Goal: Transaction & Acquisition: Complete application form

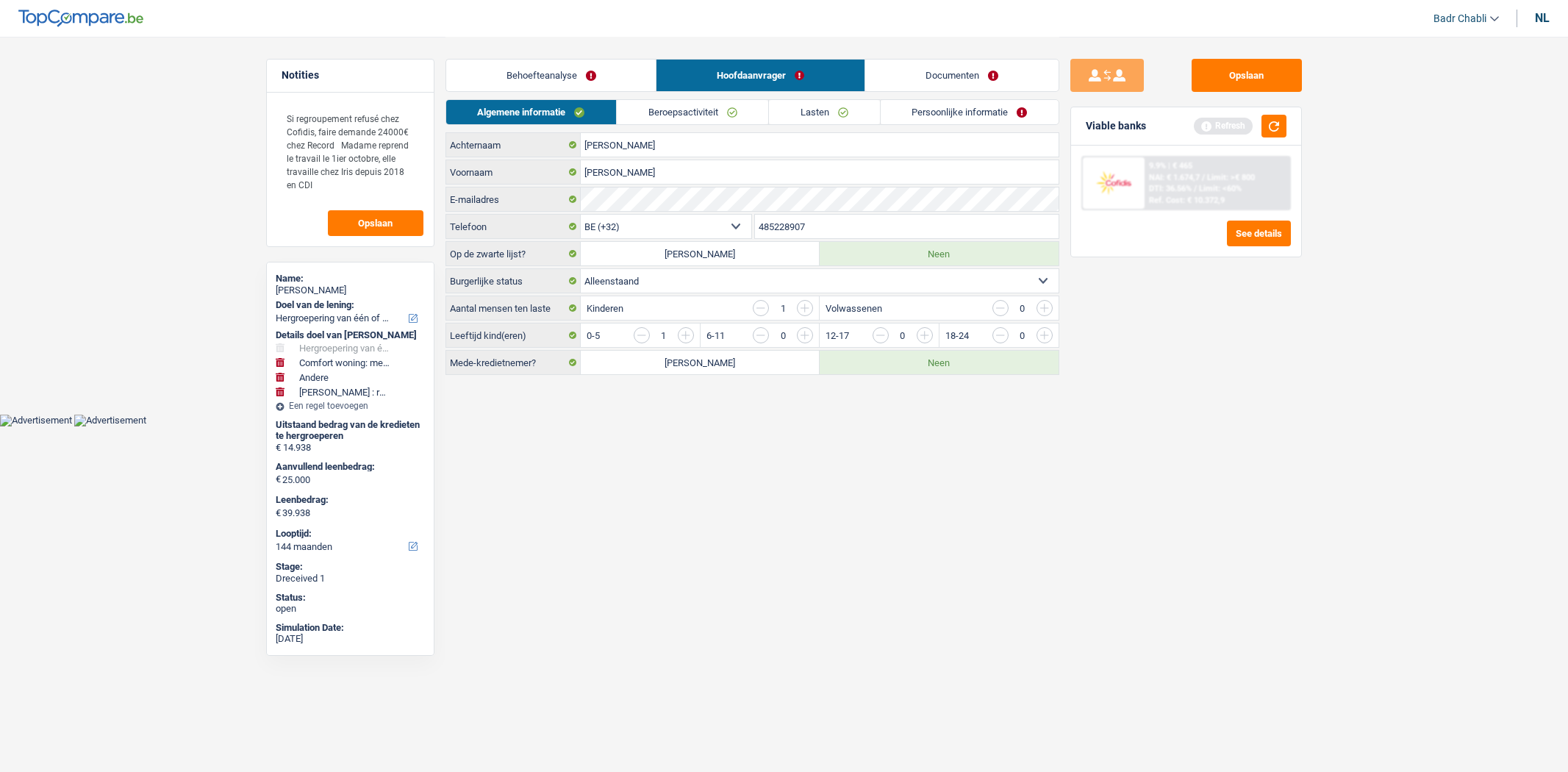
select select "refinancing"
select select "household"
select select "other"
select select "hobbies"
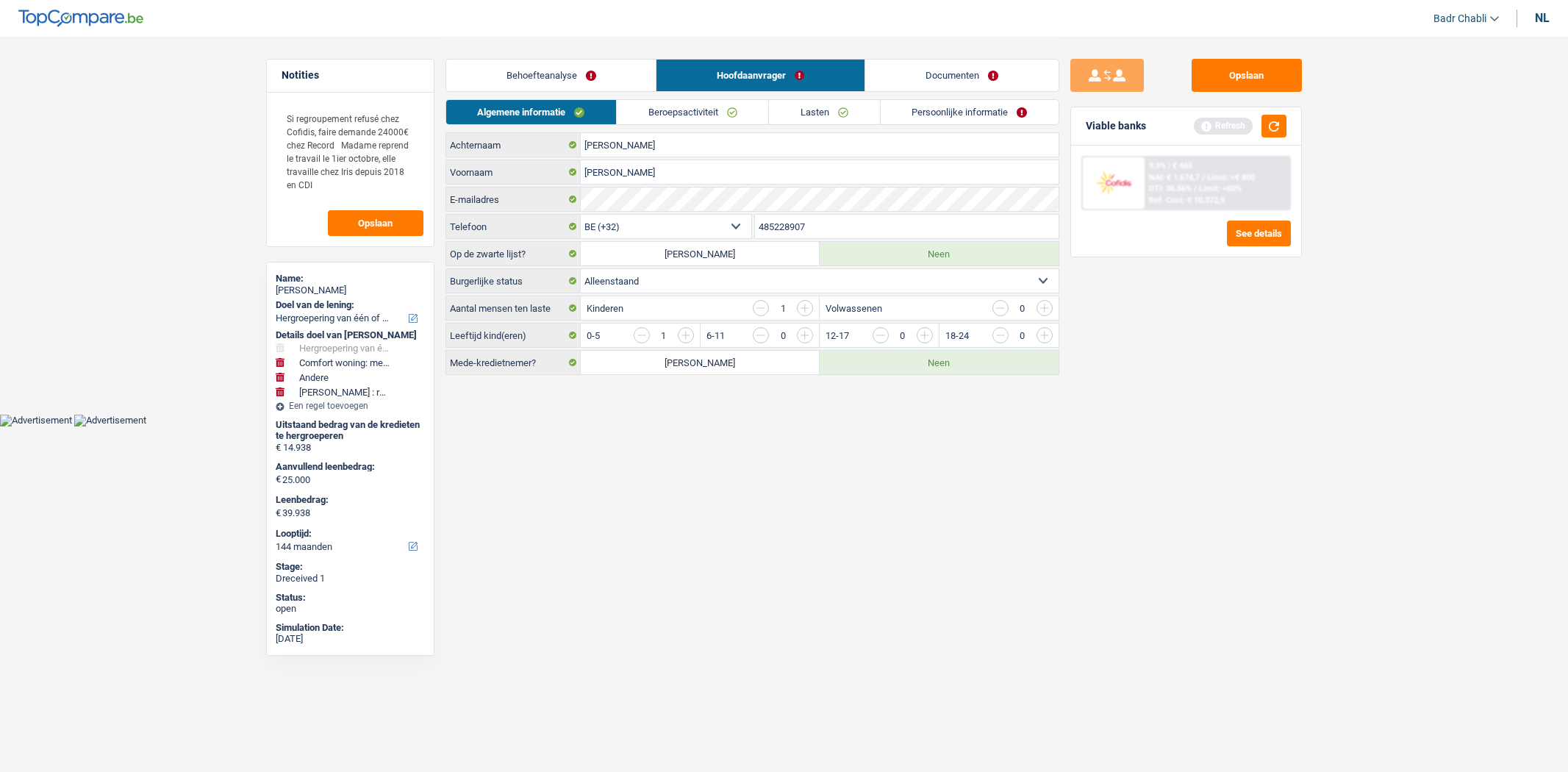
select select "144"
select select "32"
select select "single"
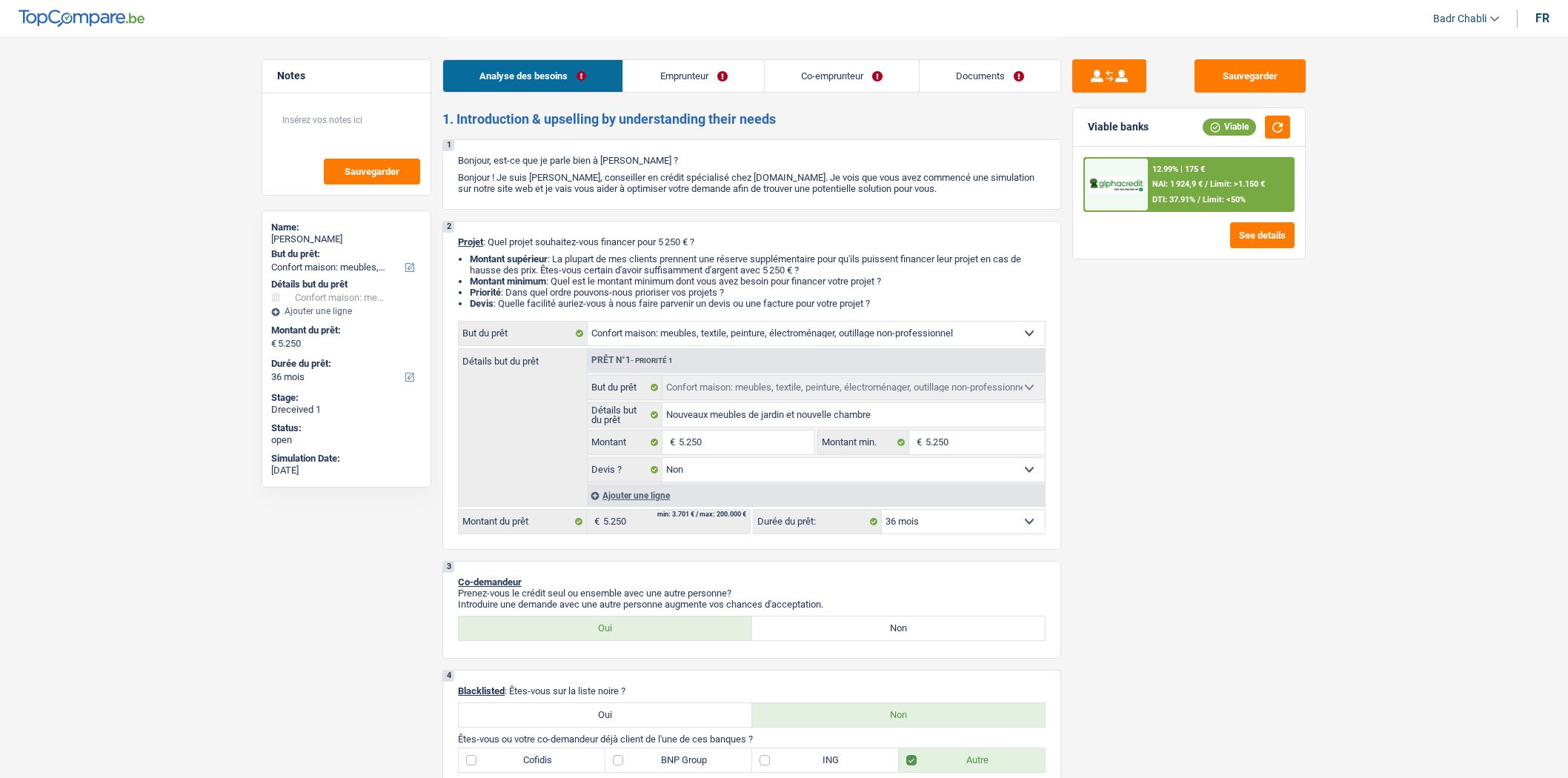
select select "household"
select select "36"
select select "household"
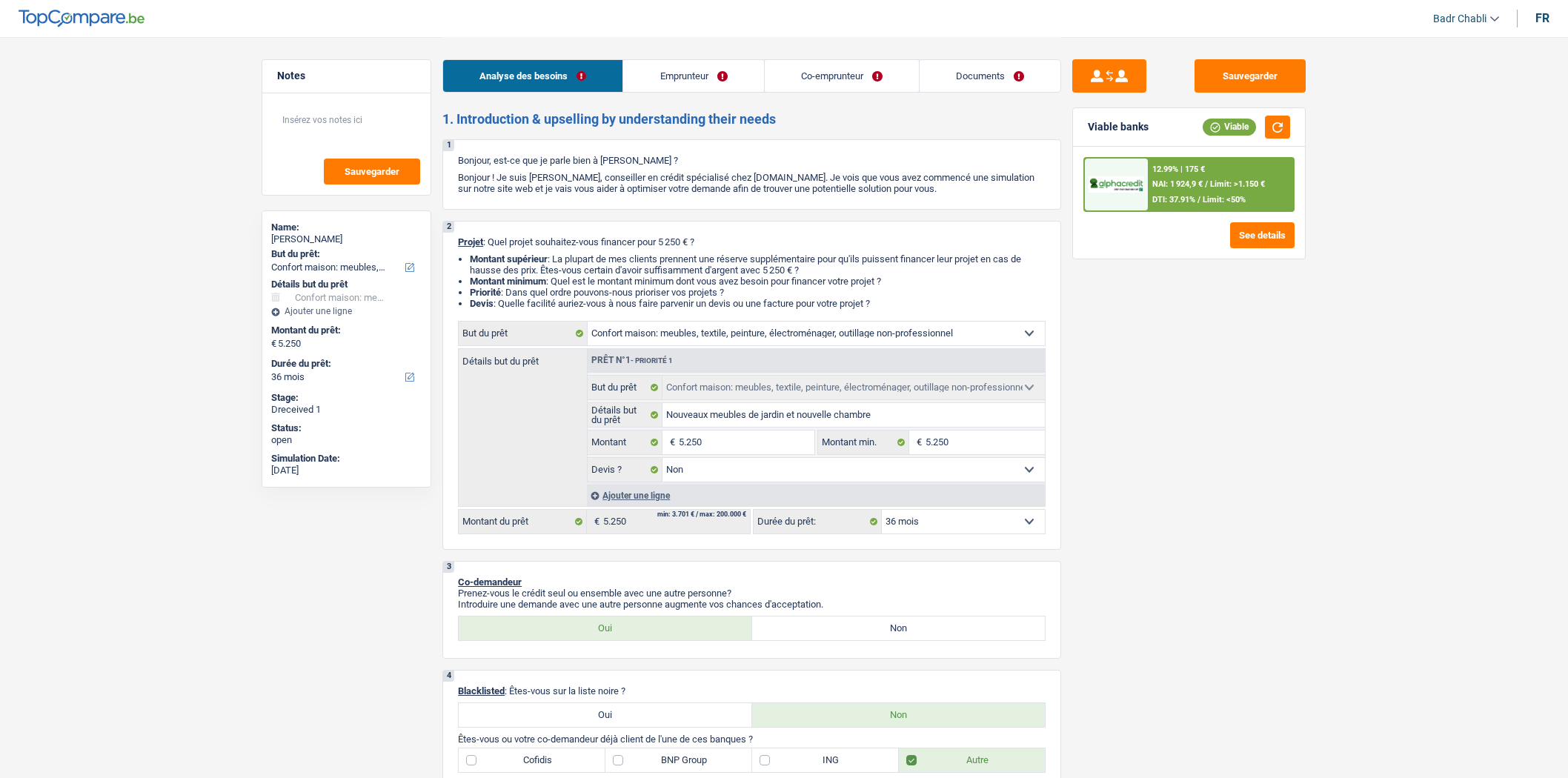
select select "false"
select select "36"
select select "worker"
select select "noProfession"
select select "netSalary"
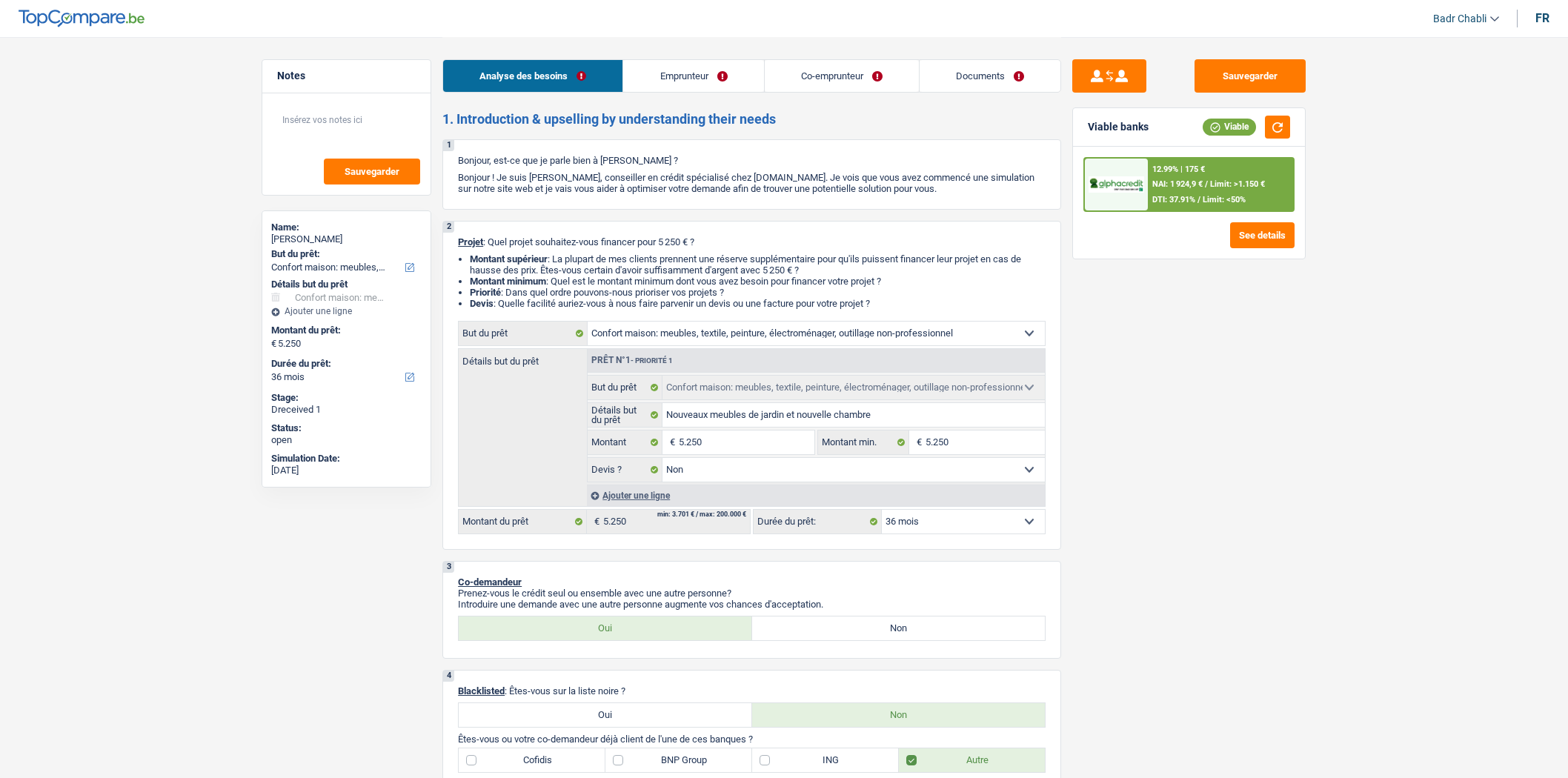
select select "familyAllowances"
select select "rents"
select select "household"
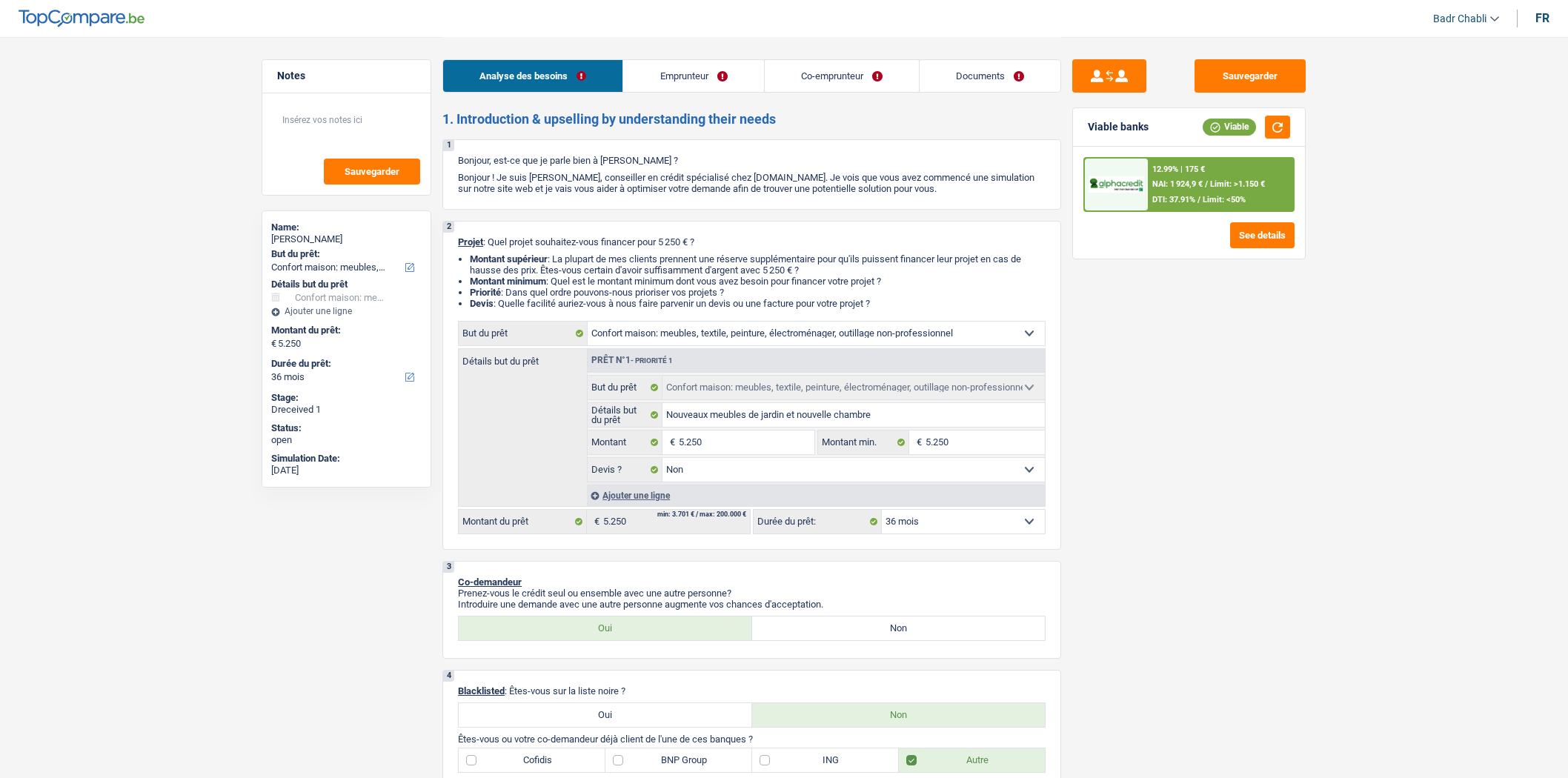
select select "false"
select select "36"
click at [863, 90] on link "Co-emprunteur" at bounding box center [842, 76] width 154 height 32
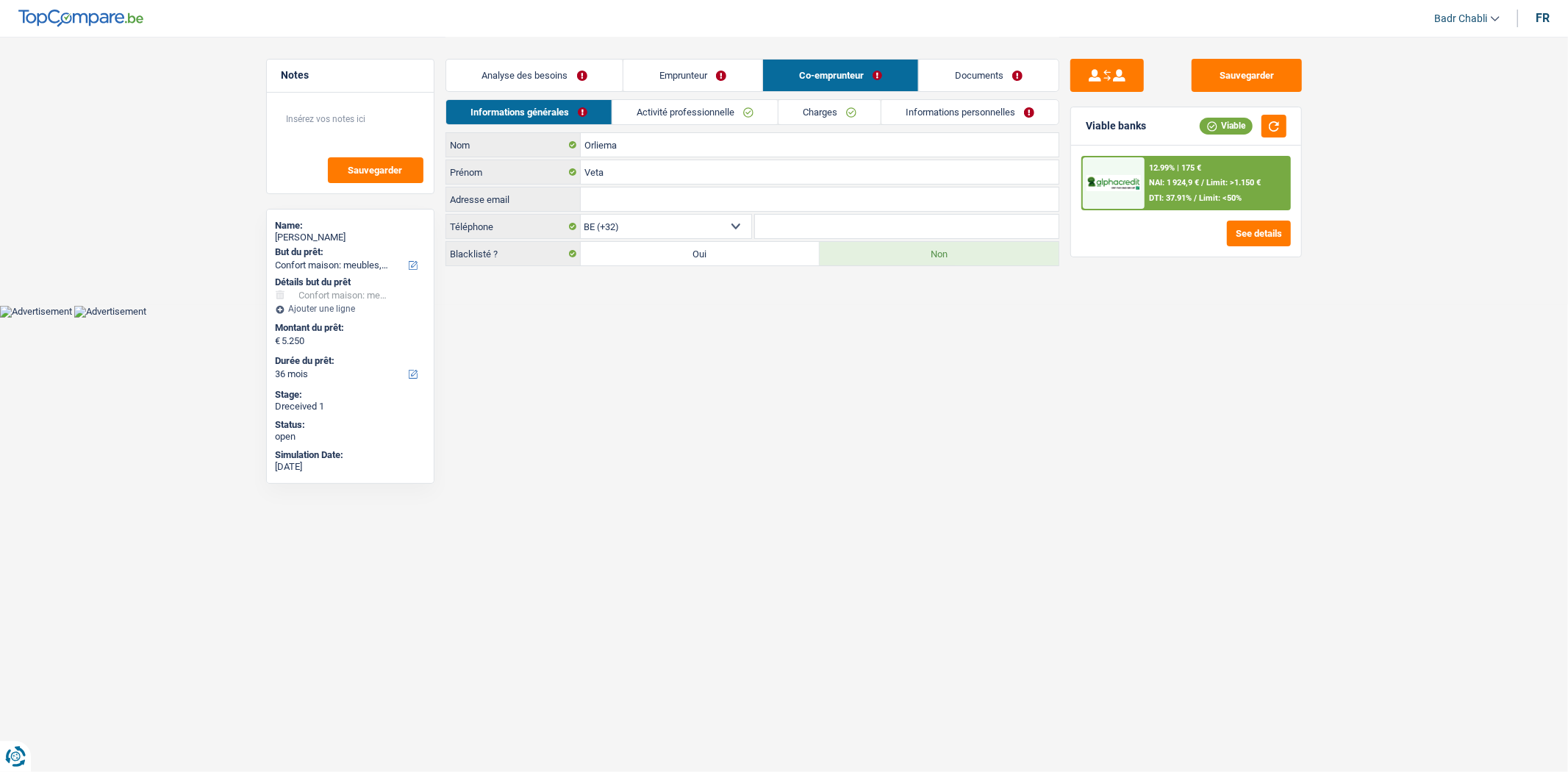
click at [856, 113] on link "Charges" at bounding box center [830, 112] width 102 height 24
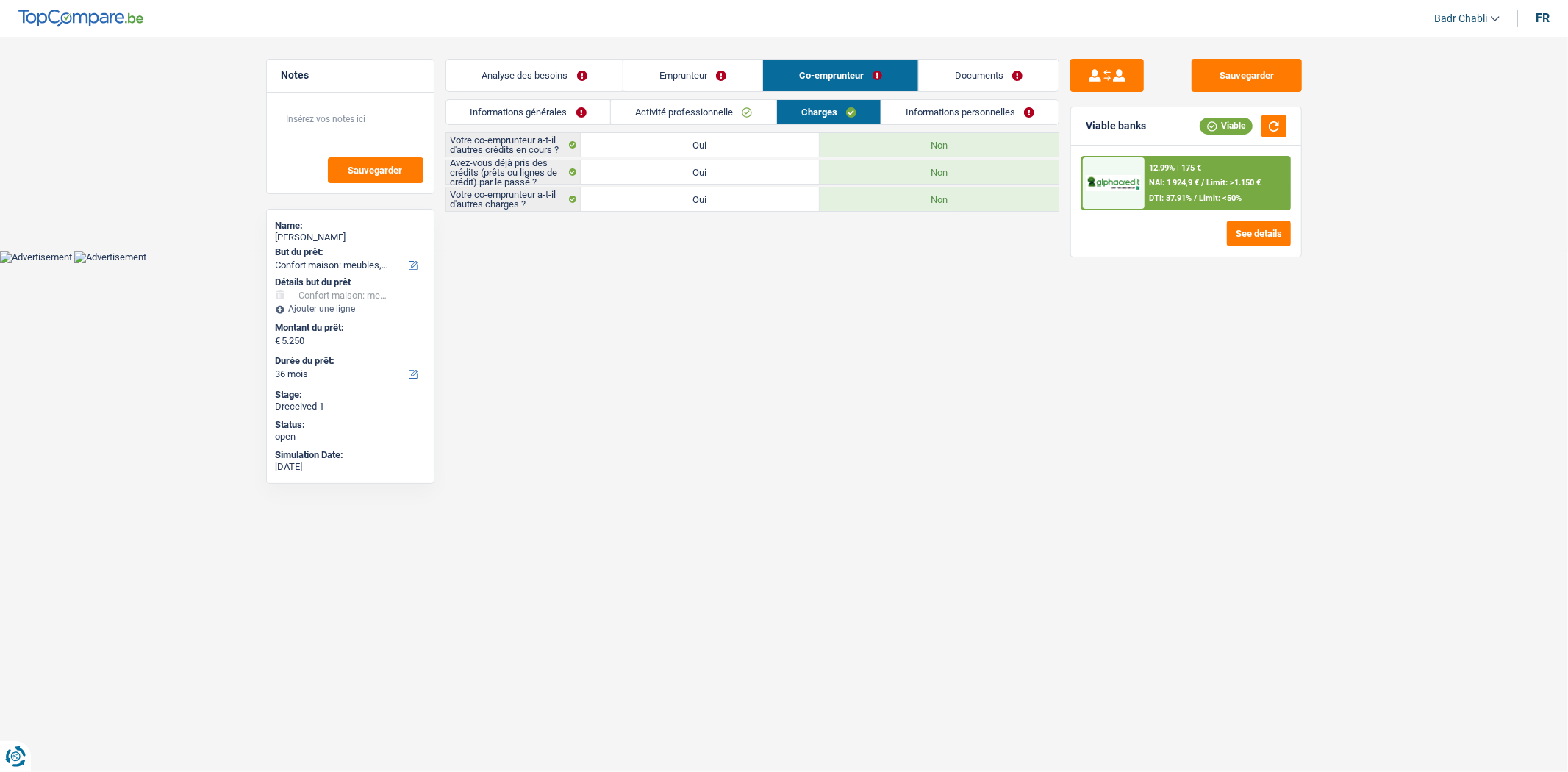
click at [990, 74] on link "Documents" at bounding box center [989, 75] width 140 height 32
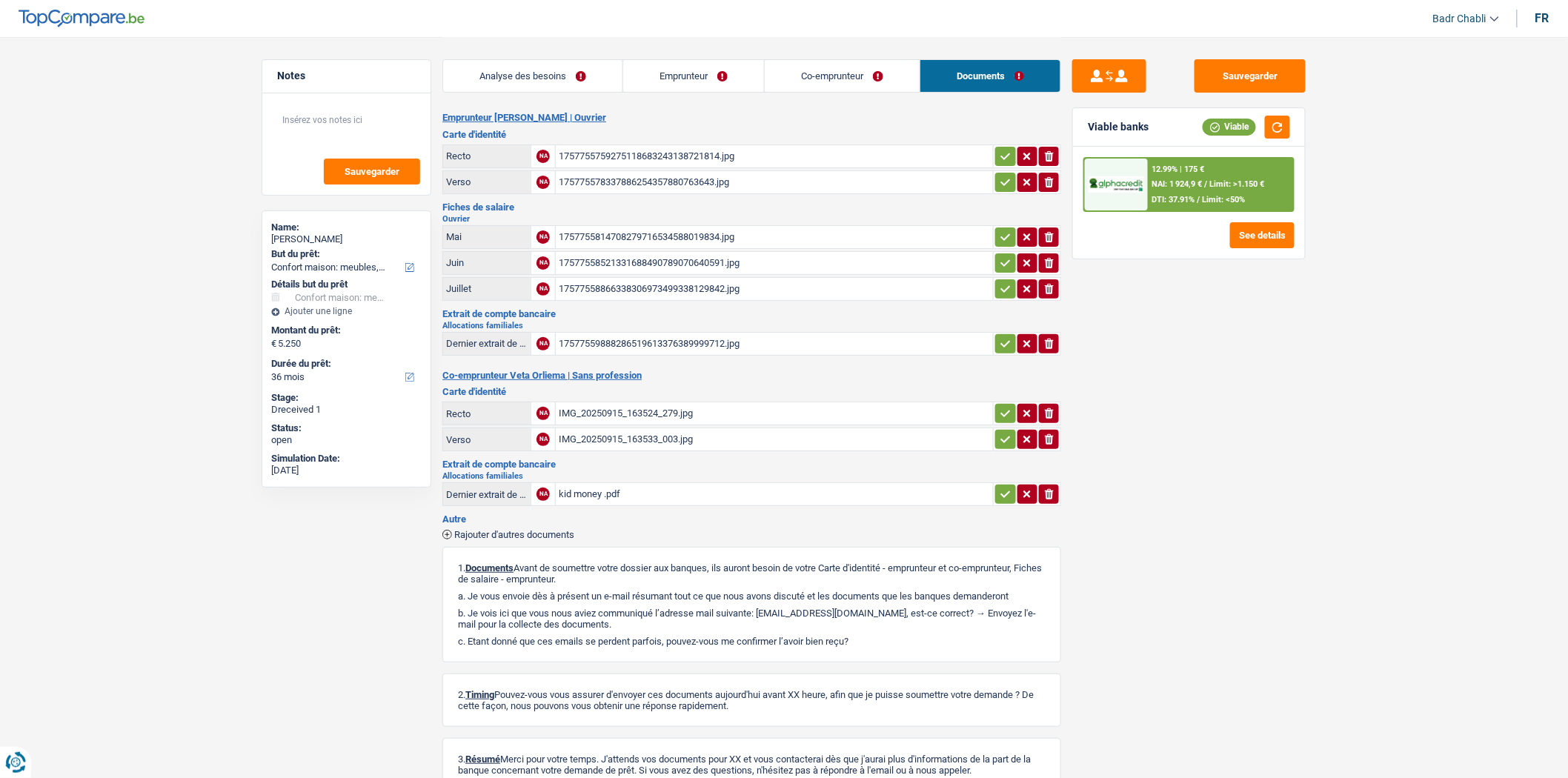
click at [836, 95] on div "Analyse des besoins Emprunteur Co-emprunteur Documents" at bounding box center [752, 68] width 619 height 63
click at [855, 77] on link "Co-emprunteur" at bounding box center [843, 76] width 155 height 32
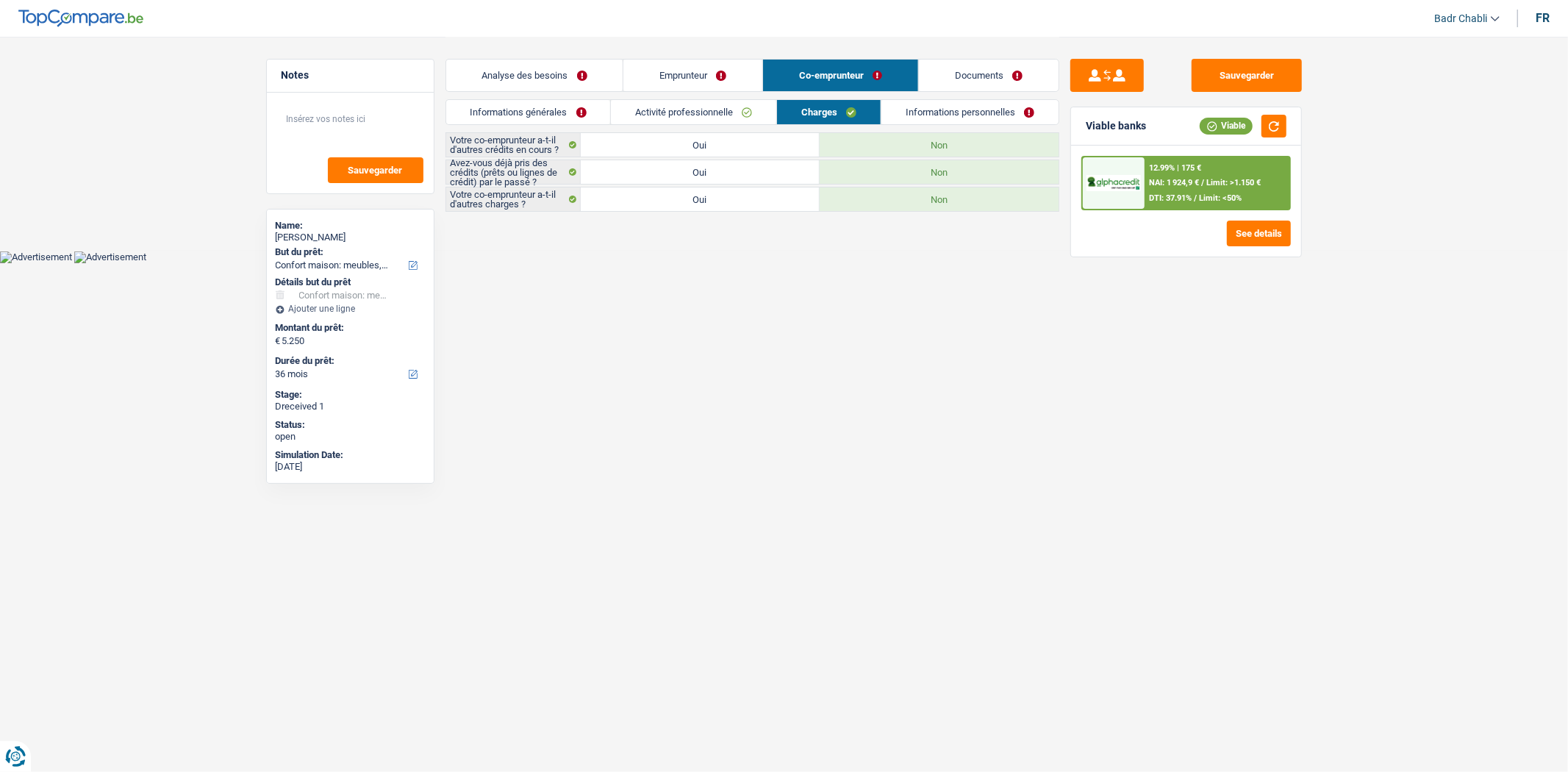
click at [724, 108] on link "Activité professionnelle" at bounding box center [694, 112] width 166 height 24
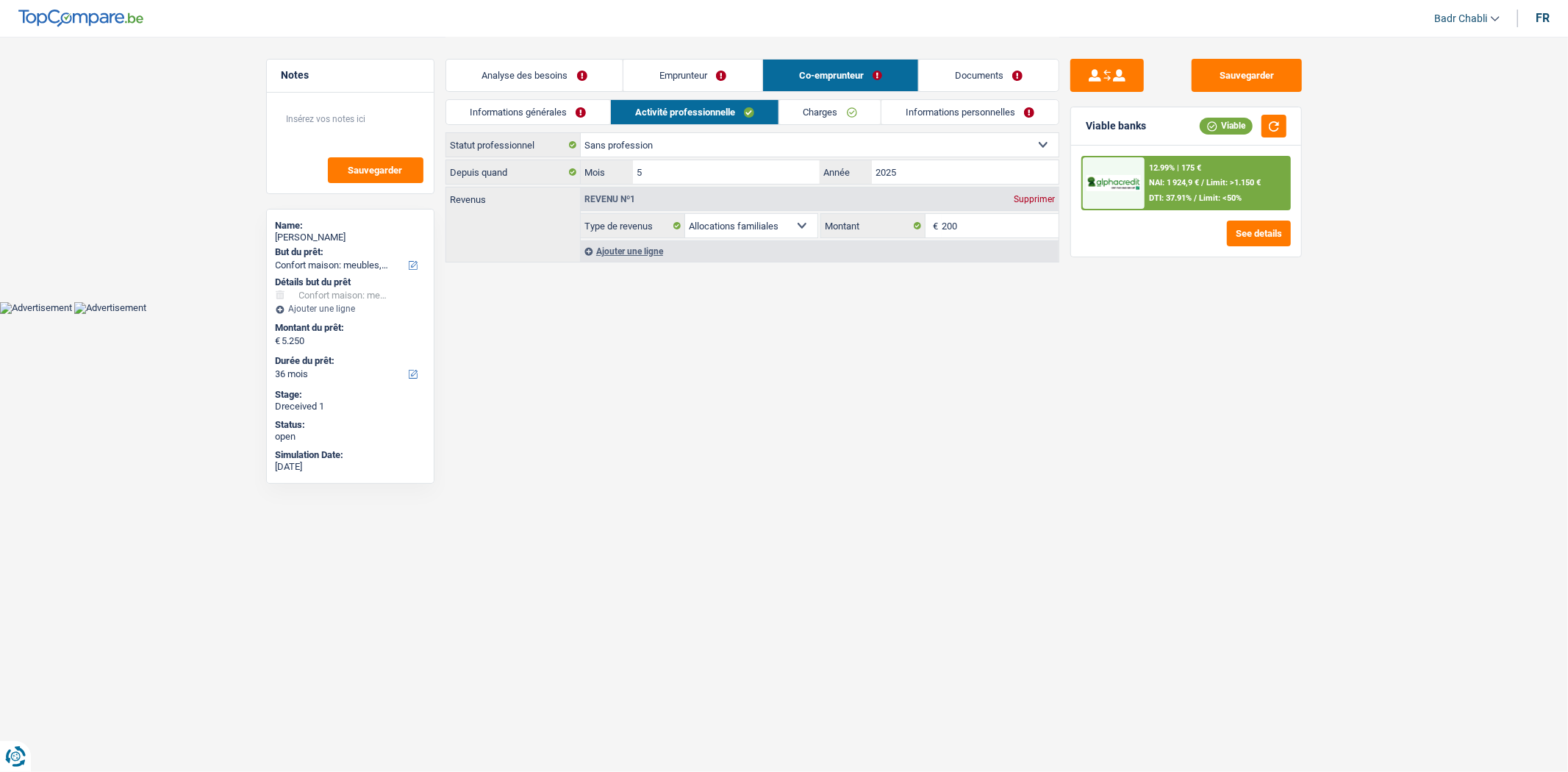
click at [957, 75] on link "Documents" at bounding box center [989, 75] width 140 height 32
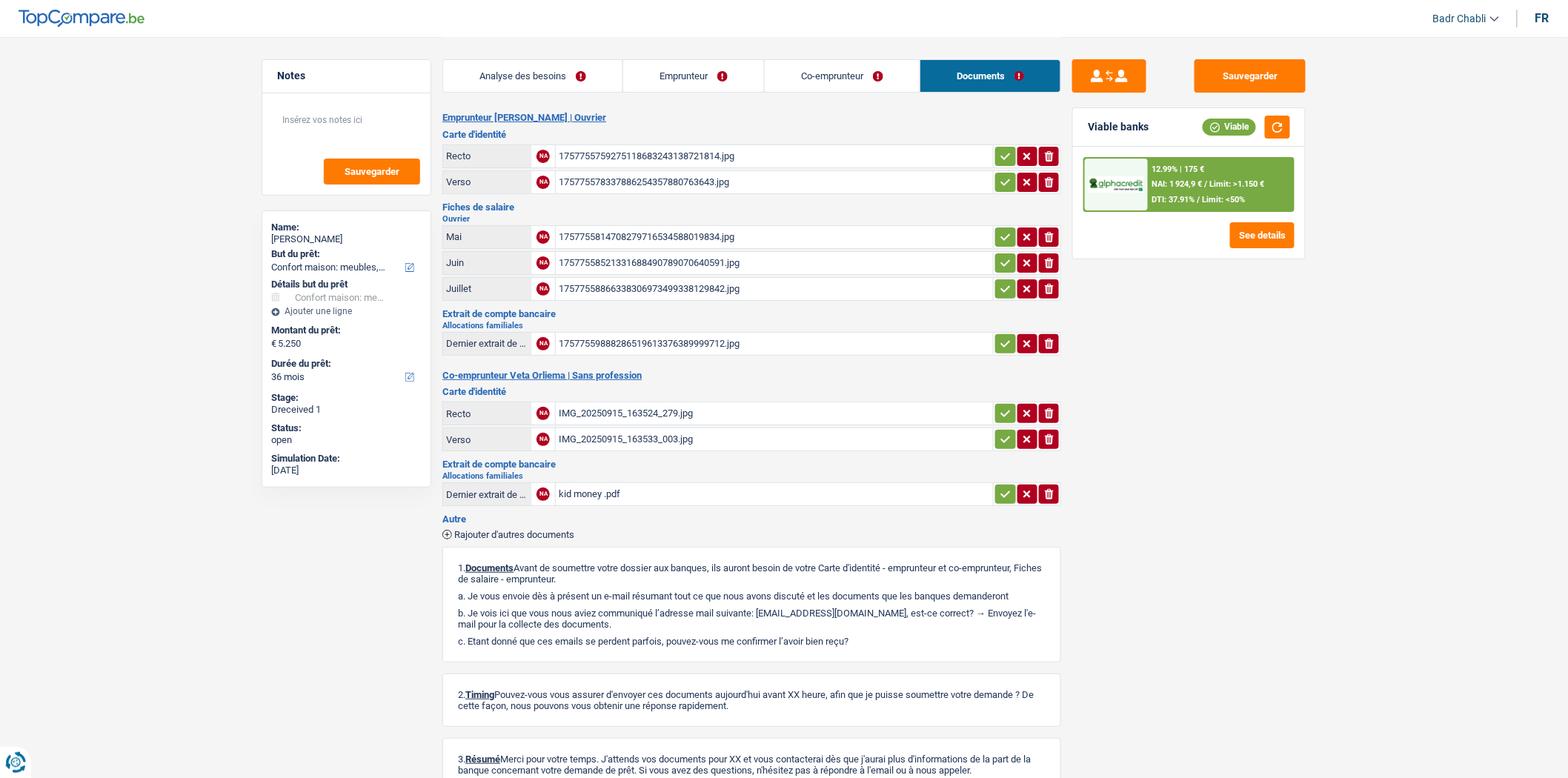
click at [599, 233] on div "1757755814708279716534588019834.jpg" at bounding box center [774, 237] width 431 height 22
click at [635, 254] on div "17577558521331688490789070640591.jpg" at bounding box center [774, 263] width 431 height 22
click at [663, 289] on div "17577558866338306973499338129842.jpg" at bounding box center [774, 289] width 431 height 22
click at [1270, 321] on div "Sauvegarder Viable banks Viable 12.99% | 175 € NAI: 1 924,9 € / Limit: >1.150 €…" at bounding box center [1190, 407] width 256 height 695
click at [1236, 86] on button "Sauvegarder" at bounding box center [1250, 76] width 111 height 34
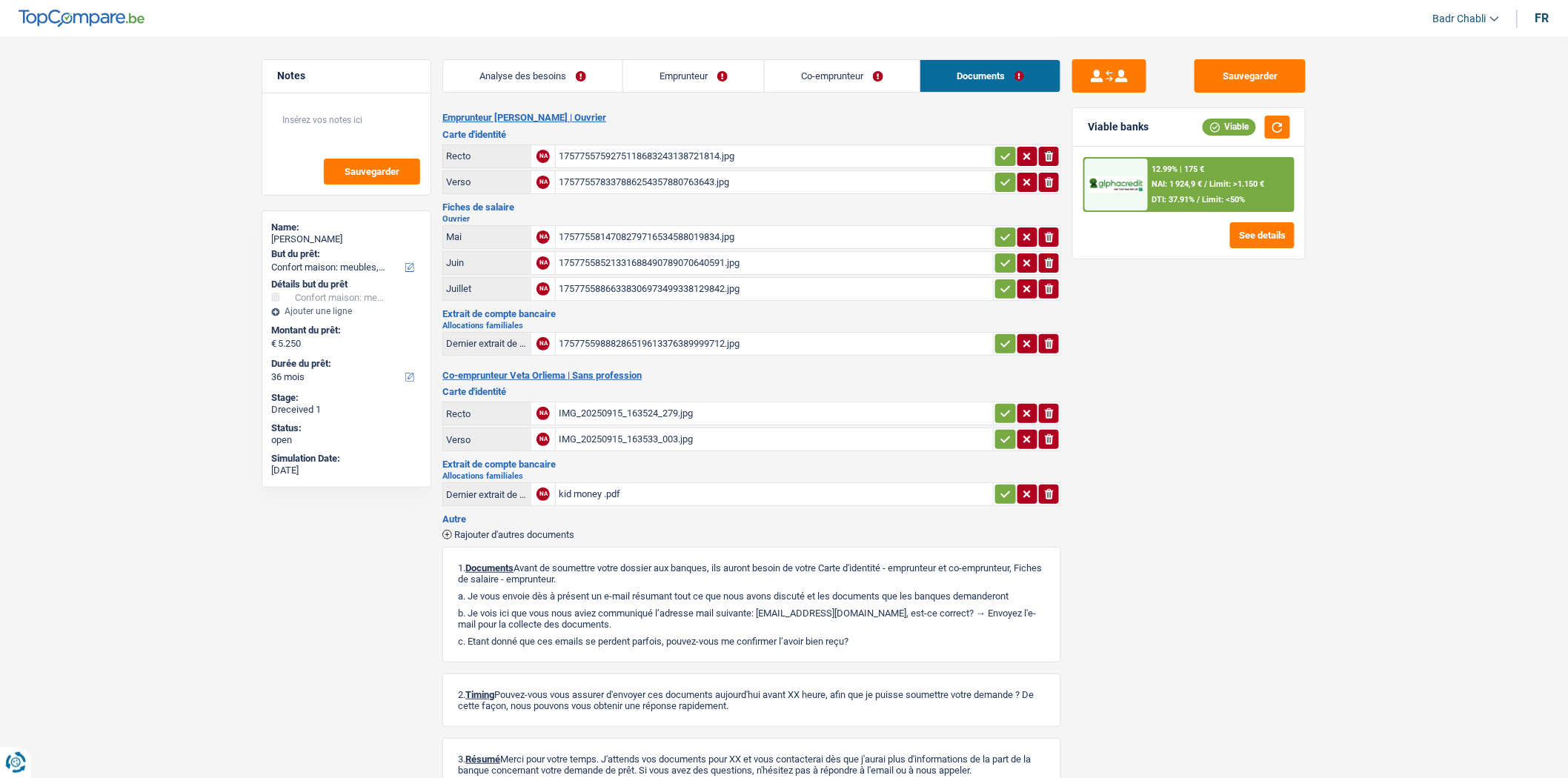
click at [1389, 374] on main "Notes Sauvegarder Name: DARIUS ORLA But du prêt: Confort maison: meubles, texti…" at bounding box center [784, 433] width 1568 height 866
click at [1262, 80] on button "Sauvegarder" at bounding box center [1250, 76] width 111 height 34
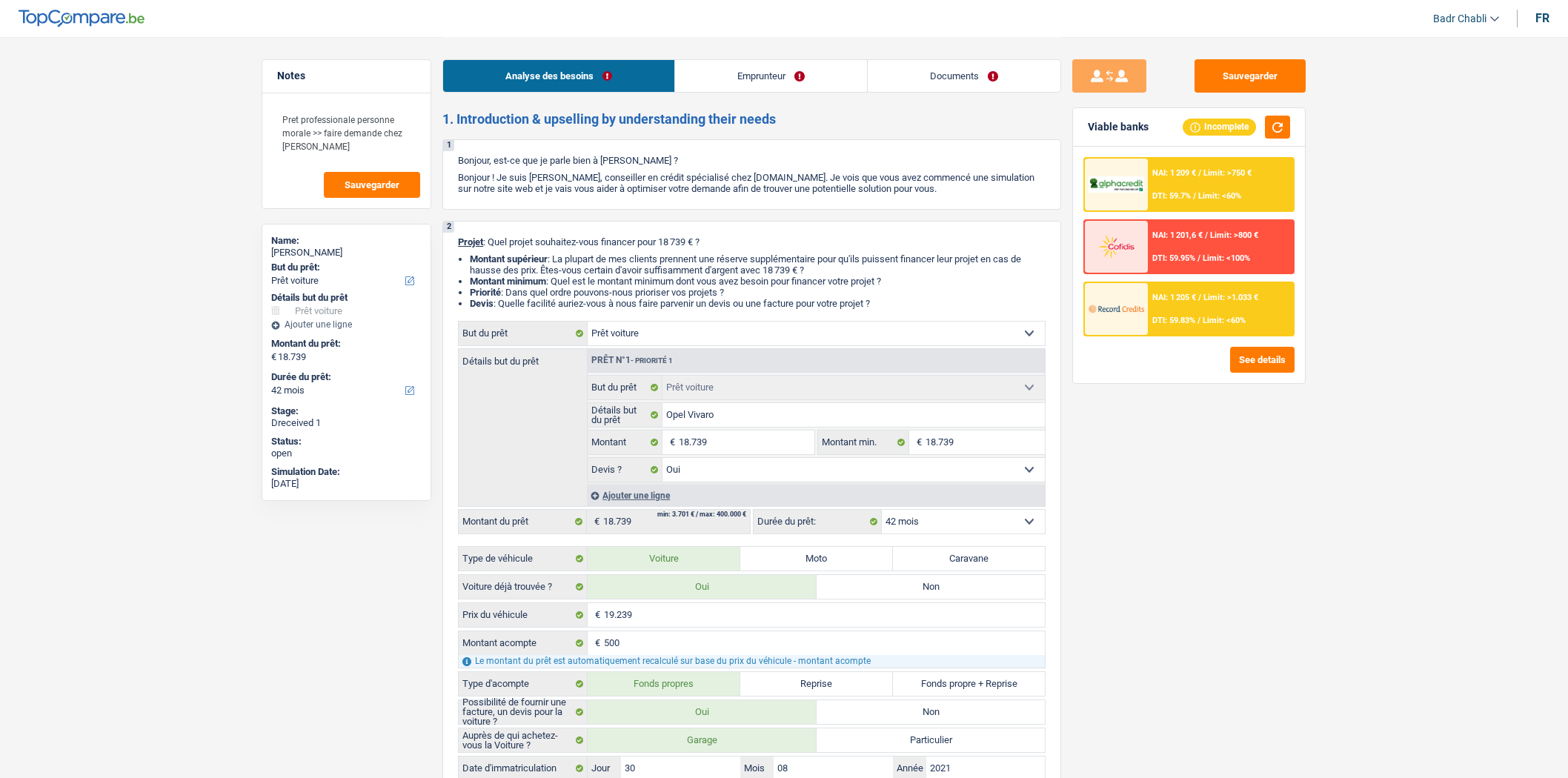
select select "car"
select select "42"
select select "car"
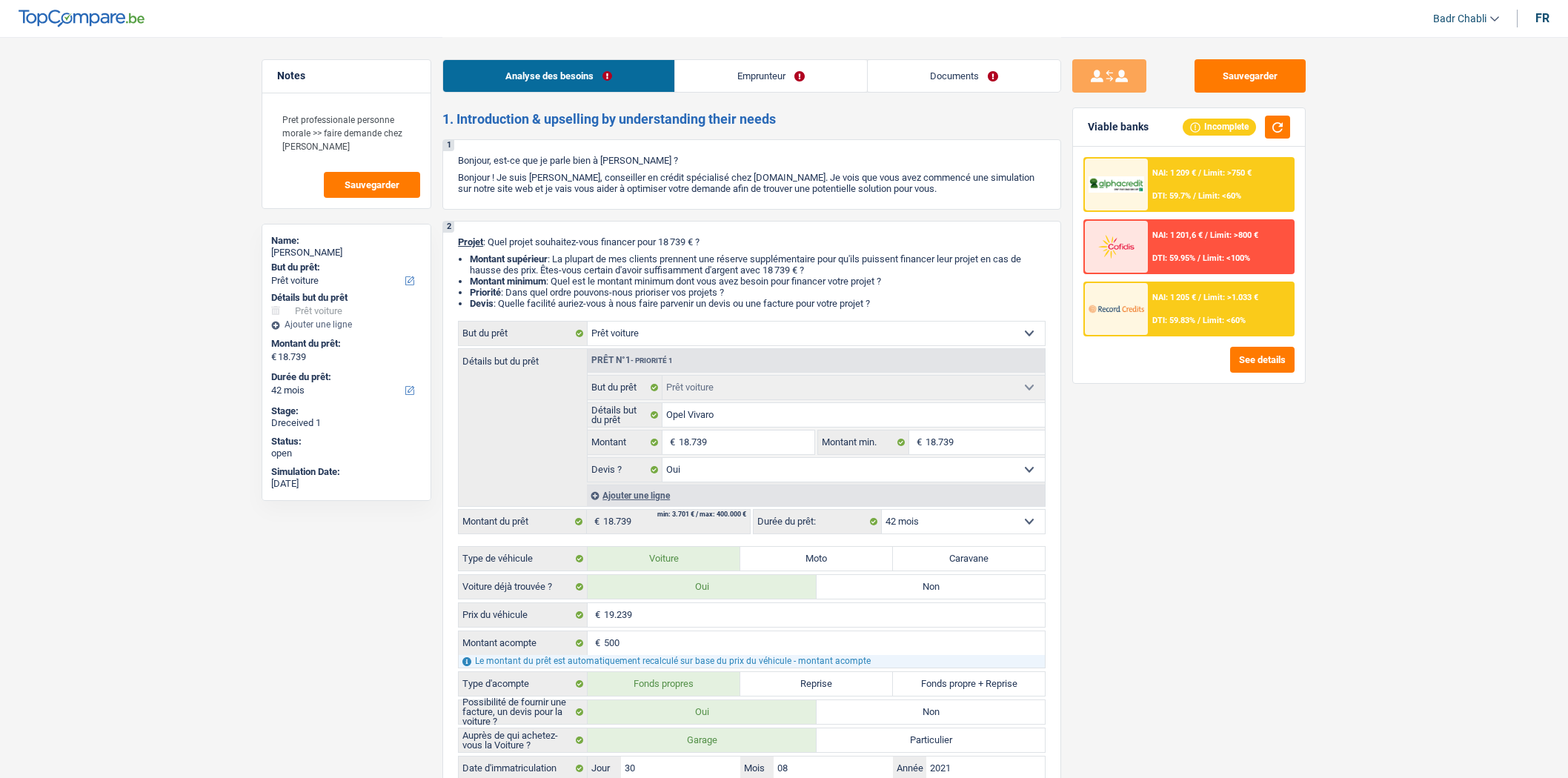
select select "yes"
select select "42"
select select "independent"
select select "netSalary"
select select "rents"
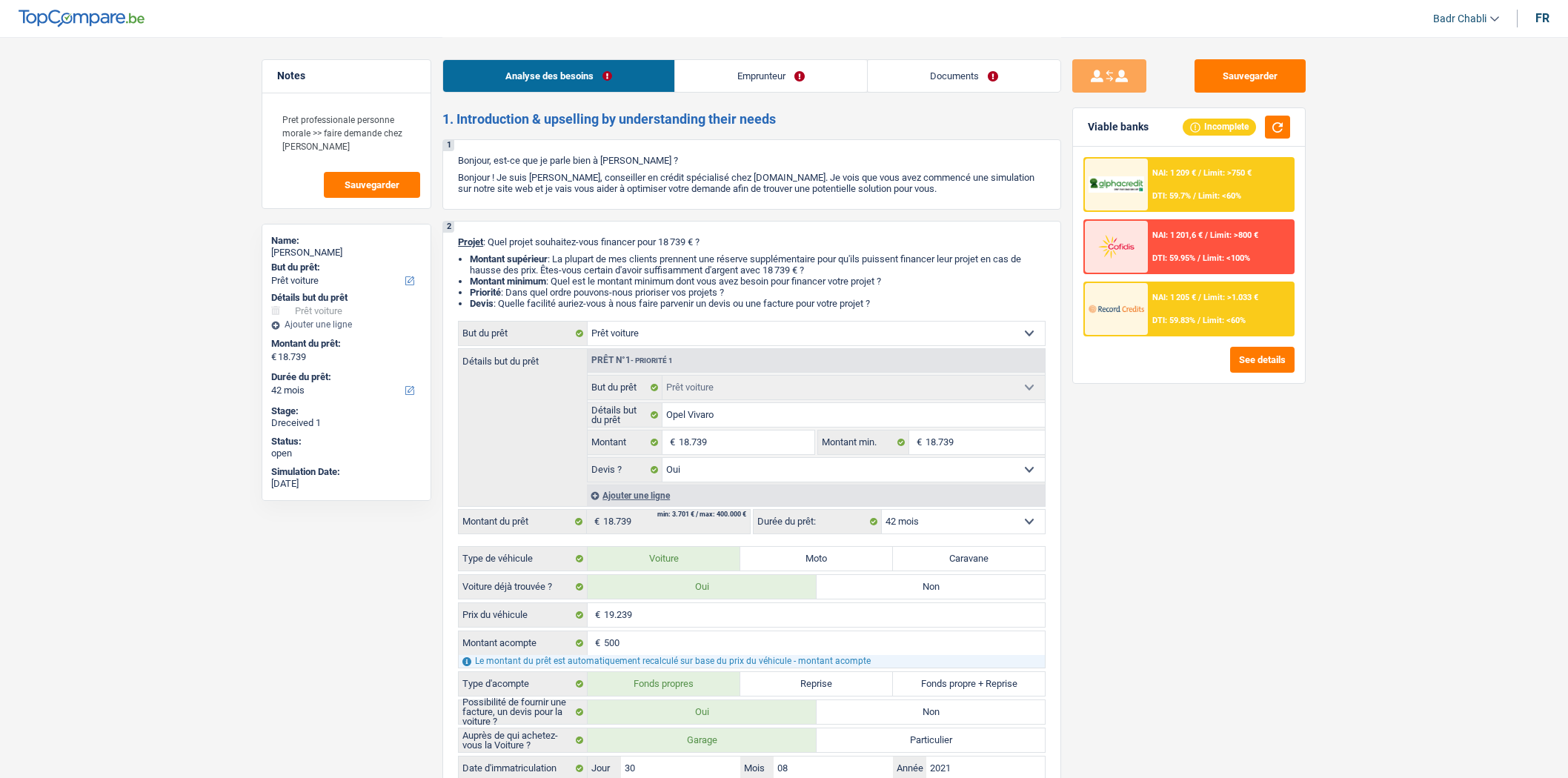
select select "car"
select select "yes"
select select "42"
click at [975, 85] on link "Documents" at bounding box center [964, 76] width 193 height 32
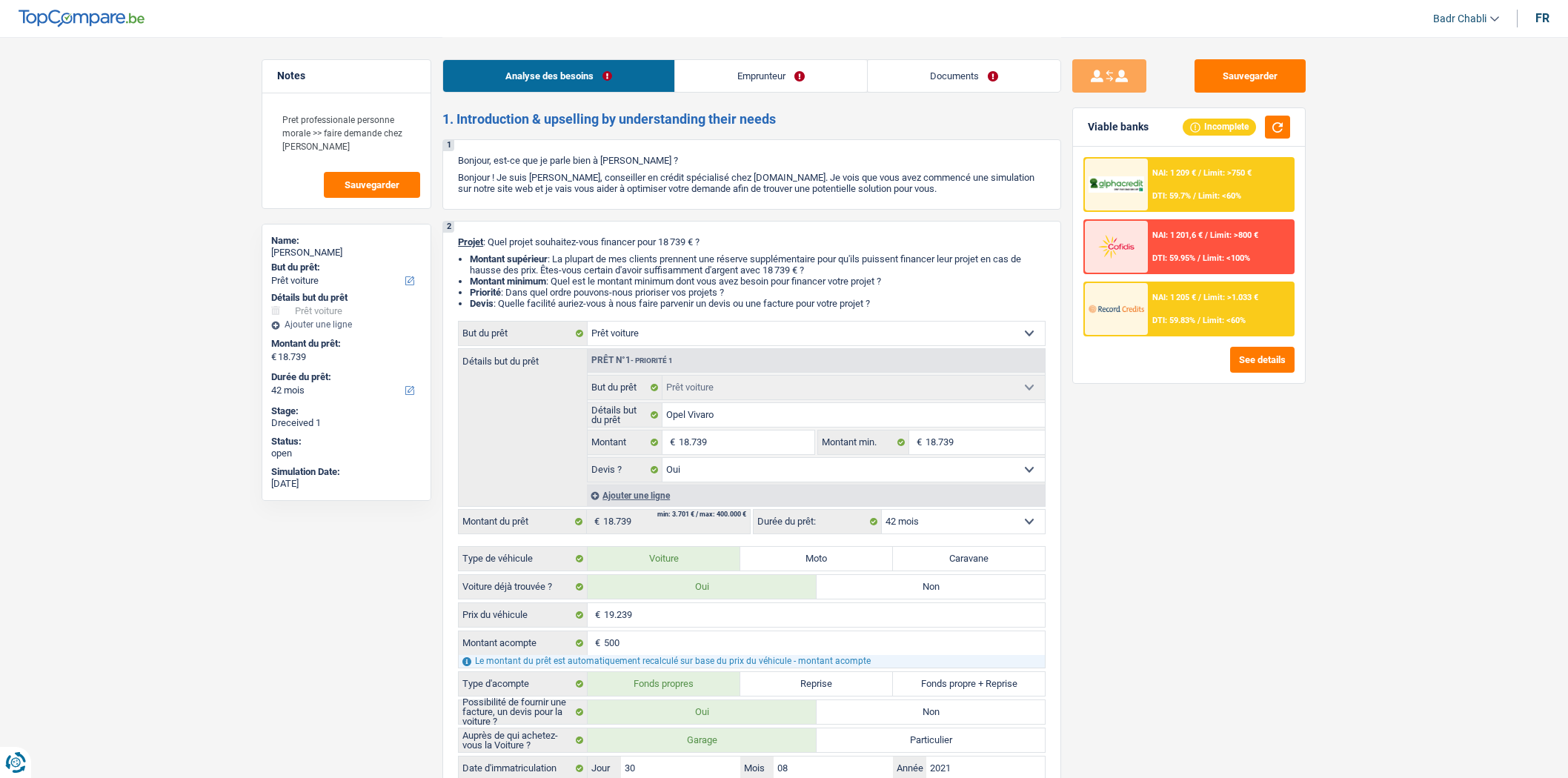
select select "car"
select select "42"
select select "car"
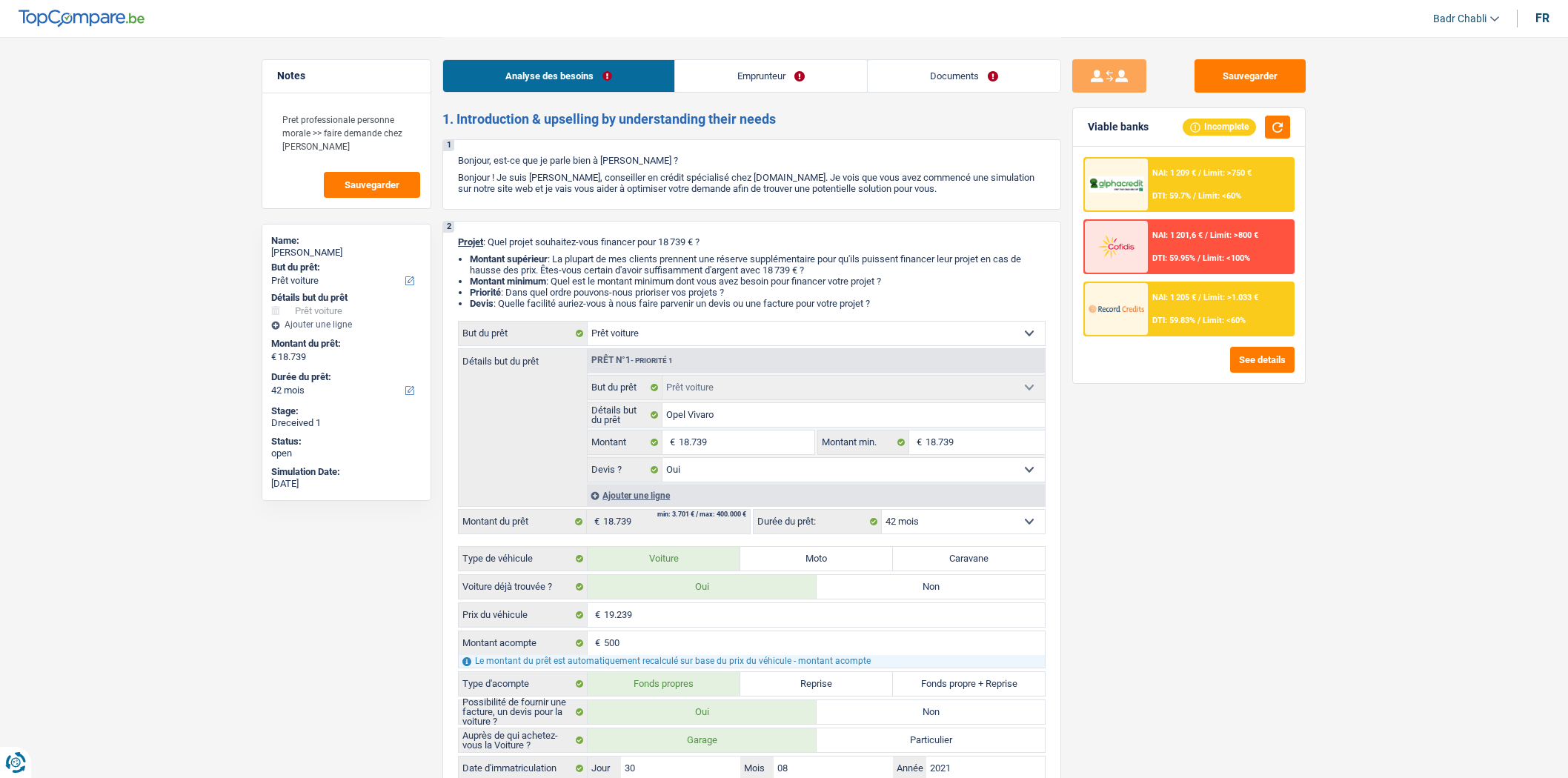
select select "yes"
select select "42"
select select "independent"
select select "netSalary"
select select "rents"
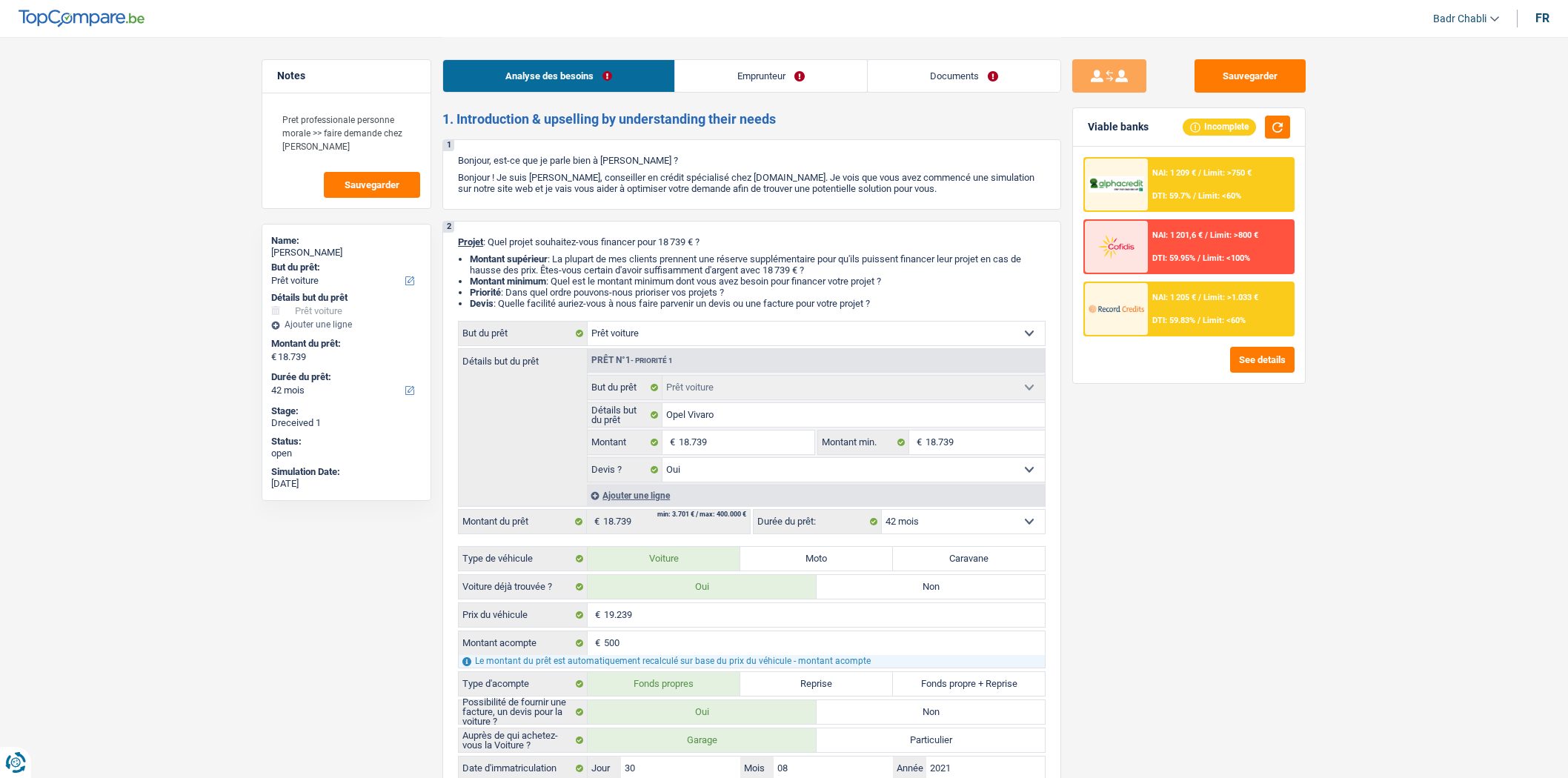
select select "car"
select select "yes"
select select "42"
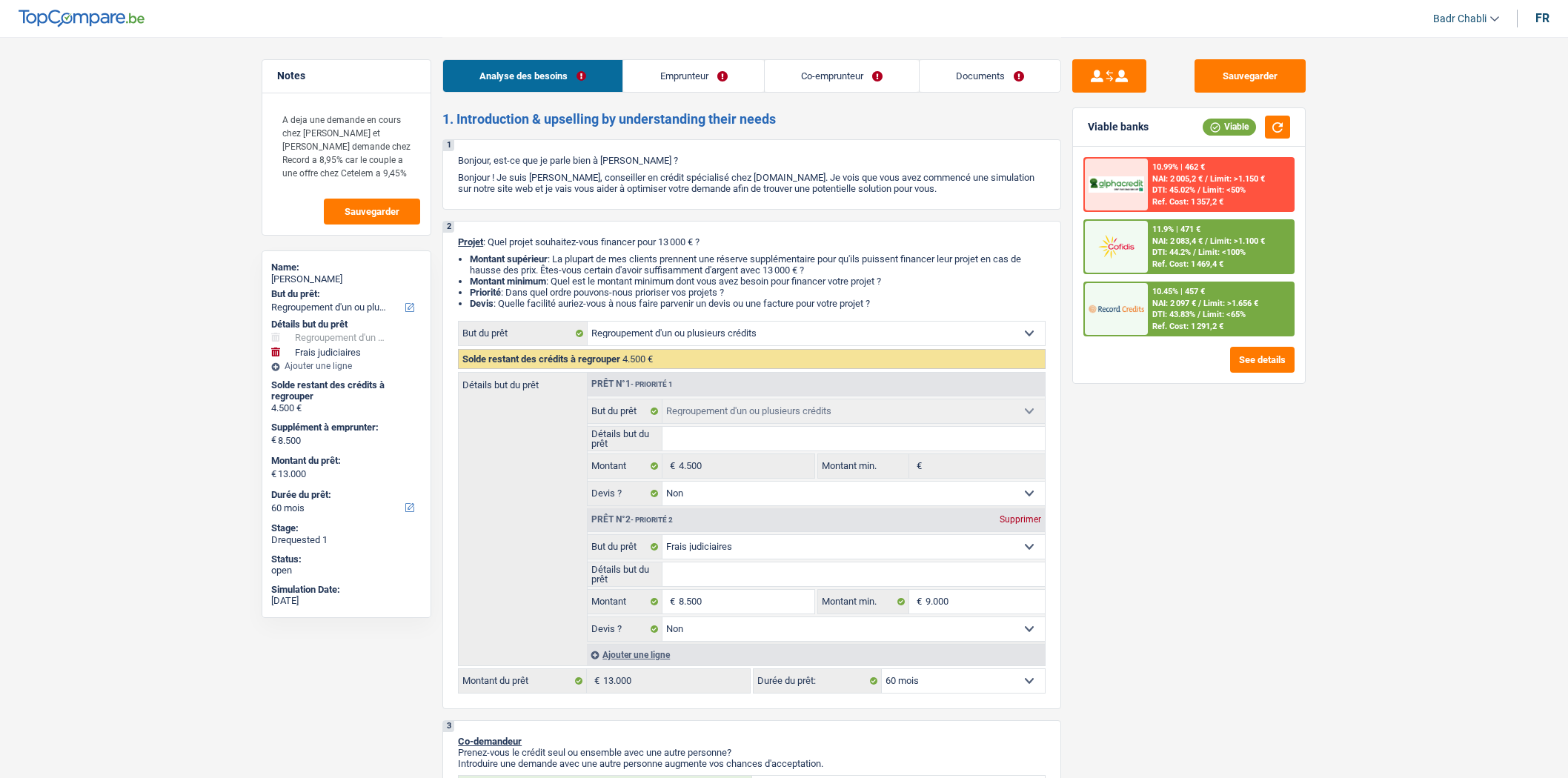
select select "refinancing"
select select "judicial"
select select "60"
select select "refinancing"
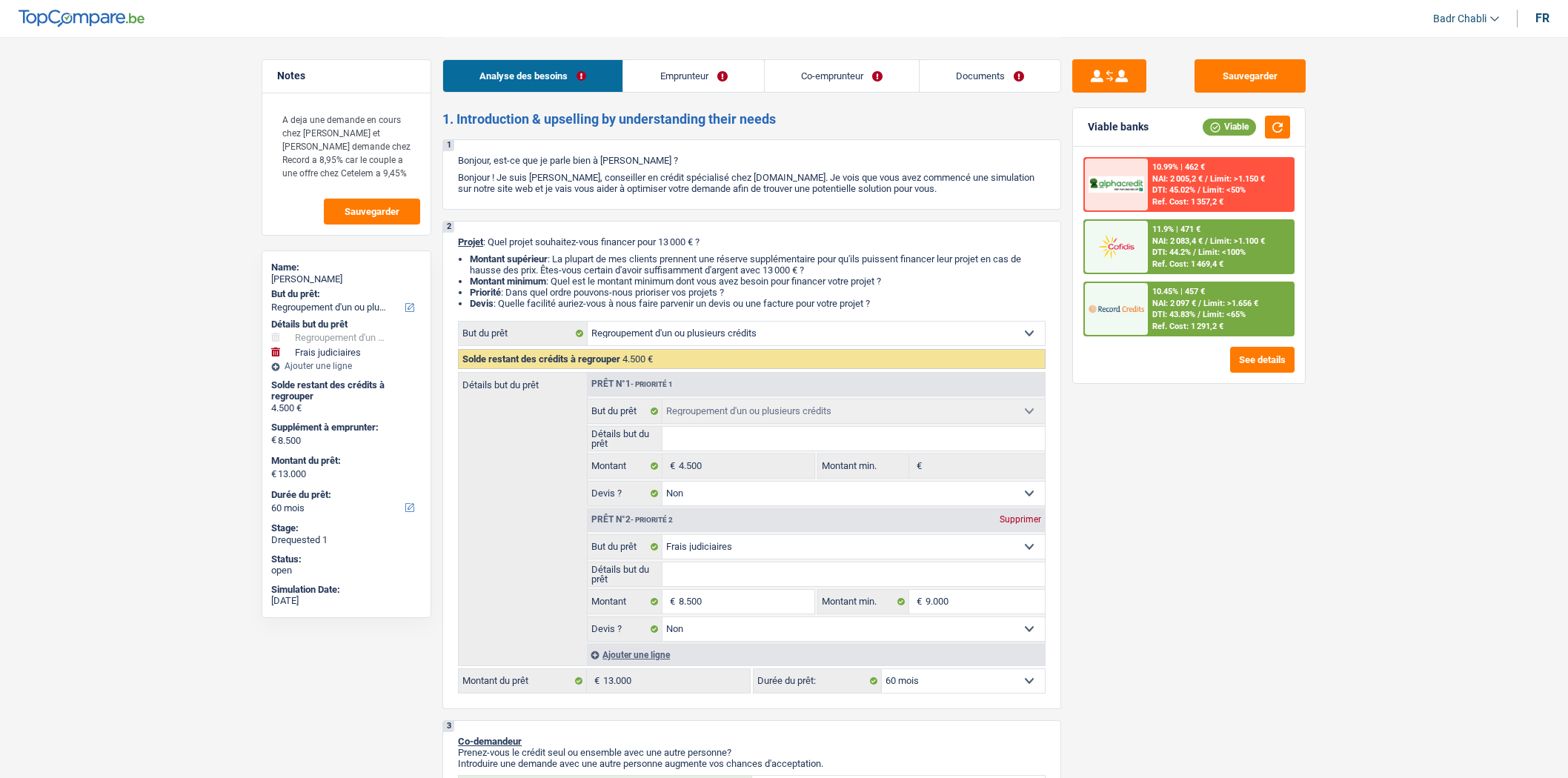
select select "refinancing"
select select "false"
select select "judicial"
select select "false"
select select "60"
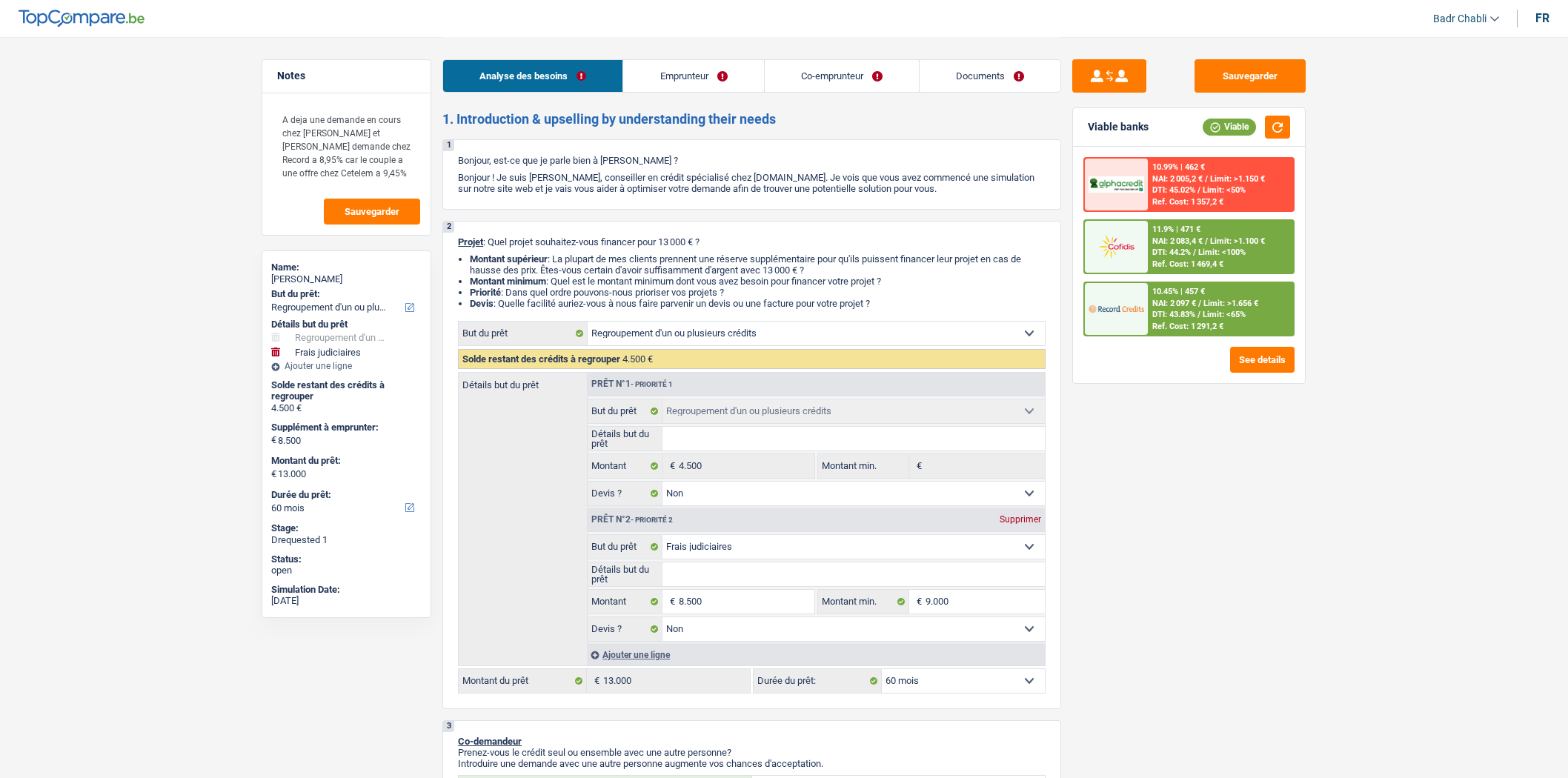
select select "publicEmployee"
select select "unemployed"
select select "familyAllowances"
select select "netSalary"
select select "mealVouchers"
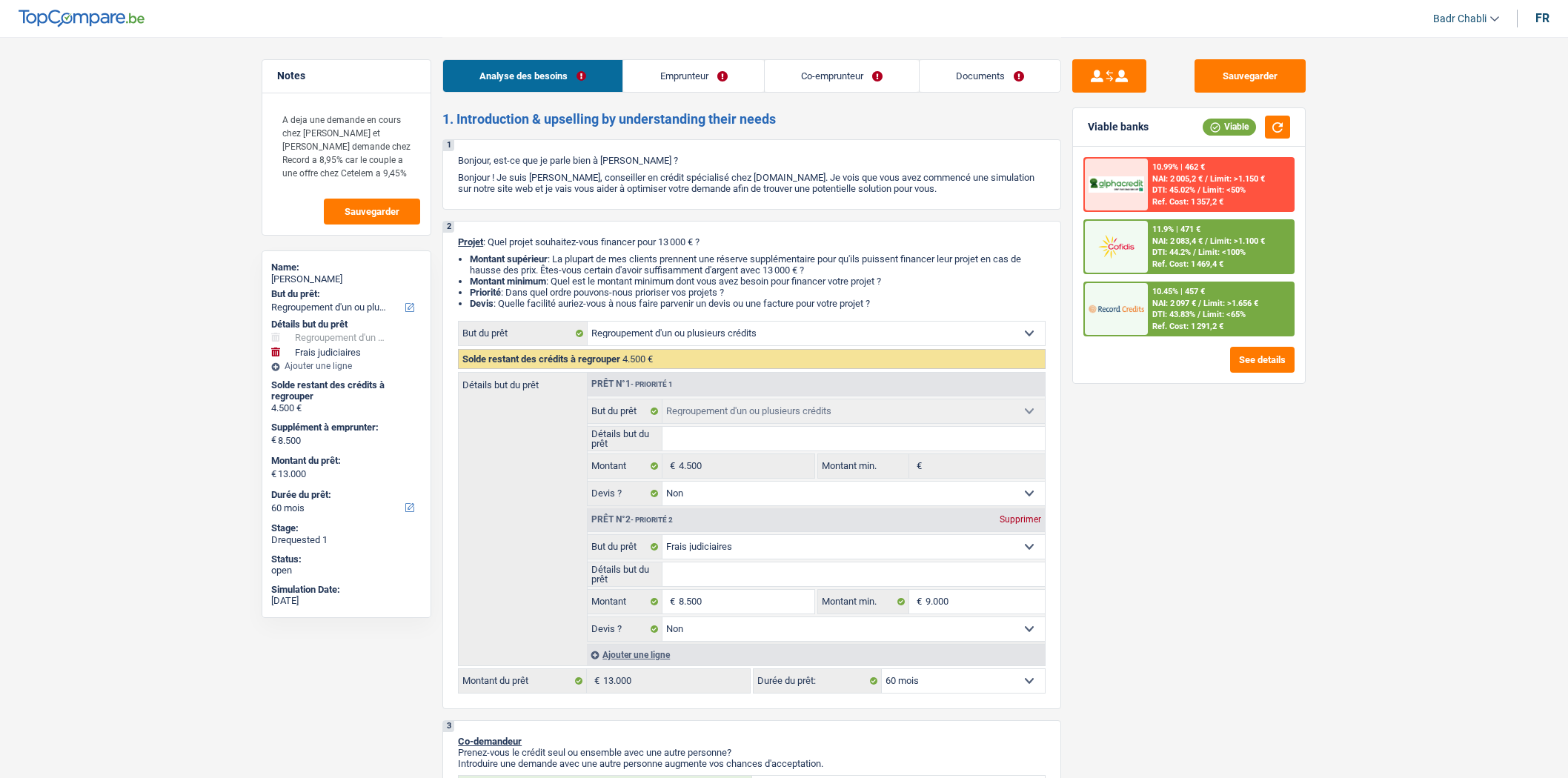
select select "unemployment"
select select "rents"
select select "carLoan"
select select "60"
select select "refinancing"
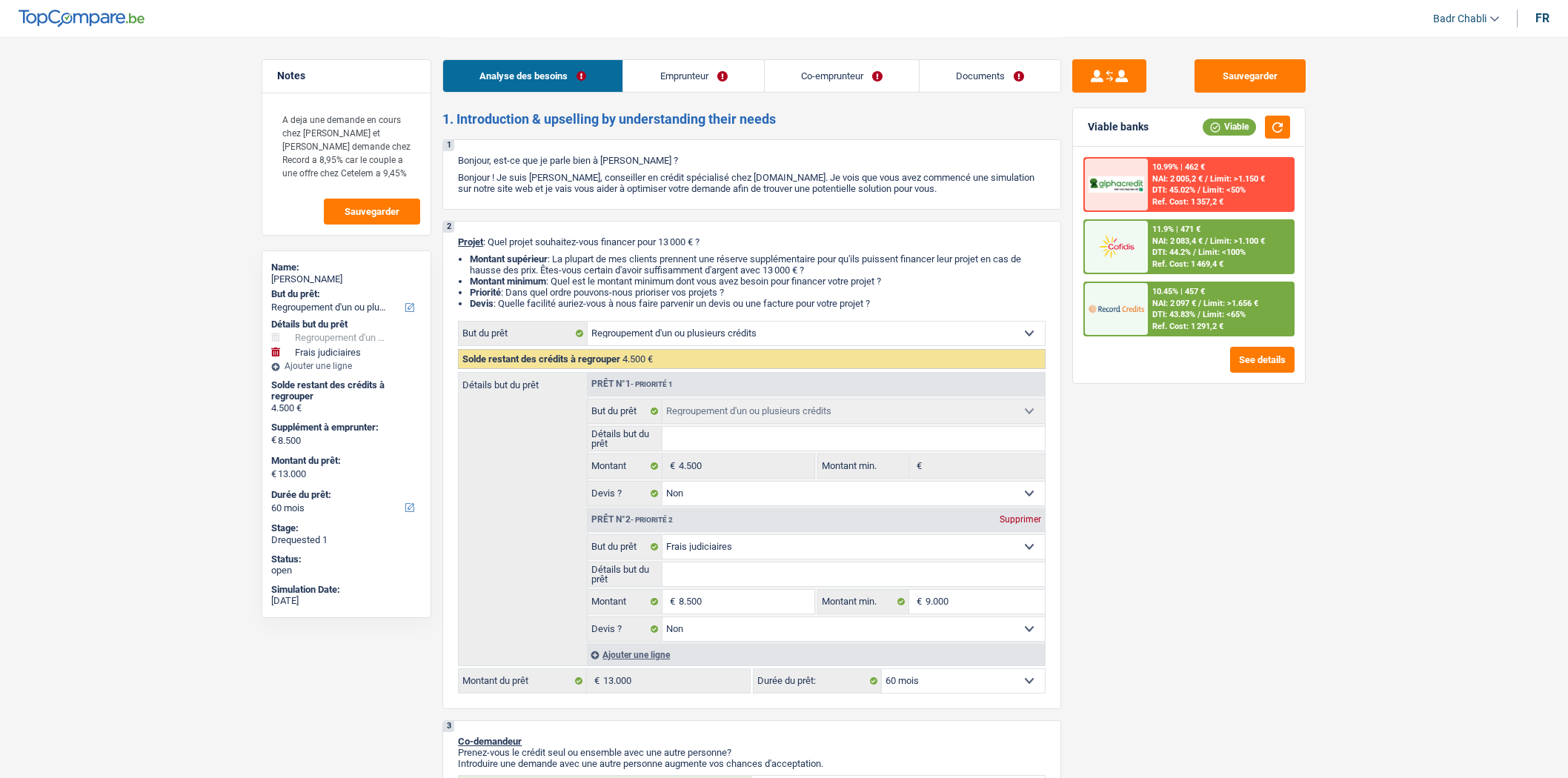
select select "refinancing"
select select "false"
select select "judicial"
select select "false"
select select "60"
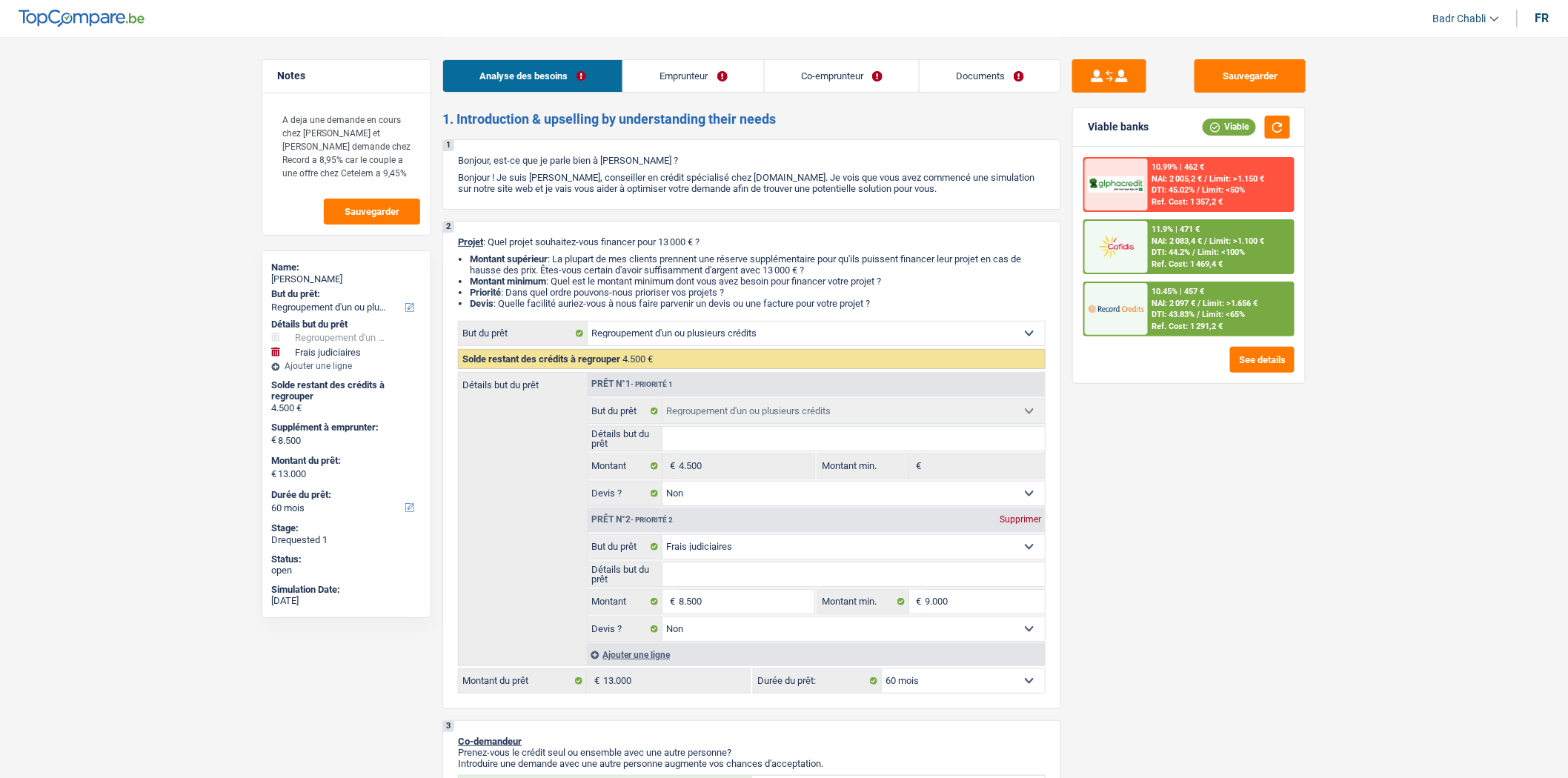
click at [859, 81] on link "Co-emprunteur" at bounding box center [842, 76] width 154 height 32
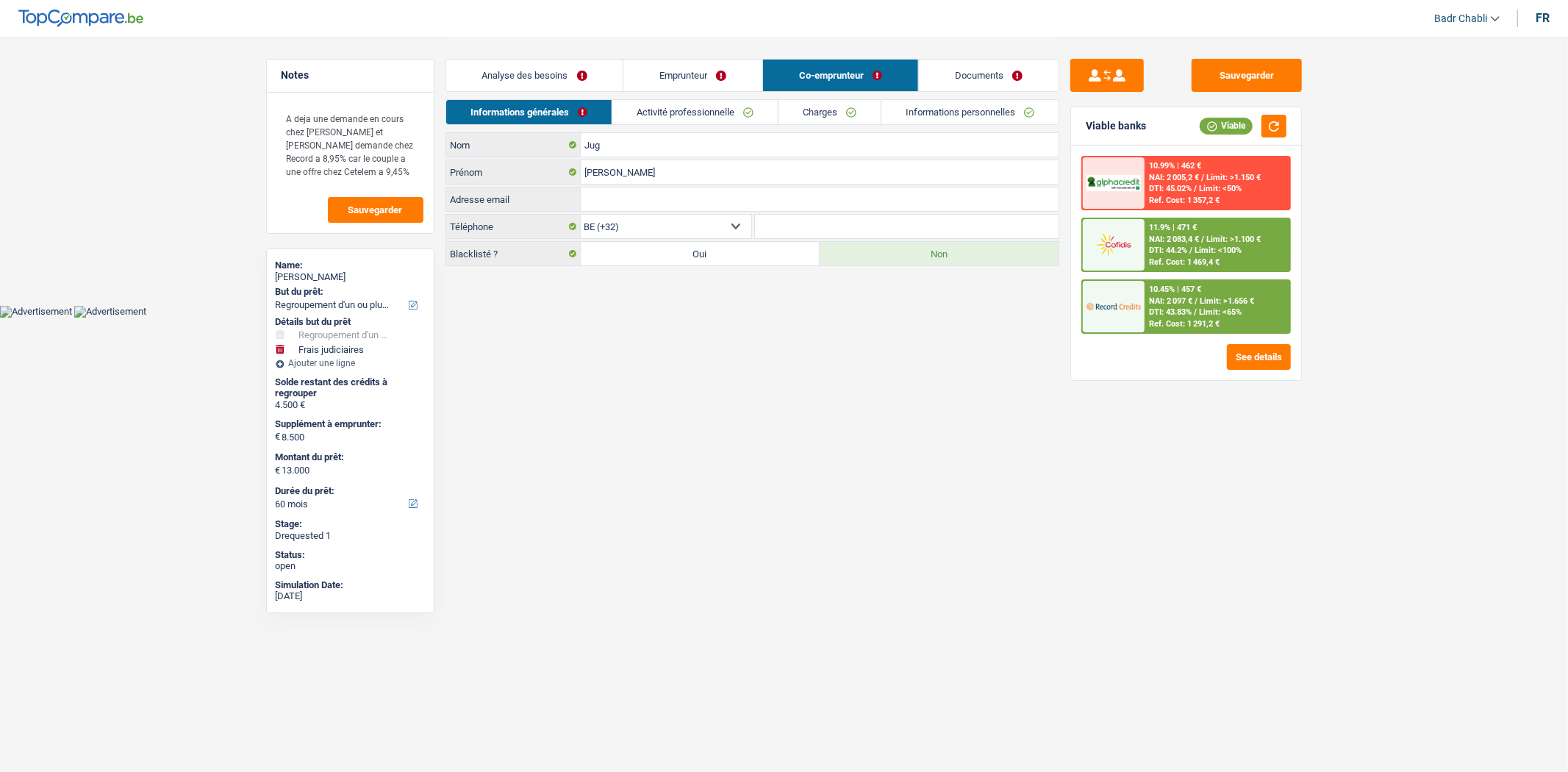
click at [740, 106] on link "Activité professionnelle" at bounding box center [695, 112] width 166 height 24
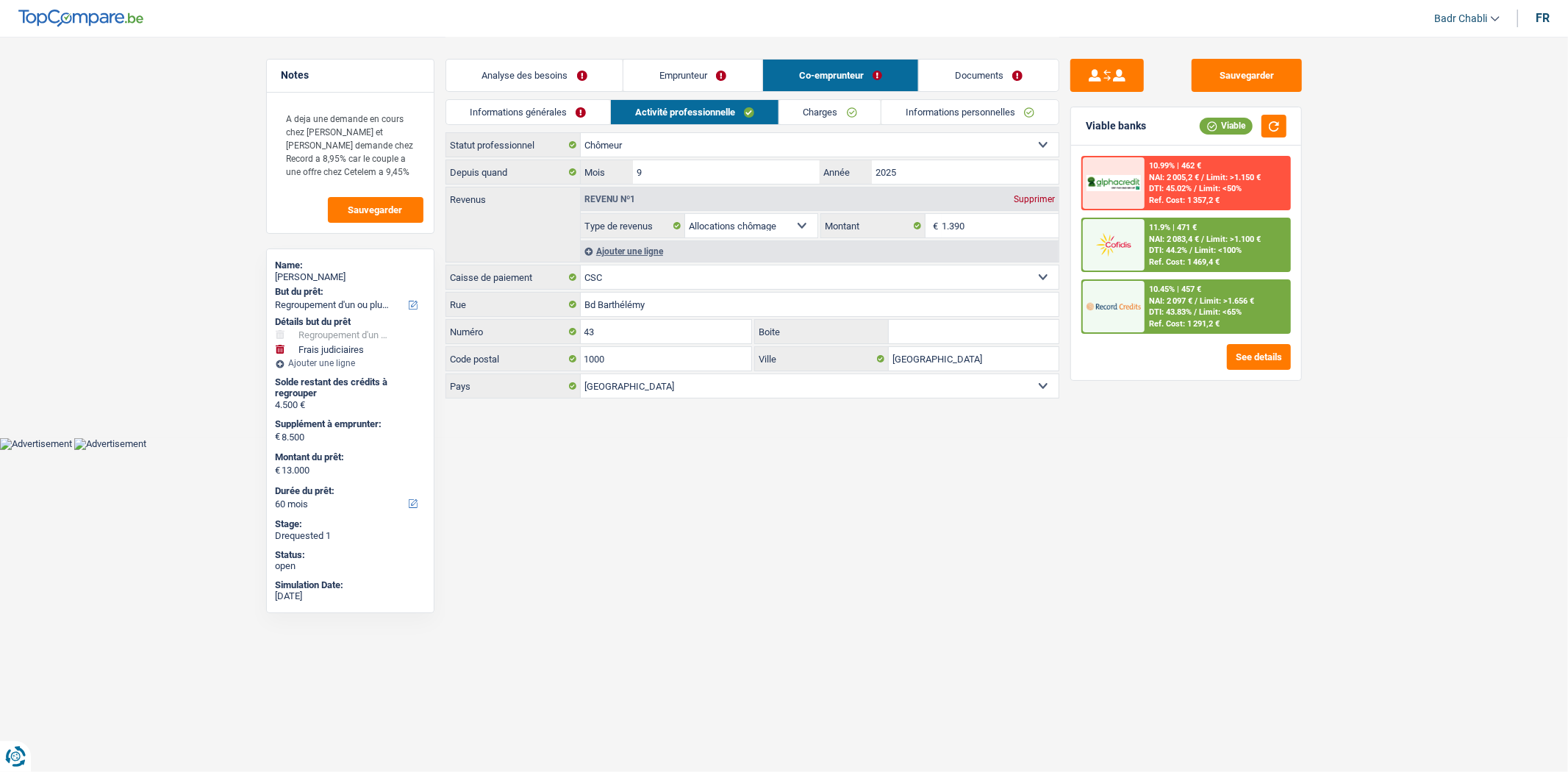
click at [1038, 66] on link "Documents" at bounding box center [989, 75] width 140 height 32
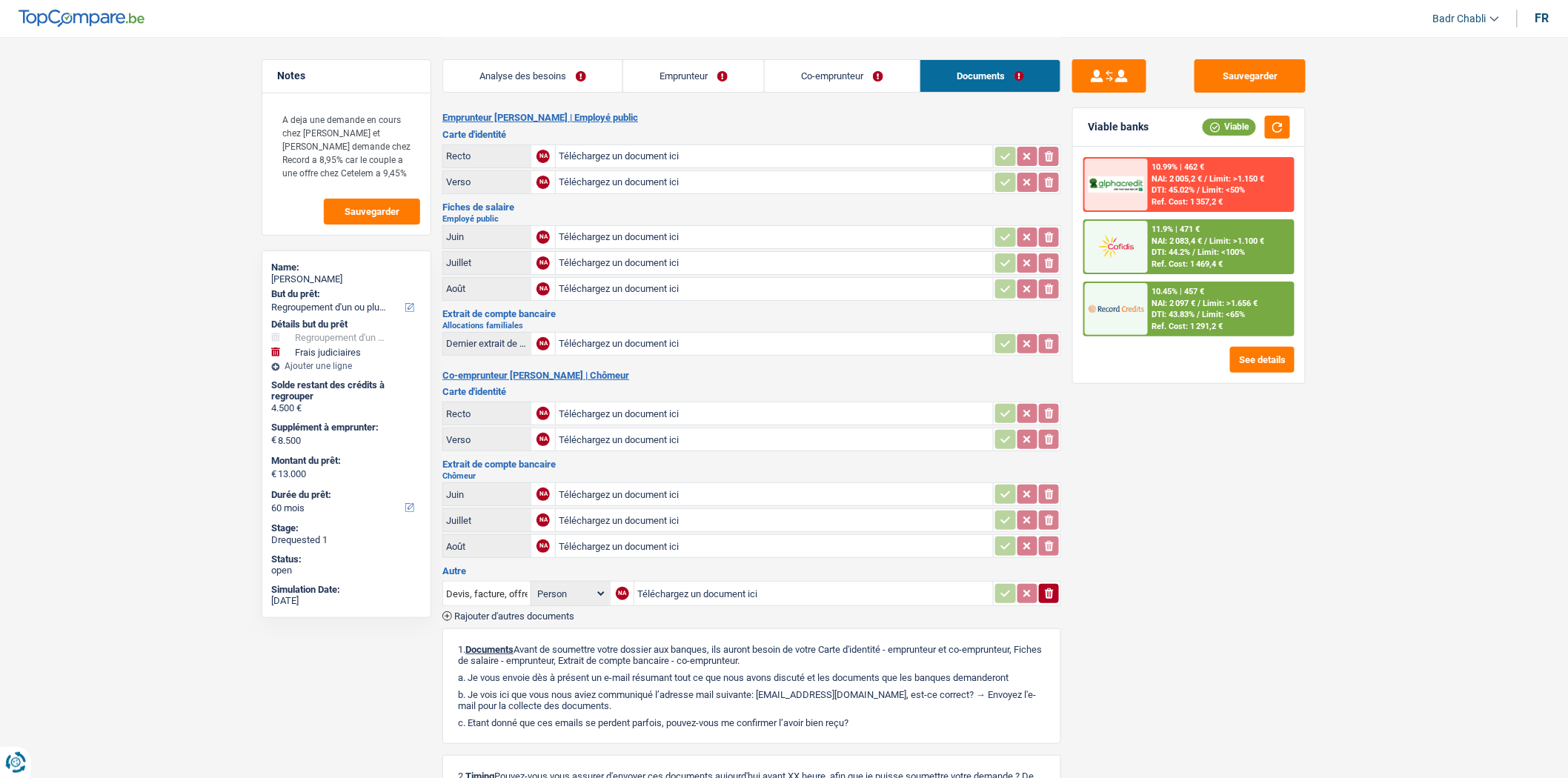
click at [1503, 378] on main "Notes A deja une demande en cours chez Cetelem et Cofidis Faire demande chez Re…" at bounding box center [784, 474] width 1568 height 948
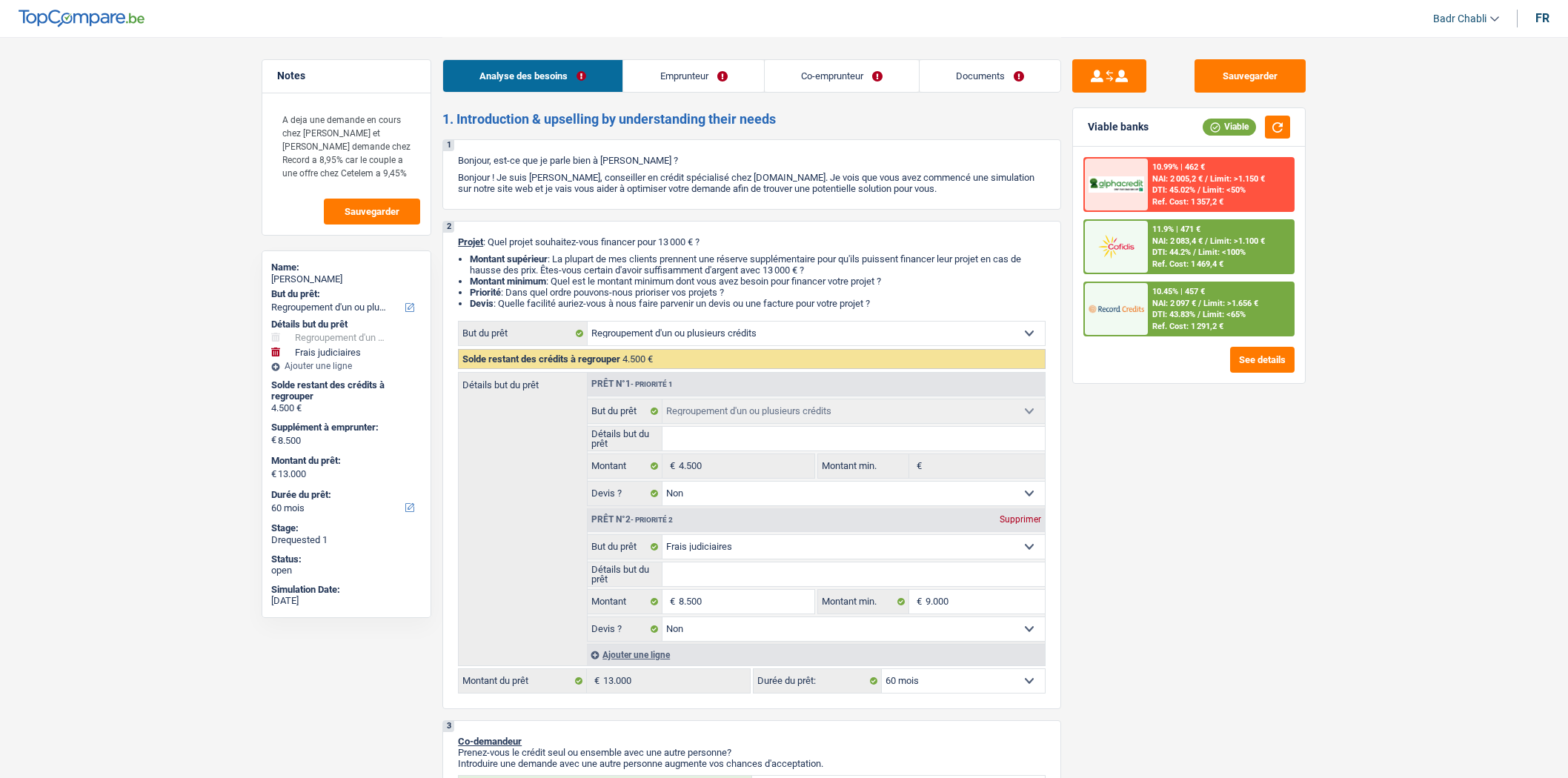
select select "refinancing"
select select "judicial"
select select "60"
select select "refinancing"
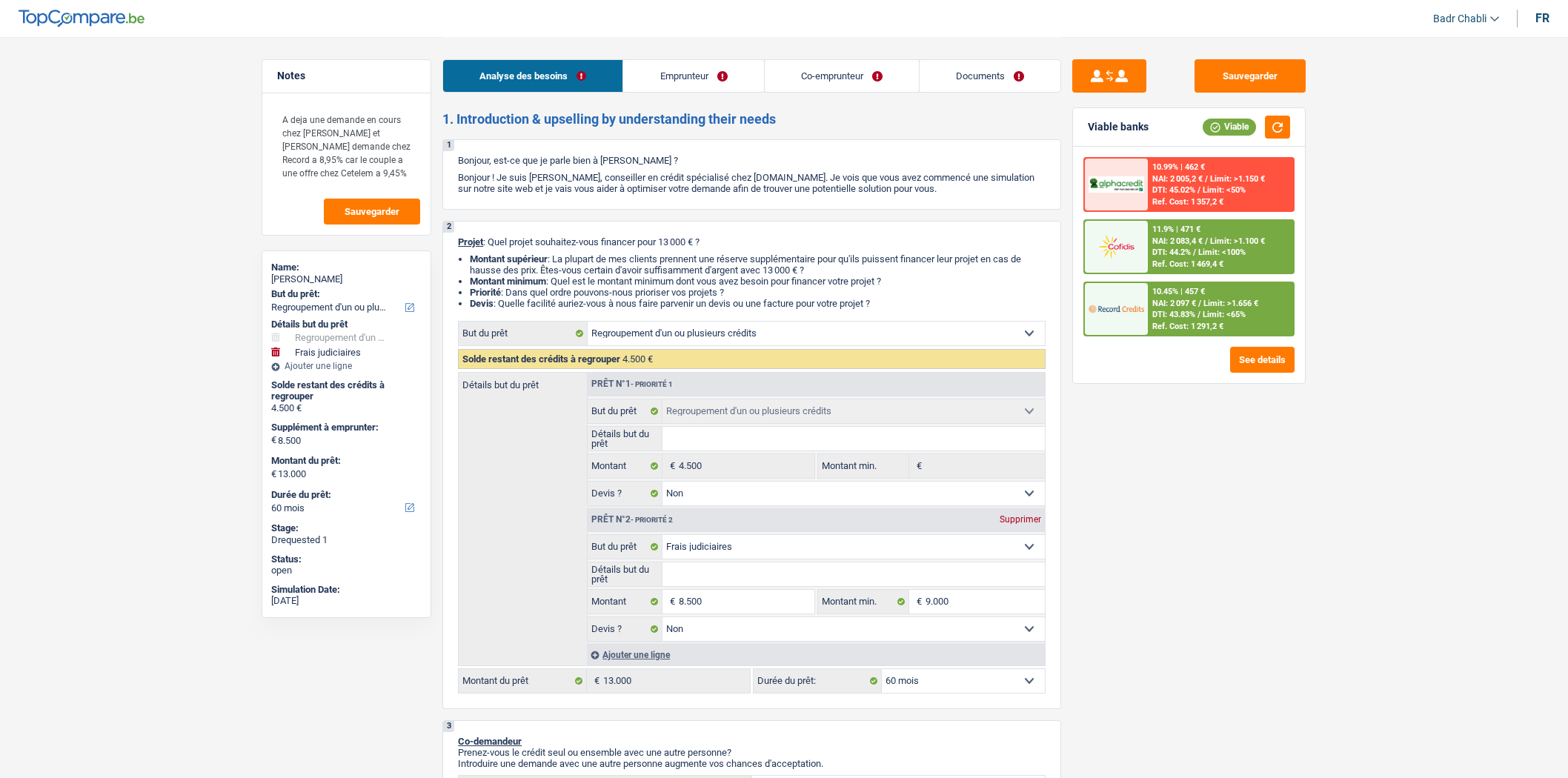
select select "refinancing"
select select "false"
select select "judicial"
select select "false"
select select "60"
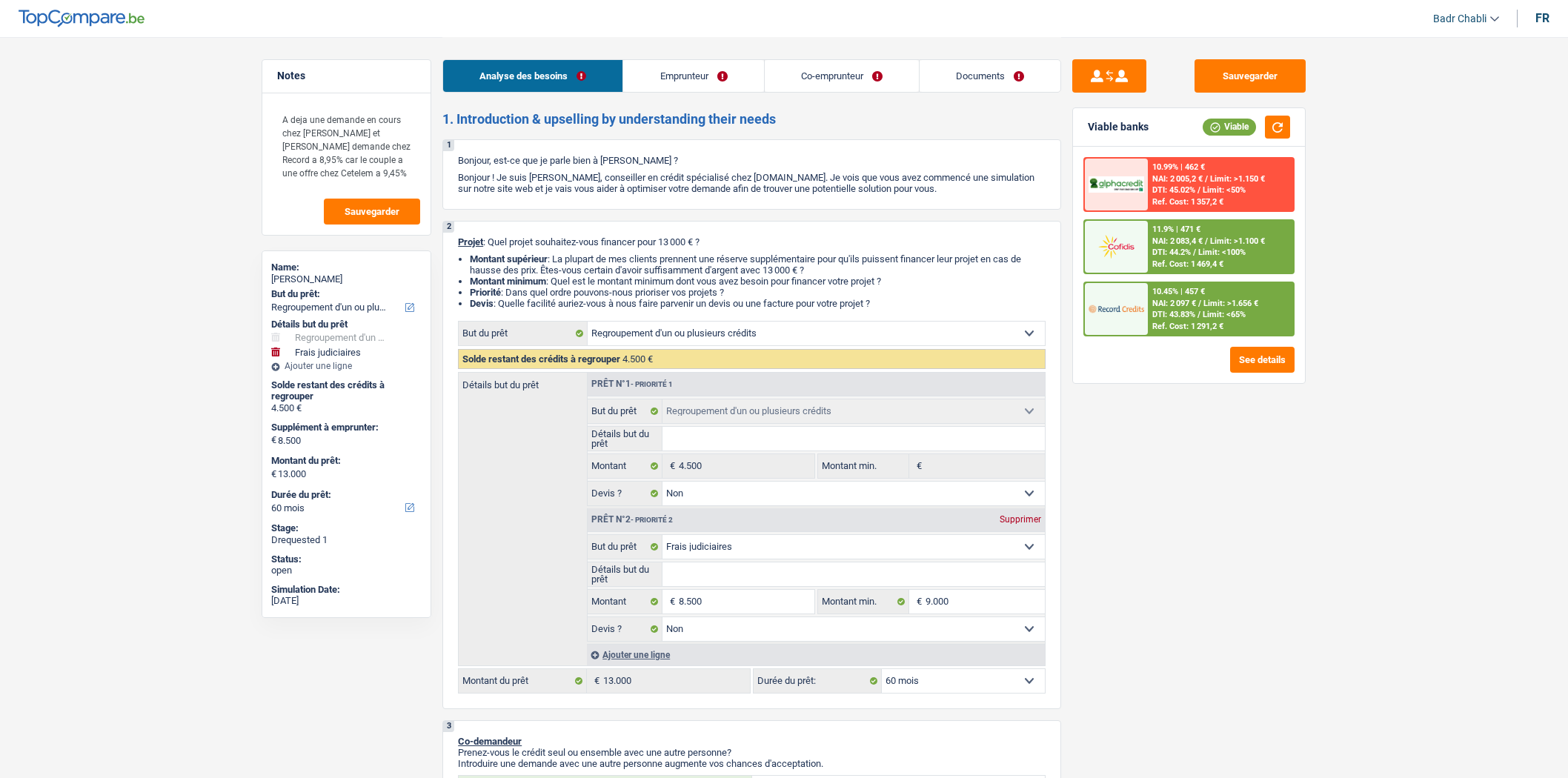
select select "publicEmployee"
select select "unemployed"
select select "familyAllowances"
select select "netSalary"
select select "mealVouchers"
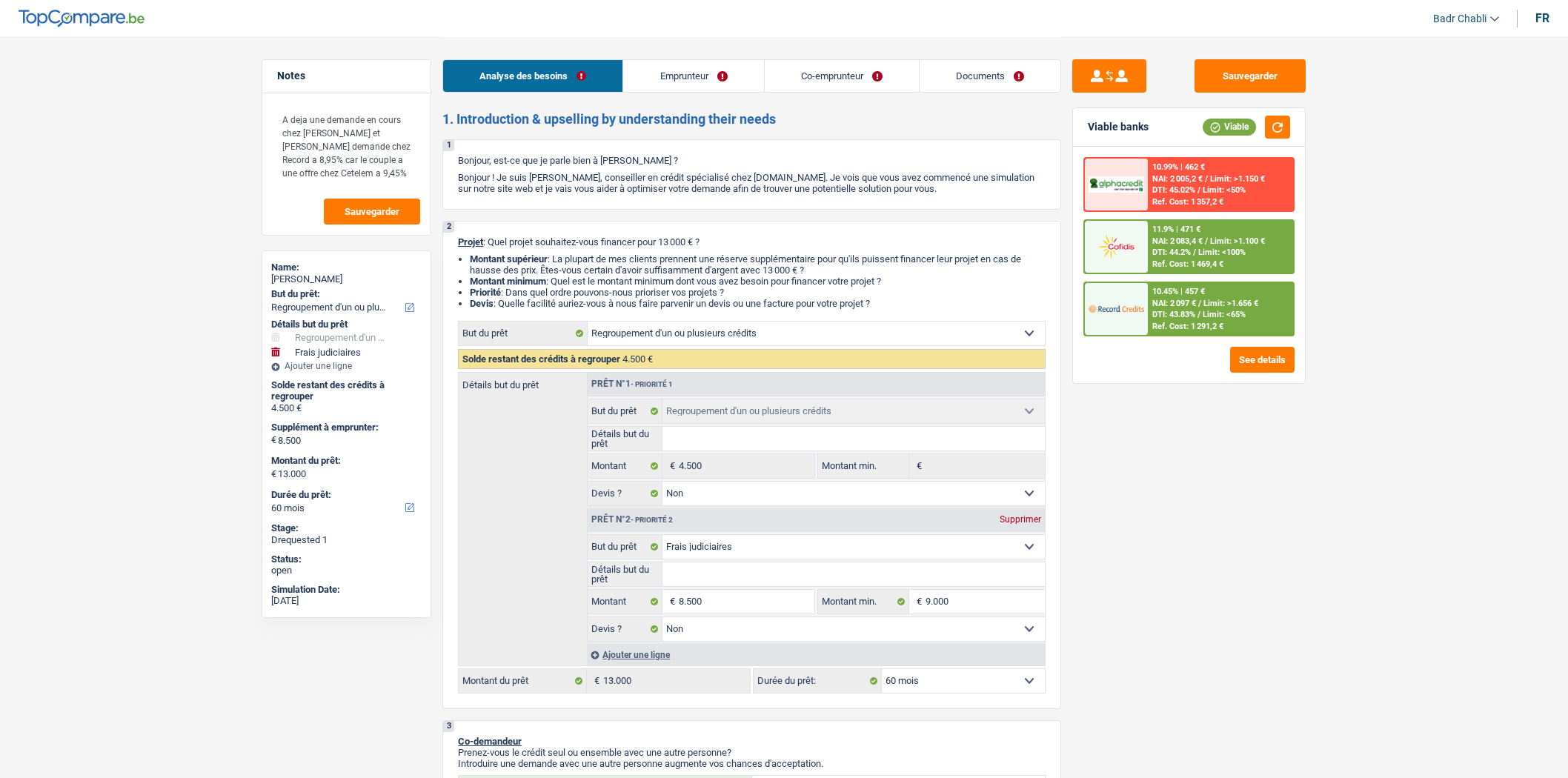
select select "unemployment"
select select "rents"
select select "carLoan"
select select "60"
select select "refinancing"
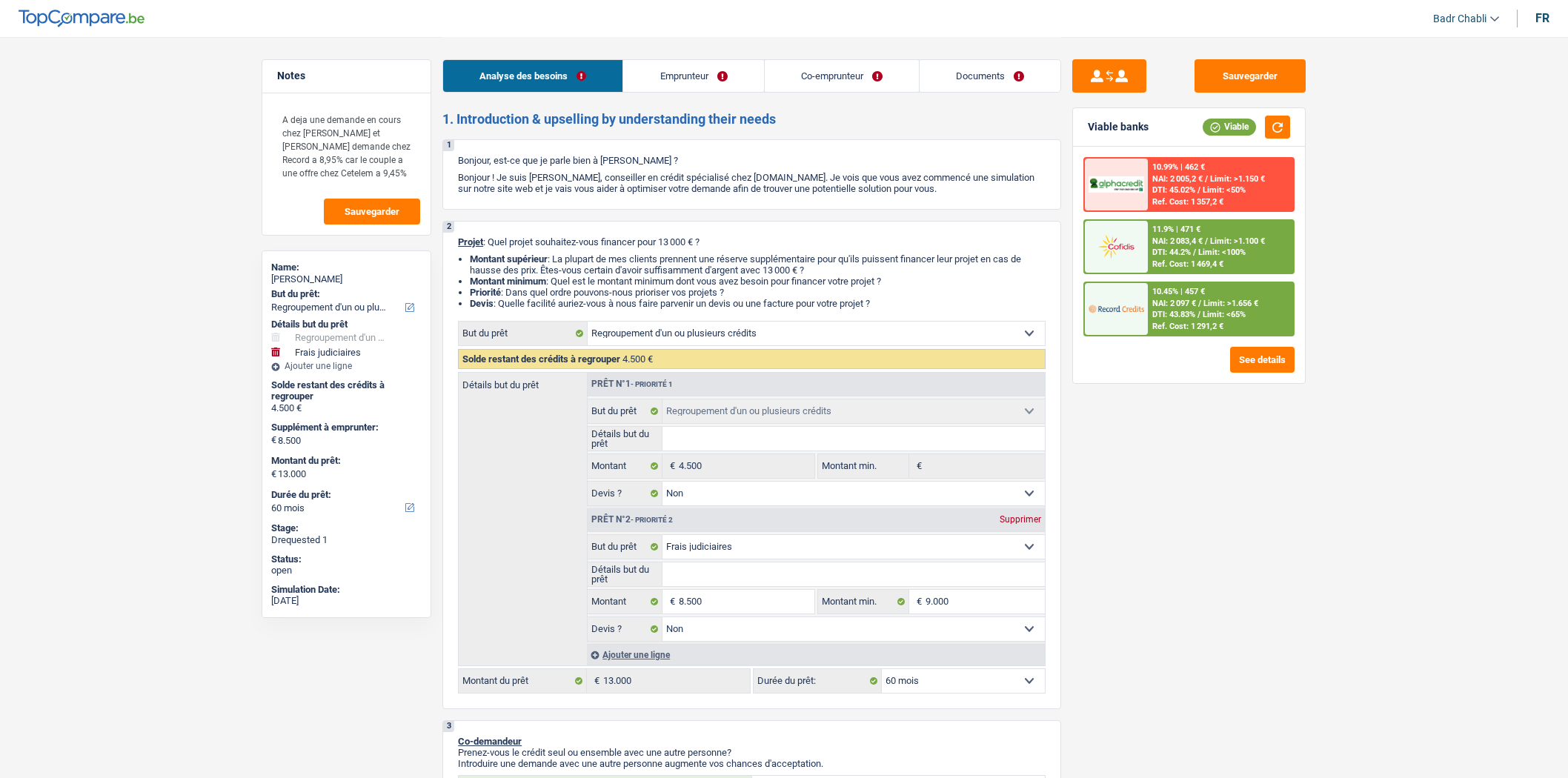
select select "refinancing"
select select "false"
select select "judicial"
select select "false"
select select "60"
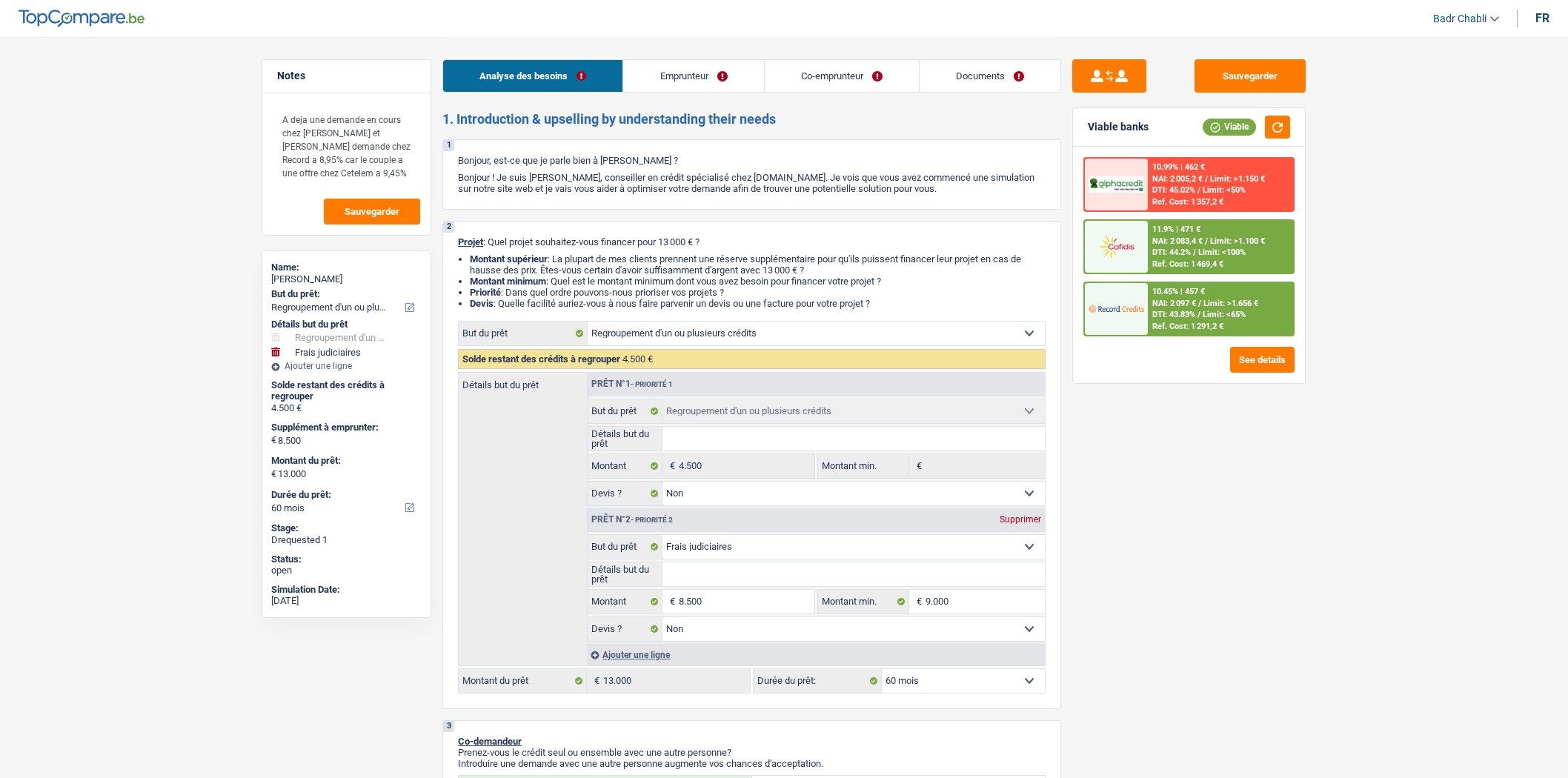
select select "unemployed"
select select "csc"
select select "BE"
click at [839, 83] on link "Co-emprunteur" at bounding box center [842, 76] width 154 height 32
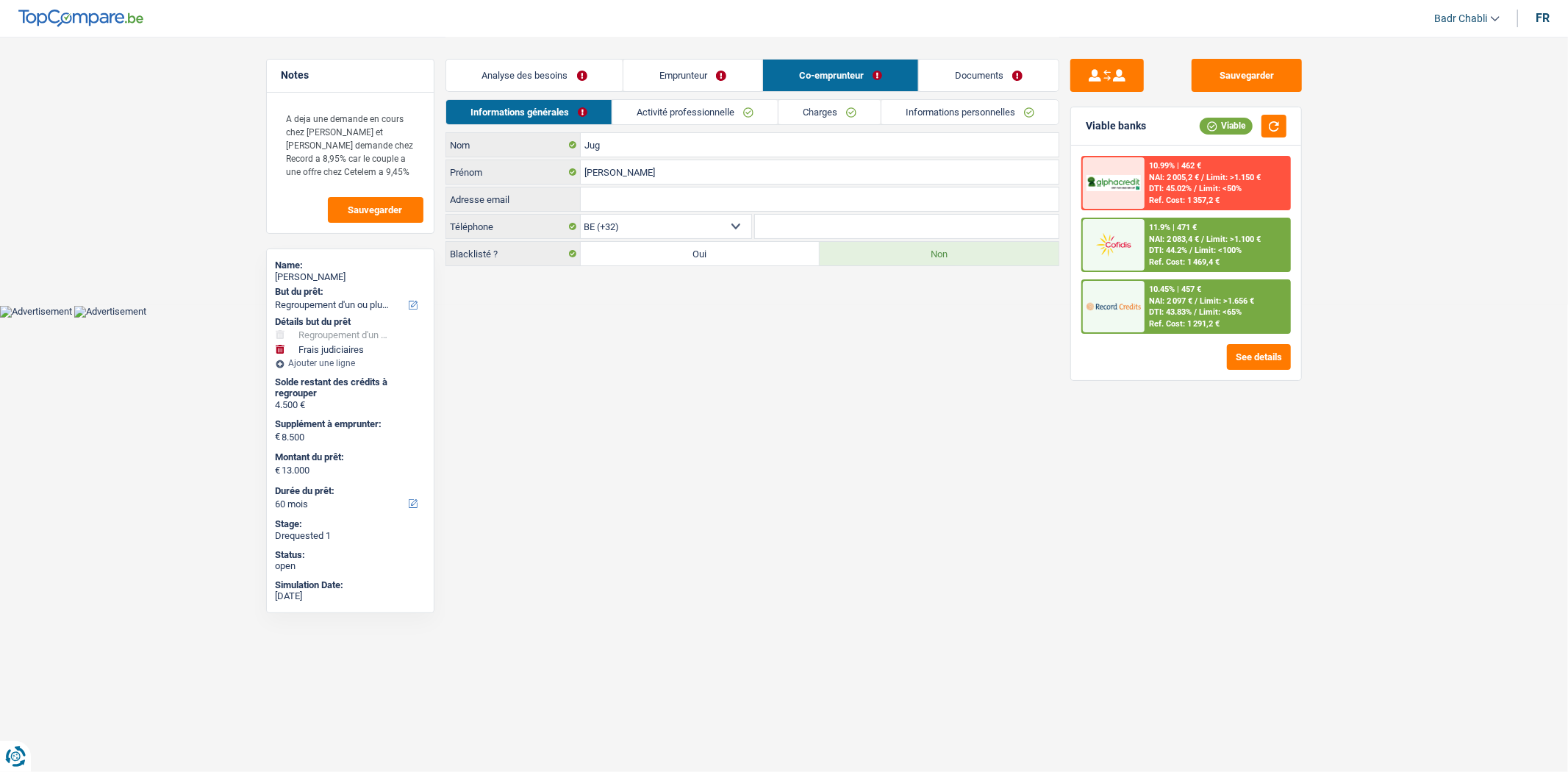
click at [748, 112] on link "Activité professionnelle" at bounding box center [695, 112] width 166 height 24
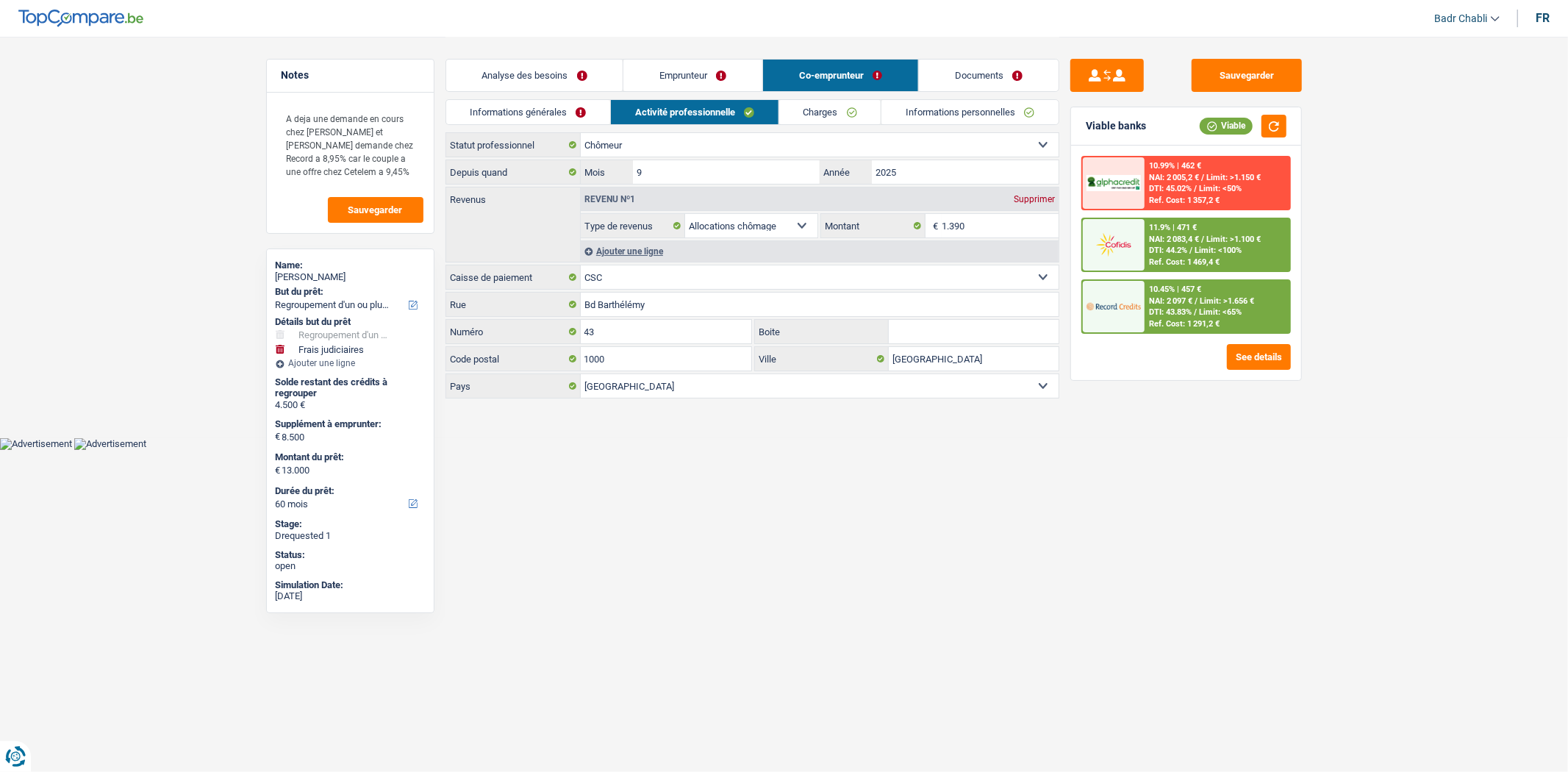
click at [1045, 195] on div "Supprimer" at bounding box center [1034, 199] width 49 height 9
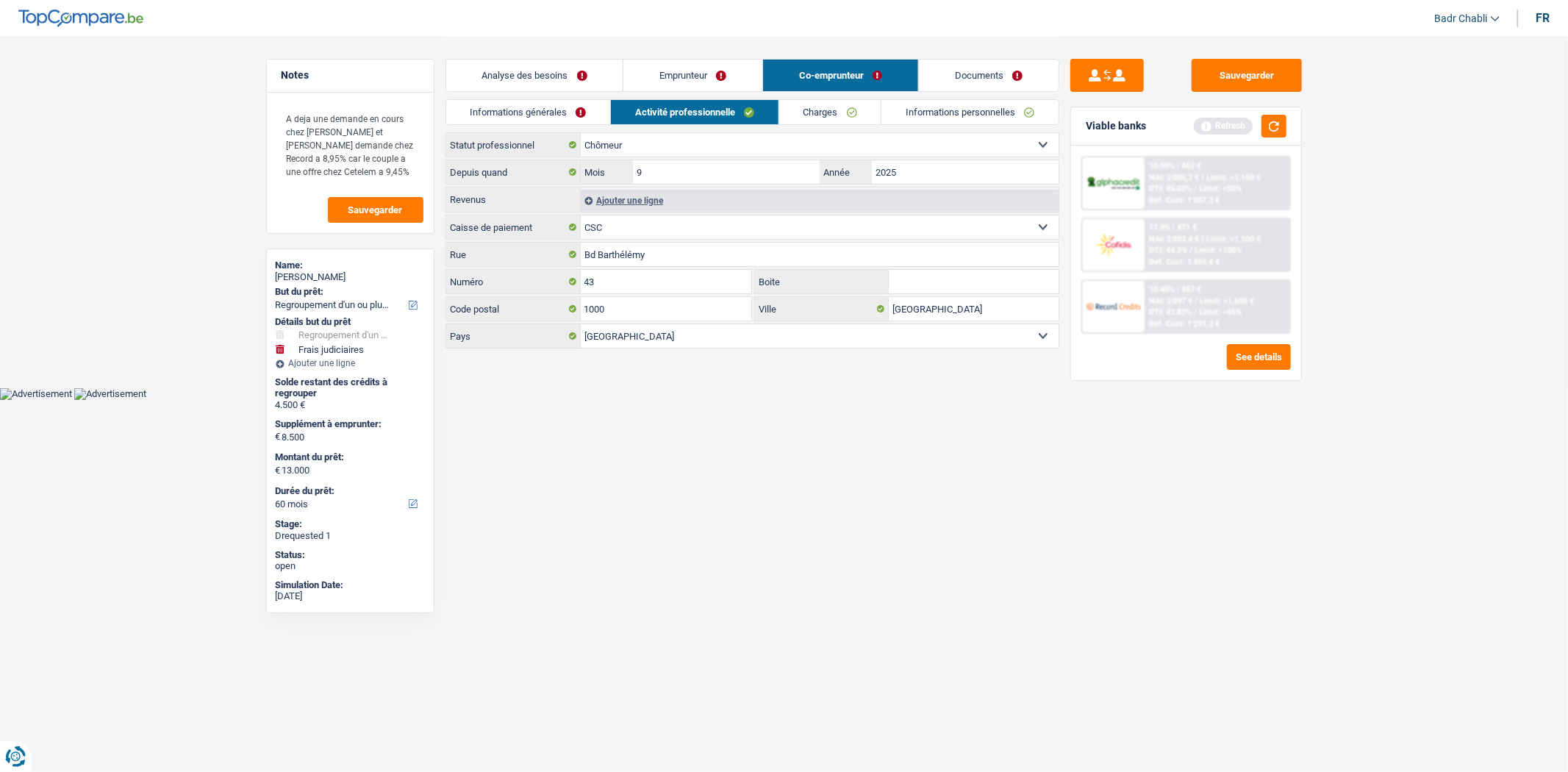
click at [1287, 122] on div "Viable banks Refresh" at bounding box center [1186, 126] width 230 height 38
click at [1284, 122] on div "Viable banks Refresh" at bounding box center [1186, 126] width 230 height 38
click at [1284, 122] on button "button" at bounding box center [1273, 126] width 25 height 23
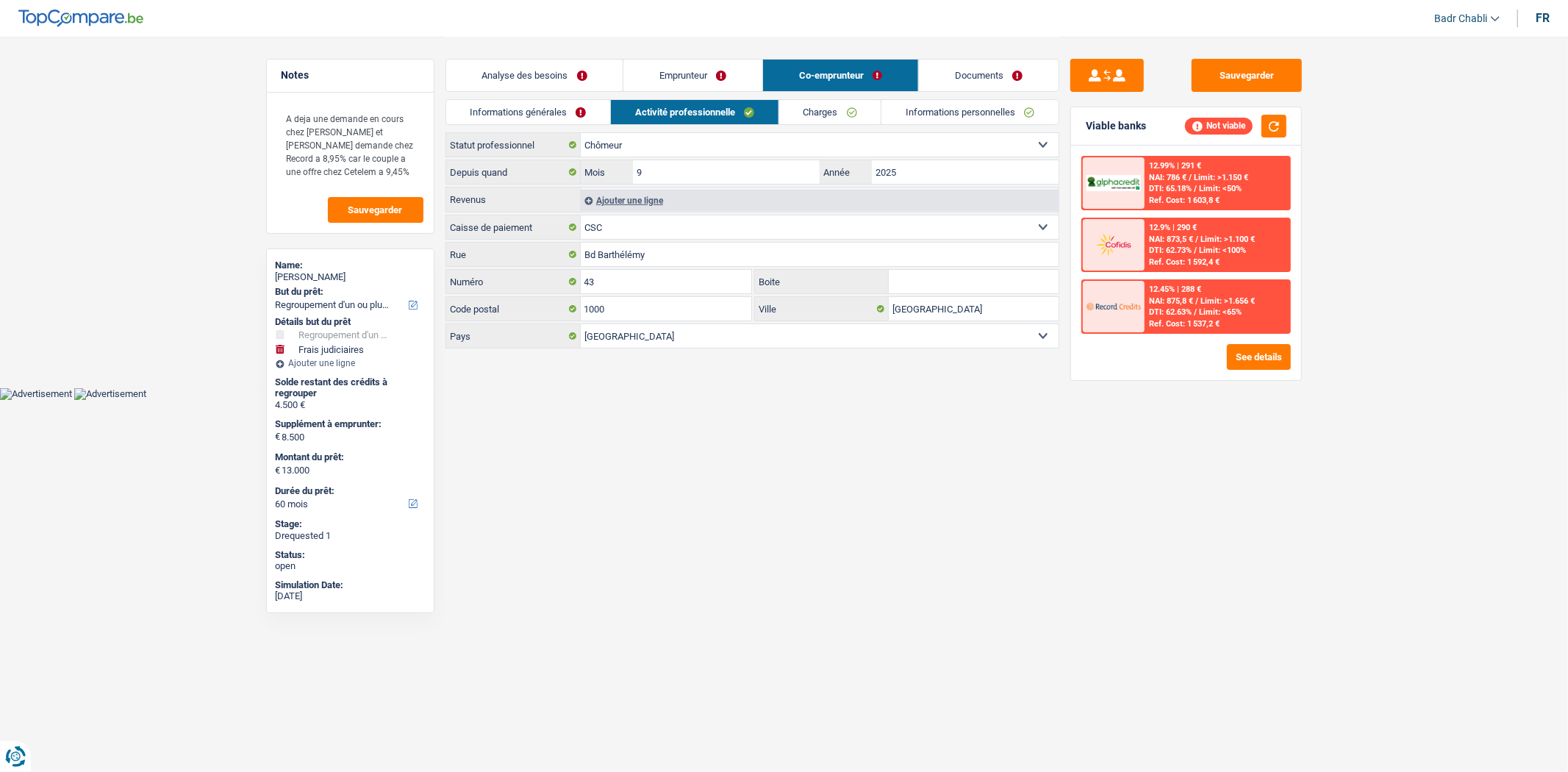
click at [693, 81] on link "Emprunteur" at bounding box center [693, 75] width 139 height 32
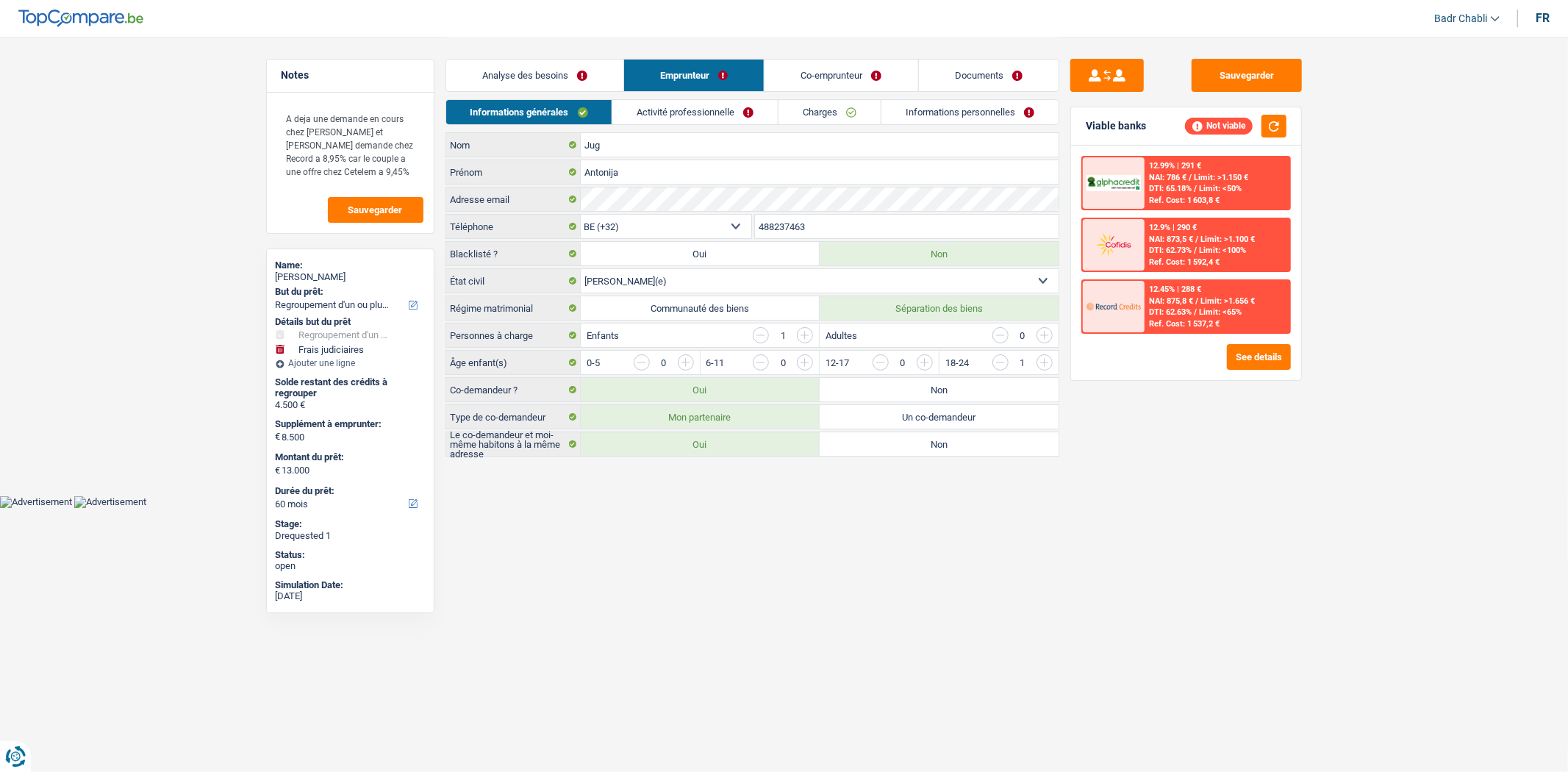
click at [711, 103] on link "Activité professionnelle" at bounding box center [695, 112] width 166 height 24
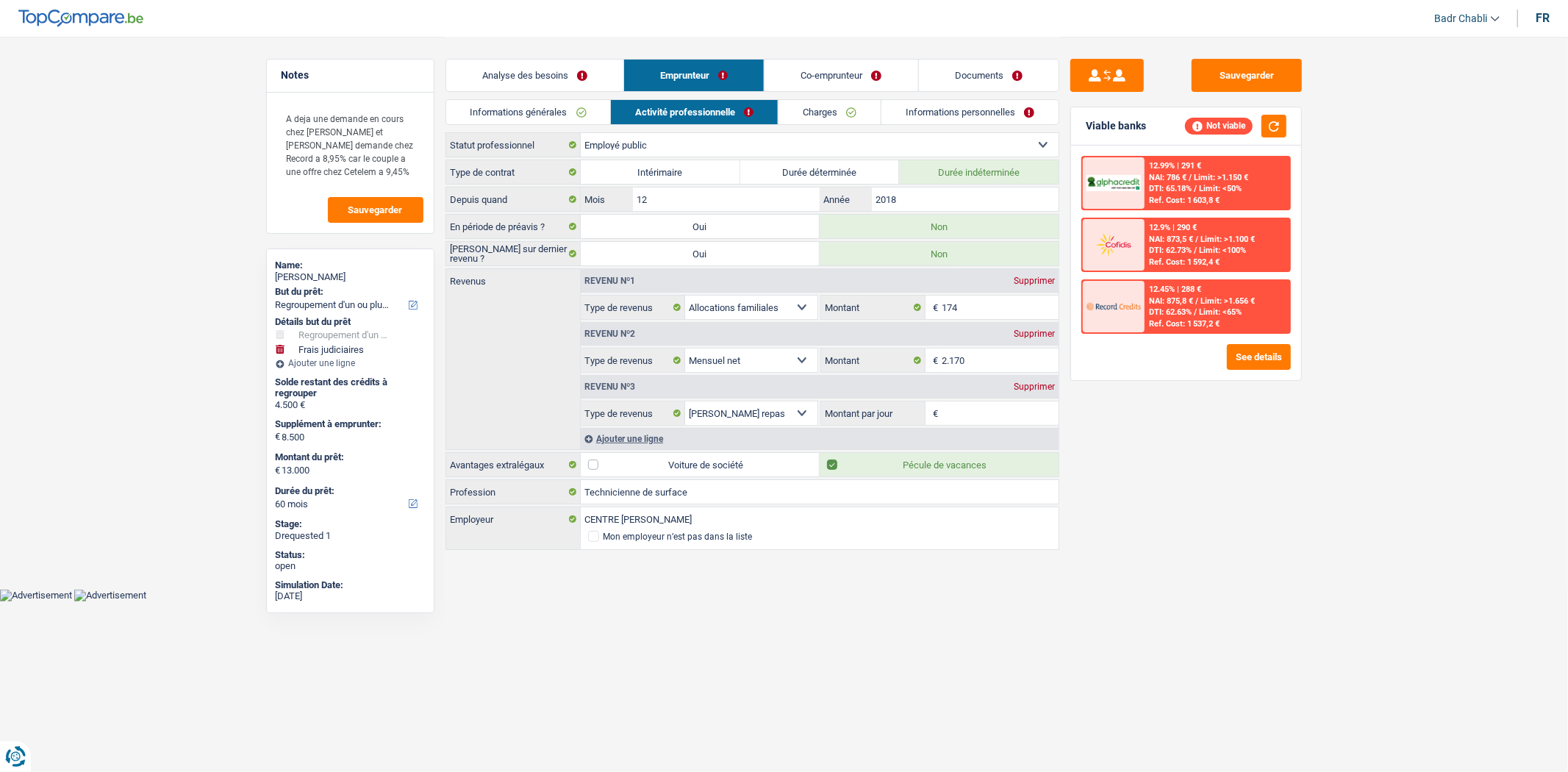
click at [850, 112] on link "Charges" at bounding box center [830, 112] width 102 height 24
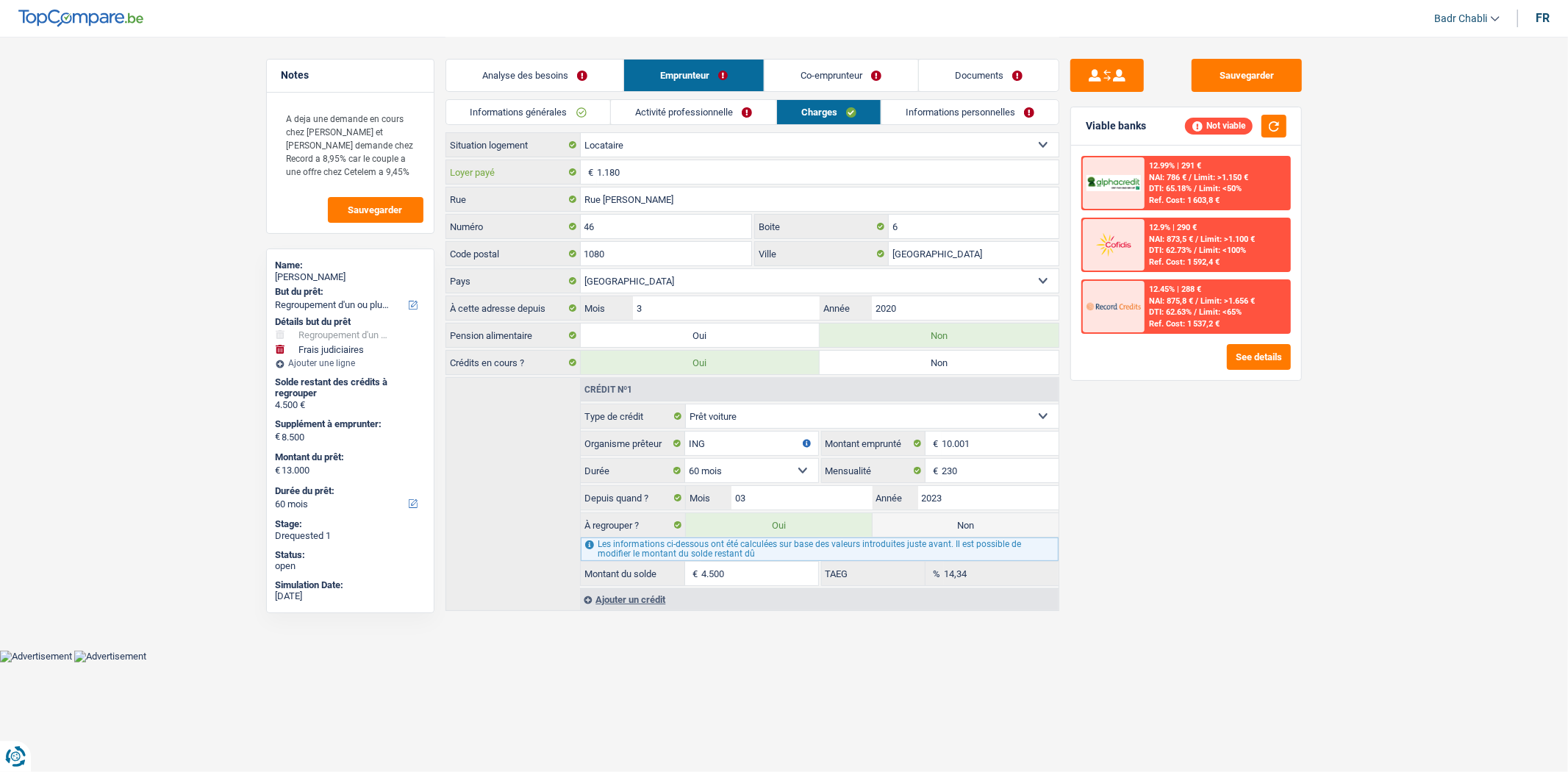
click at [643, 179] on input "1.180" at bounding box center [828, 172] width 462 height 24
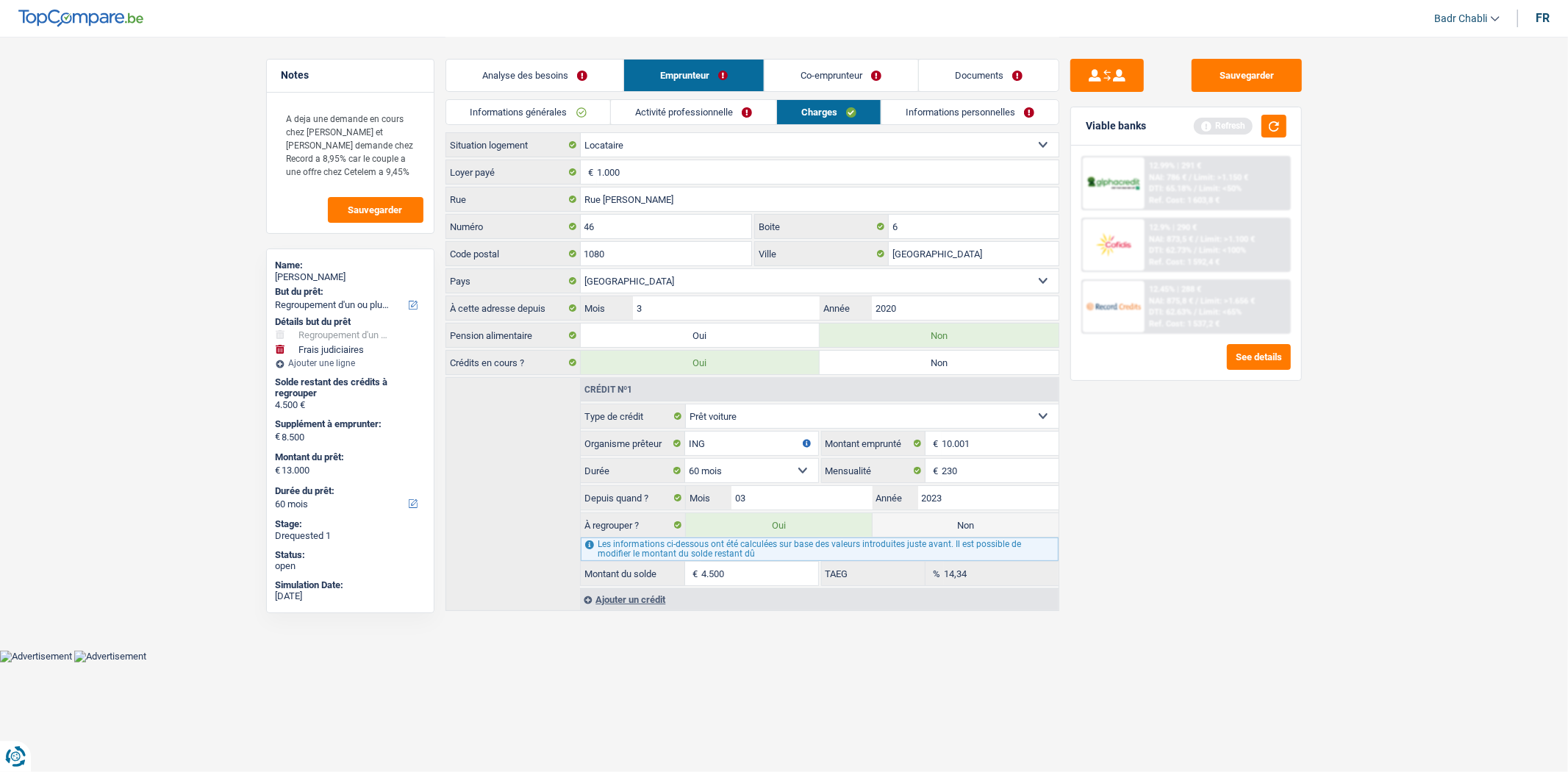
click at [1288, 123] on div "Viable banks Refresh" at bounding box center [1186, 126] width 230 height 38
click at [1282, 125] on button "button" at bounding box center [1273, 126] width 25 height 23
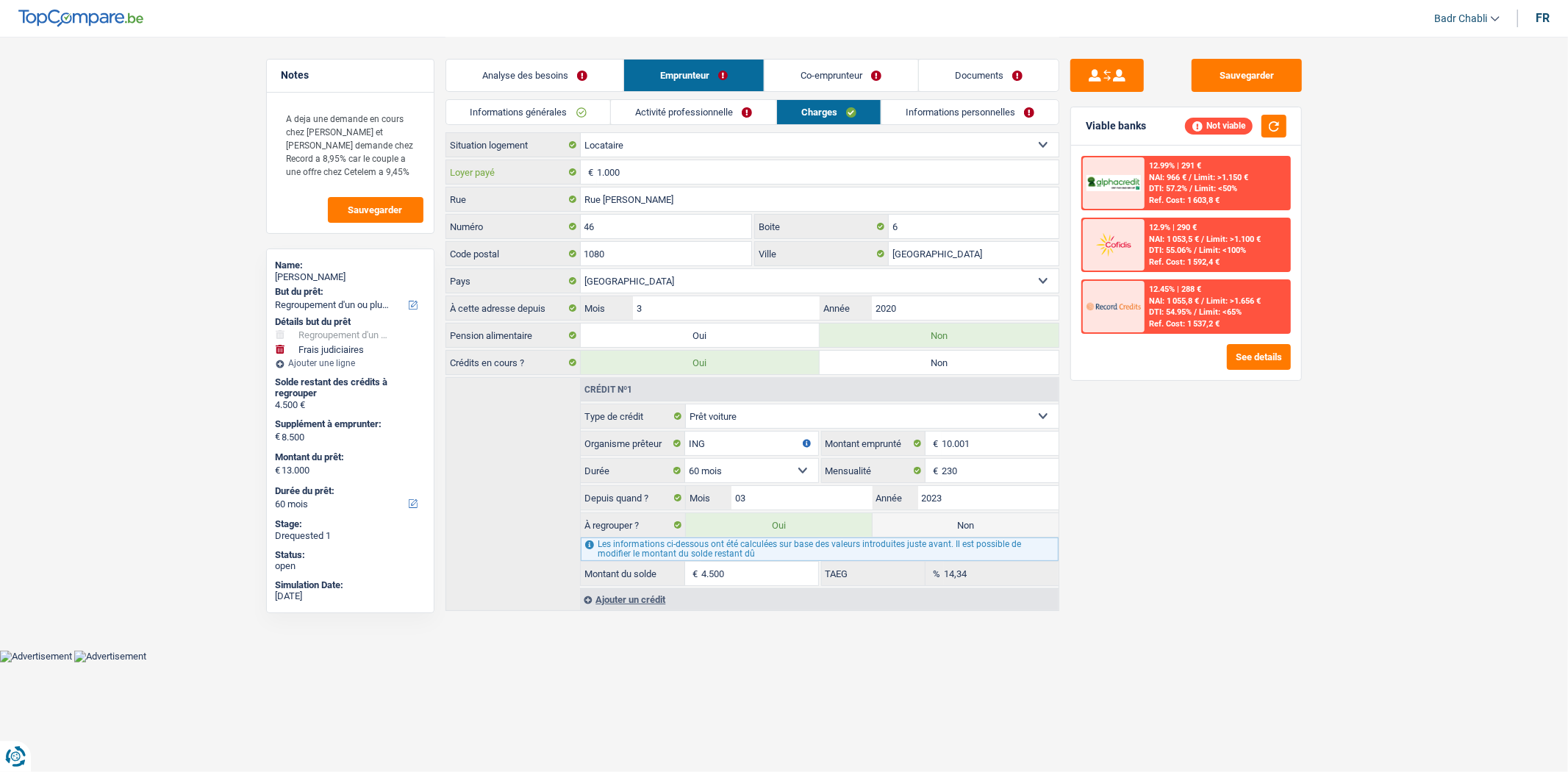
click at [664, 160] on input "1.000" at bounding box center [828, 172] width 462 height 24
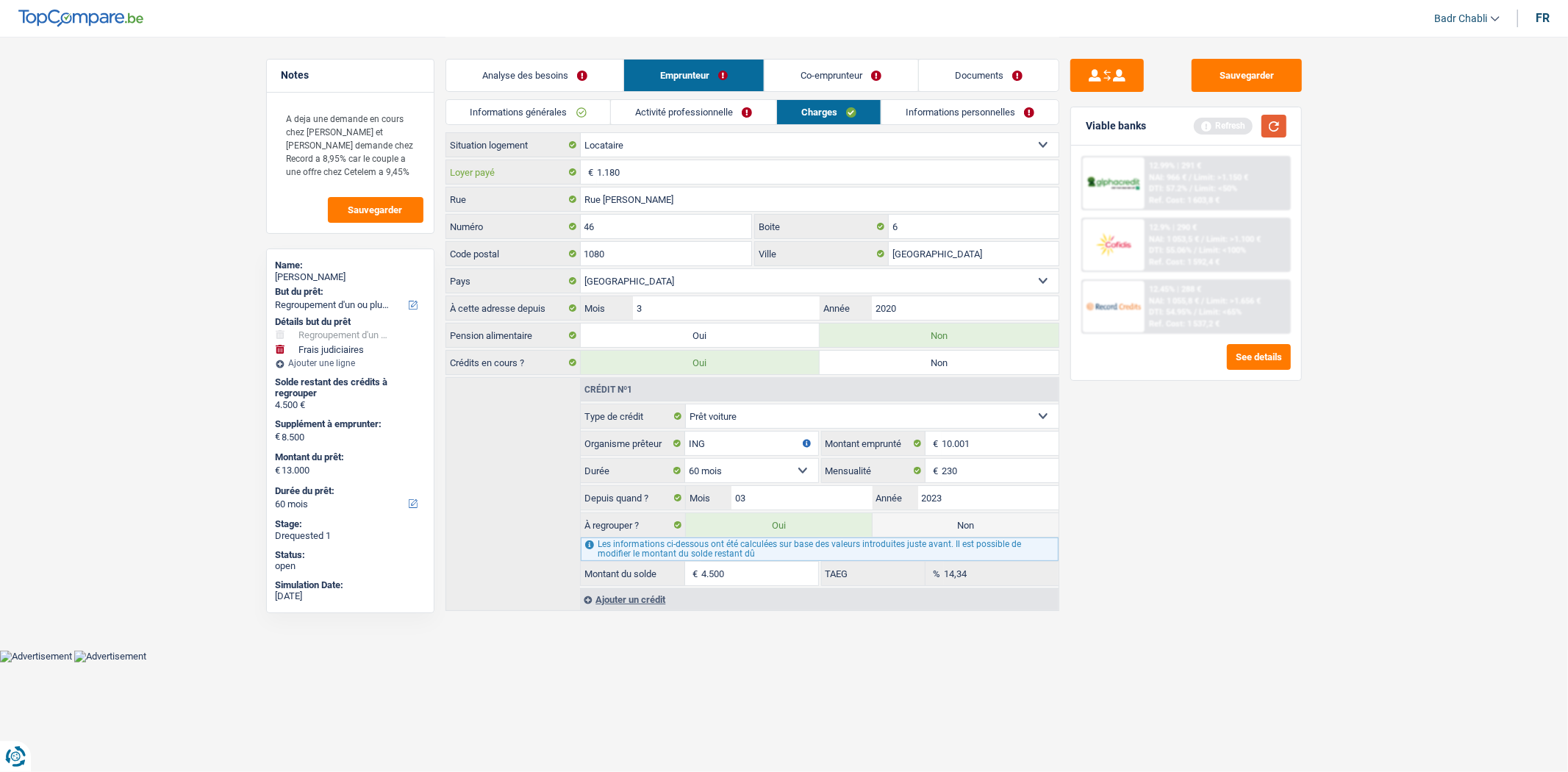
type input "1.180"
click at [1269, 125] on button "button" at bounding box center [1273, 126] width 25 height 23
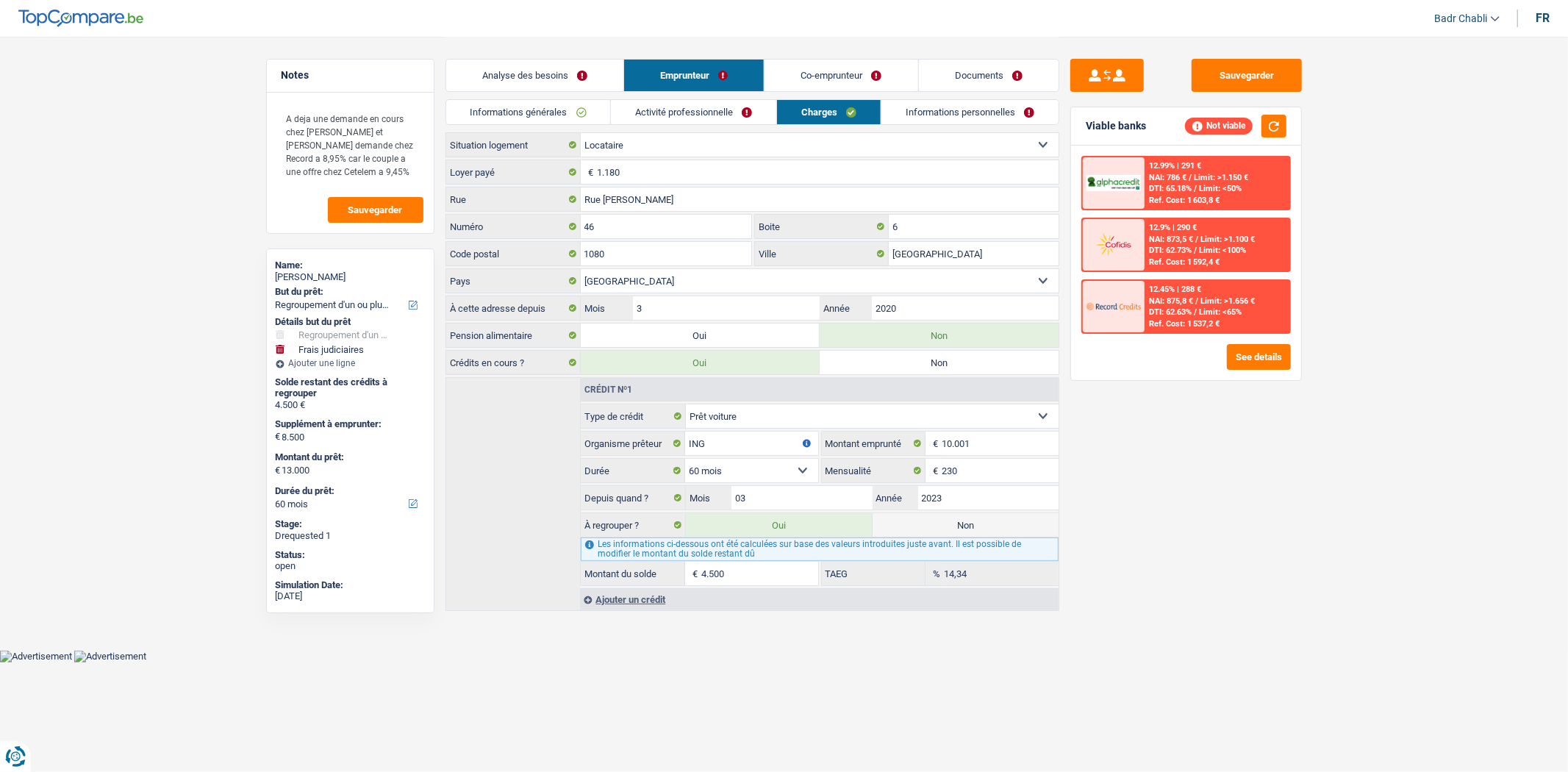
click at [855, 71] on link "Co-emprunteur" at bounding box center [840, 75] width 153 height 32
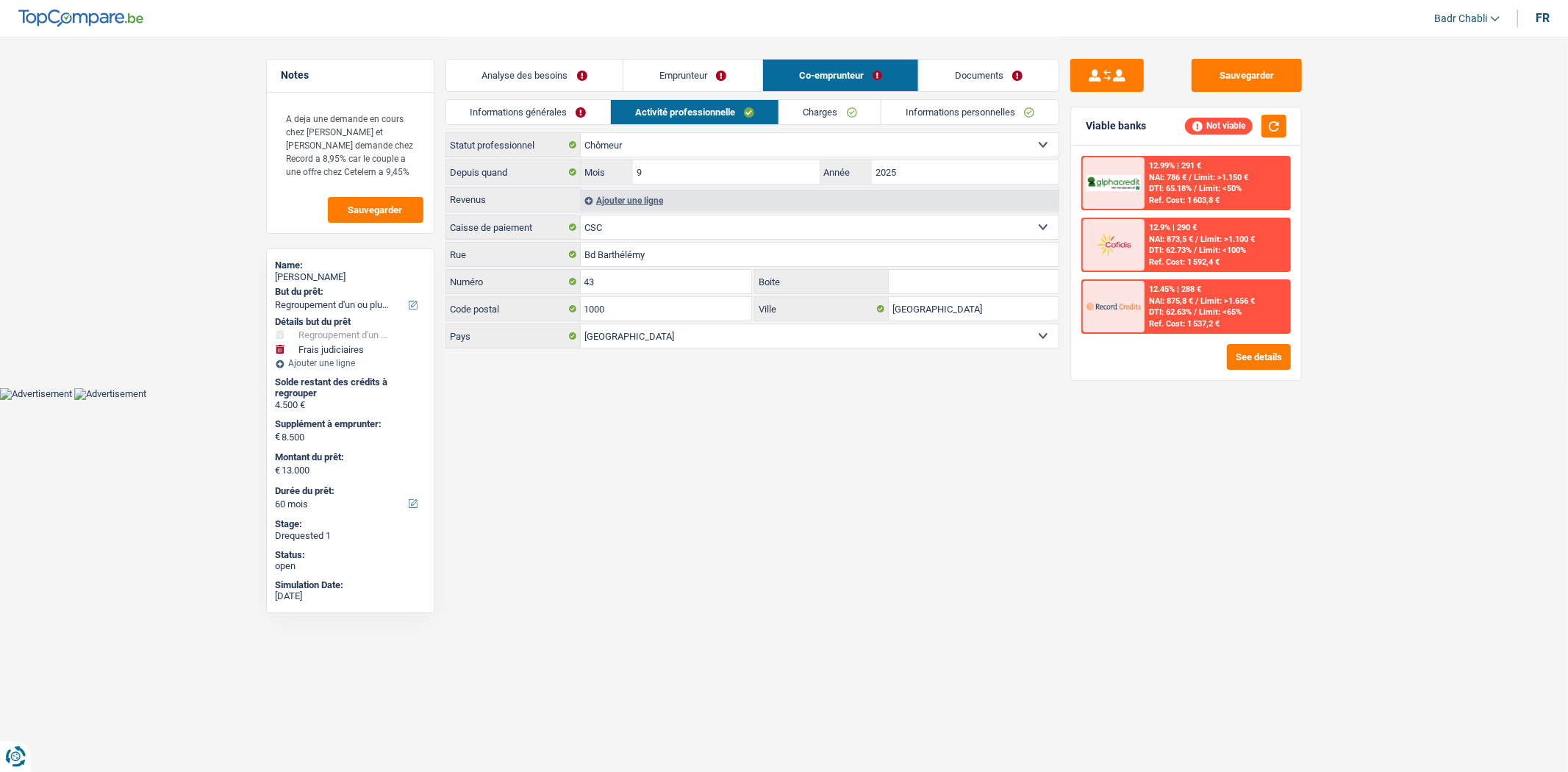
click at [659, 194] on div "Ajouter une ligne" at bounding box center [819, 201] width 478 height 21
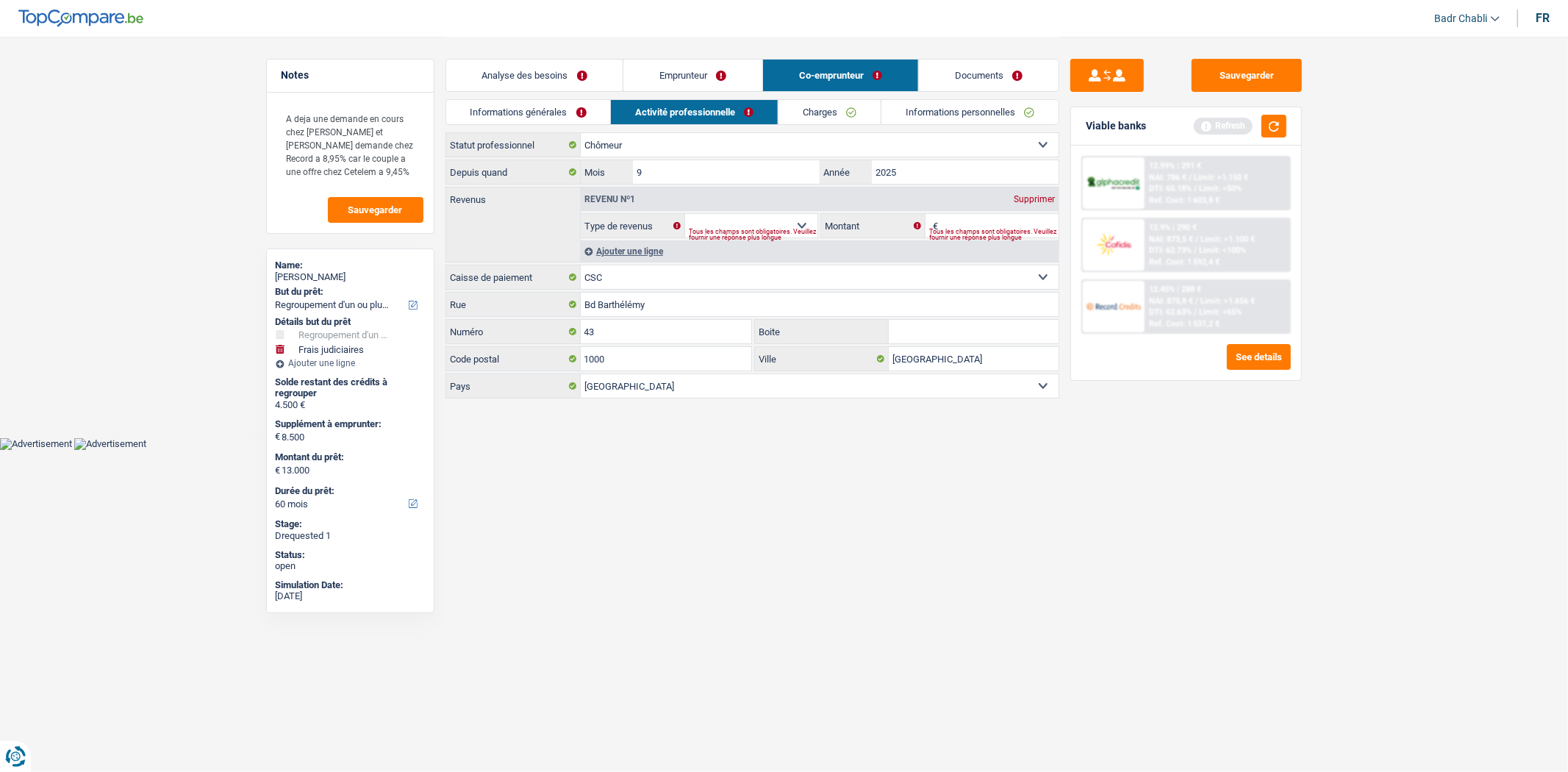
click at [804, 232] on div "Tous les champs sont obligatoires. Veuillez fournir une réponse plus longue" at bounding box center [754, 235] width 129 height 6
click at [792, 225] on select "Allocation d'handicap Allocations chômage Allocations familiales Chèques repas …" at bounding box center [751, 226] width 133 height 24
select select "unemployment"
click at [685, 214] on select "Allocation d'handicap Allocations chômage Allocations familiales Chèques repas …" at bounding box center [751, 226] width 133 height 24
click at [962, 232] on div "Si vous avez indiqué "chômeur" comme statut professionnel, veuillez indiquer le…" at bounding box center [994, 235] width 129 height 6
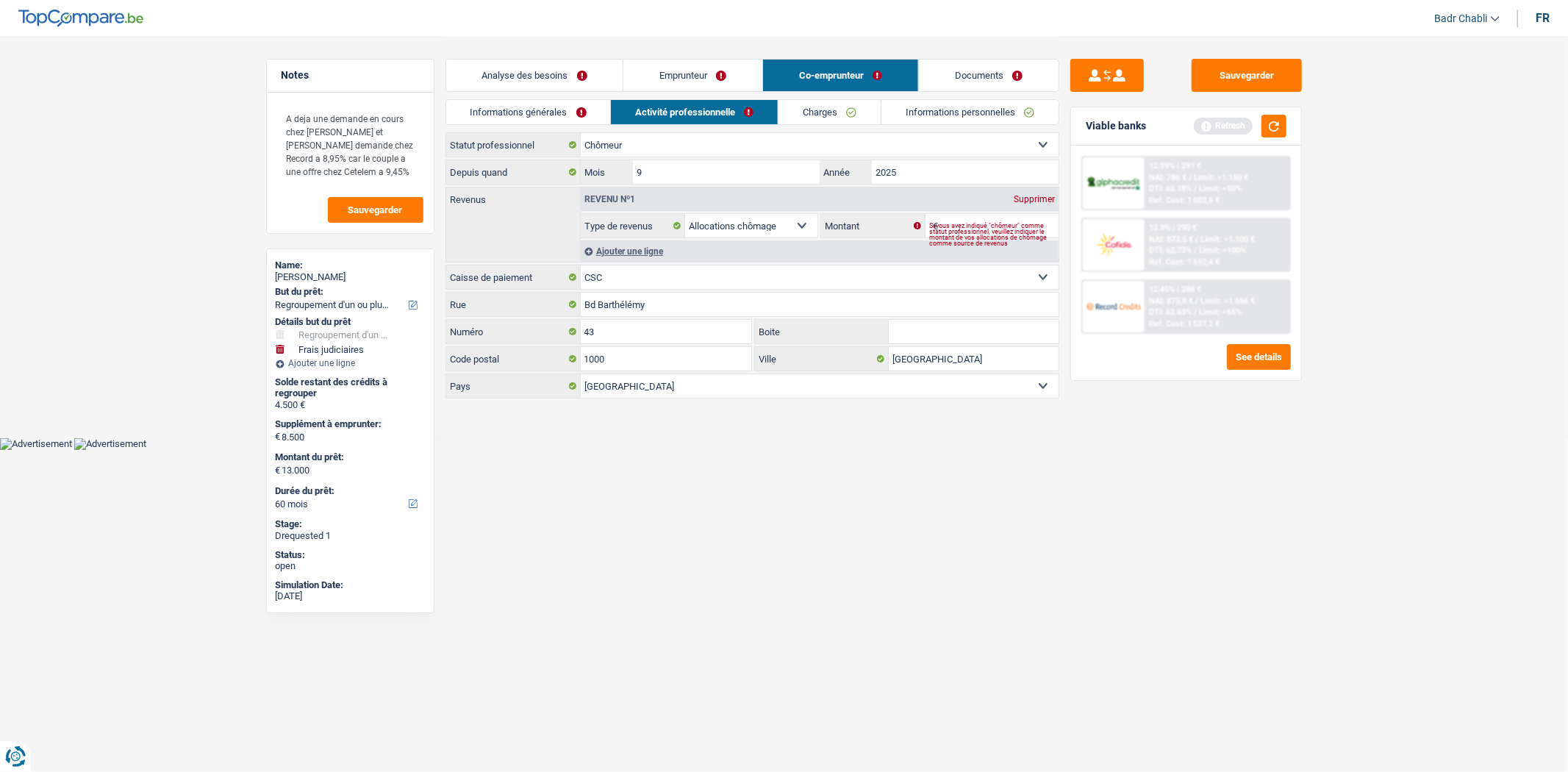
click at [959, 232] on div "Si vous avez indiqué "chômeur" comme statut professionnel, veuillez indiquer le…" at bounding box center [994, 235] width 129 height 6
click at [951, 220] on input "Montant" at bounding box center [1001, 226] width 117 height 24
type input "1.380"
click at [1263, 75] on button "Sauvegarder" at bounding box center [1246, 75] width 110 height 33
click at [1246, 85] on button "Sauvegarder" at bounding box center [1246, 75] width 110 height 33
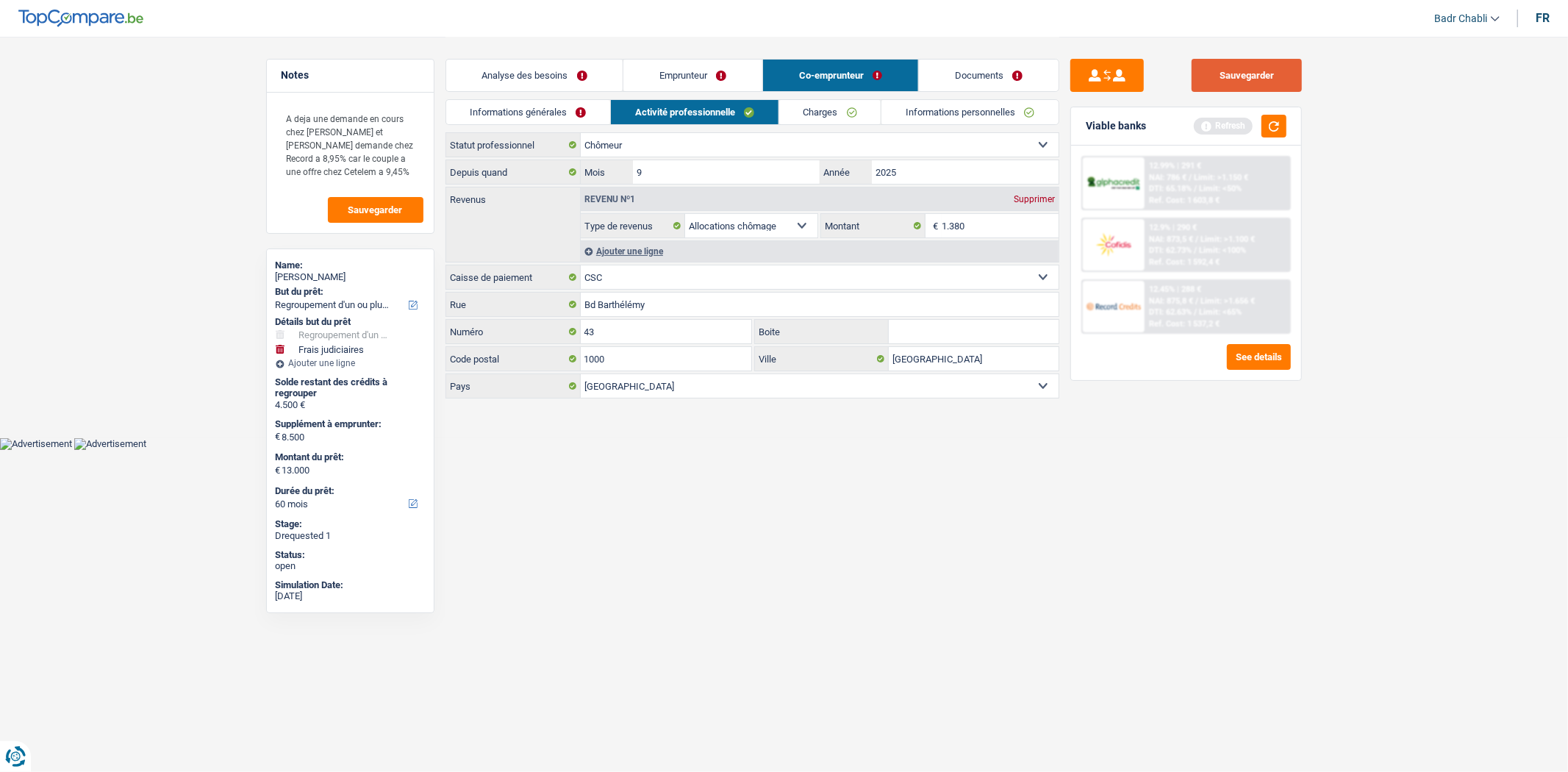
click at [1215, 86] on button "Sauvegarder" at bounding box center [1246, 75] width 110 height 33
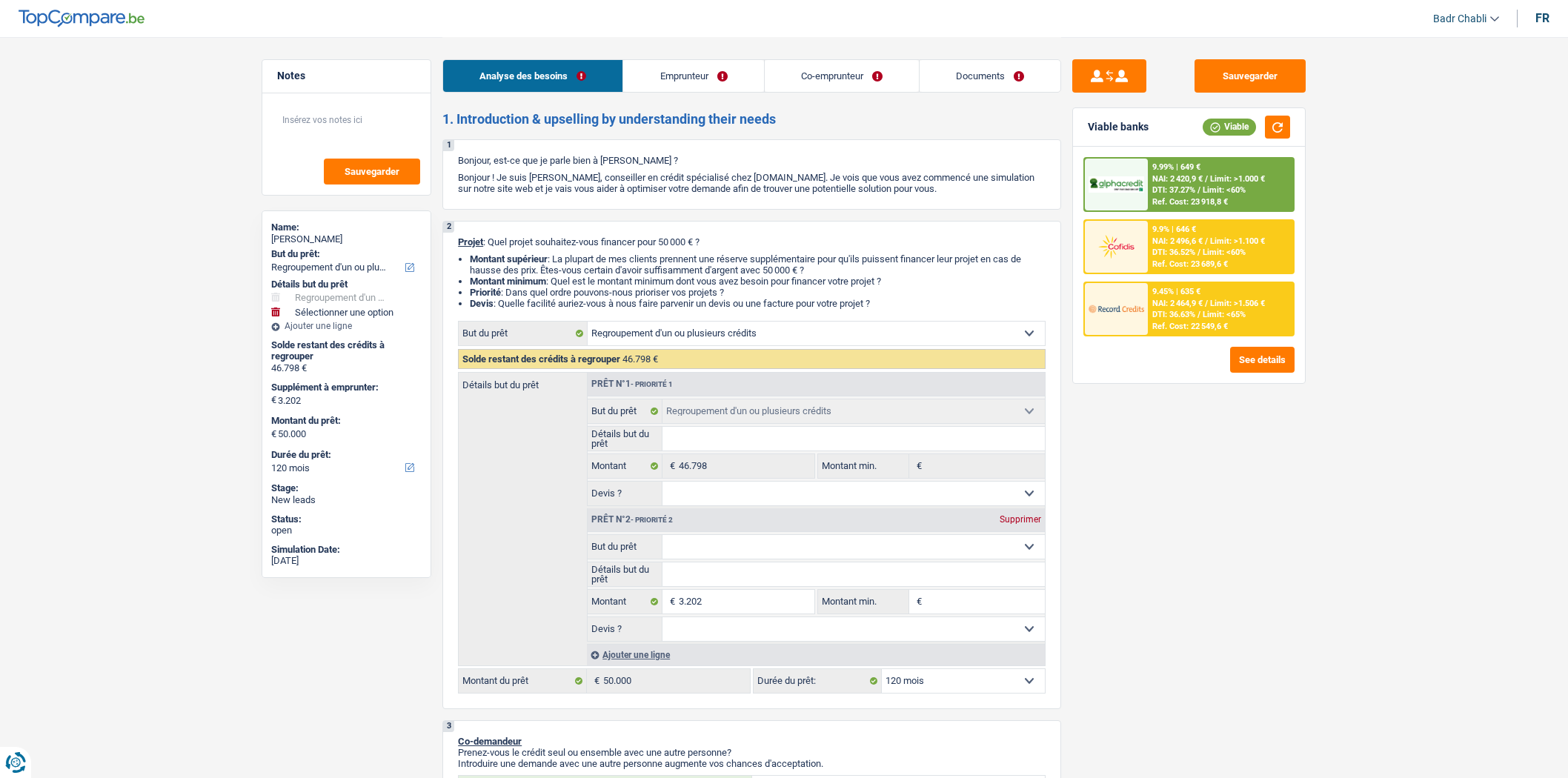
select select "refinancing"
select select "120"
select select "refinancing"
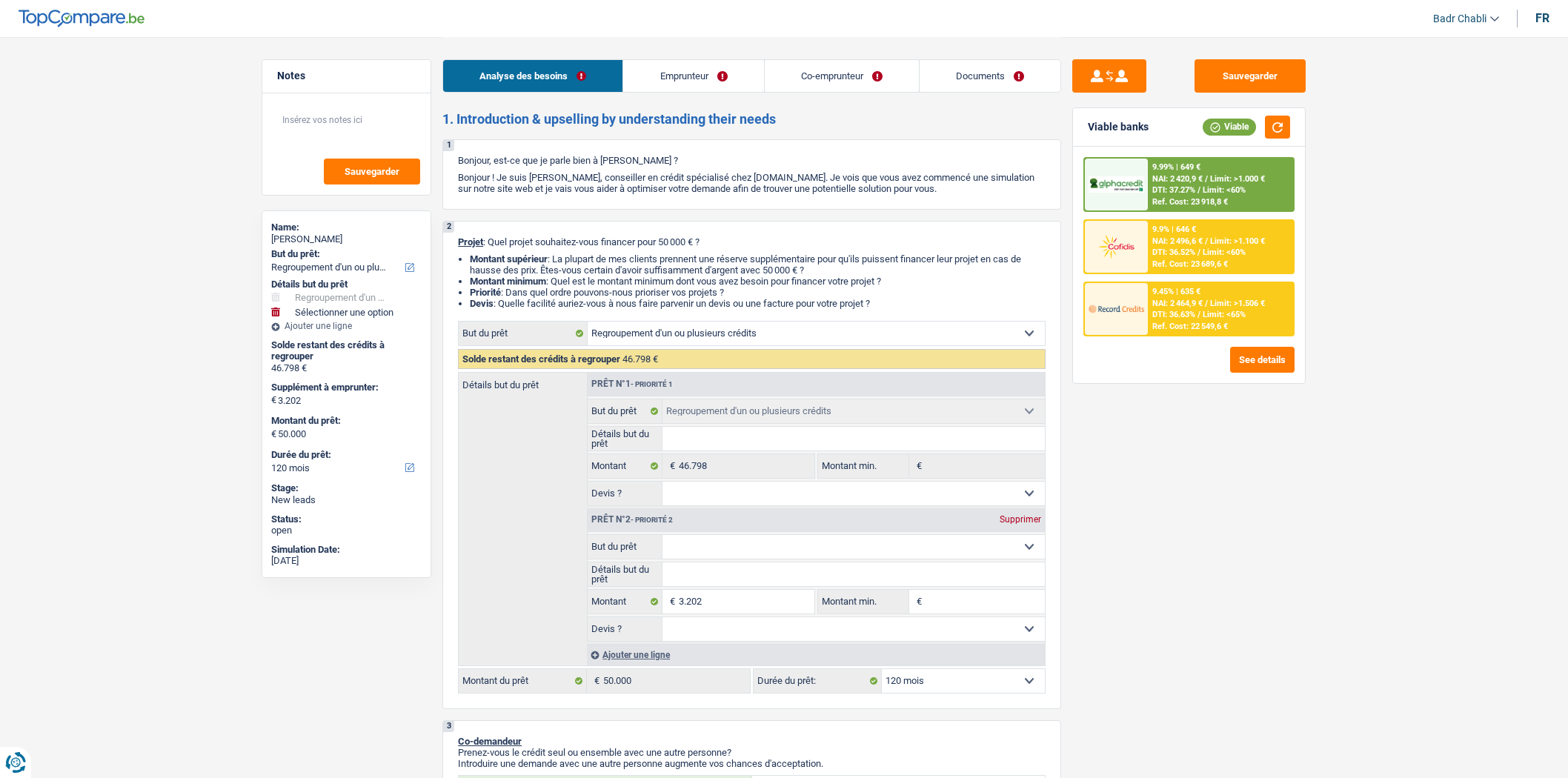
select select "120"
select select "publicEmployee"
select select "mutuality"
select select "familyAllowances"
select select "netSalary"
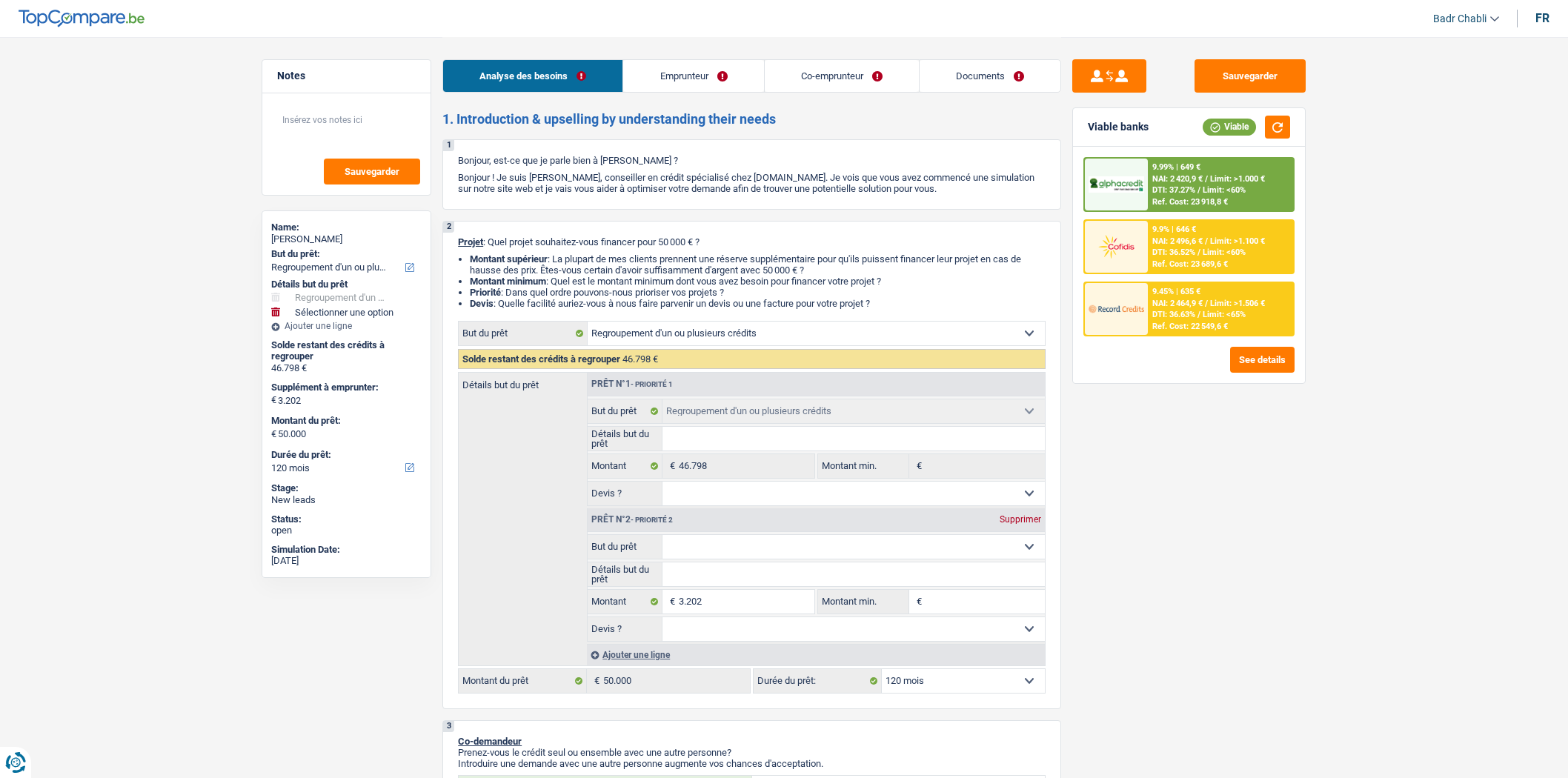
select select "mealVouchers"
select select "mutualityIndemnity"
select select "disabilityPension"
select select "ownerWithoutMortgage"
select select "personalLoan"
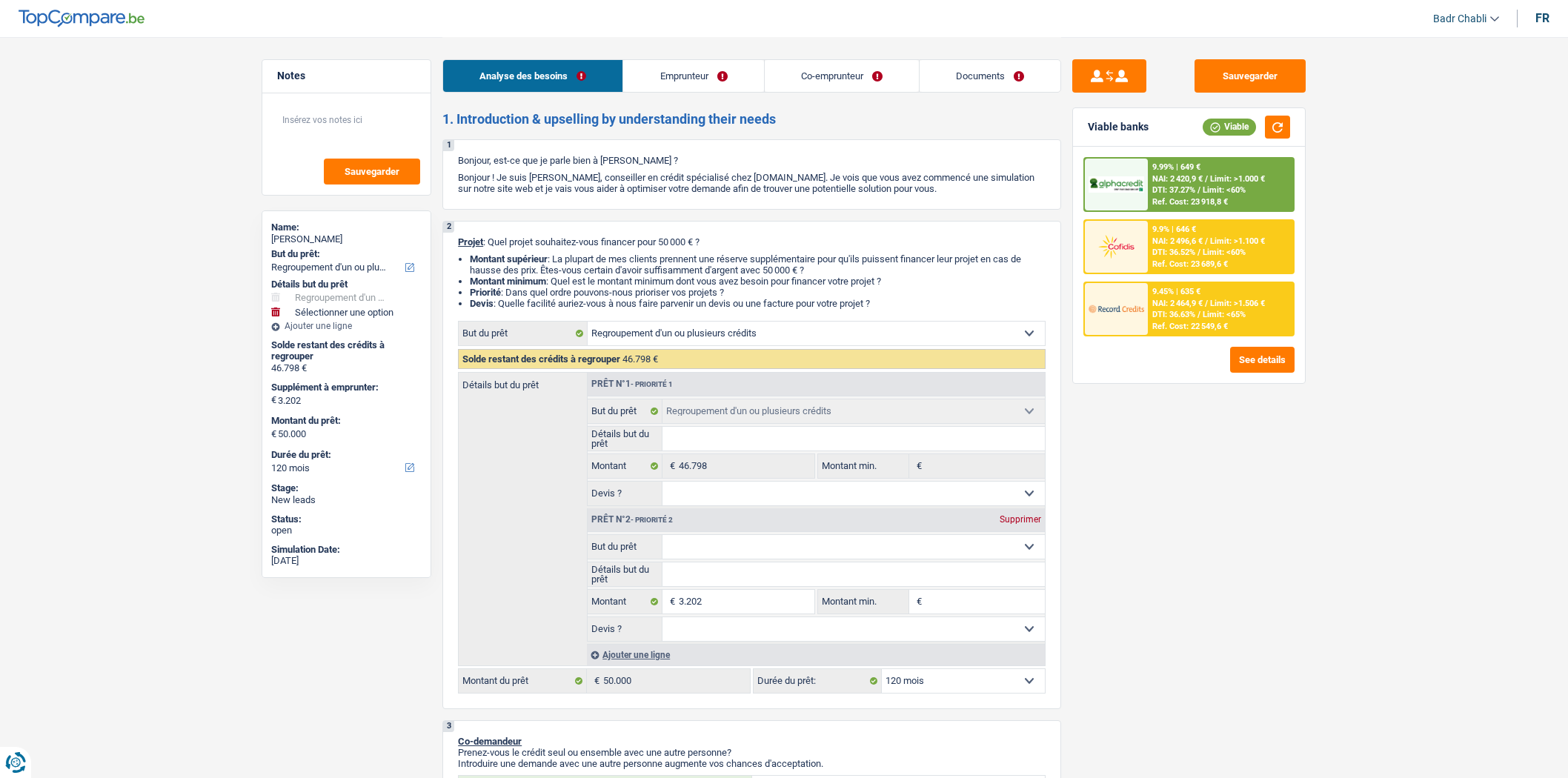
select select "smallWorks"
select select "120"
select select "cardOrCredit"
select select "mortgage"
select select "240"
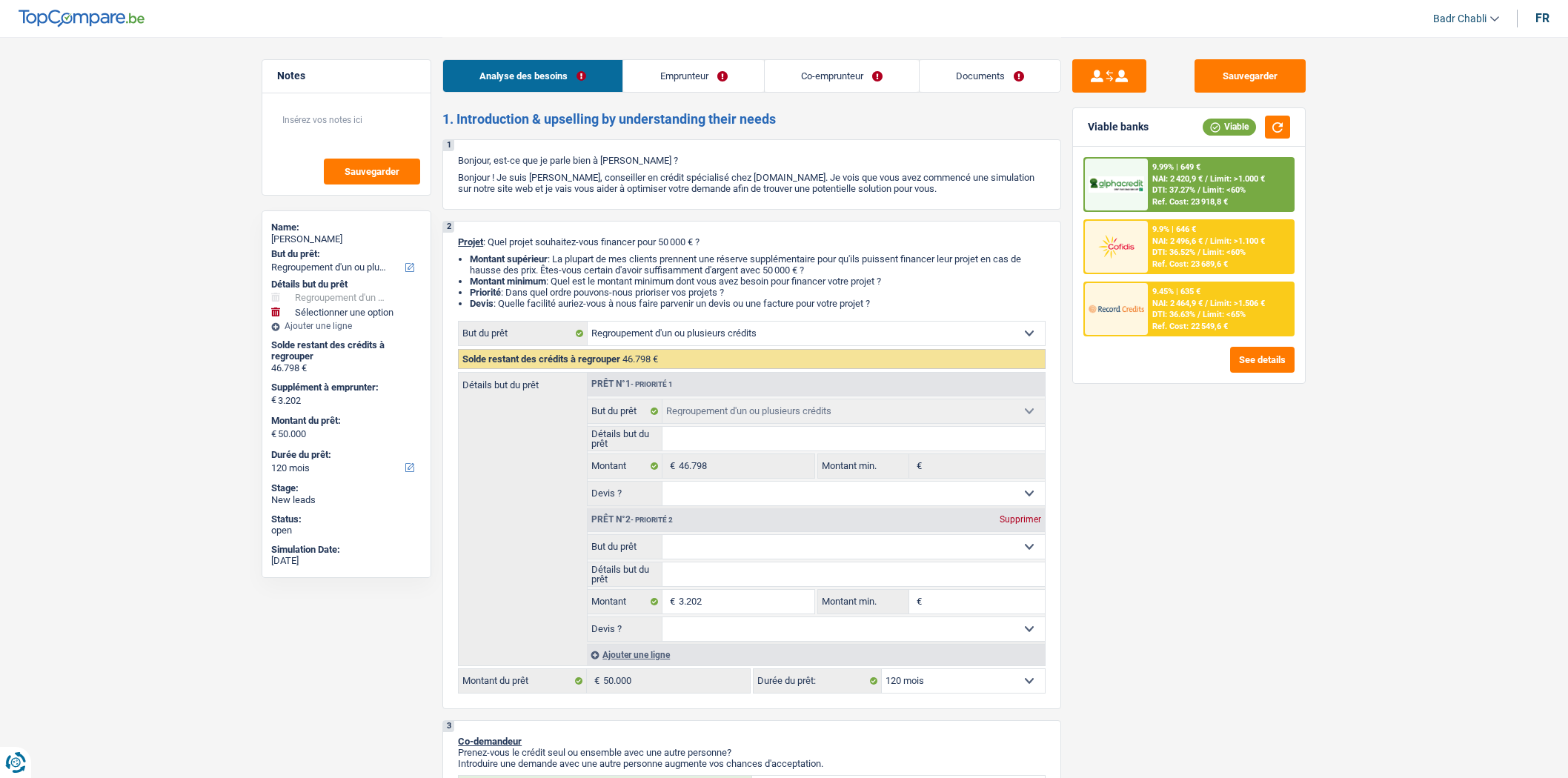
select select "refinancing"
select select "120"
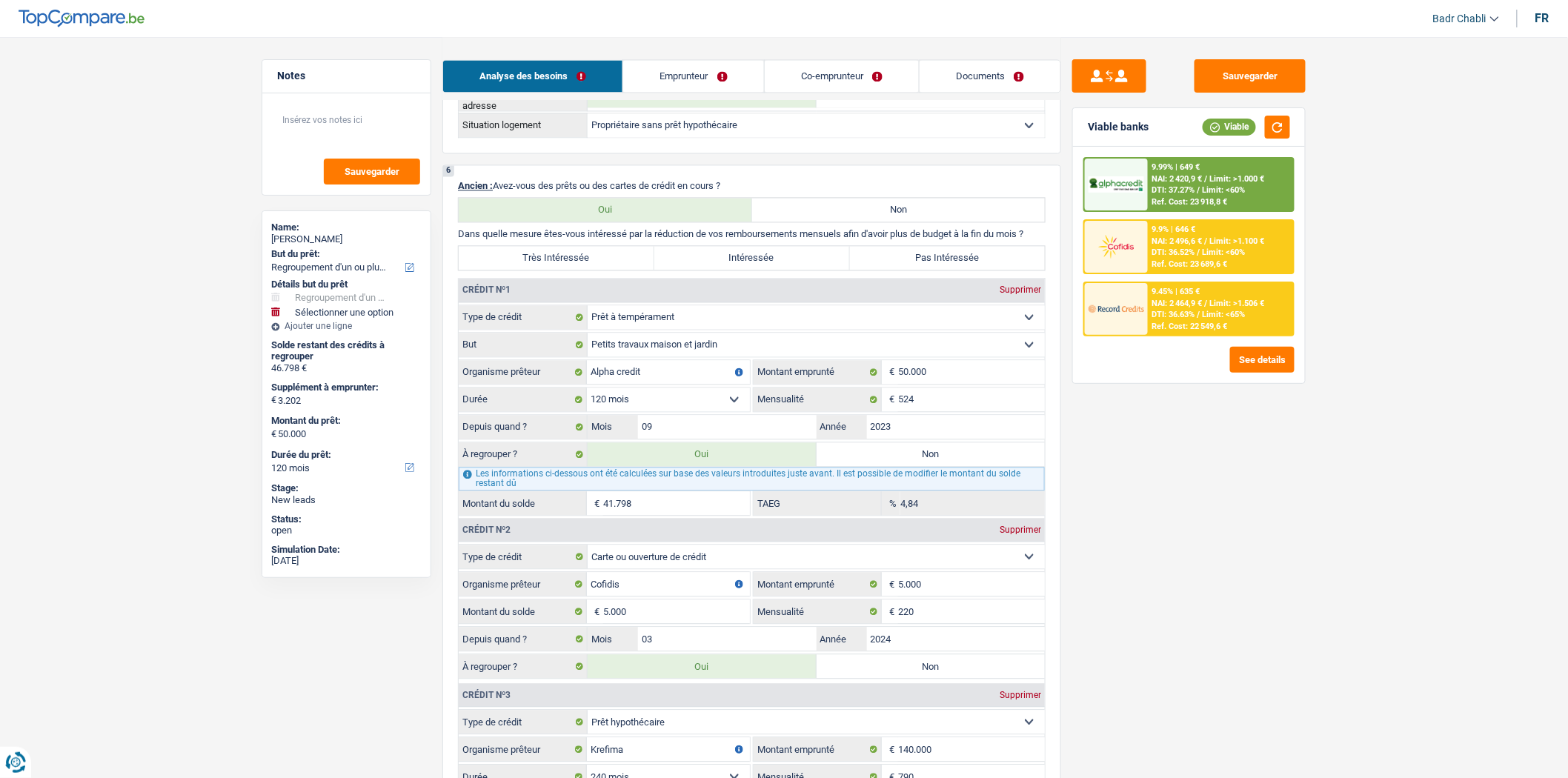
scroll to position [1399, 0]
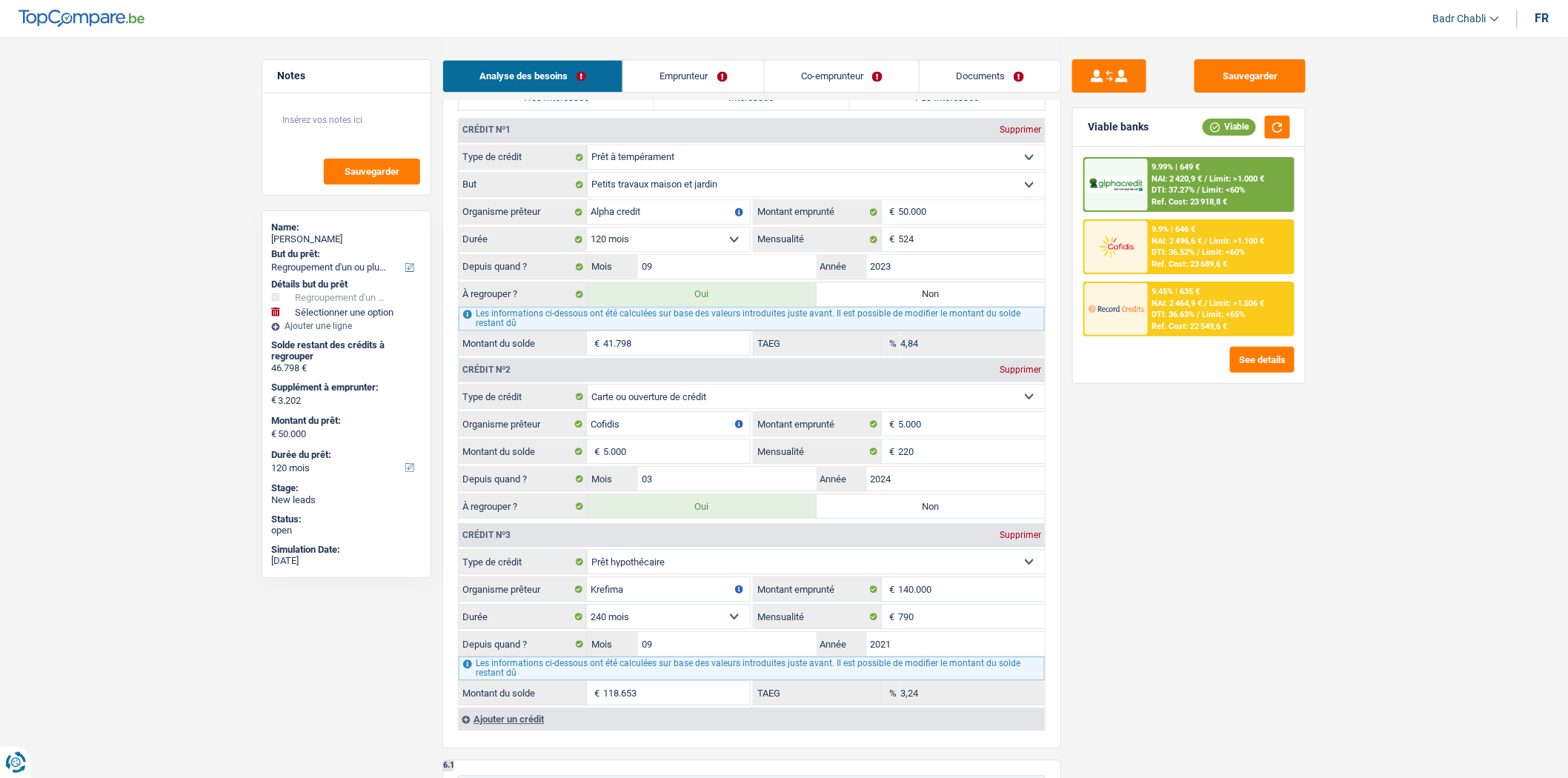
click at [1322, 516] on main "Notes Sauvegarder Name: [PERSON_NAME] But du prêt: Confort maison: meubles, tex…" at bounding box center [784, 193] width 1568 height 3184
click at [1225, 523] on div "Sauvegarder Viable banks Viable 9.99% | 649 € NAI: 2 420,9 € / Limit: >1.000 € …" at bounding box center [1190, 407] width 256 height 695
click at [699, 348] on input "41.798" at bounding box center [677, 343] width 147 height 24
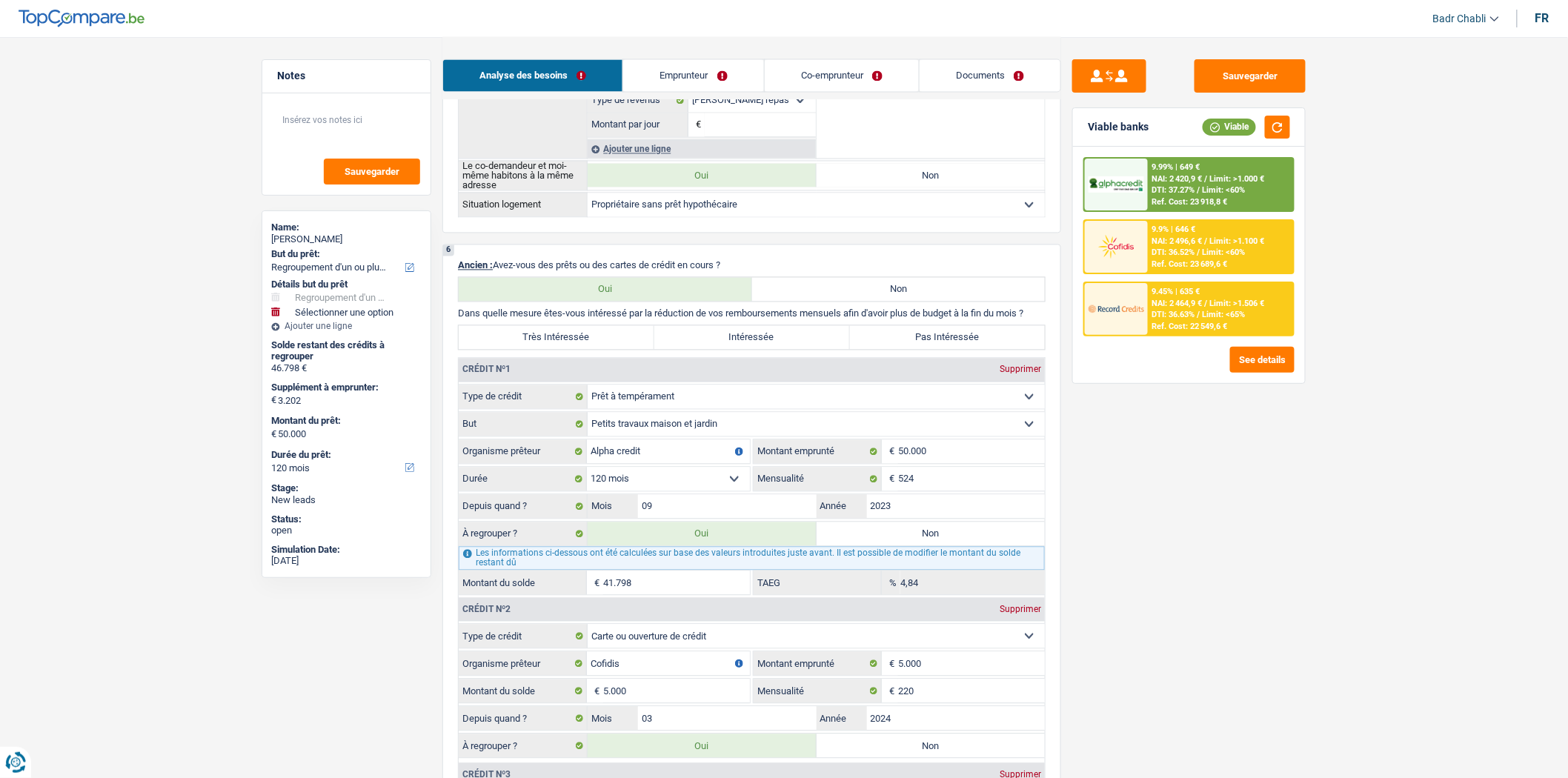
scroll to position [1316, 0]
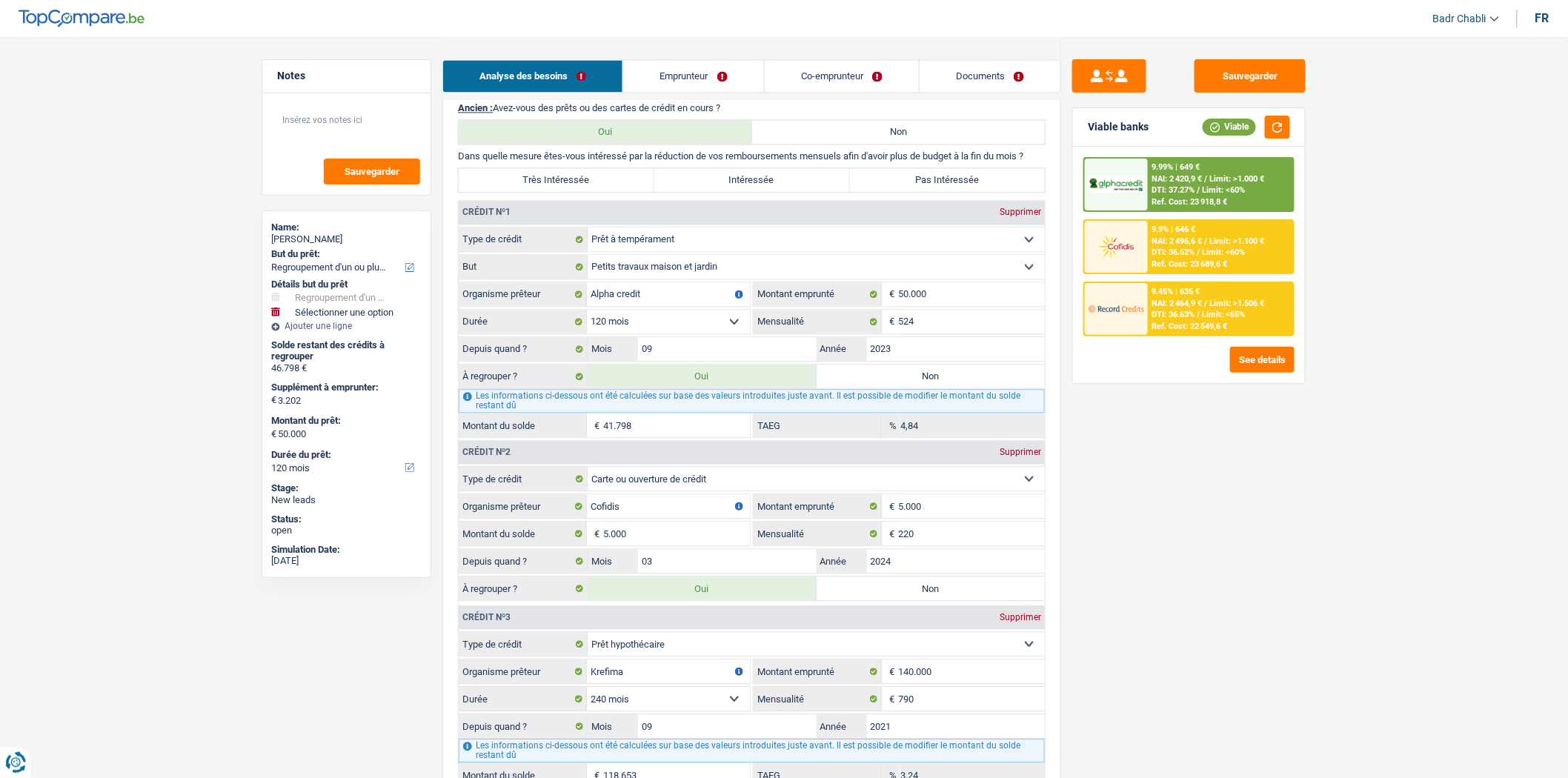
click at [617, 191] on label "Très Intéressée" at bounding box center [556, 180] width 195 height 24
click at [617, 191] on input "Très Intéressée" at bounding box center [556, 180] width 195 height 24
radio input "true"
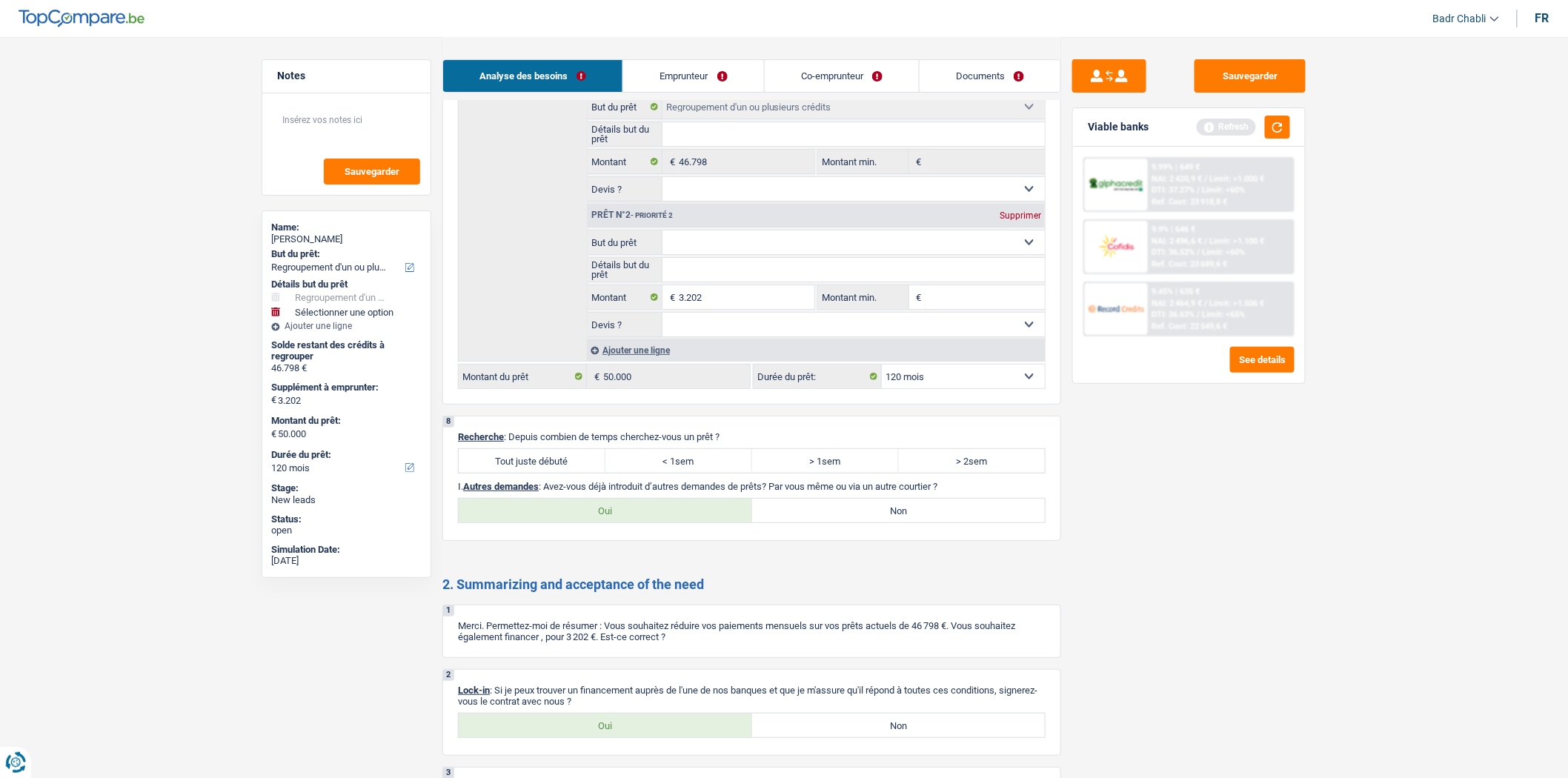
scroll to position [2441, 0]
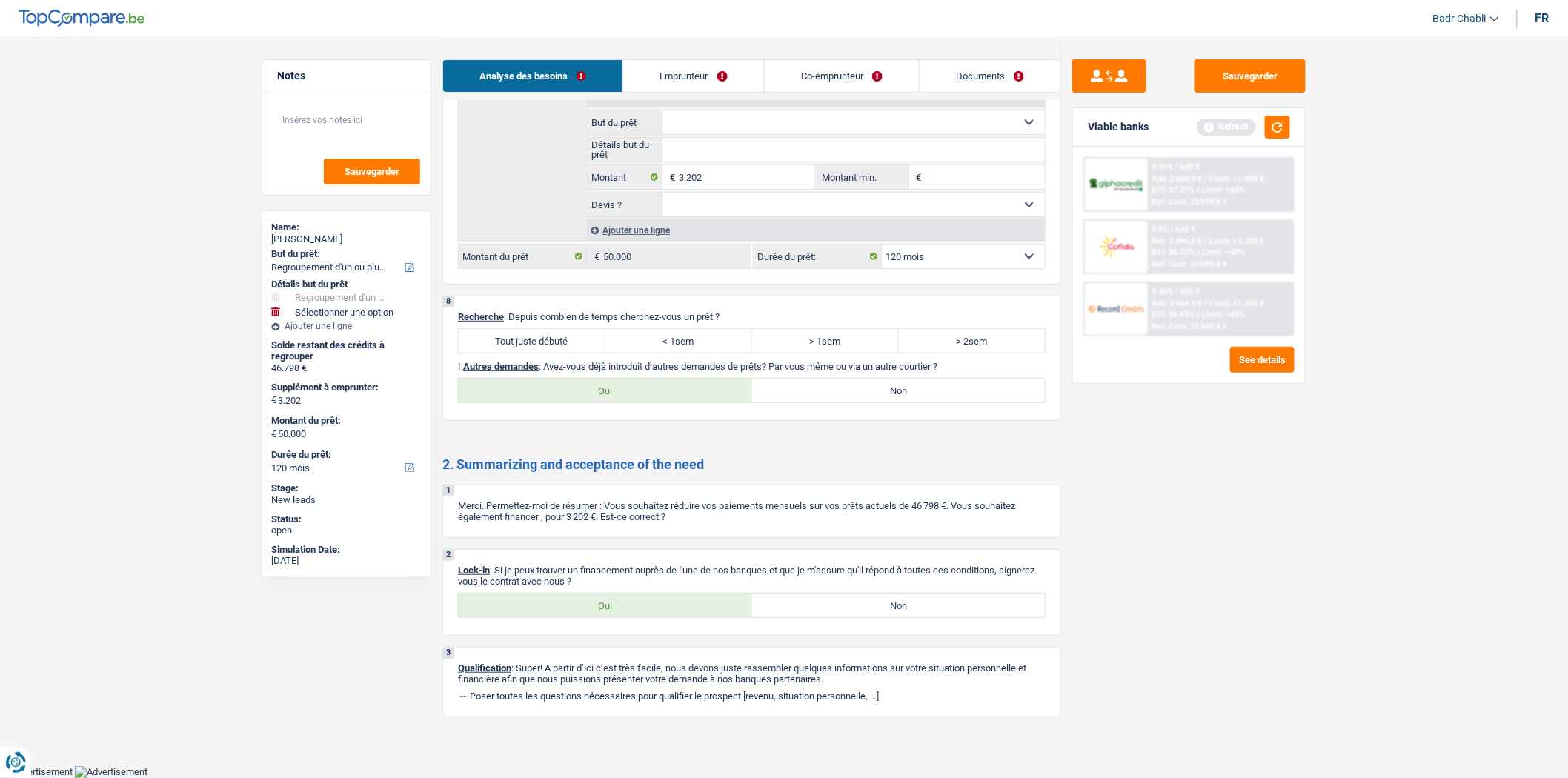
click at [543, 339] on label "Tout juste débuté" at bounding box center [532, 341] width 147 height 24
click at [543, 339] on input "Tout juste débuté" at bounding box center [532, 341] width 147 height 24
radio input "true"
click at [857, 381] on label "Non" at bounding box center [899, 390] width 293 height 24
click at [857, 381] on input "Non" at bounding box center [899, 390] width 293 height 24
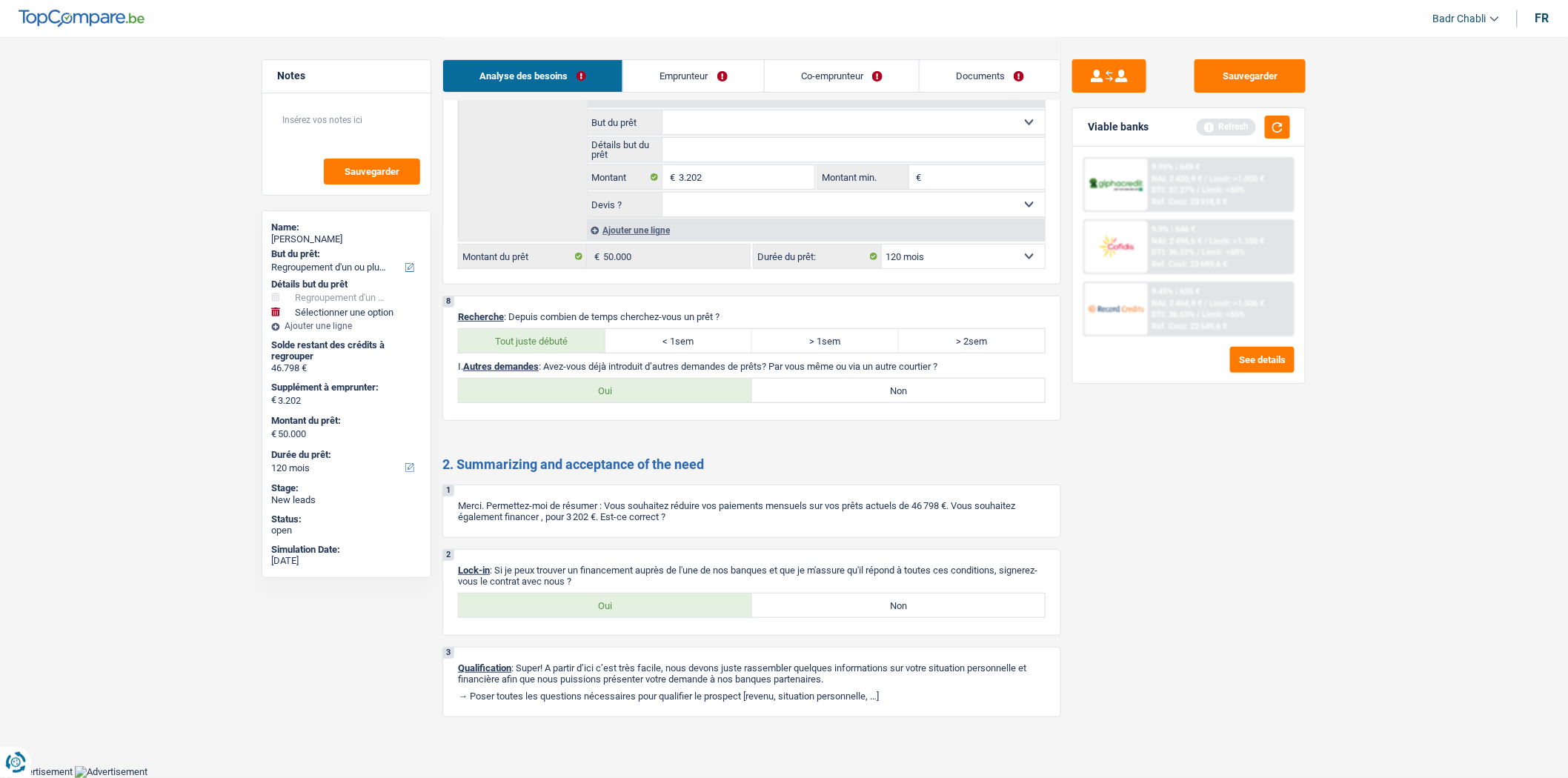
radio input "true"
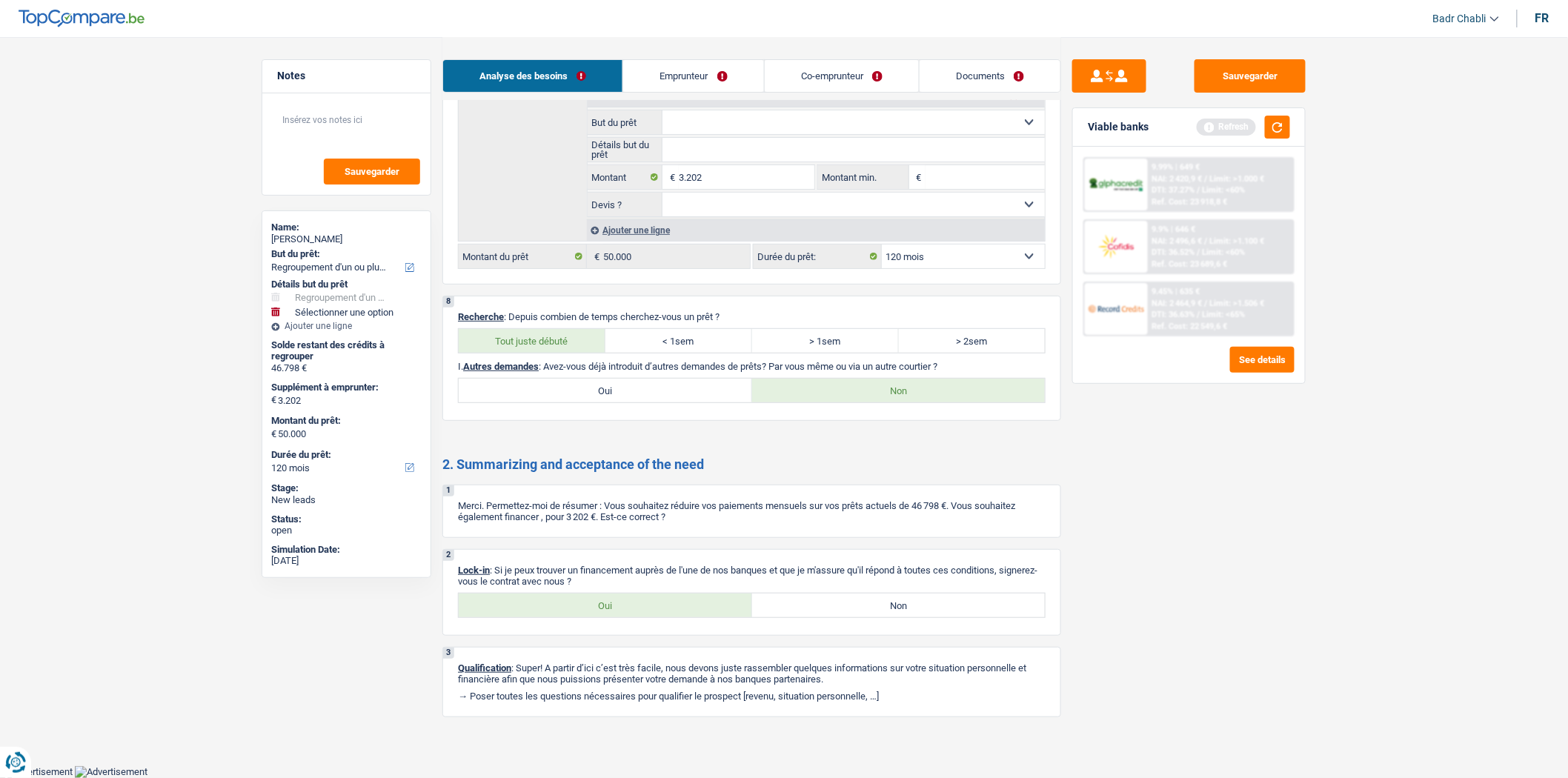
click at [650, 601] on label "Oui" at bounding box center [605, 605] width 293 height 24
click at [650, 601] on input "Oui" at bounding box center [605, 605] width 293 height 24
radio input "true"
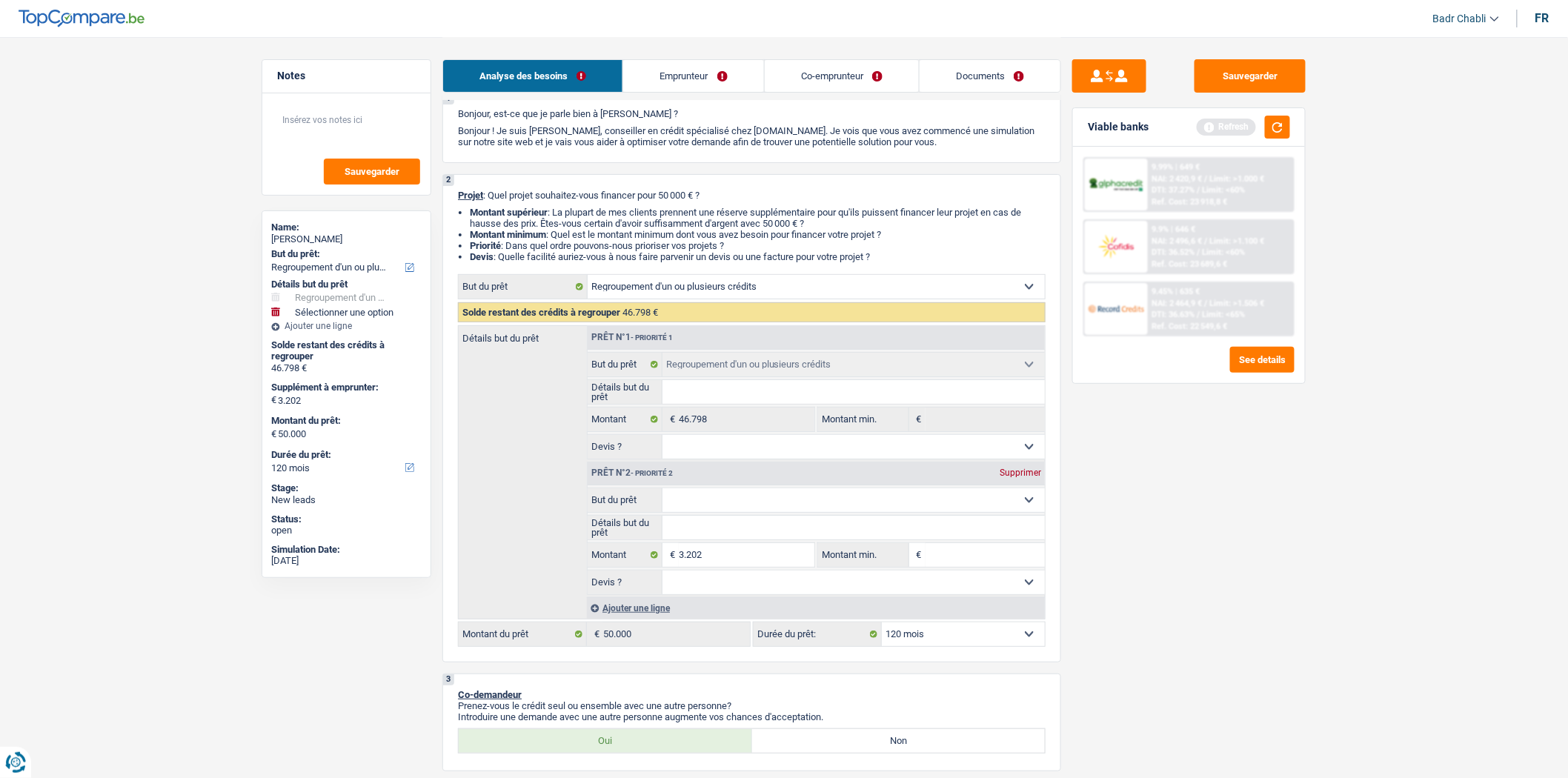
scroll to position [0, 0]
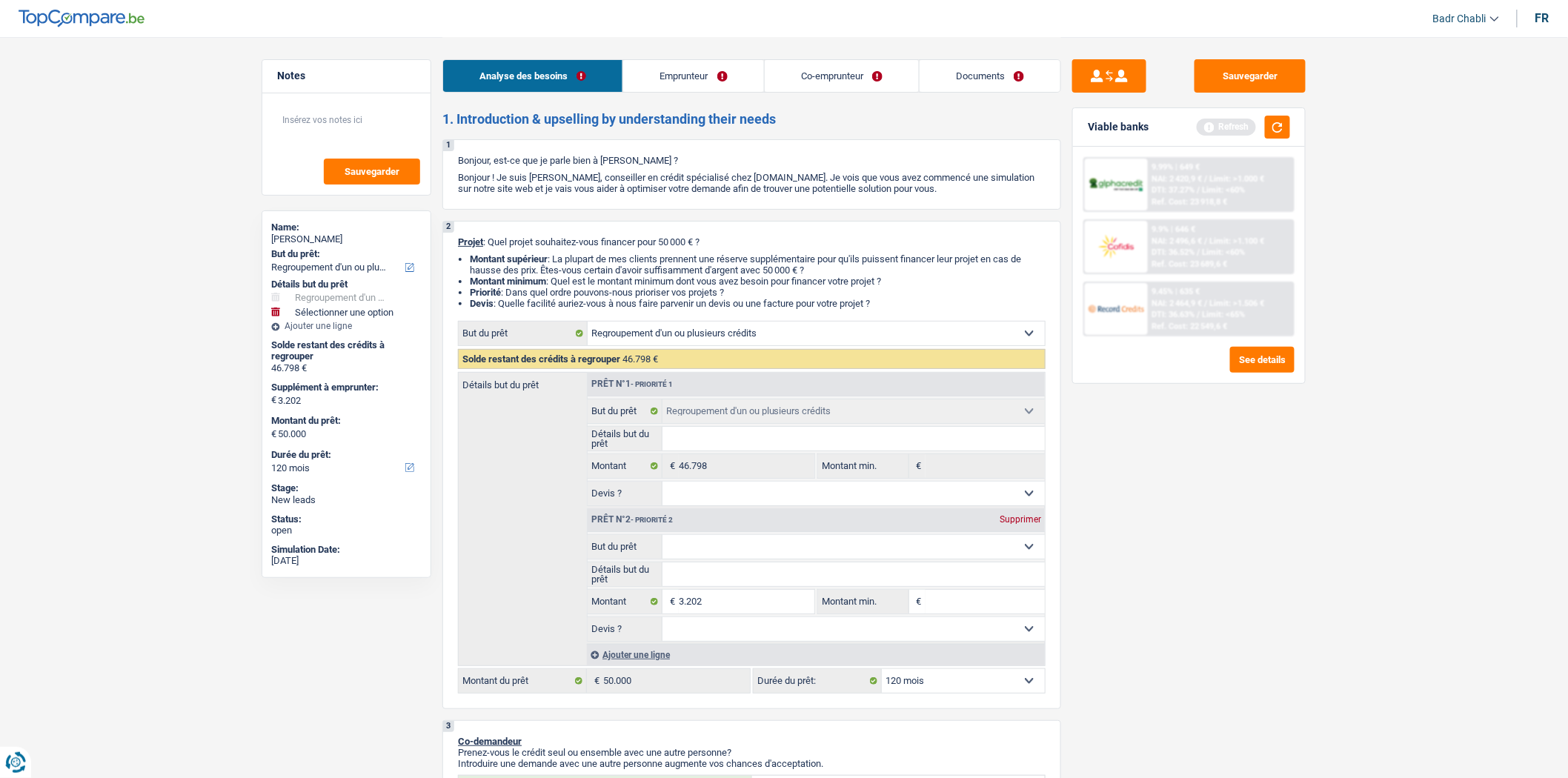
click at [780, 532] on div "Prêt n°2 - Priorité 2 Supprimer" at bounding box center [816, 520] width 457 height 24
click at [788, 550] on select "Confort maison: meubles, textile, peinture, électroménager, outillage non-profe…" at bounding box center [854, 547] width 383 height 24
select select "household"
click at [663, 539] on select "Confort maison: meubles, textile, peinture, électroménager, outillage non-profe…" at bounding box center [854, 547] width 383 height 24
select select "household"
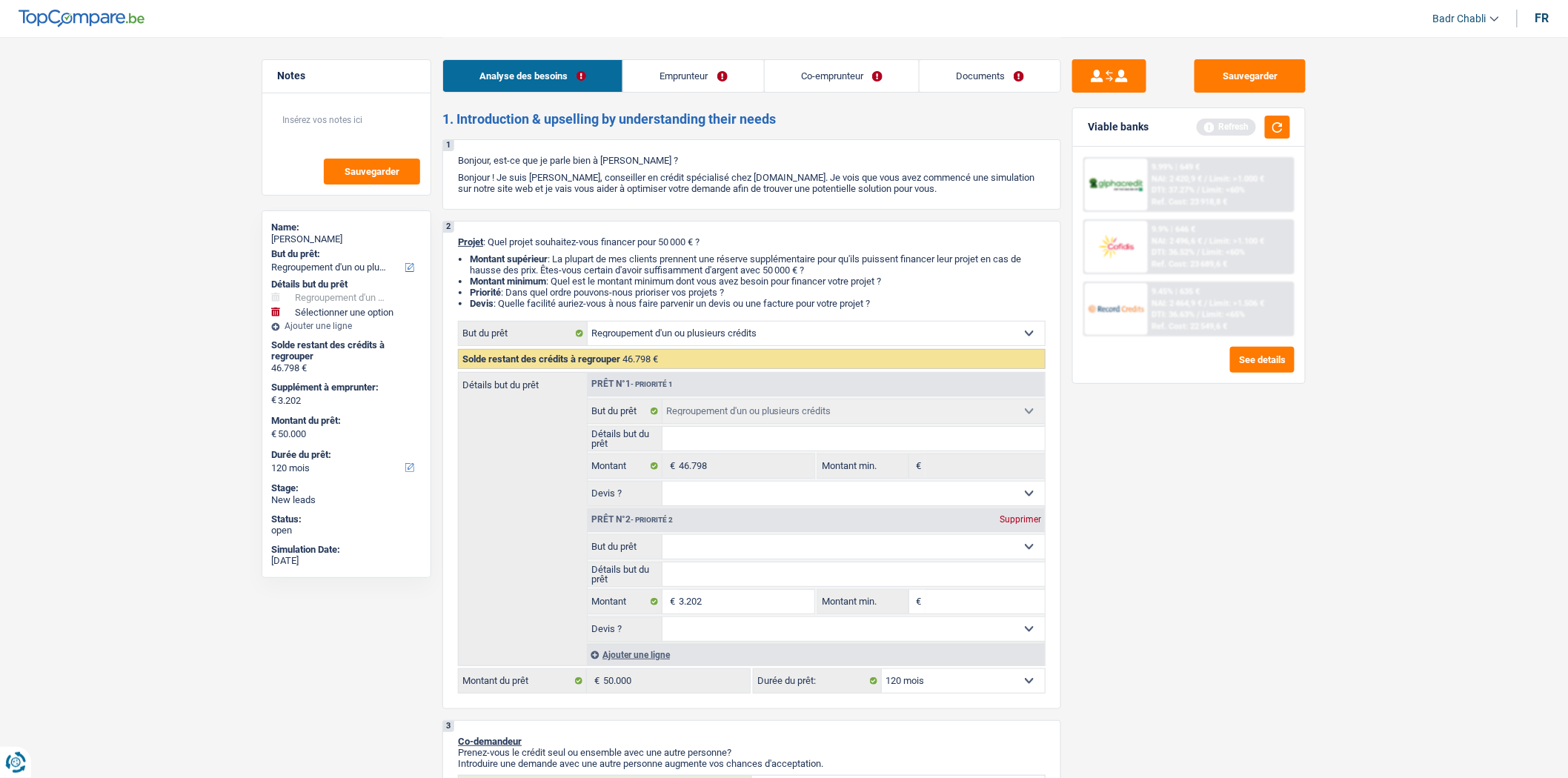
select select "household"
click at [737, 599] on input "3.202" at bounding box center [746, 601] width 136 height 24
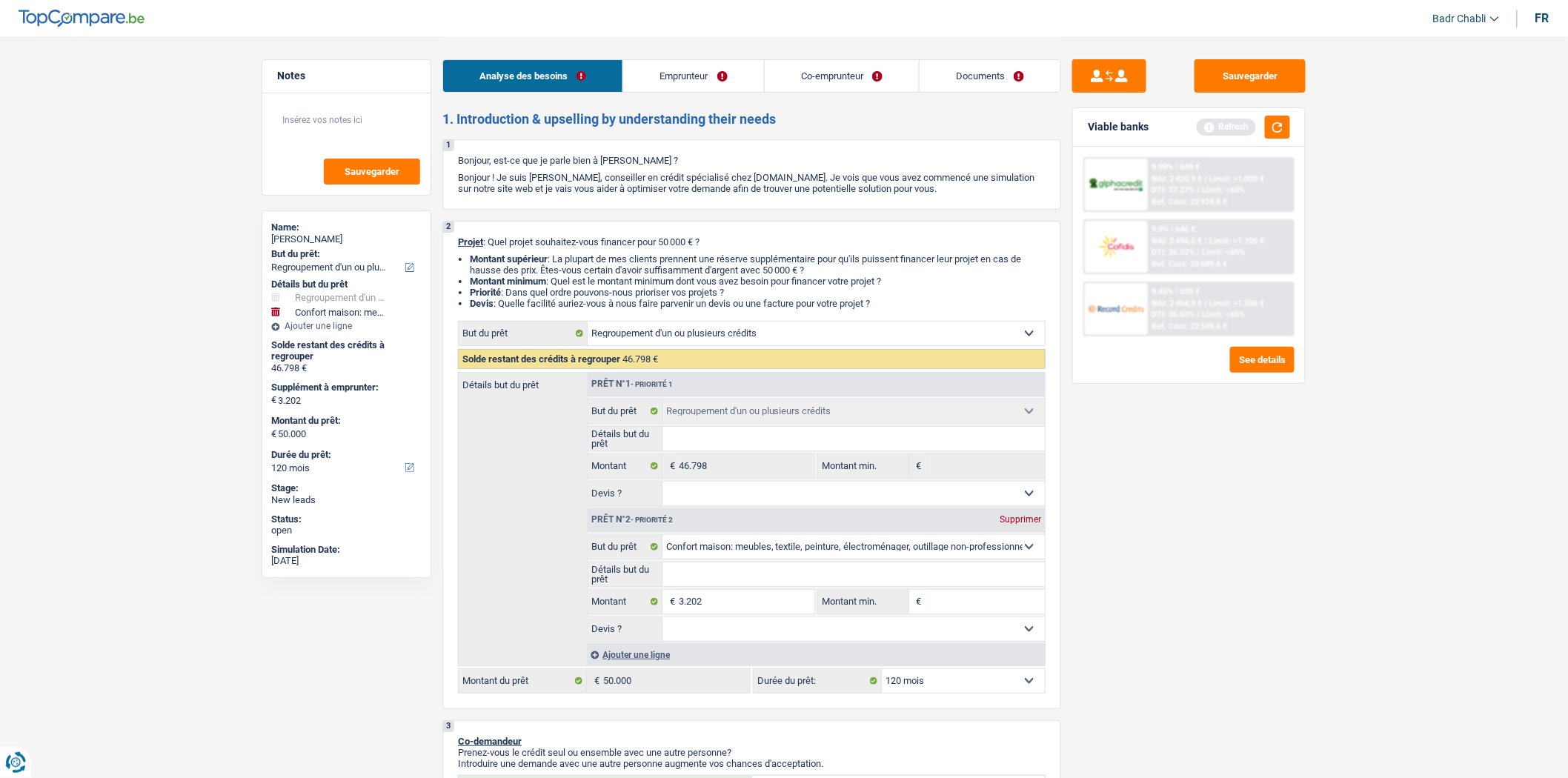
click at [980, 606] on input "Montant min." at bounding box center [986, 601] width 120 height 24
paste input "3.202"
type input "3.202"
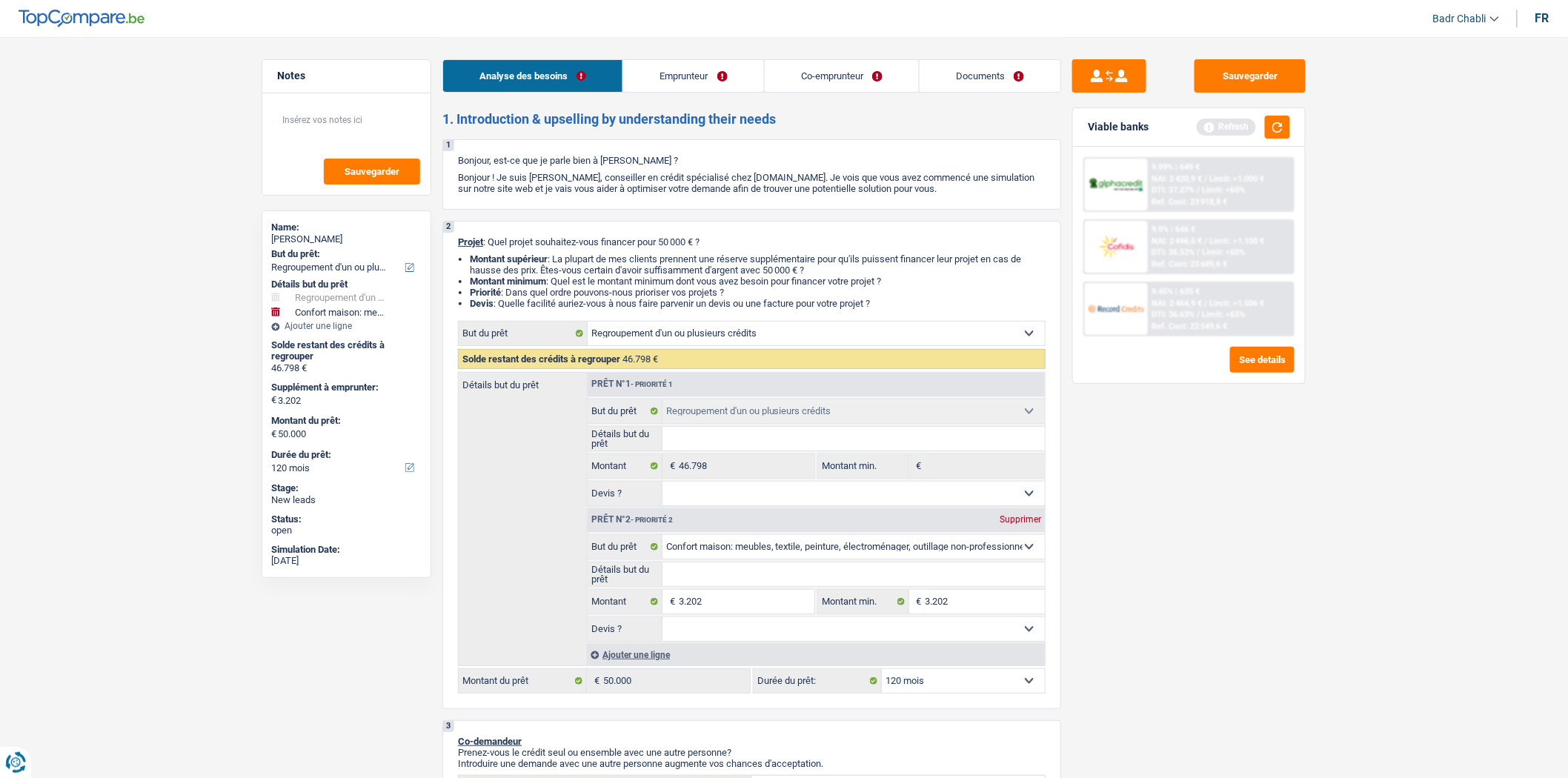
click at [715, 583] on input "Détails but du prêt" at bounding box center [854, 574] width 383 height 24
click at [740, 541] on select "Confort maison: meubles, textile, peinture, électroménager, outillage non-profe…" at bounding box center [854, 547] width 383 height 24
select select "medical"
click at [663, 539] on select "Confort maison: meubles, textile, peinture, électroménager, outillage non-profe…" at bounding box center [854, 547] width 383 height 24
select select "medical"
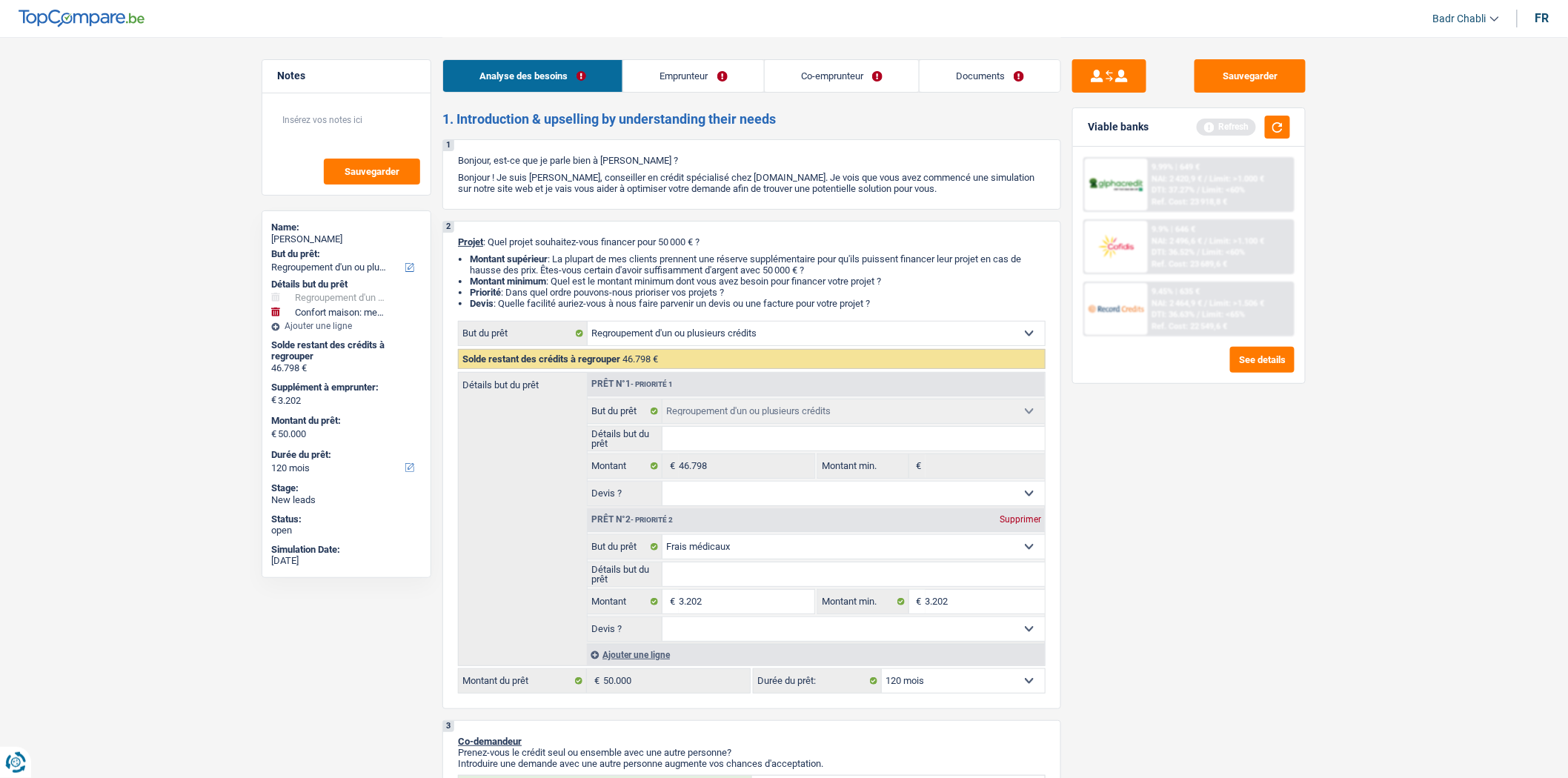
select select "medical"
click at [709, 576] on input "Détails but du prêt" at bounding box center [854, 574] width 383 height 24
type input "O"
type input "Op"
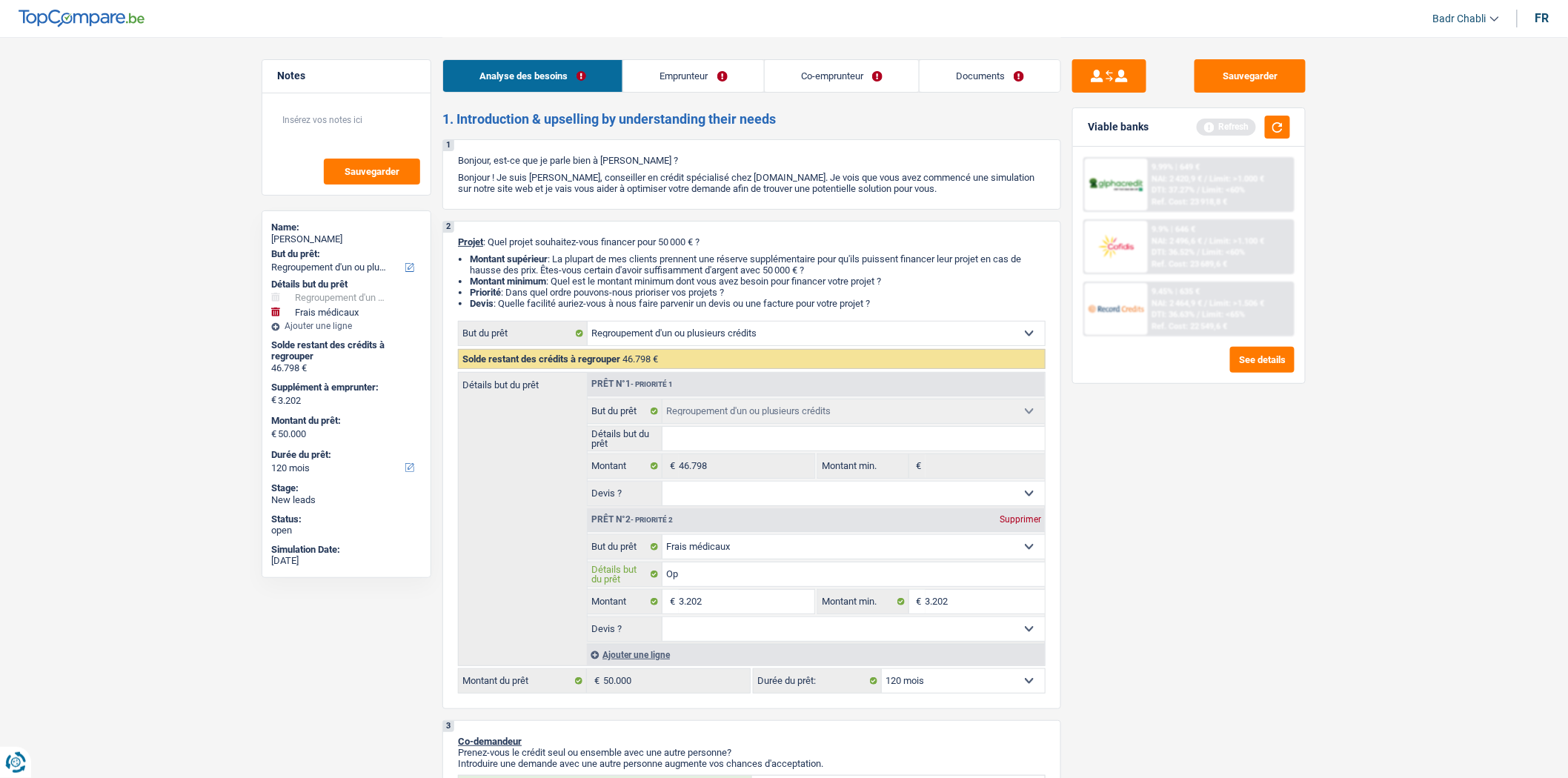
type input "Op"
type input "Opp"
type input "Op"
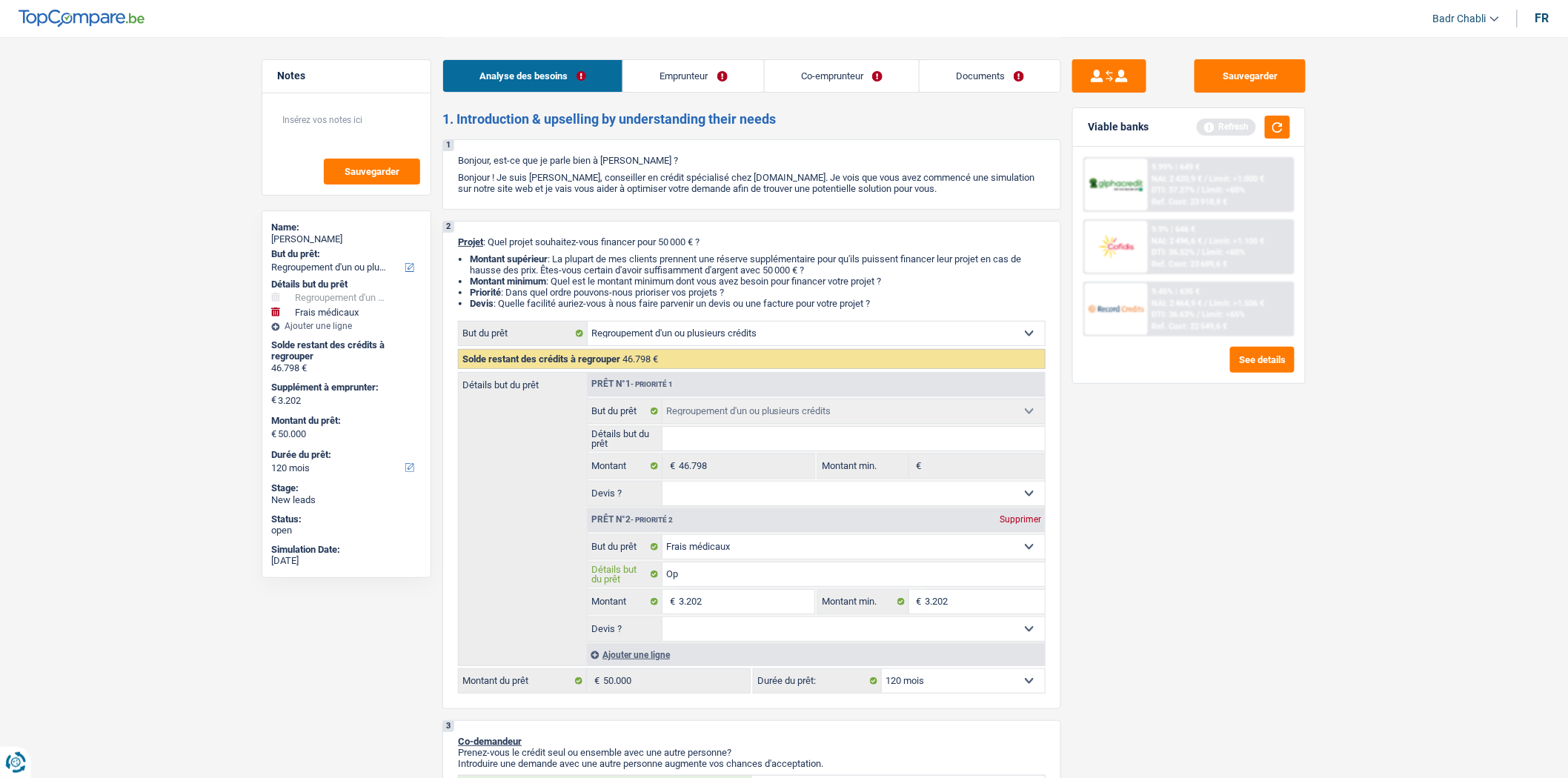
type input "Opé"
type input "Opéa"
type input "Opé"
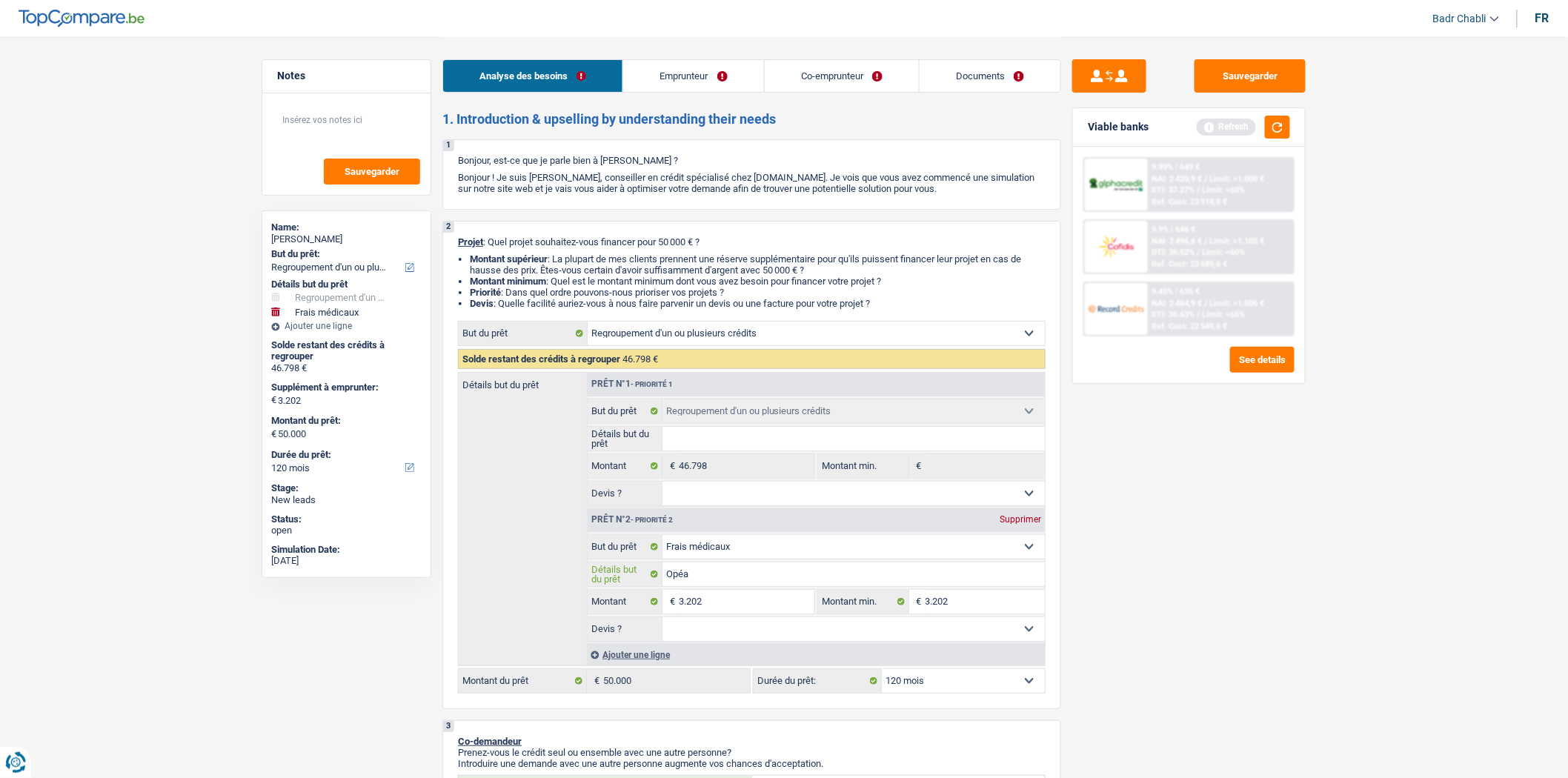
type input "Opé"
type input "Opér"
type input "Opéra"
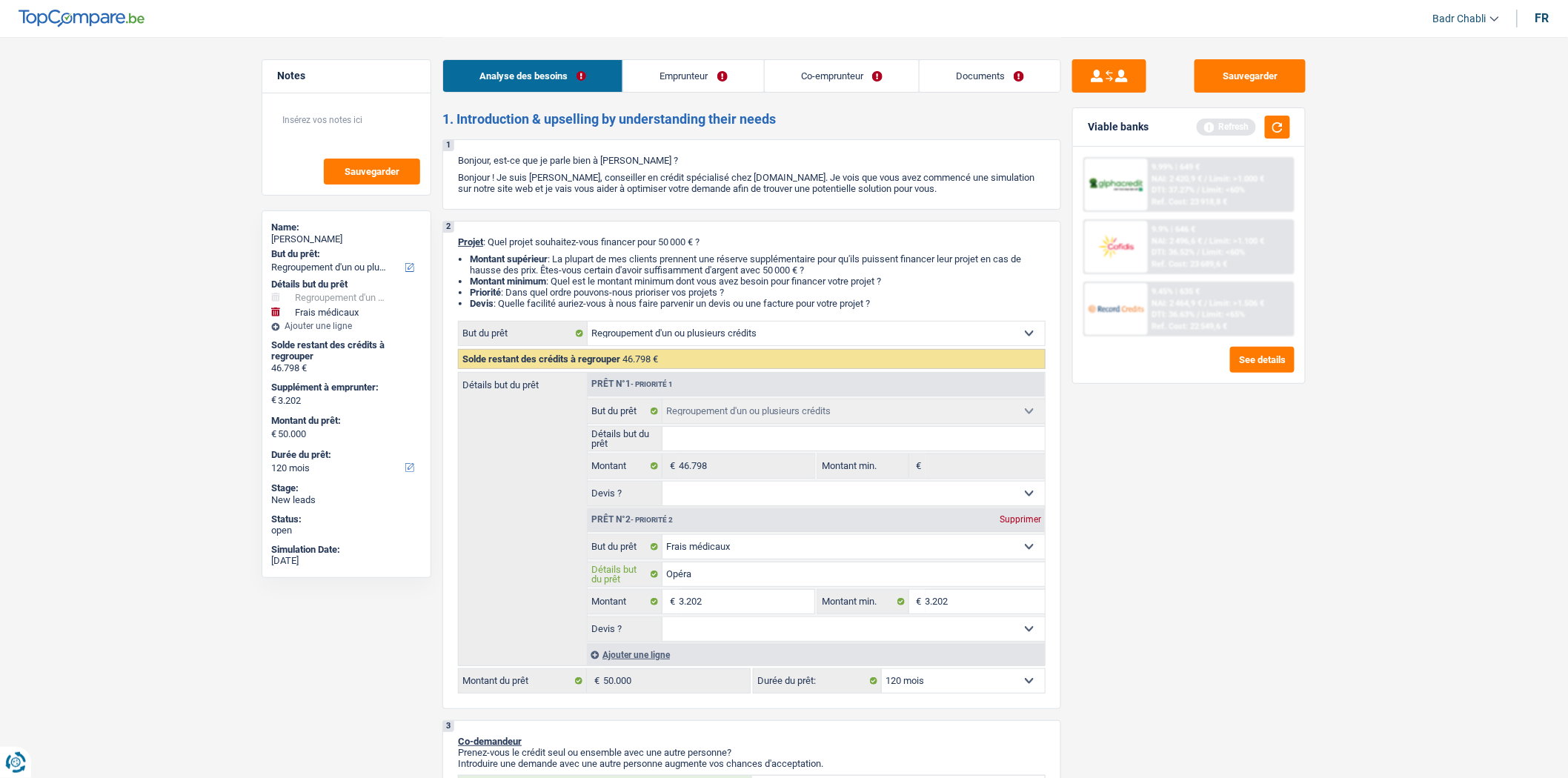
type input "Opérat"
type input "Opérati"
type input "Opératio"
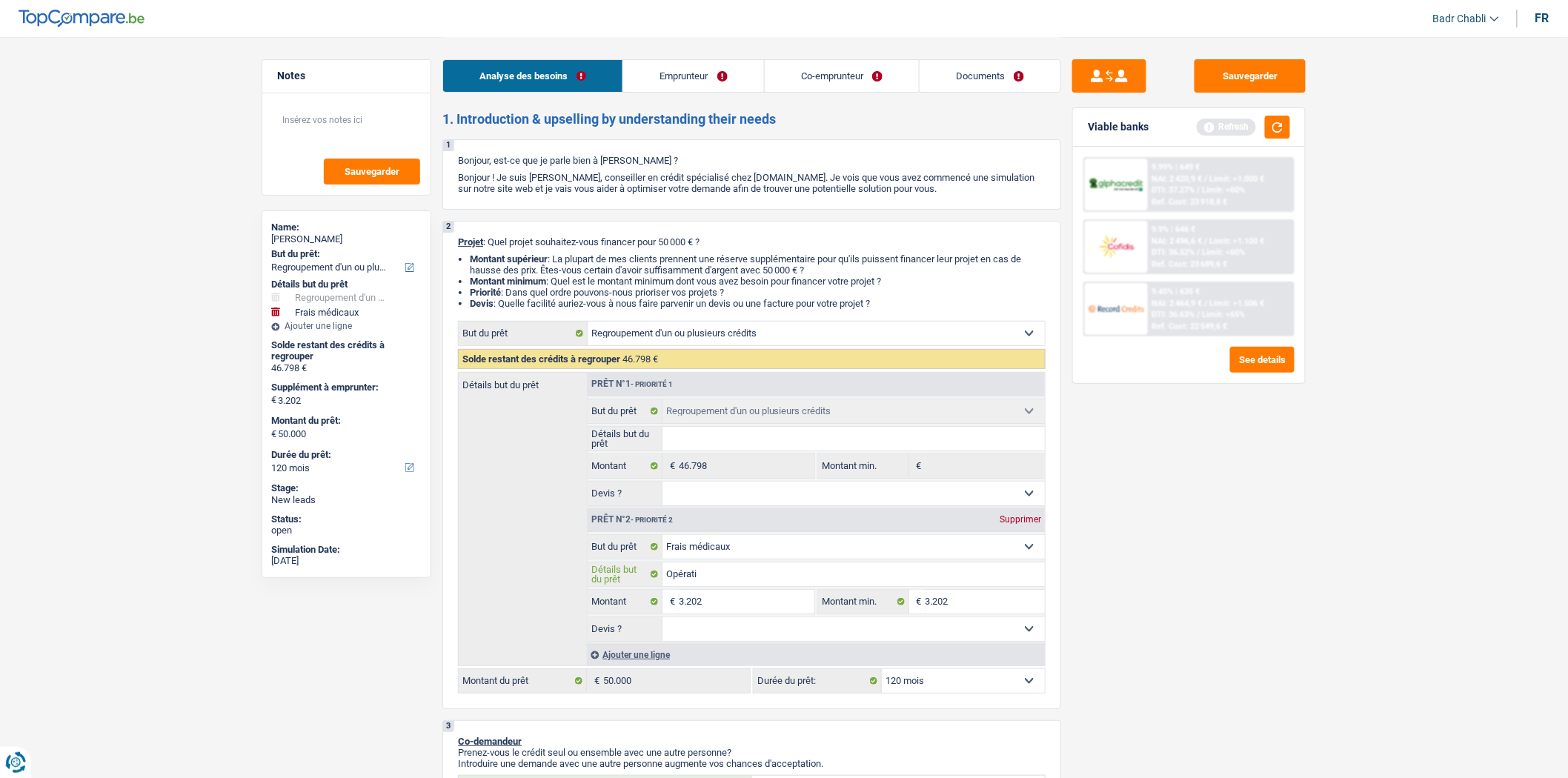
type input "Opératio"
type input "Opération"
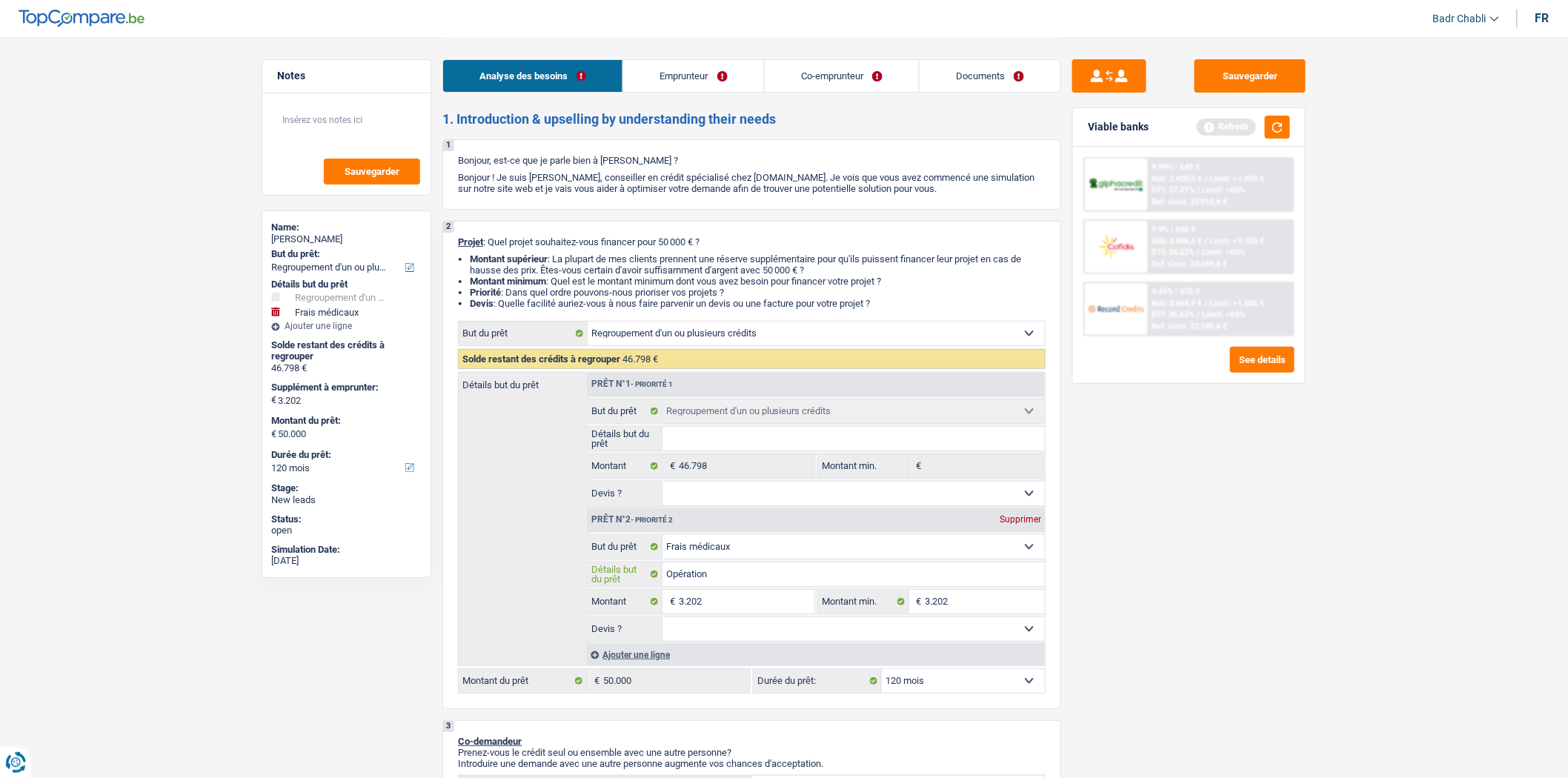
type input "Opération d"
type input "Opération de"
type input "Opération den"
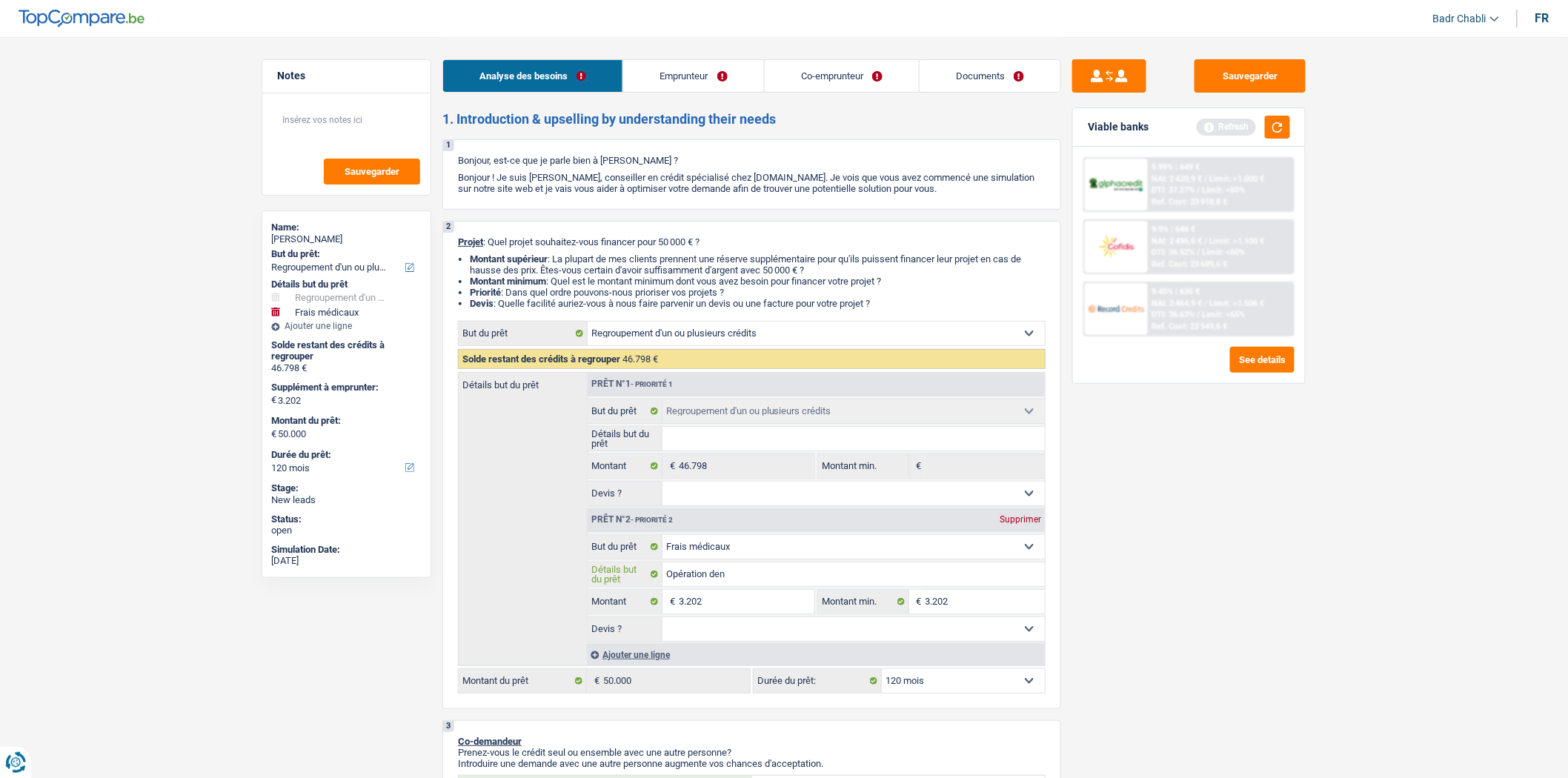
type input "Opération den"
type input "Opération dent"
type input "Opération denta"
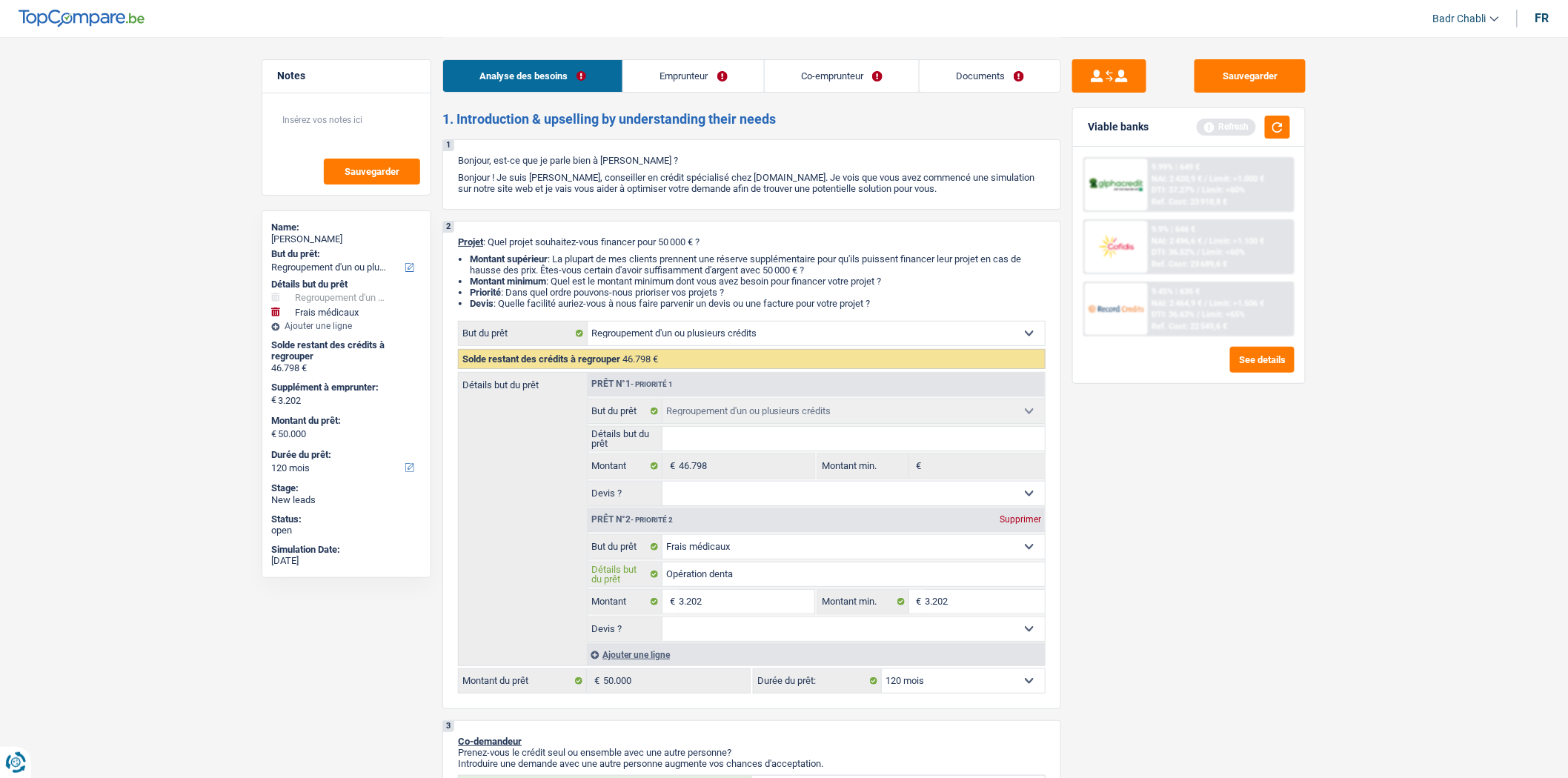
type input "Opération dent"
type input "Opération den"
type input "Opération de"
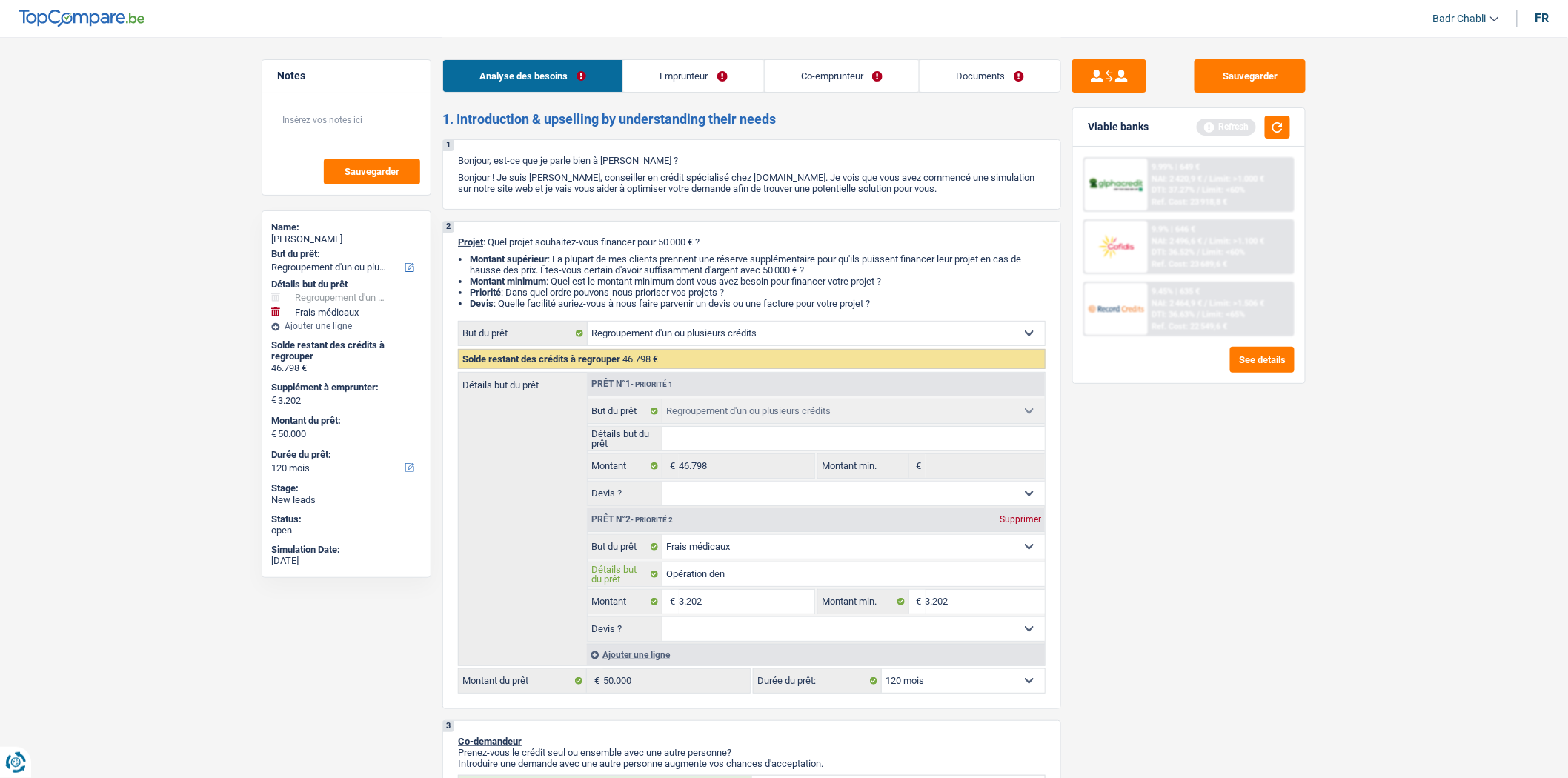
type input "Opération de"
type input "Opération d"
type input "Opération"
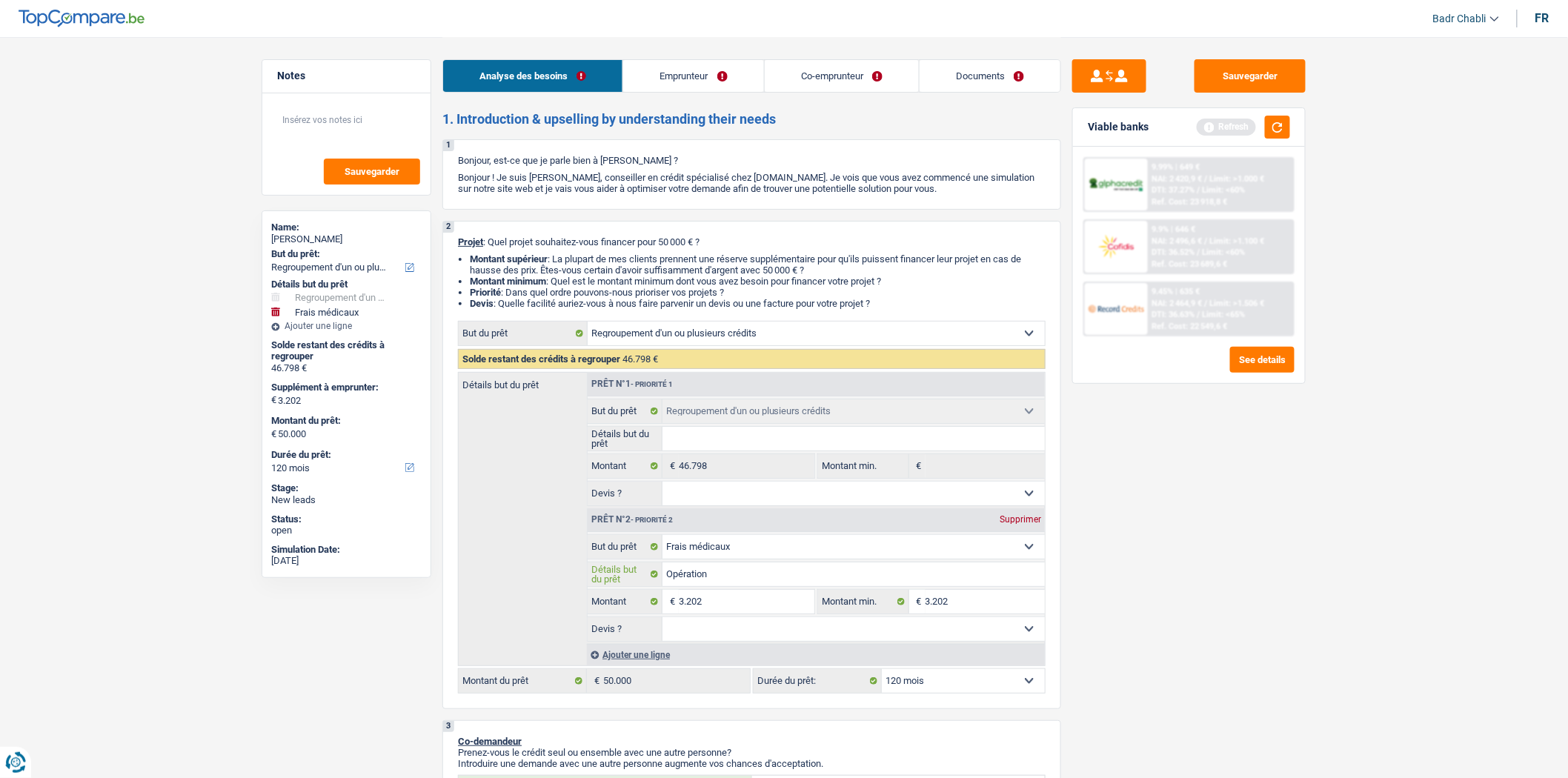
type input "Opération p"
type input "Opération pr"
type input "Opération pro"
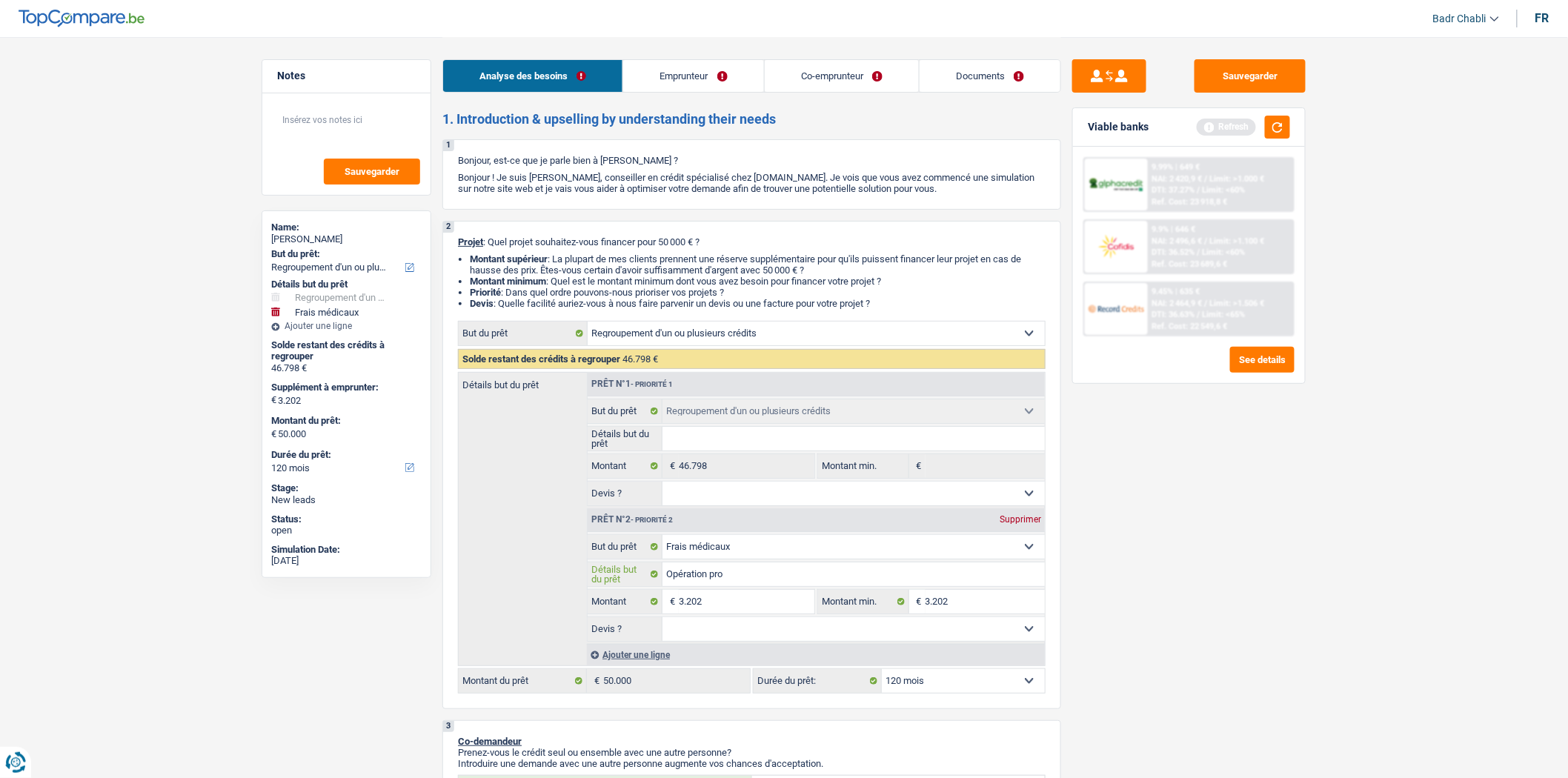
type input "Opération pro"
type input "Opération prot"
type input "Opération proth"
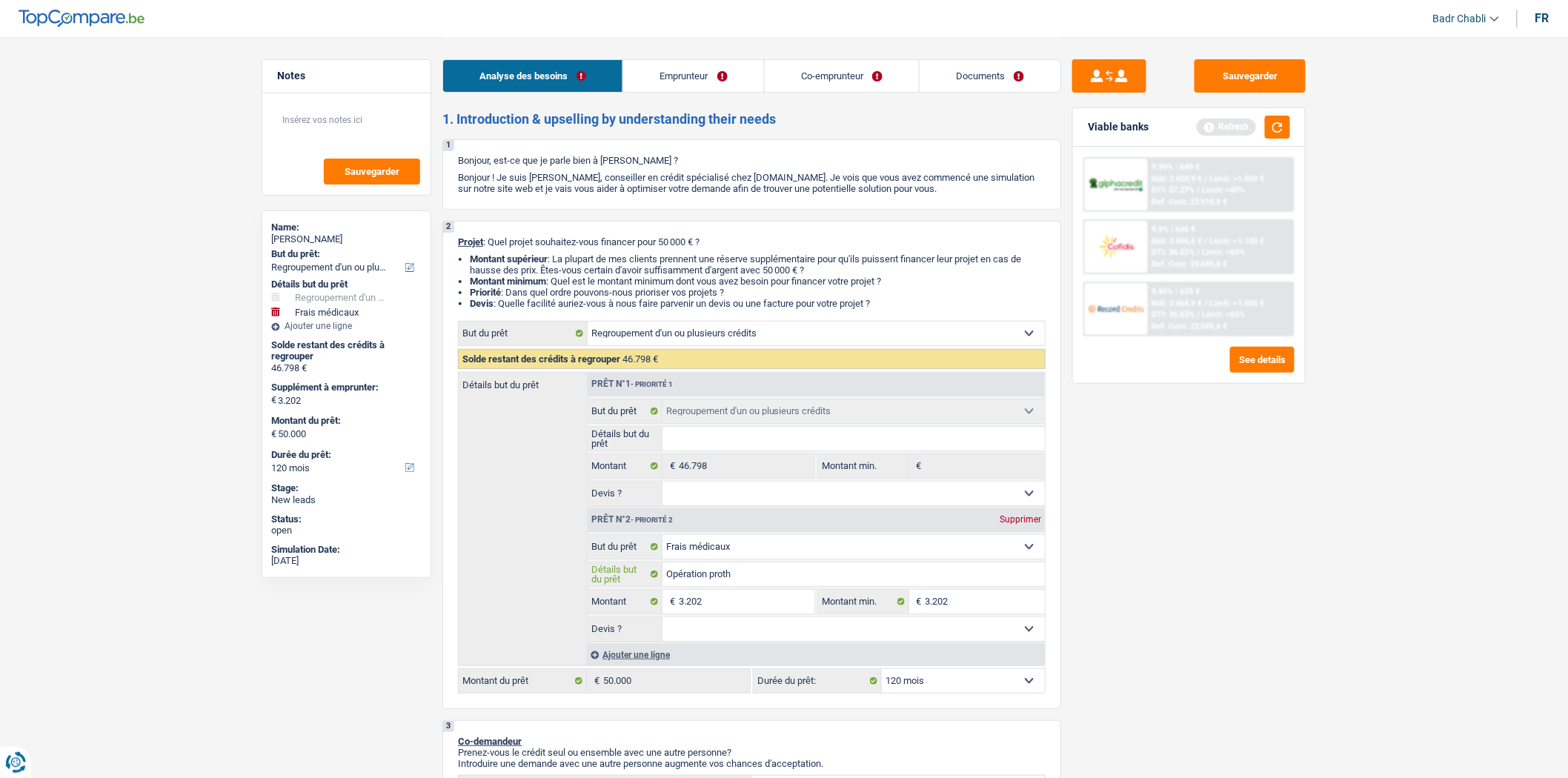
type input "Opération prothè"
type input "Opération prothès"
type input "Opération prothèse"
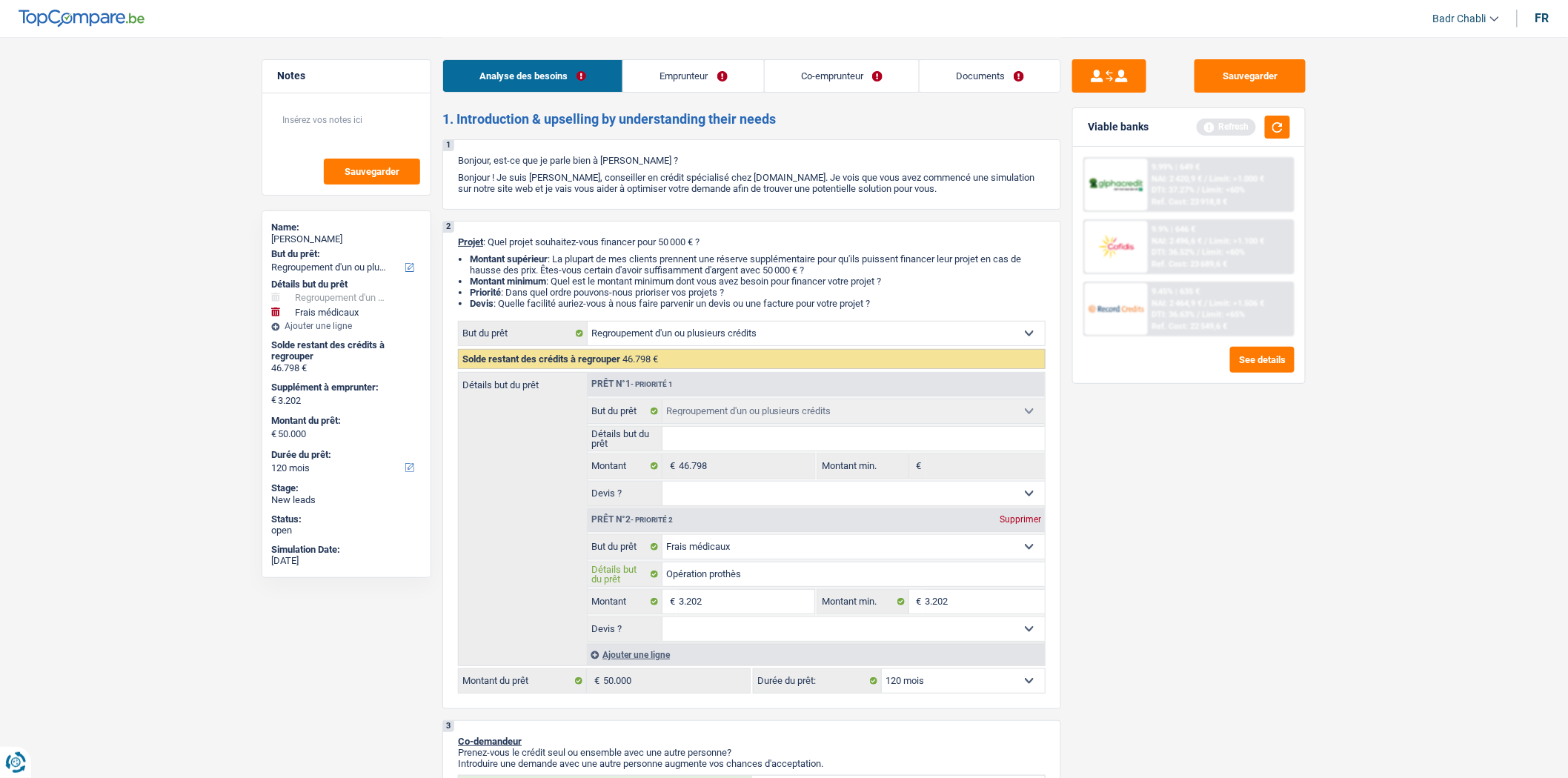
type input "Opération prothèse"
click at [772, 637] on select "Oui Non Non répondu Sélectionner une option" at bounding box center [854, 629] width 383 height 24
select select "false"
click at [663, 623] on select "Oui Non Non répondu Sélectionner une option" at bounding box center [854, 629] width 383 height 24
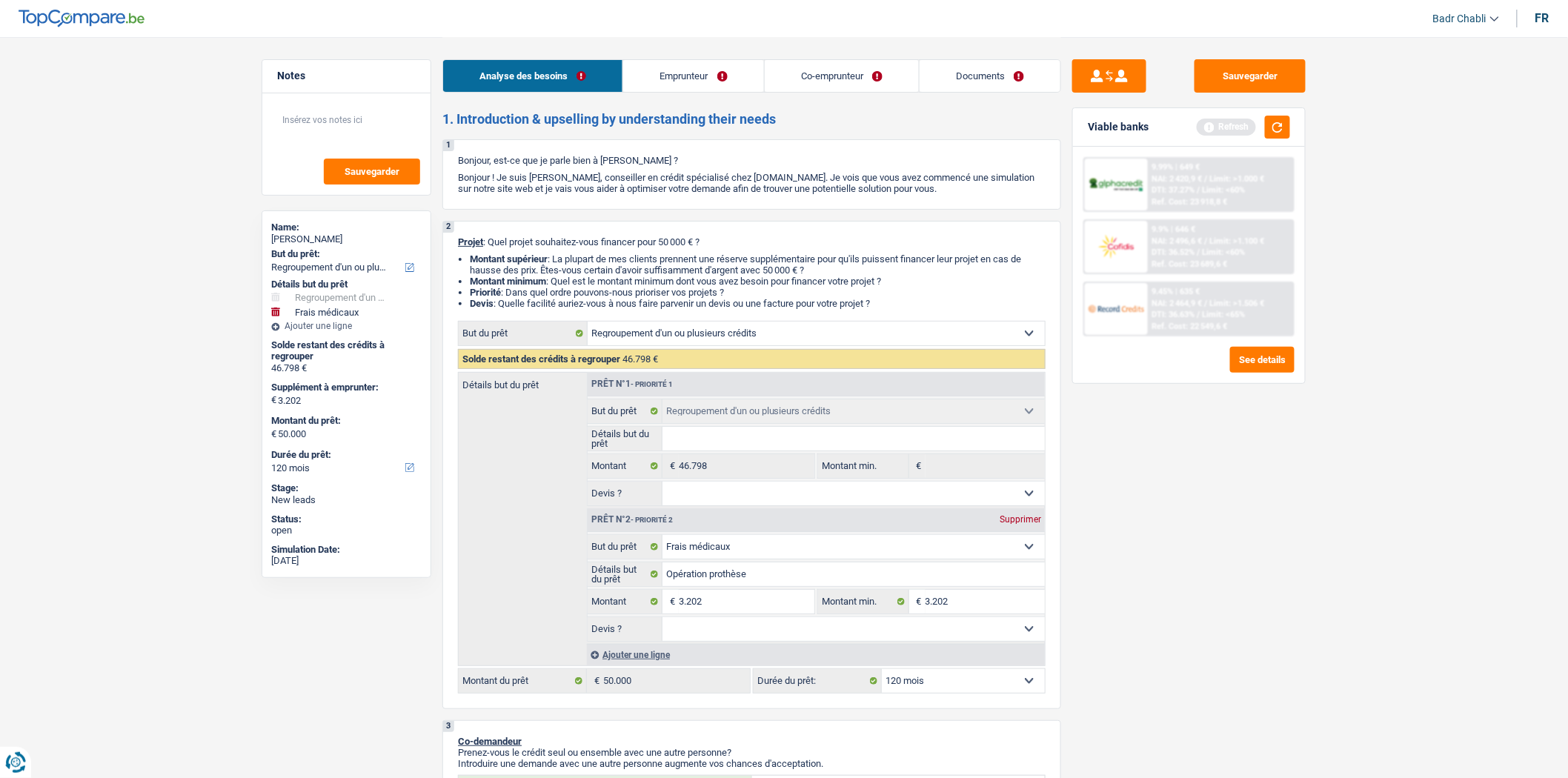
select select "false"
click at [676, 69] on link "Emprunteur" at bounding box center [693, 76] width 140 height 32
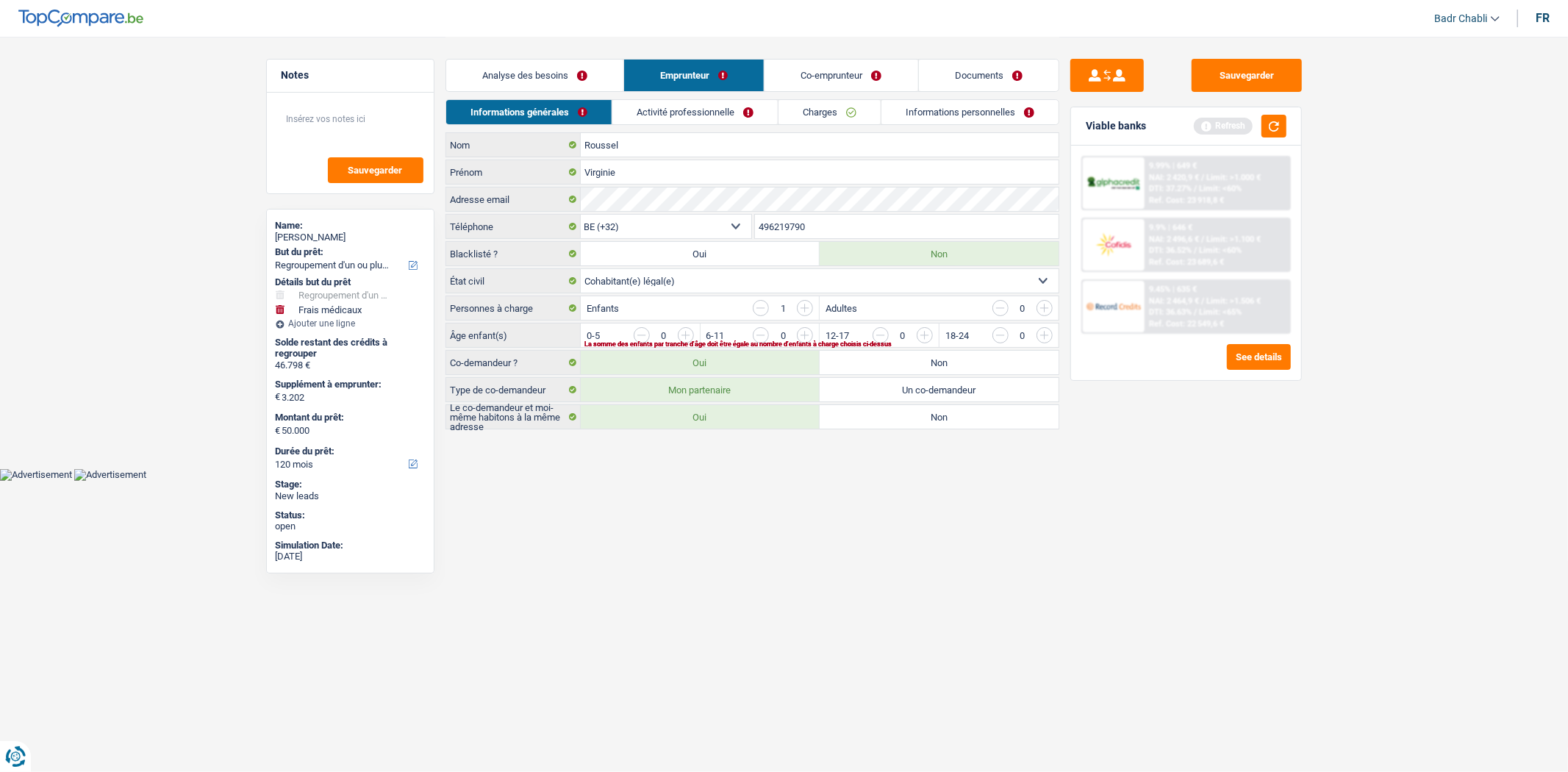
click at [927, 331] on input "button" at bounding box center [1223, 339] width 612 height 24
click at [557, 68] on link "Analyse des besoins" at bounding box center [534, 75] width 177 height 32
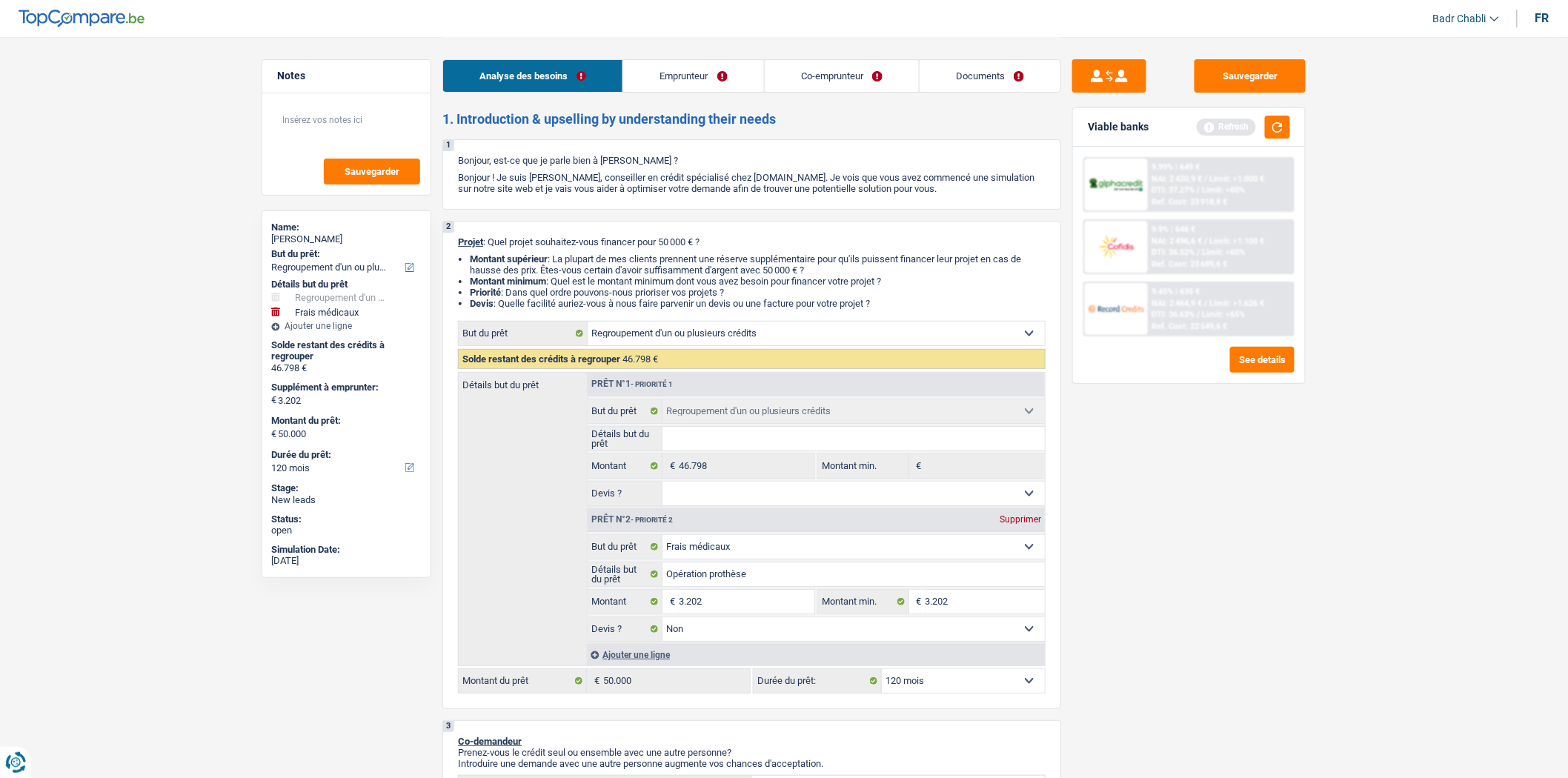
click at [1002, 70] on link "Documents" at bounding box center [990, 76] width 141 height 32
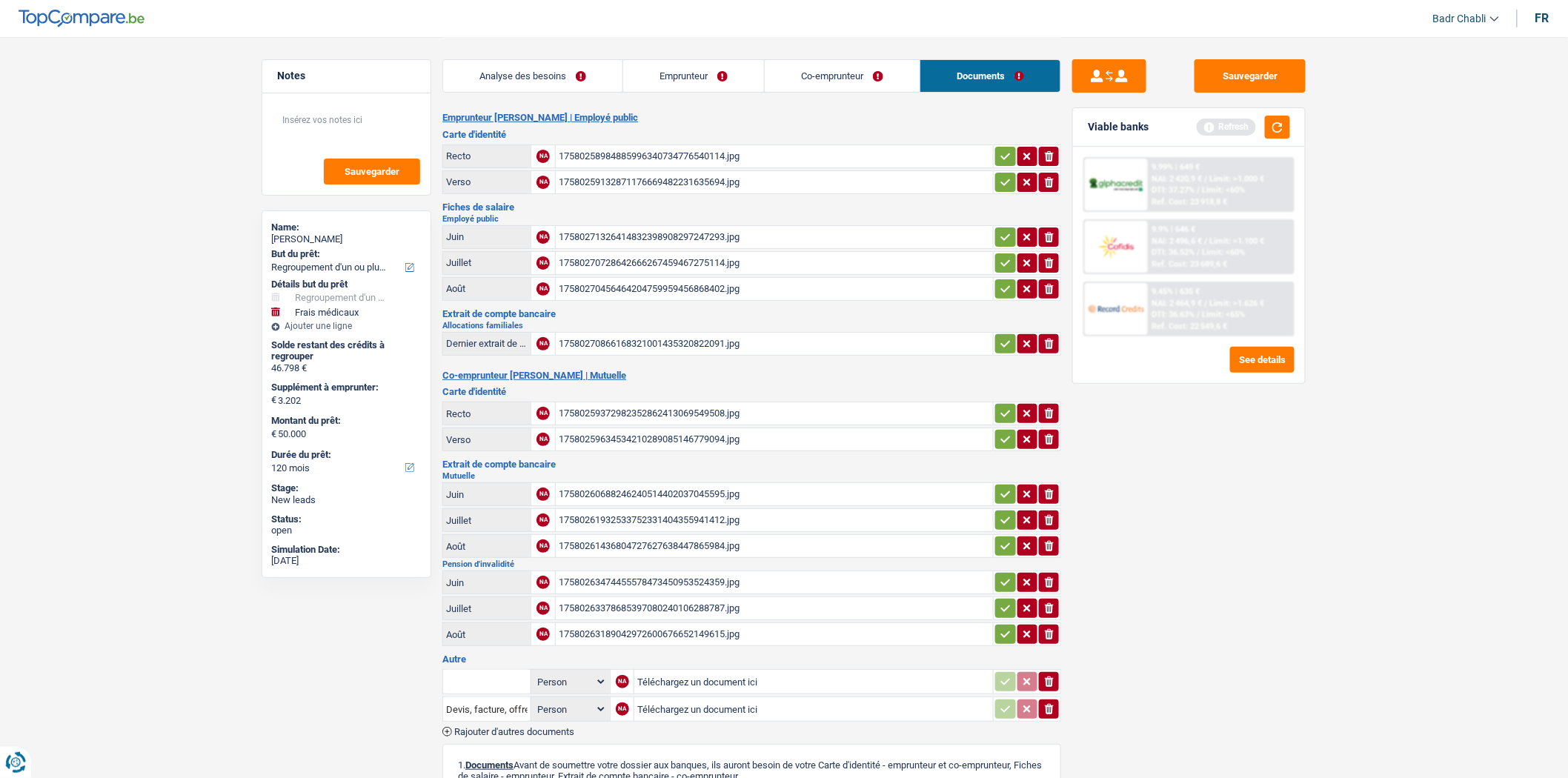
click at [491, 60] on link "Analyse des besoins" at bounding box center [533, 76] width 179 height 32
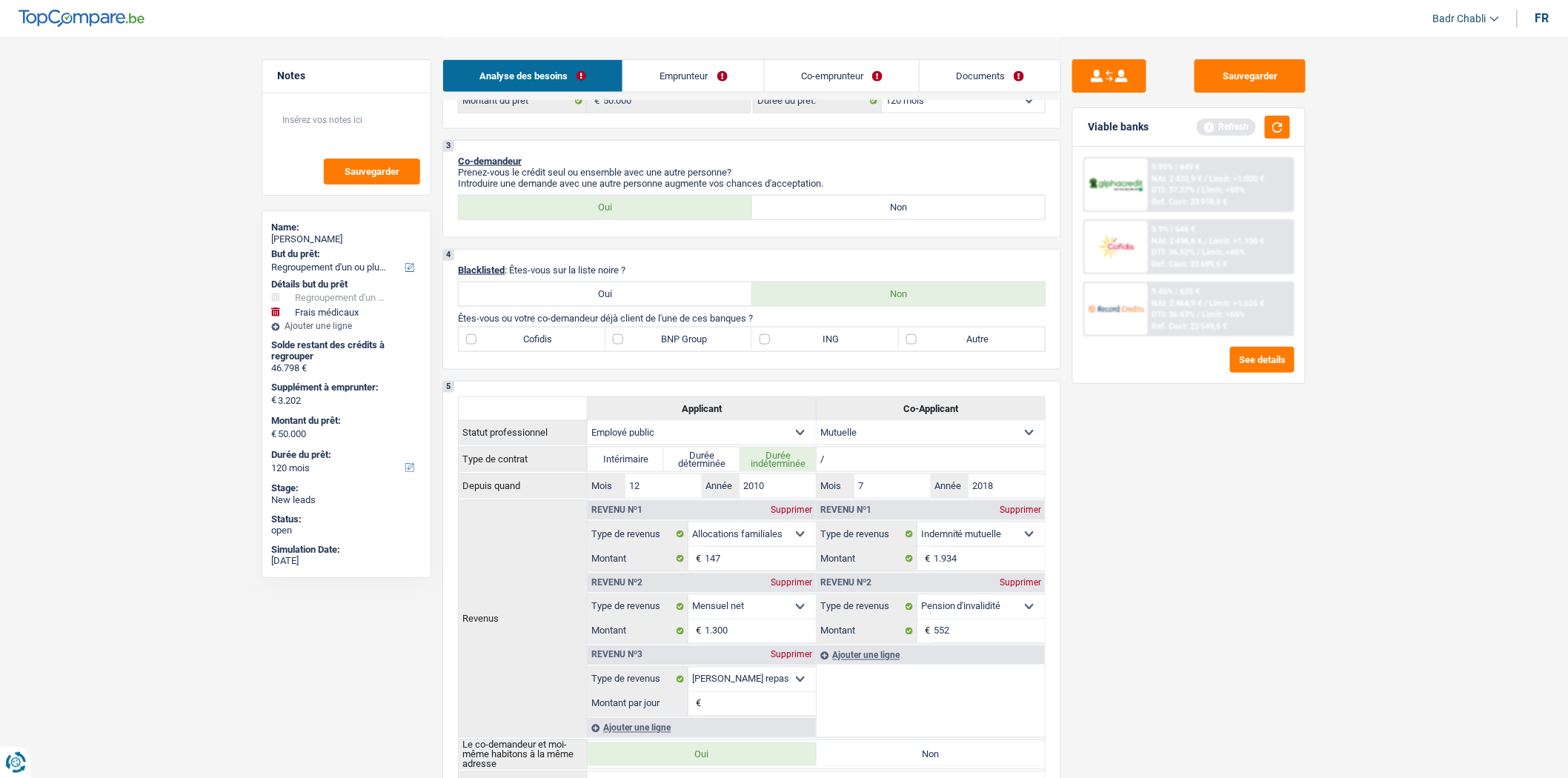
scroll to position [576, 0]
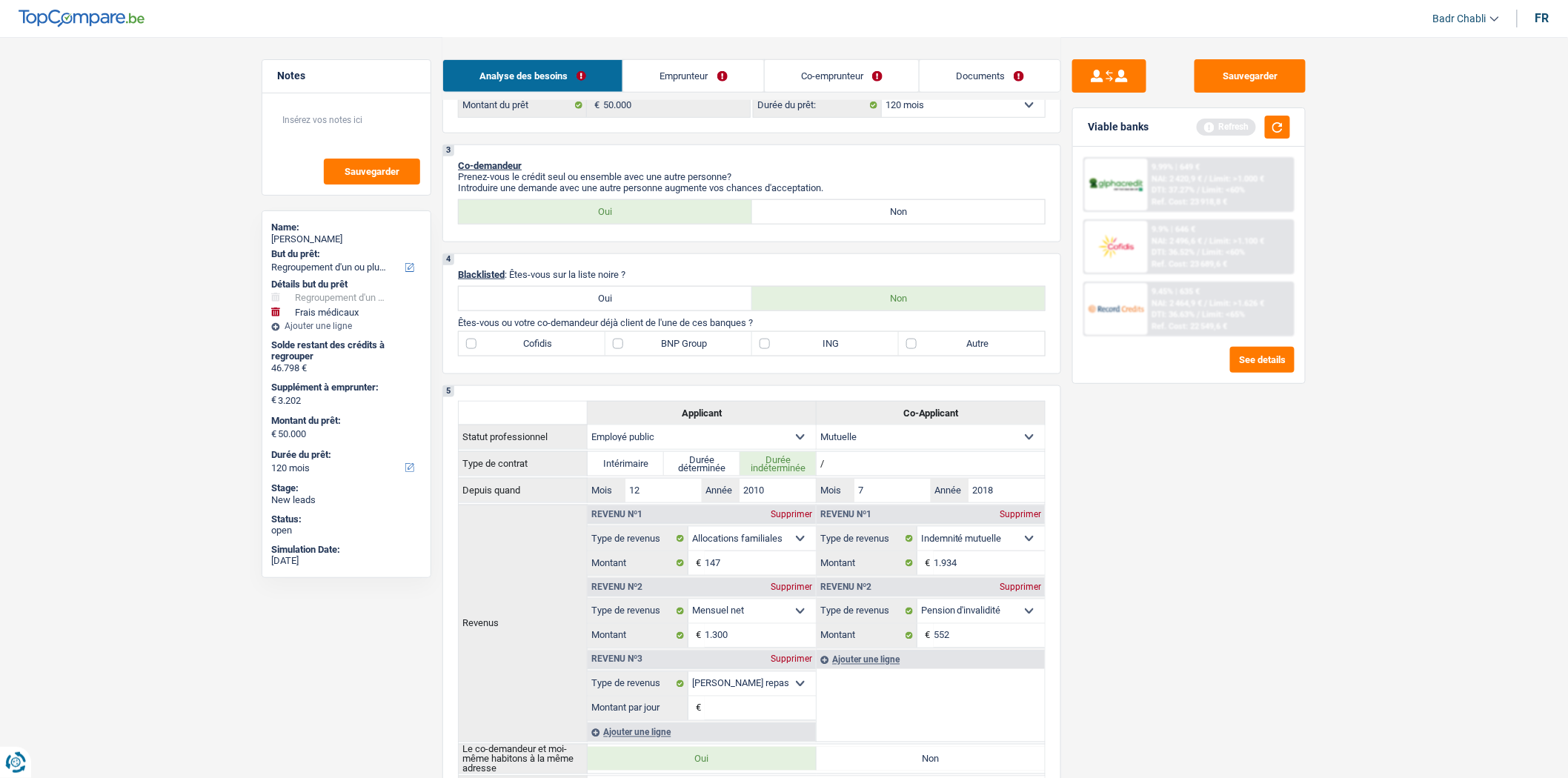
click at [535, 351] on label "Cofidis" at bounding box center [532, 343] width 147 height 24
click at [535, 351] on input "Cofidis" at bounding box center [532, 343] width 147 height 24
checkbox input "true"
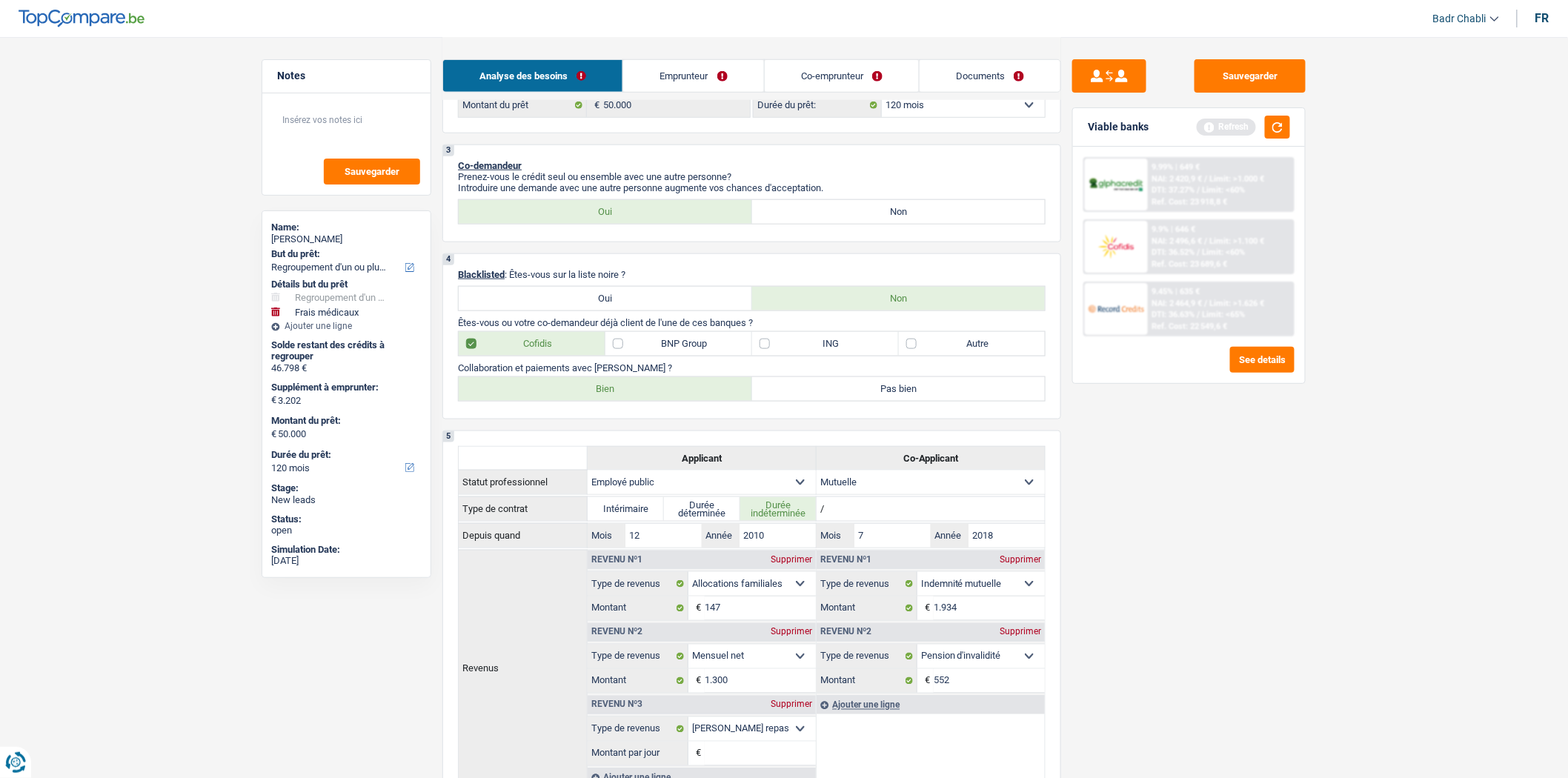
click at [642, 355] on label "BNP Group" at bounding box center [679, 343] width 147 height 24
click at [642, 355] on input "BNP Group" at bounding box center [679, 343] width 147 height 24
checkbox input "true"
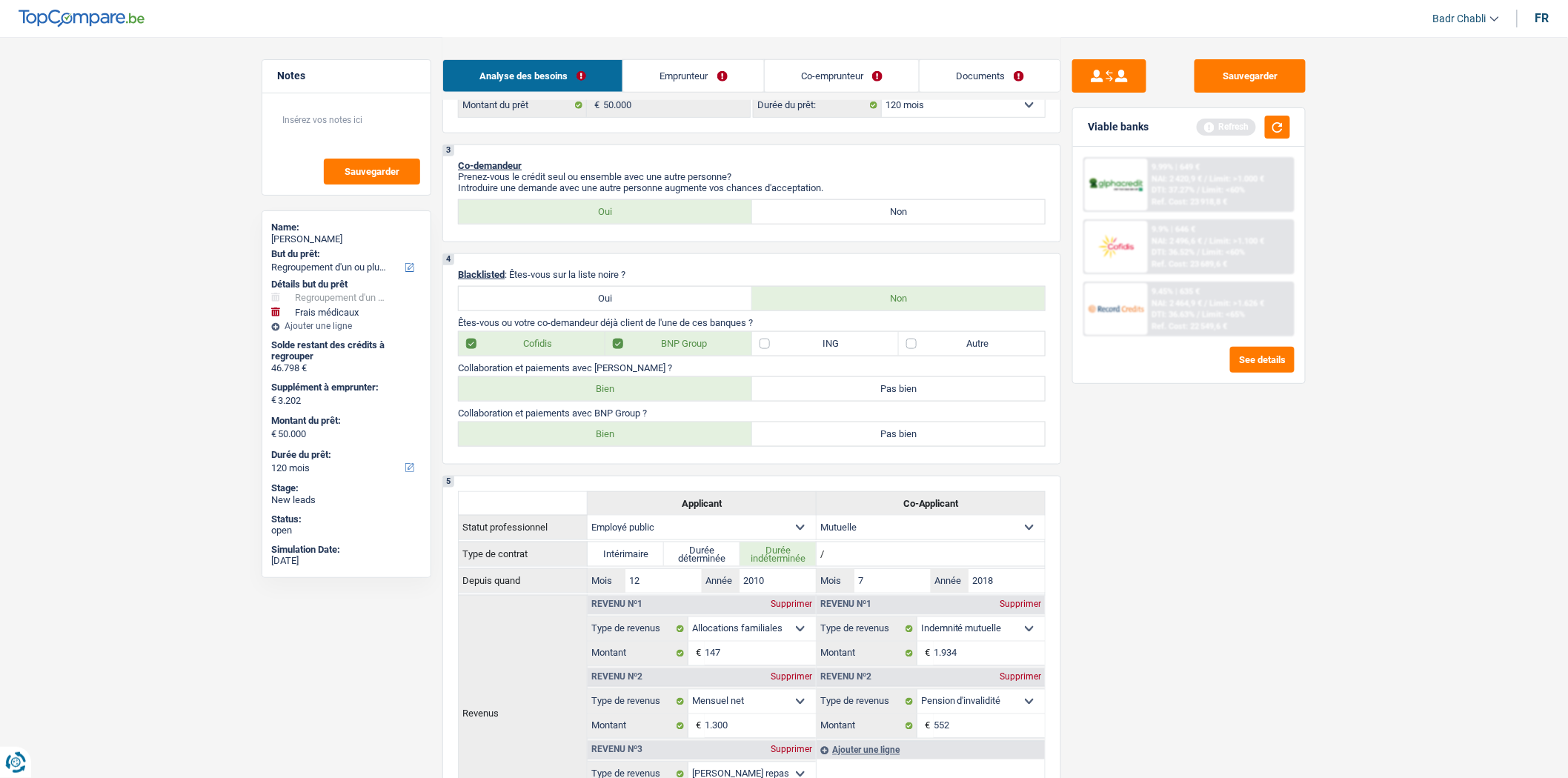
click at [620, 397] on label "Bien" at bounding box center [605, 389] width 293 height 24
click at [620, 397] on input "Bien" at bounding box center [605, 389] width 293 height 24
radio input "true"
click at [633, 439] on label "Bien" at bounding box center [605, 434] width 293 height 24
click at [633, 439] on input "Bien" at bounding box center [605, 434] width 293 height 24
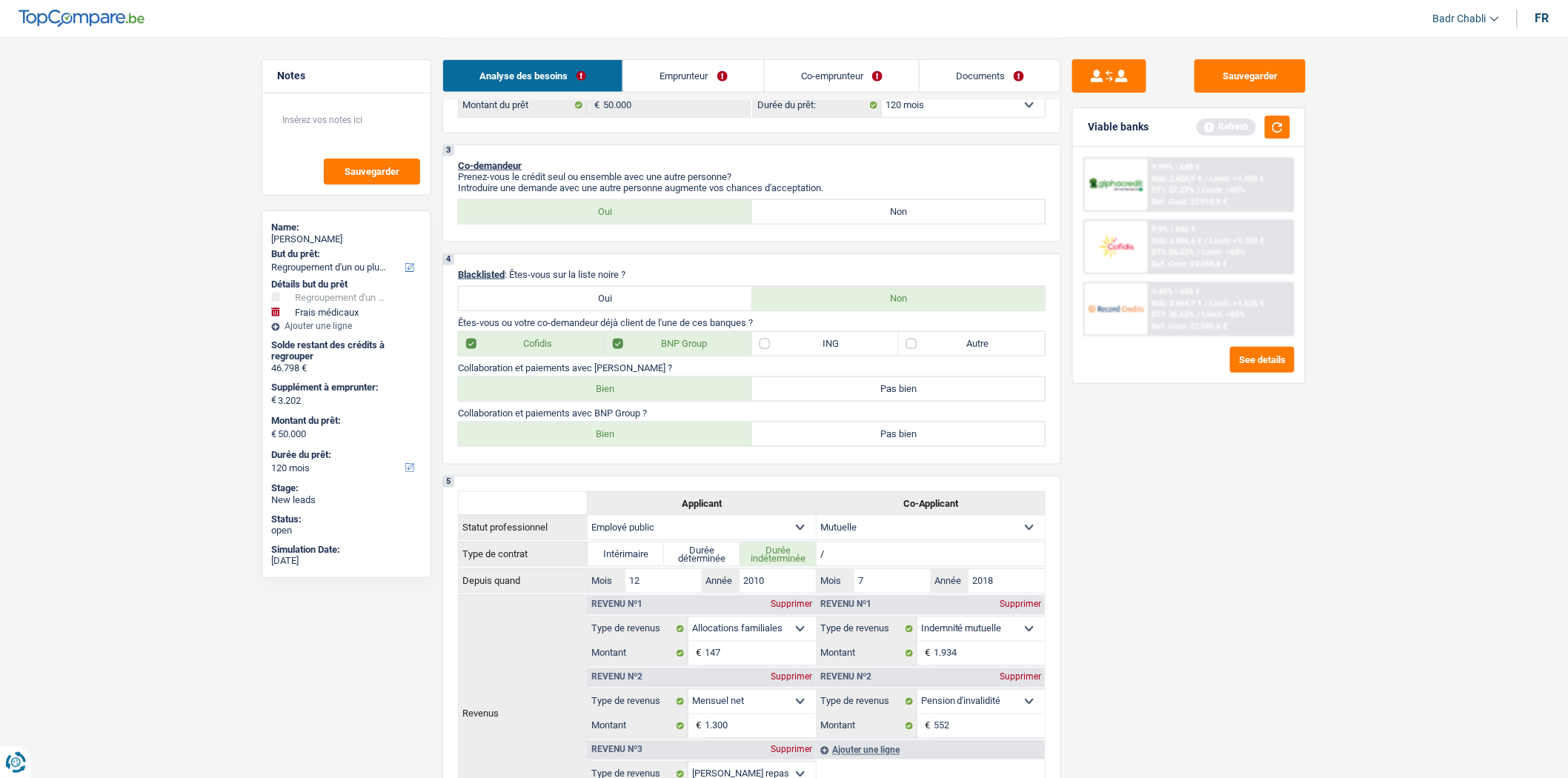
radio input "true"
click at [775, 354] on label "ING" at bounding box center [826, 343] width 147 height 24
click at [775, 354] on input "ING" at bounding box center [826, 343] width 147 height 24
checkbox input "true"
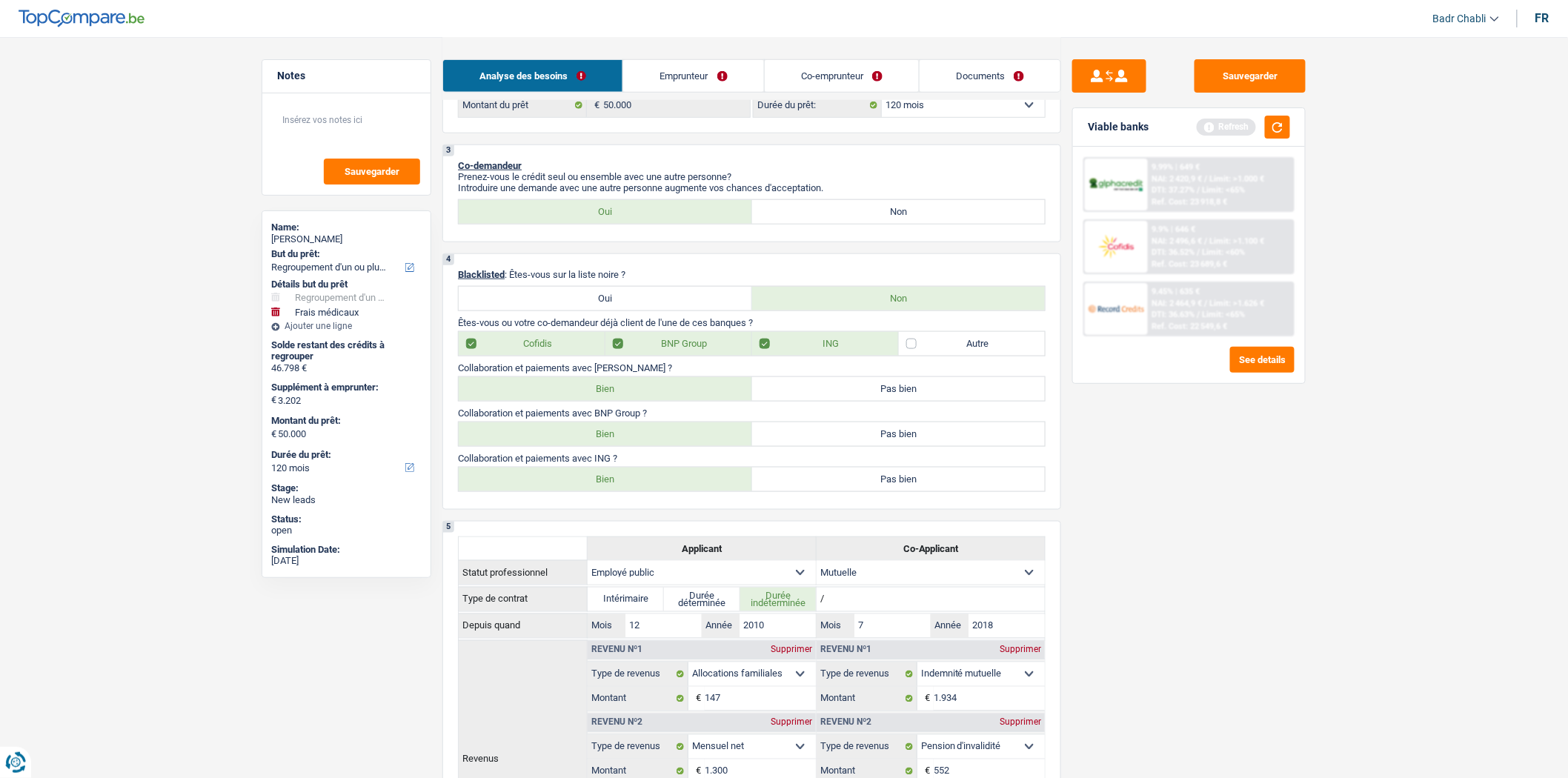
click at [633, 490] on label "Bien" at bounding box center [605, 479] width 293 height 24
click at [633, 490] on input "Bien" at bounding box center [605, 479] width 293 height 24
radio input "true"
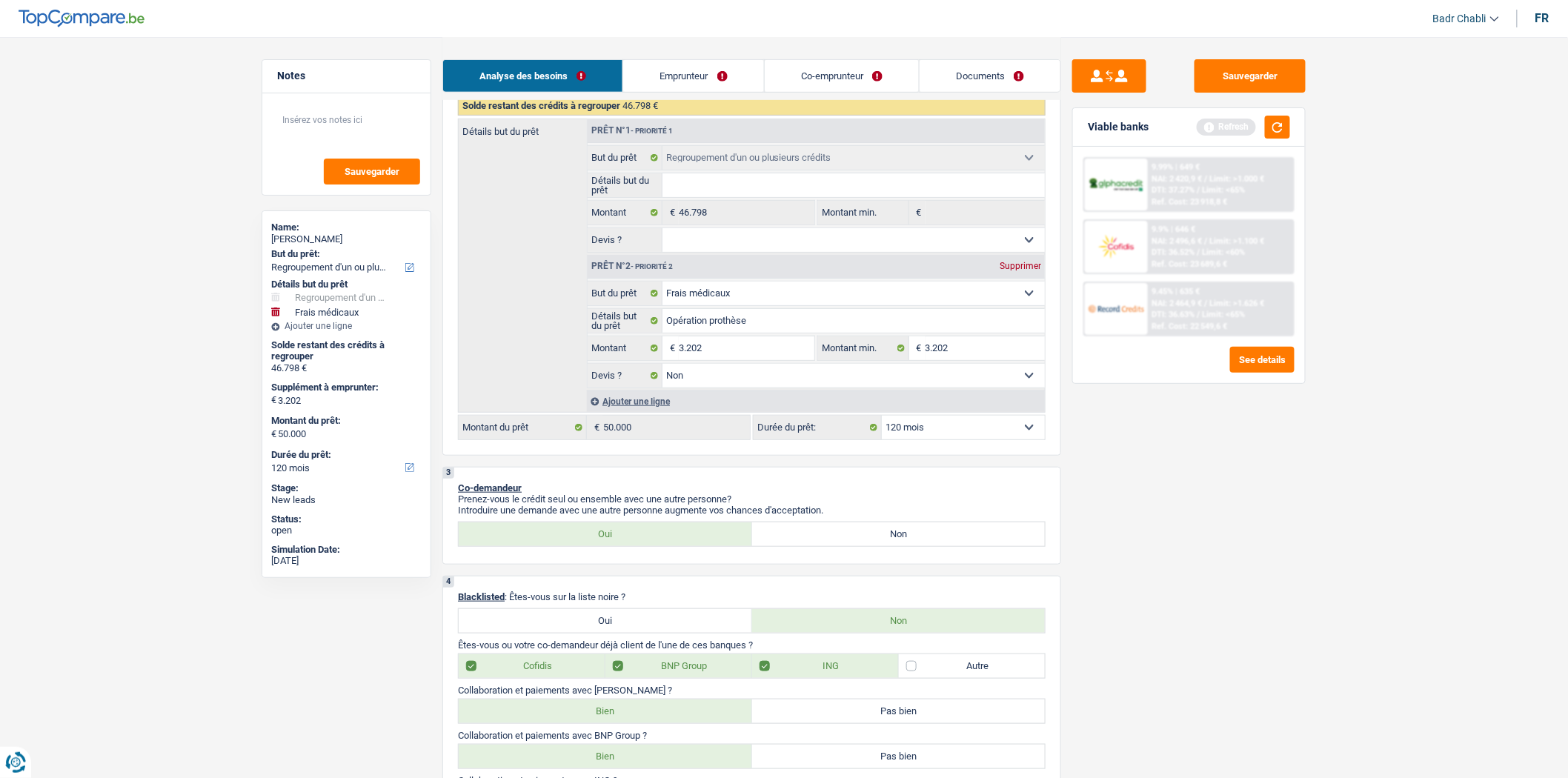
scroll to position [0, 0]
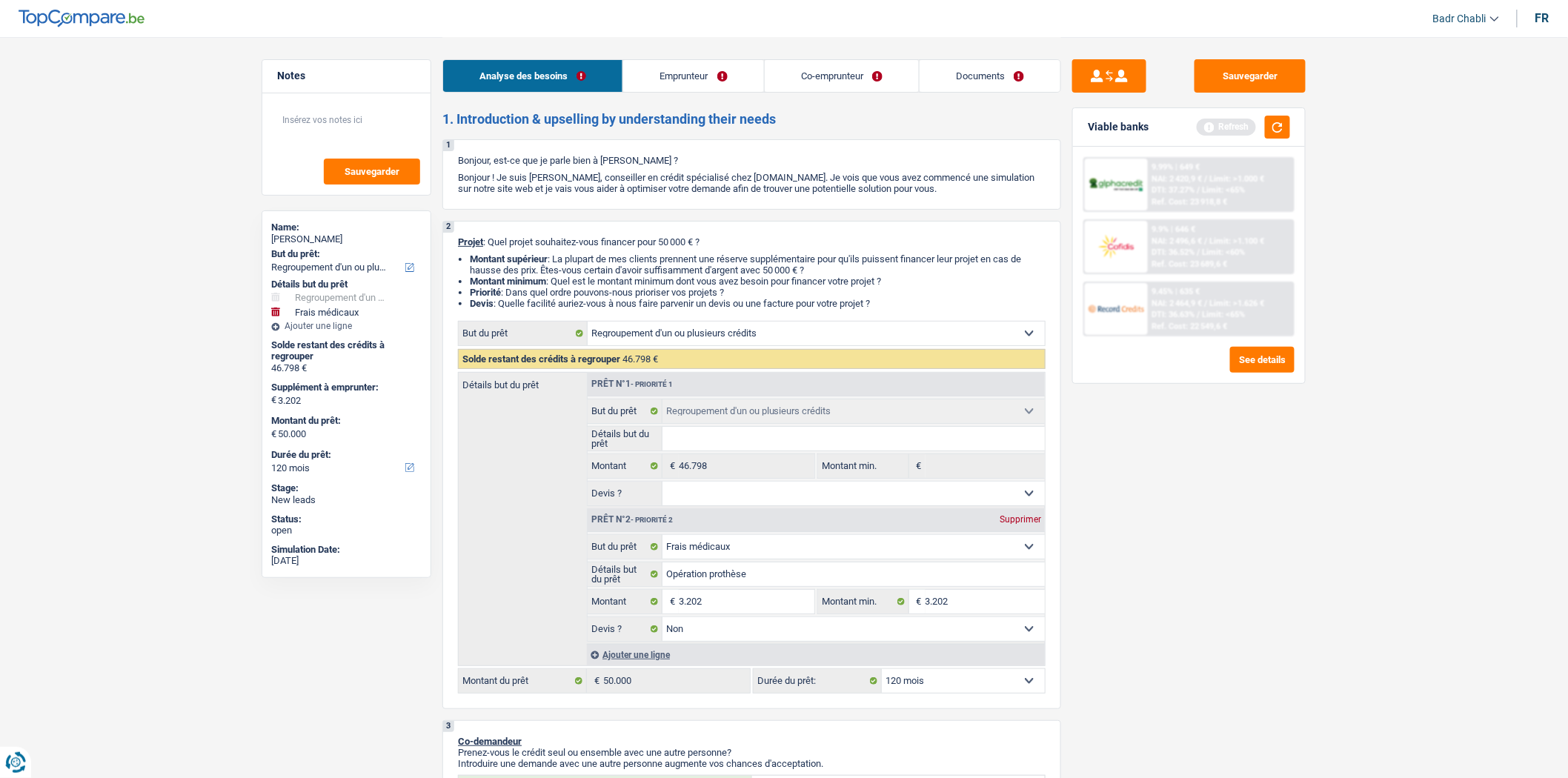
click at [684, 84] on link "Emprunteur" at bounding box center [693, 76] width 140 height 32
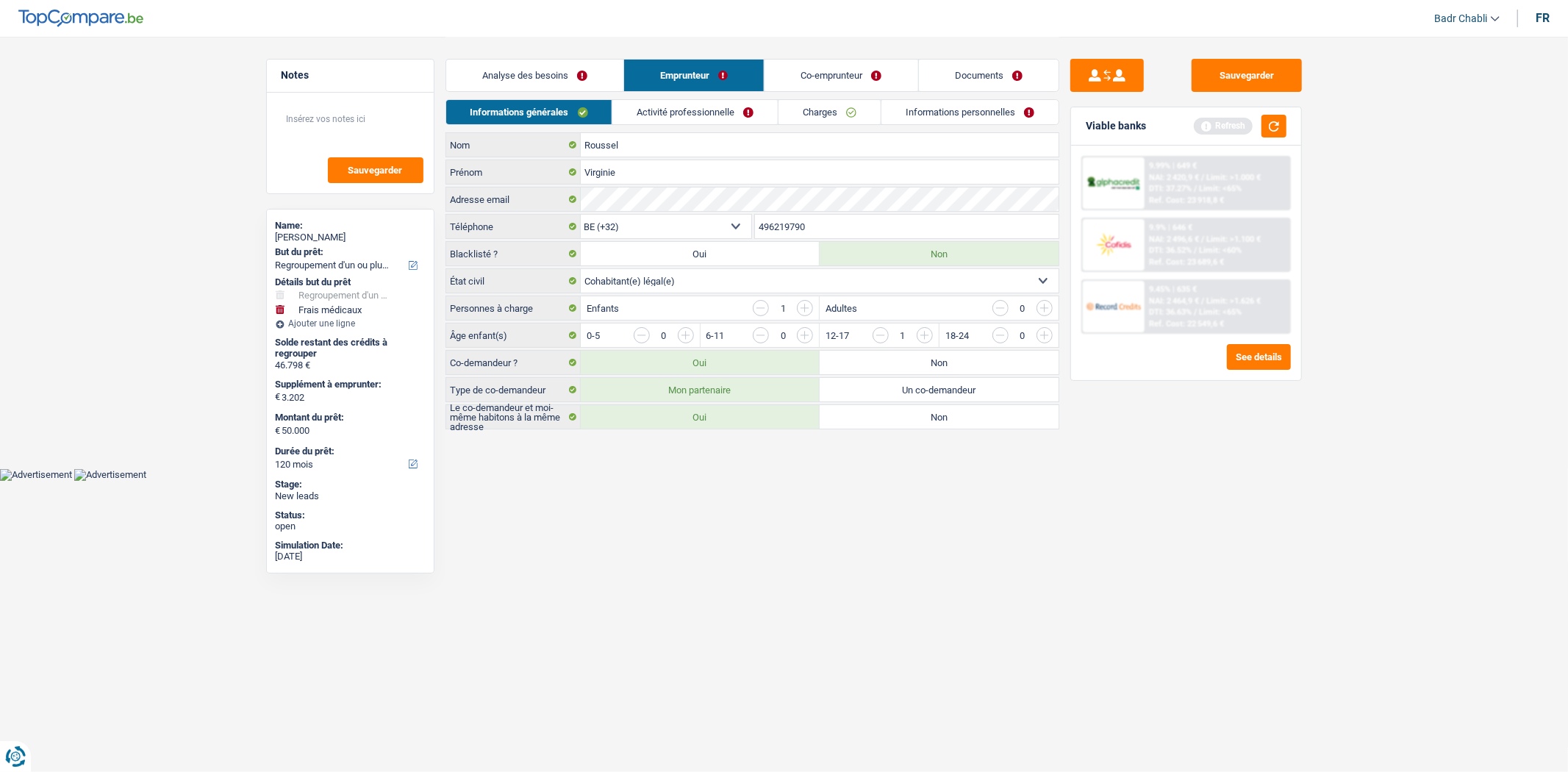
click at [681, 108] on link "Activité professionnelle" at bounding box center [695, 112] width 166 height 24
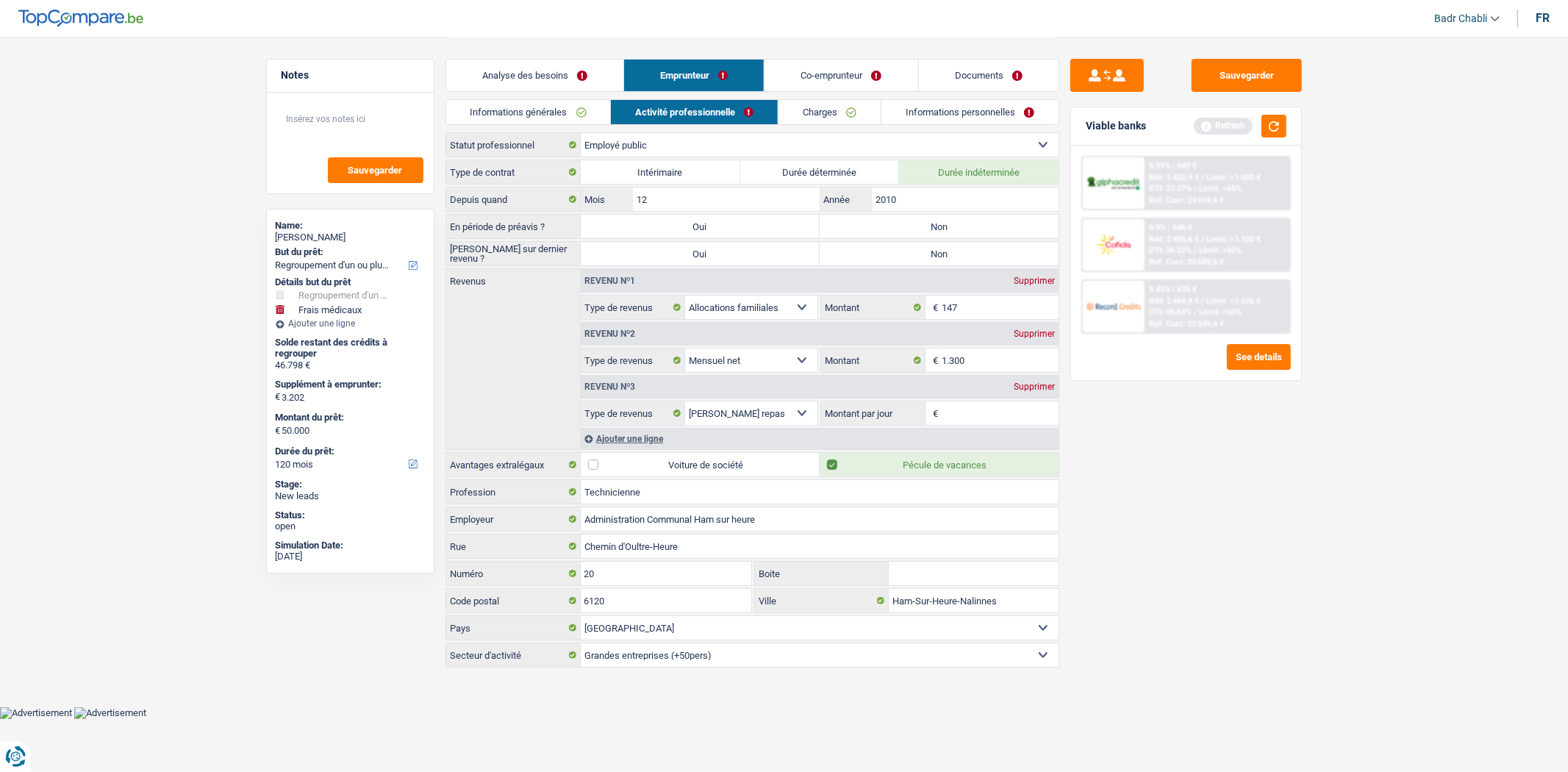
click at [931, 236] on label "Non" at bounding box center [939, 226] width 239 height 24
click at [931, 236] on input "Non" at bounding box center [939, 226] width 239 height 24
radio input "true"
click at [939, 251] on label "Non" at bounding box center [939, 253] width 239 height 24
click at [939, 251] on input "Non" at bounding box center [939, 253] width 239 height 24
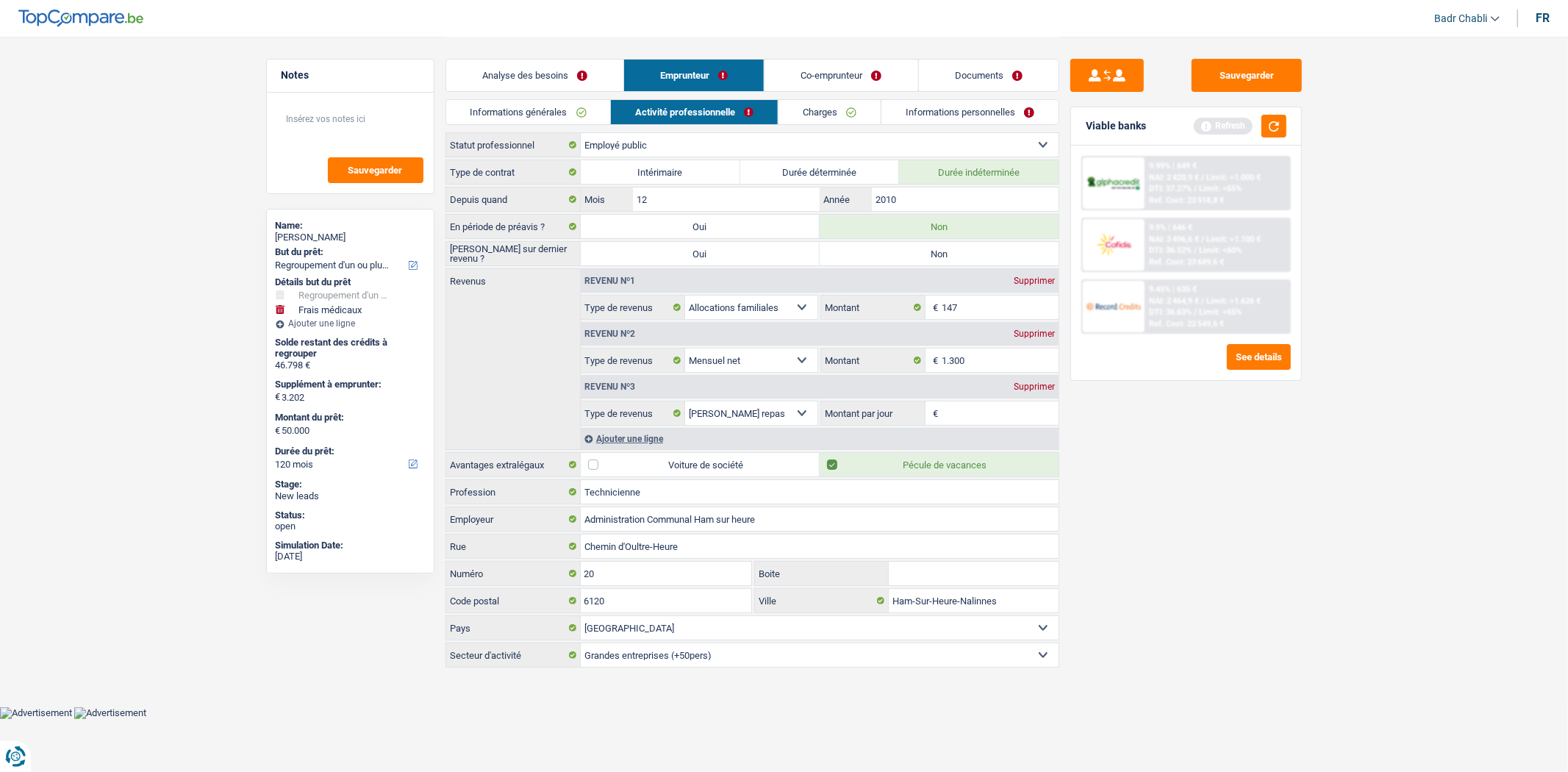
radio input "true"
click at [348, 123] on textarea at bounding box center [350, 125] width 147 height 44
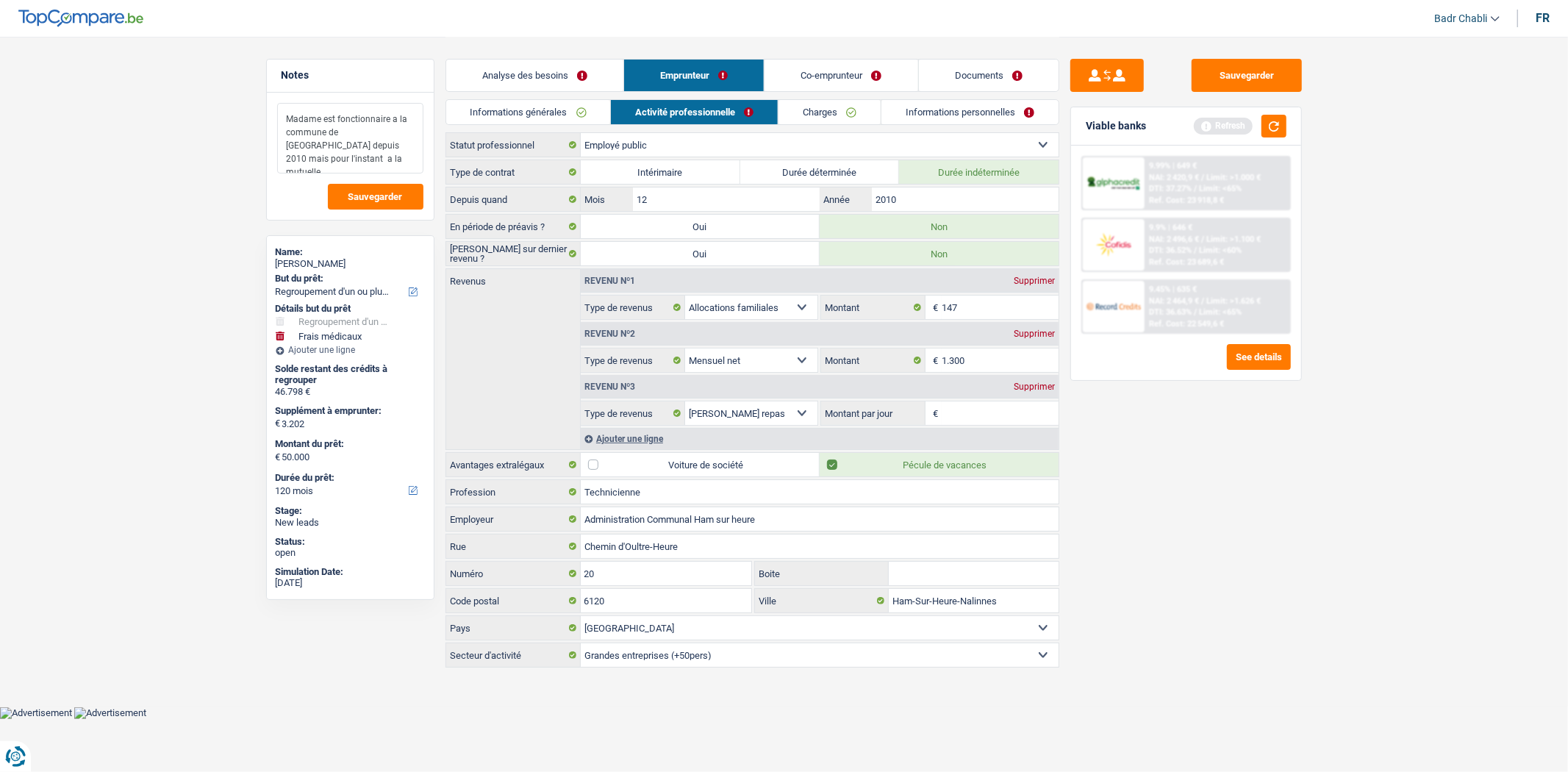
type textarea "Madame est fonctionnaire a la commune de [GEOGRAPHIC_DATA] depuis 2010 mais pou…"
click at [742, 142] on select "Ouvrier Employé privé Employé public Invalide Indépendant Pensionné Chômeur Mut…" at bounding box center [819, 144] width 478 height 24
select select "mutuality"
click at [580, 133] on select "Ouvrier Employé privé Employé public Invalide Indépendant Pensionné Chômeur Mut…" at bounding box center [819, 144] width 478 height 24
select select "familyAllowances"
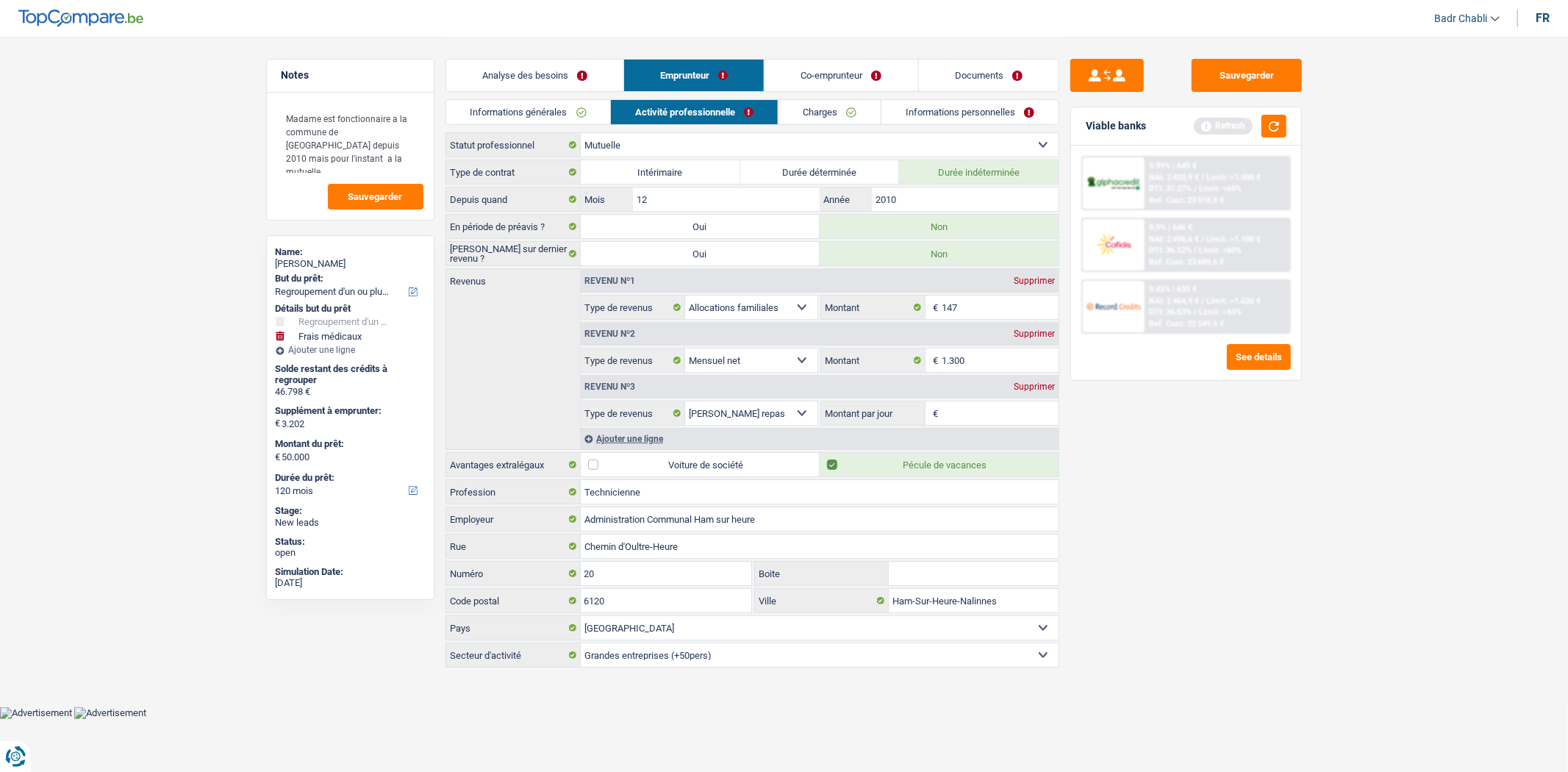
select select "netSalary"
select select "mealVouchers"
select select "mutualityIndemnity"
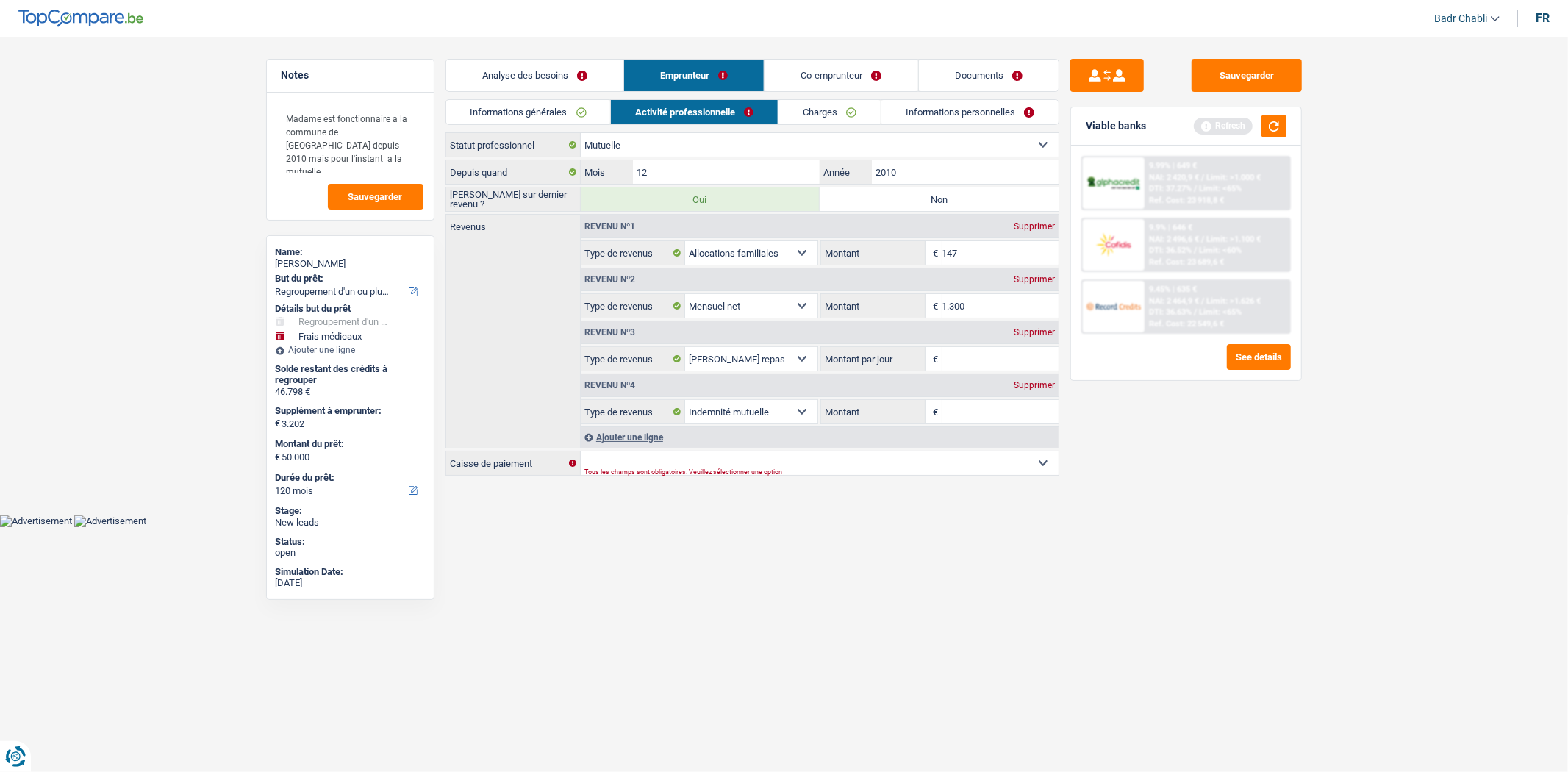
click at [964, 299] on input "1.300" at bounding box center [1001, 305] width 117 height 24
click at [972, 403] on input "Montant" at bounding box center [1001, 411] width 117 height 24
paste input "1.300"
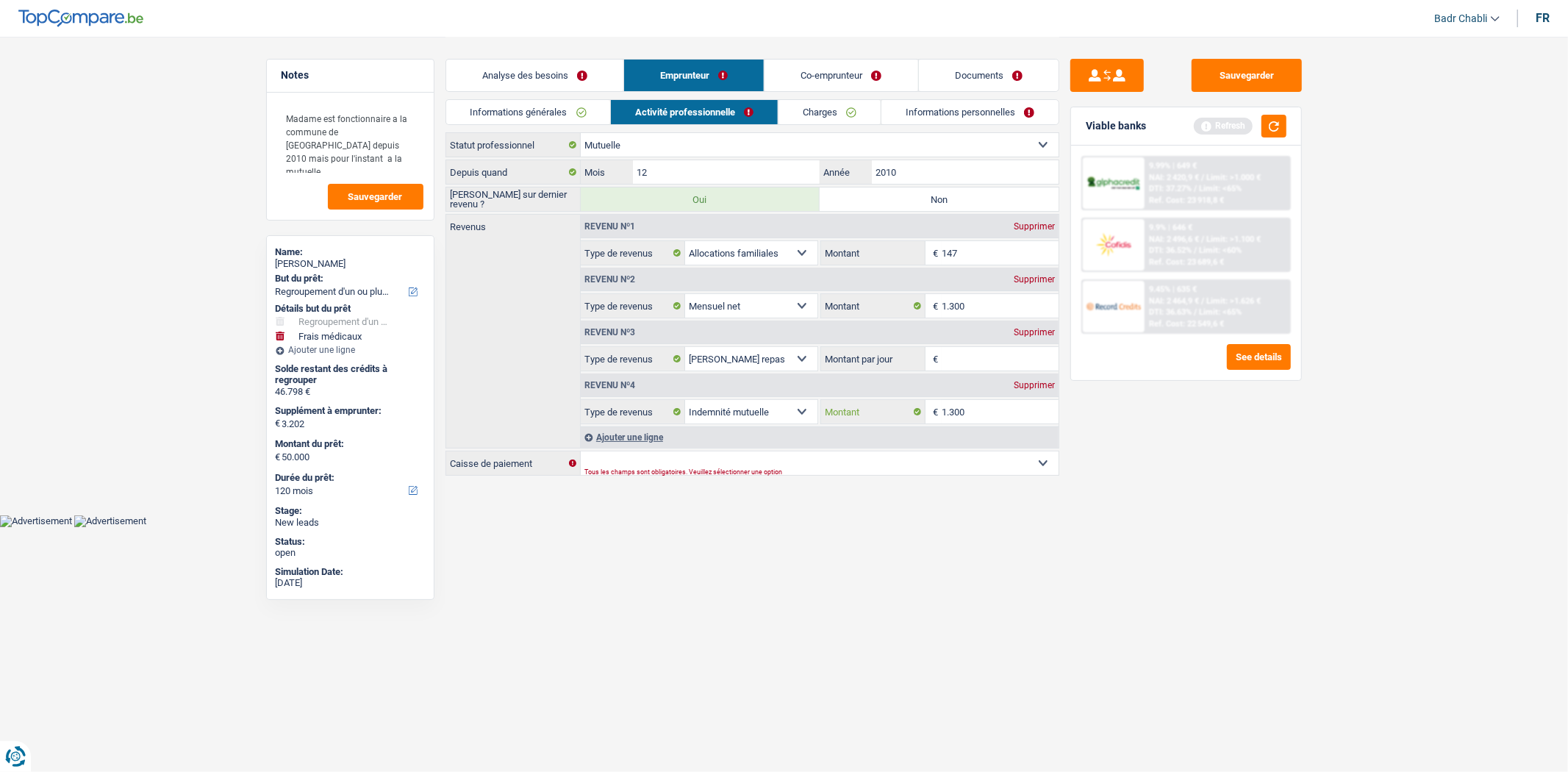
type input "1.300"
click at [1035, 280] on div "Supprimer" at bounding box center [1034, 280] width 49 height 9
select select "mealVouchers"
select select "mutualityIndemnity"
type input "8"
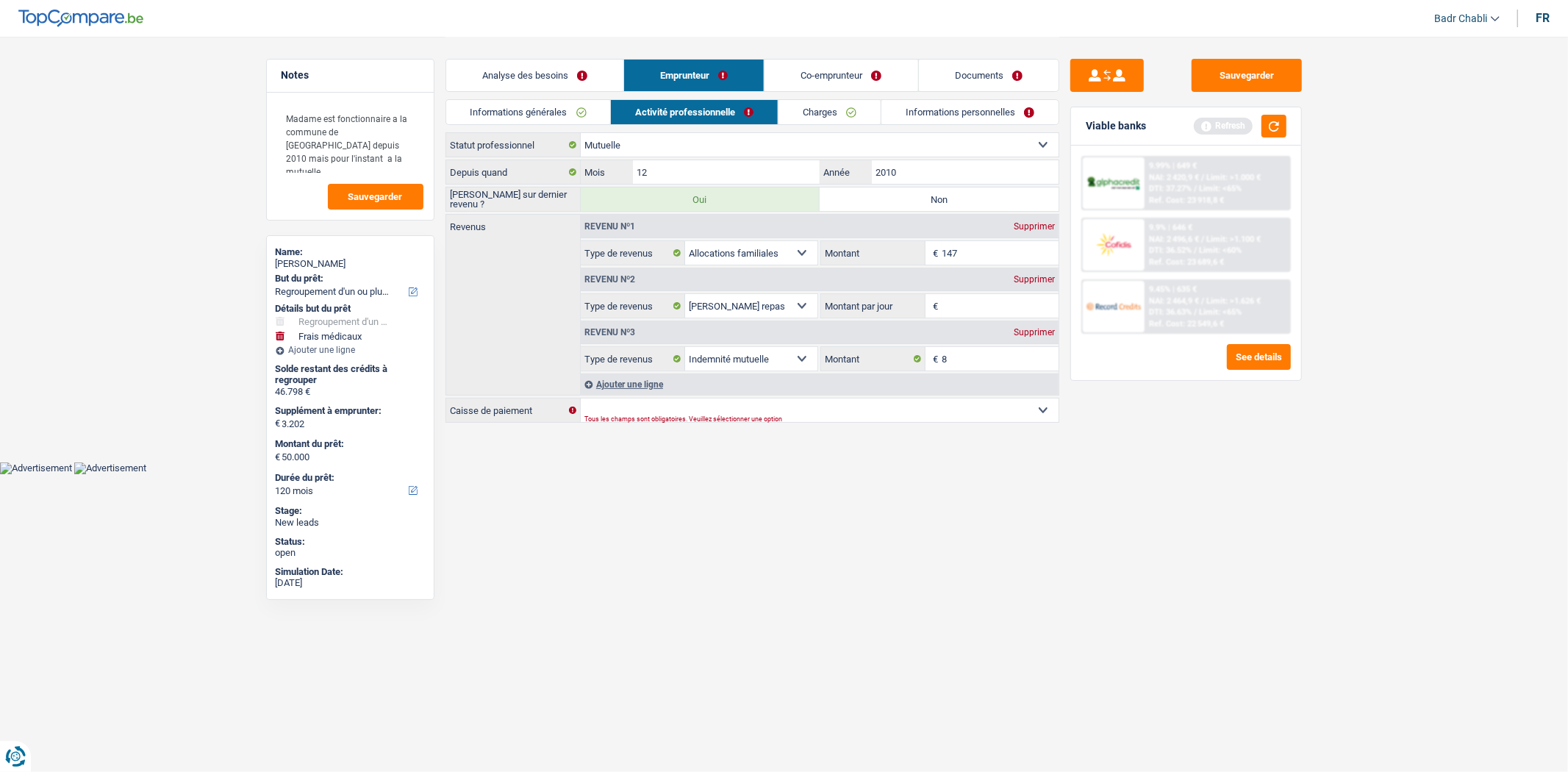
click at [1037, 278] on div "Supprimer" at bounding box center [1034, 280] width 49 height 9
select select "mutualityIndemnity"
type input "8"
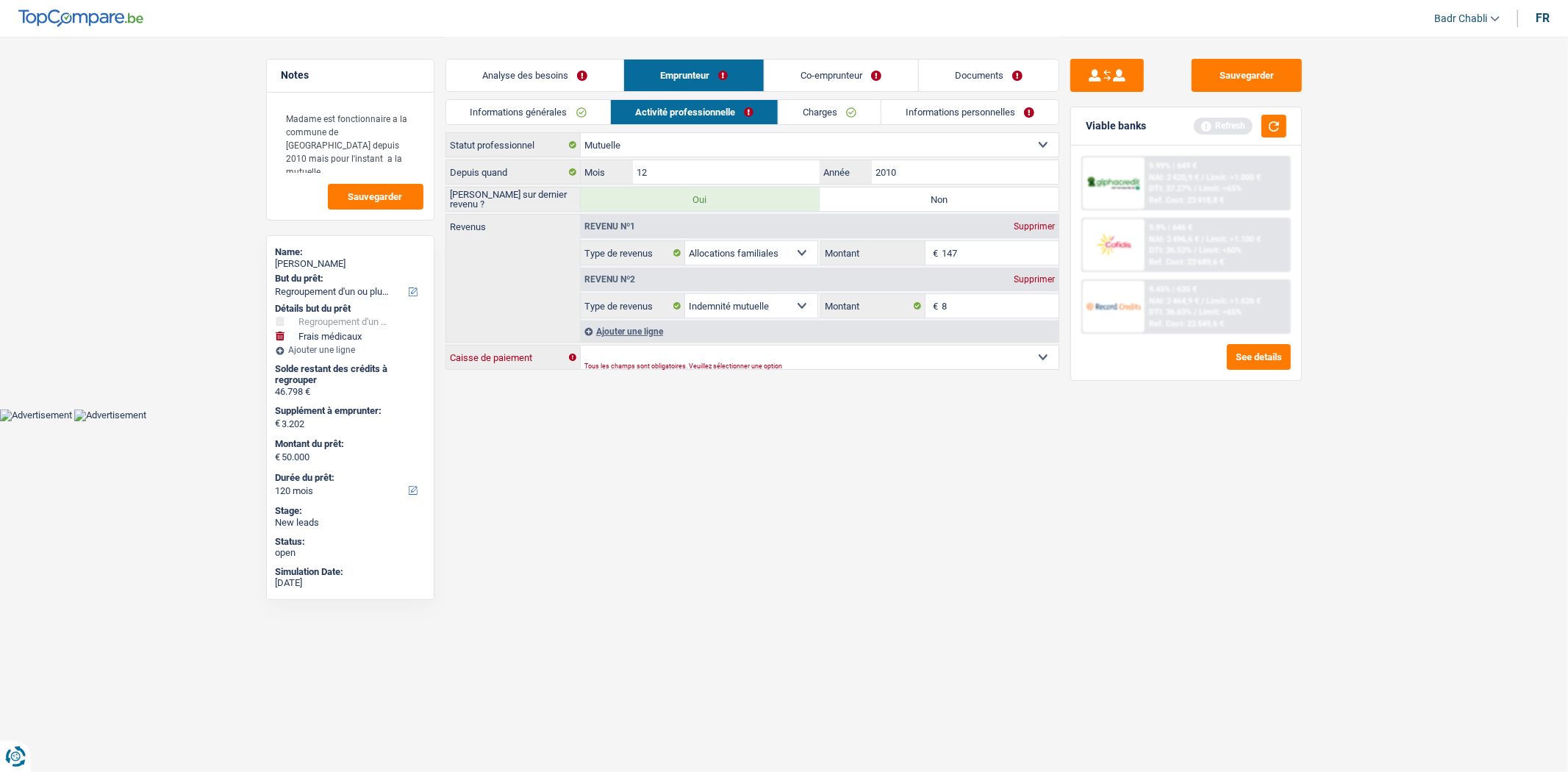
click at [715, 348] on select "Mutualité [DEMOGRAPHIC_DATA] Mutualité Socialiste (Solidaris) SPF Sécurité Soci…" at bounding box center [819, 357] width 478 height 24
click at [880, 201] on label "Non" at bounding box center [939, 199] width 239 height 24
click at [880, 201] on input "Non" at bounding box center [939, 199] width 239 height 24
radio input "true"
click at [748, 352] on select "Mutualité [DEMOGRAPHIC_DATA] Mutualité Socialiste (Solidaris) SPF Sécurité Soci…" at bounding box center [819, 357] width 478 height 24
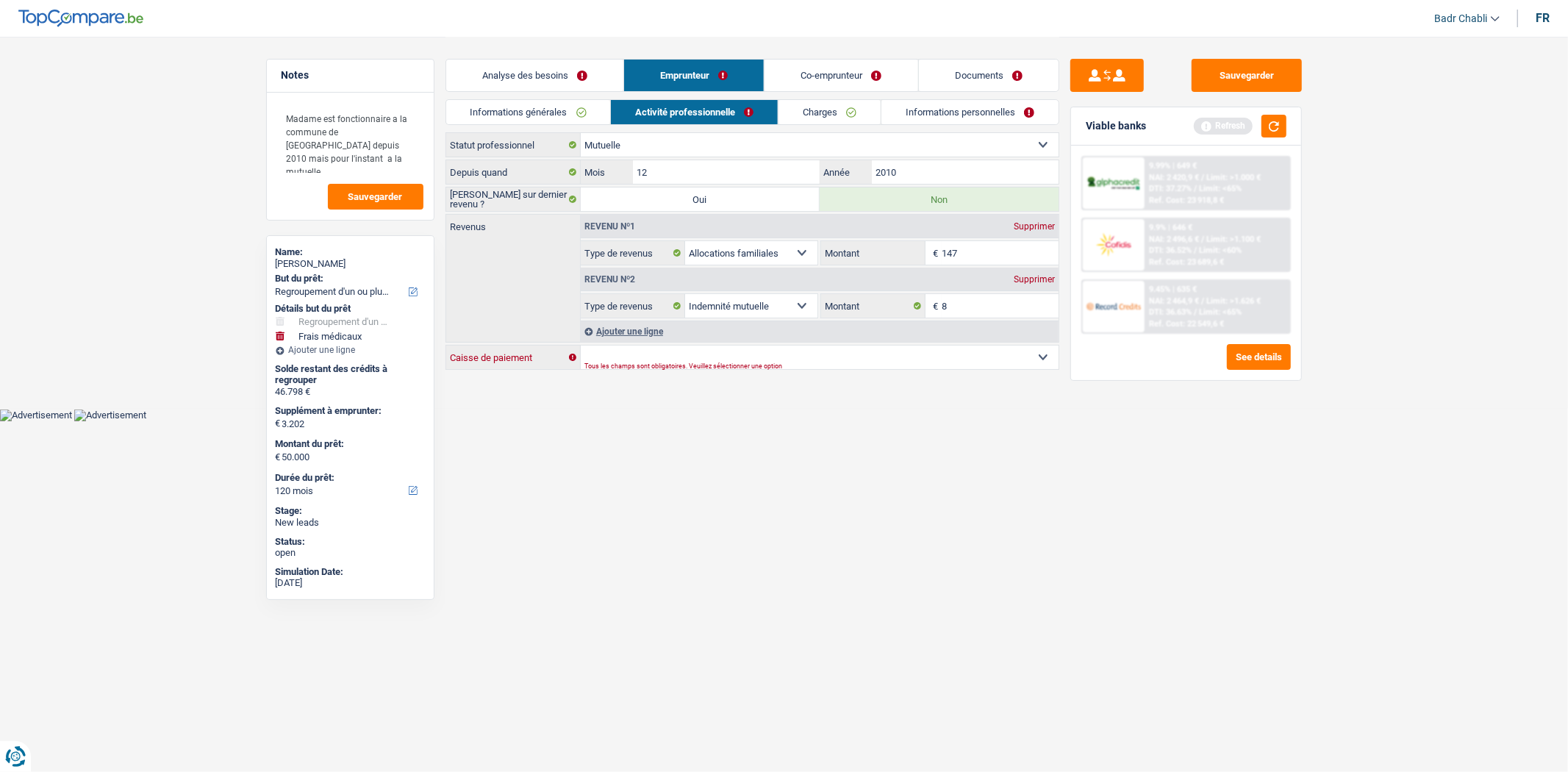
select select "mutualia"
click at [580, 346] on select "Mutualité [DEMOGRAPHIC_DATA] Mutualité Socialiste (Solidaris) SPF Sécurité Soci…" at bounding box center [819, 357] width 478 height 24
select select "BE"
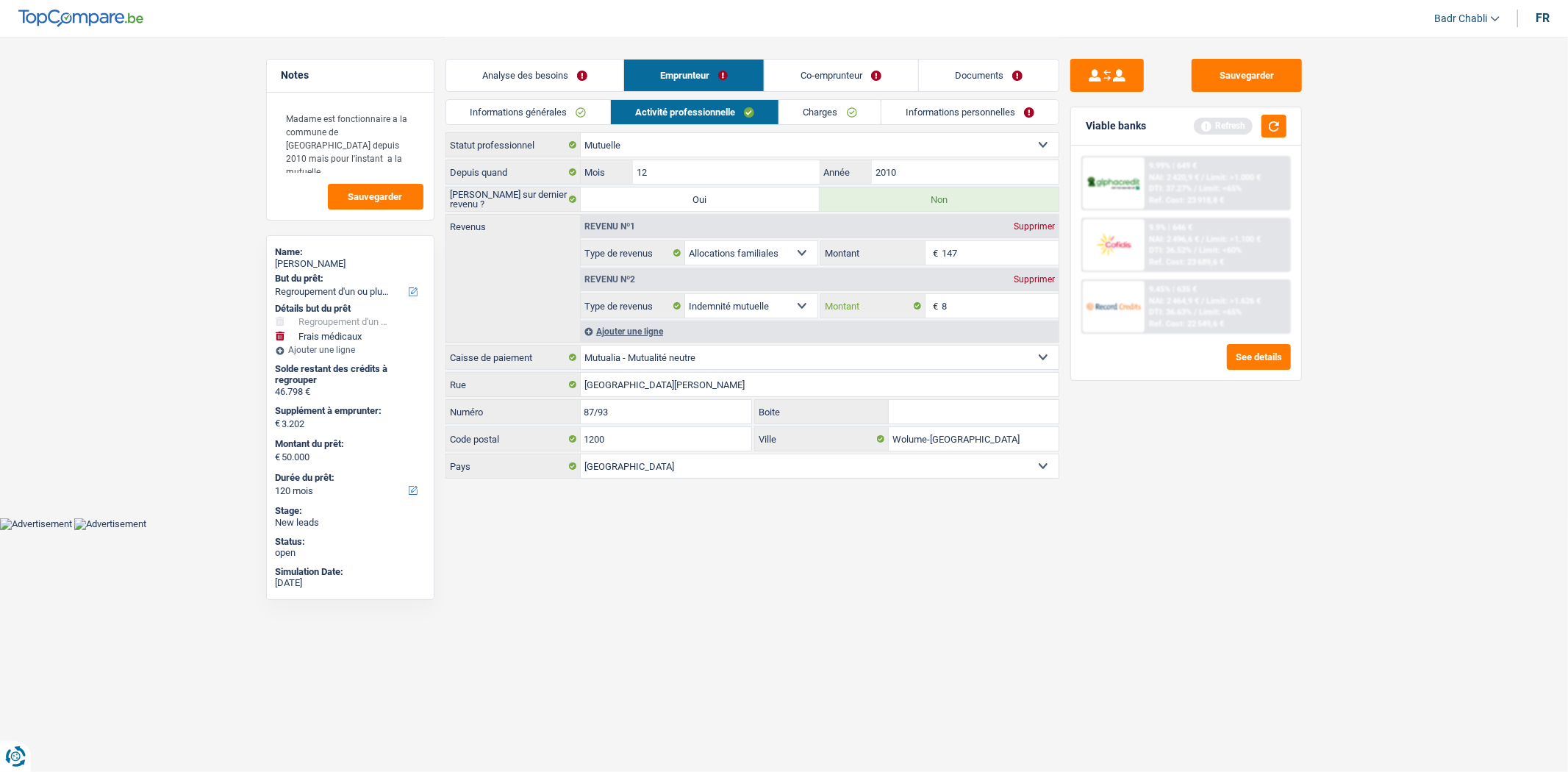
click at [991, 296] on input "8" at bounding box center [1001, 305] width 117 height 24
type input "1.300"
click at [813, 112] on link "Charges" at bounding box center [830, 112] width 102 height 24
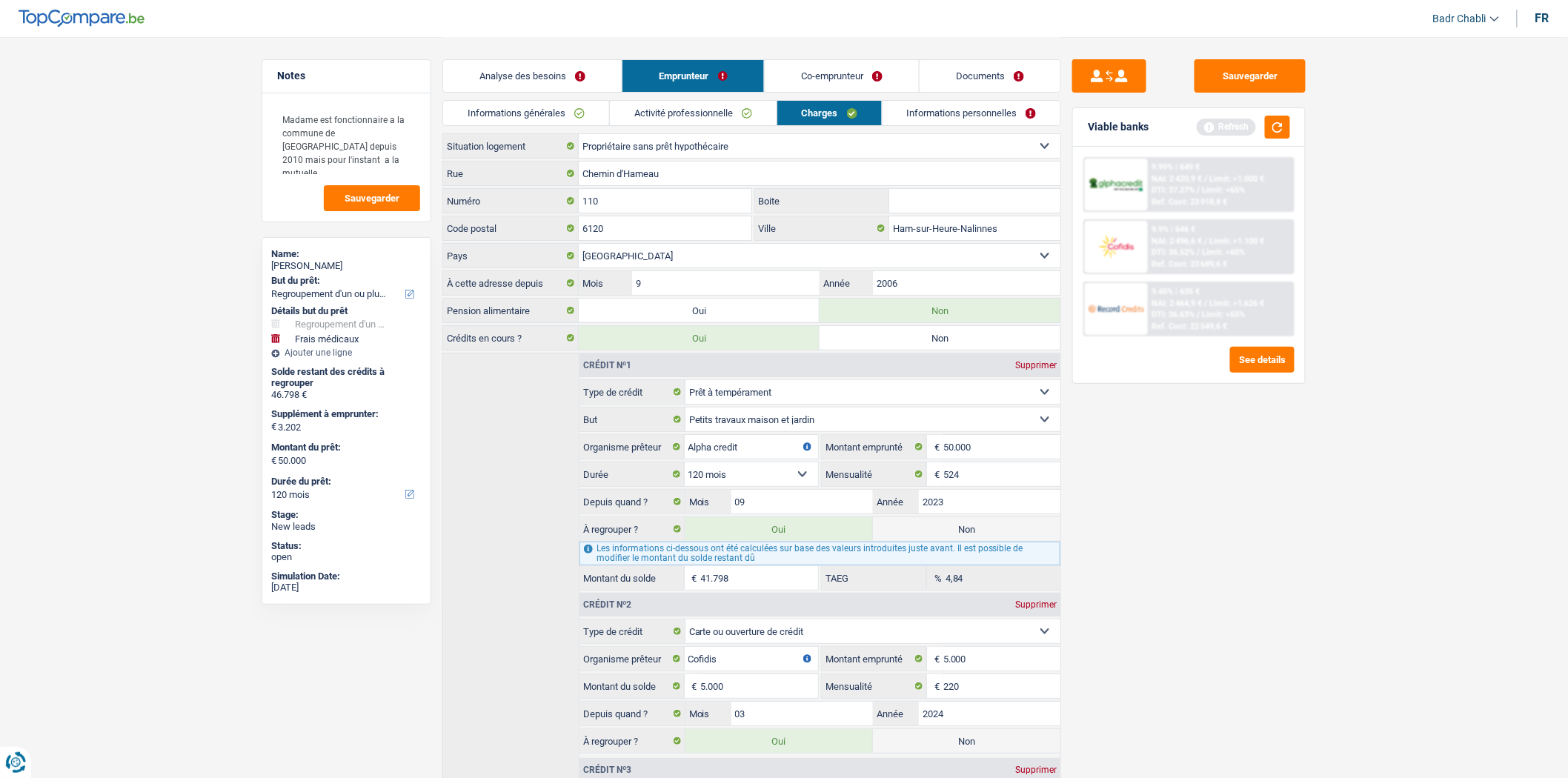
click at [988, 112] on link "Informations personnelles" at bounding box center [971, 113] width 178 height 25
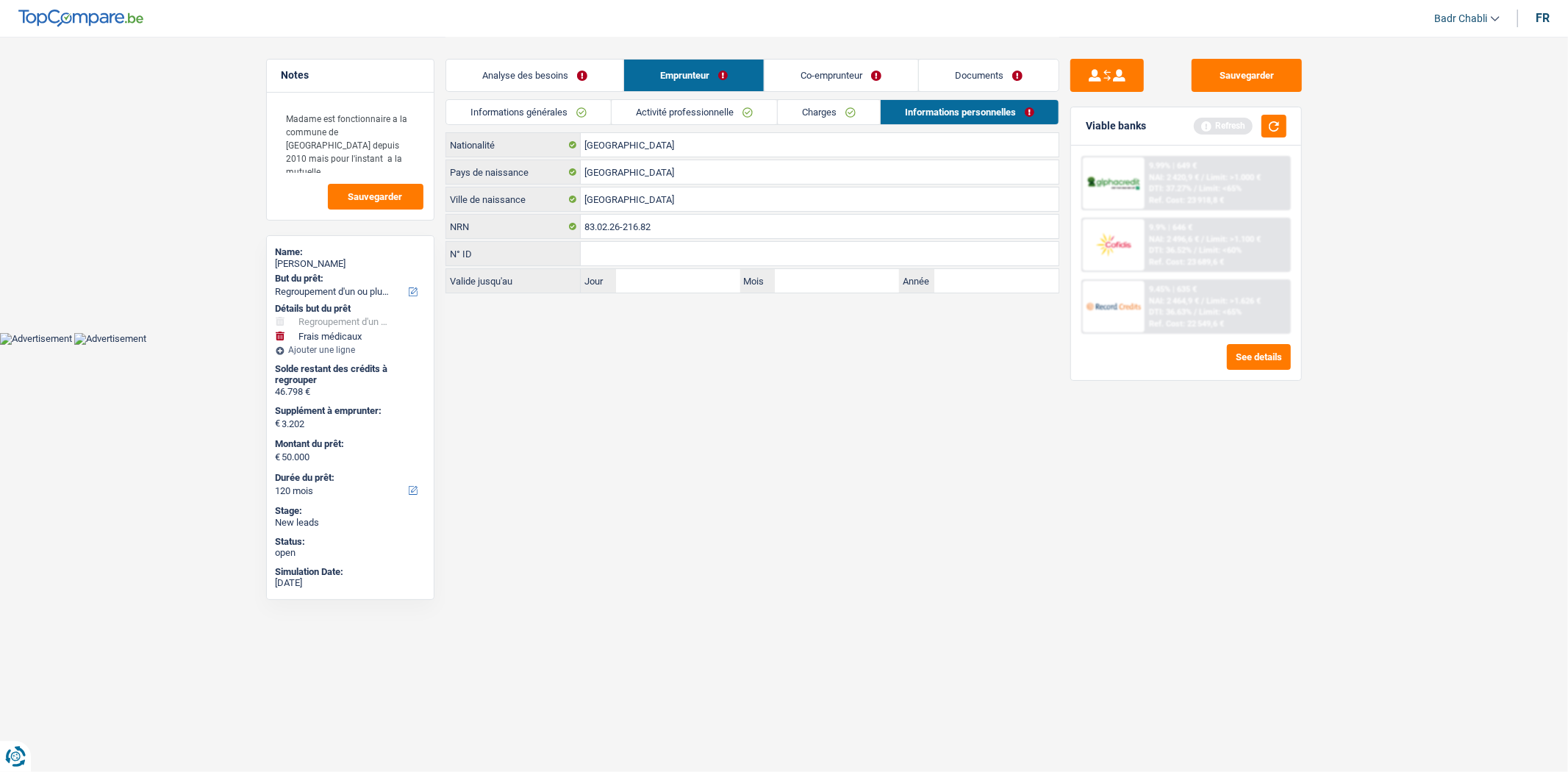
click at [849, 81] on link "Co-emprunteur" at bounding box center [840, 75] width 153 height 32
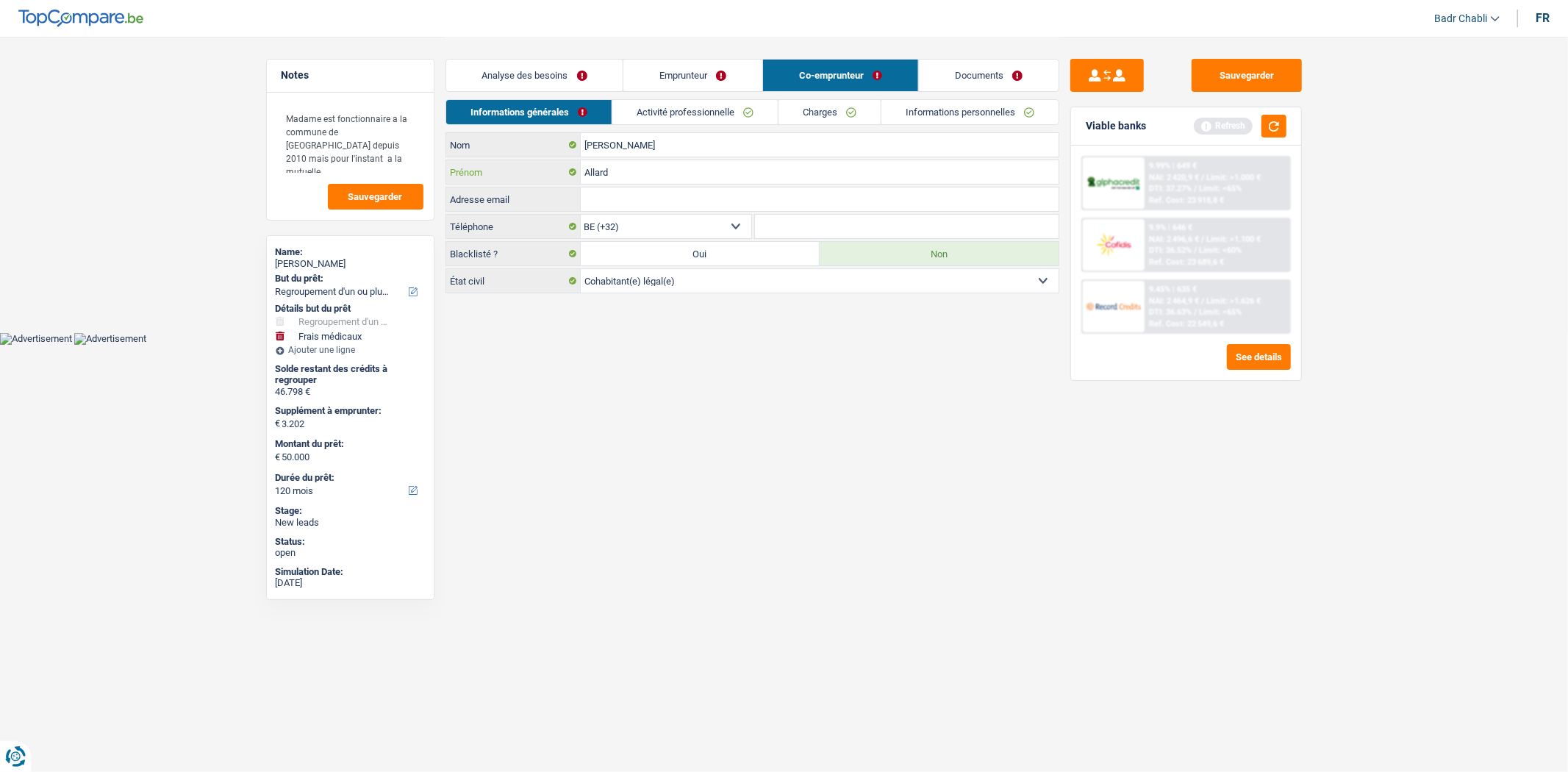
click at [633, 169] on input "Allard" at bounding box center [819, 172] width 478 height 24
click at [634, 142] on input "[PERSON_NAME]" at bounding box center [819, 144] width 478 height 24
paste input "Allard"
click at [602, 143] on input "[PERSON_NAME]" at bounding box center [819, 144] width 478 height 24
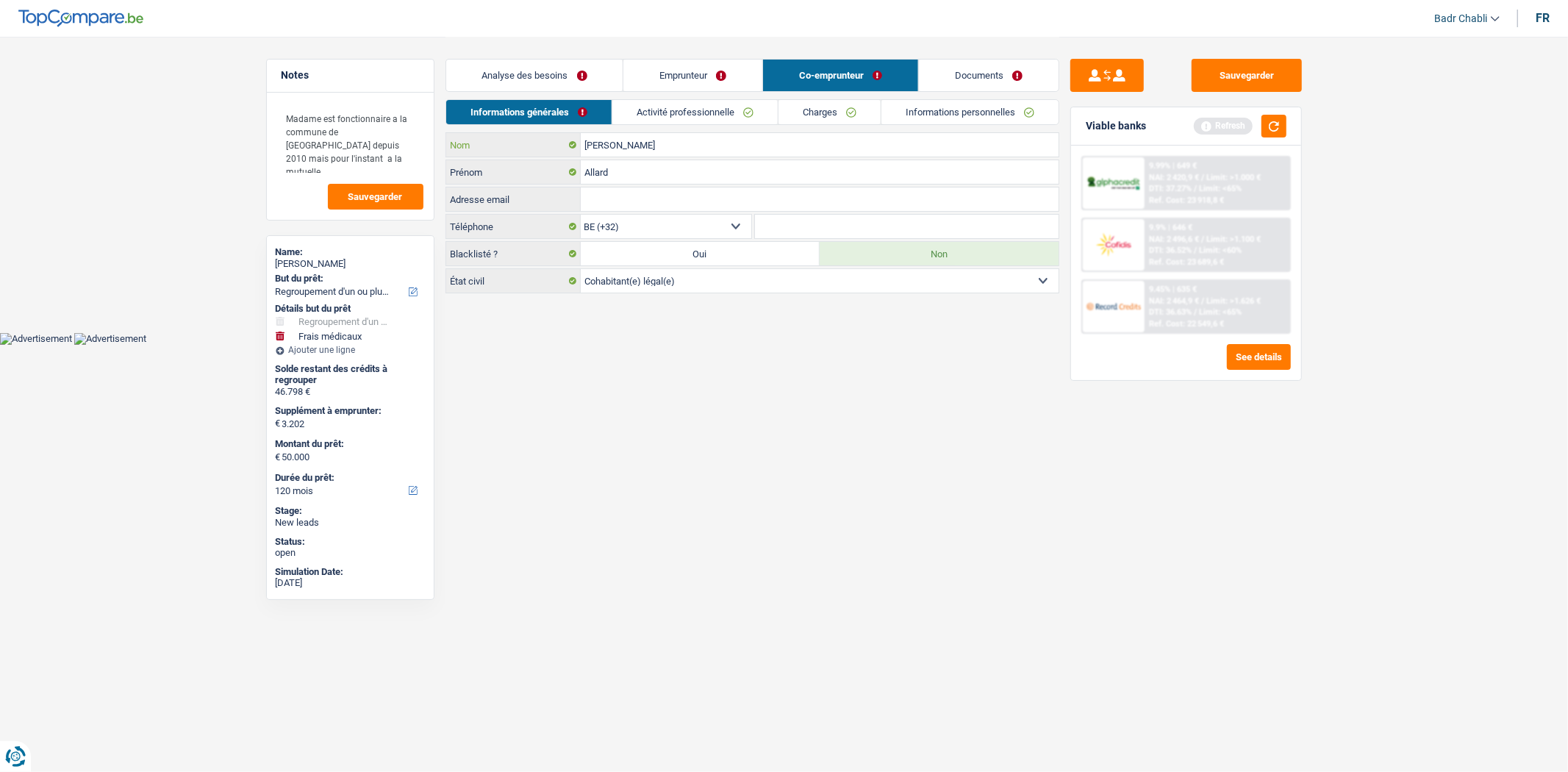
click at [602, 143] on input "[PERSON_NAME]" at bounding box center [819, 144] width 478 height 24
drag, startPoint x: 602, startPoint y: 143, endPoint x: 604, endPoint y: 166, distance: 23.1
click at [604, 166] on div "[PERSON_NAME] Nom [PERSON_NAME] Adresse email Tous les champs sont obligatoires…" at bounding box center [752, 213] width 614 height 161
click at [605, 144] on input "[PERSON_NAME]" at bounding box center [819, 144] width 478 height 24
click at [597, 144] on input "[PERSON_NAME]" at bounding box center [819, 144] width 478 height 24
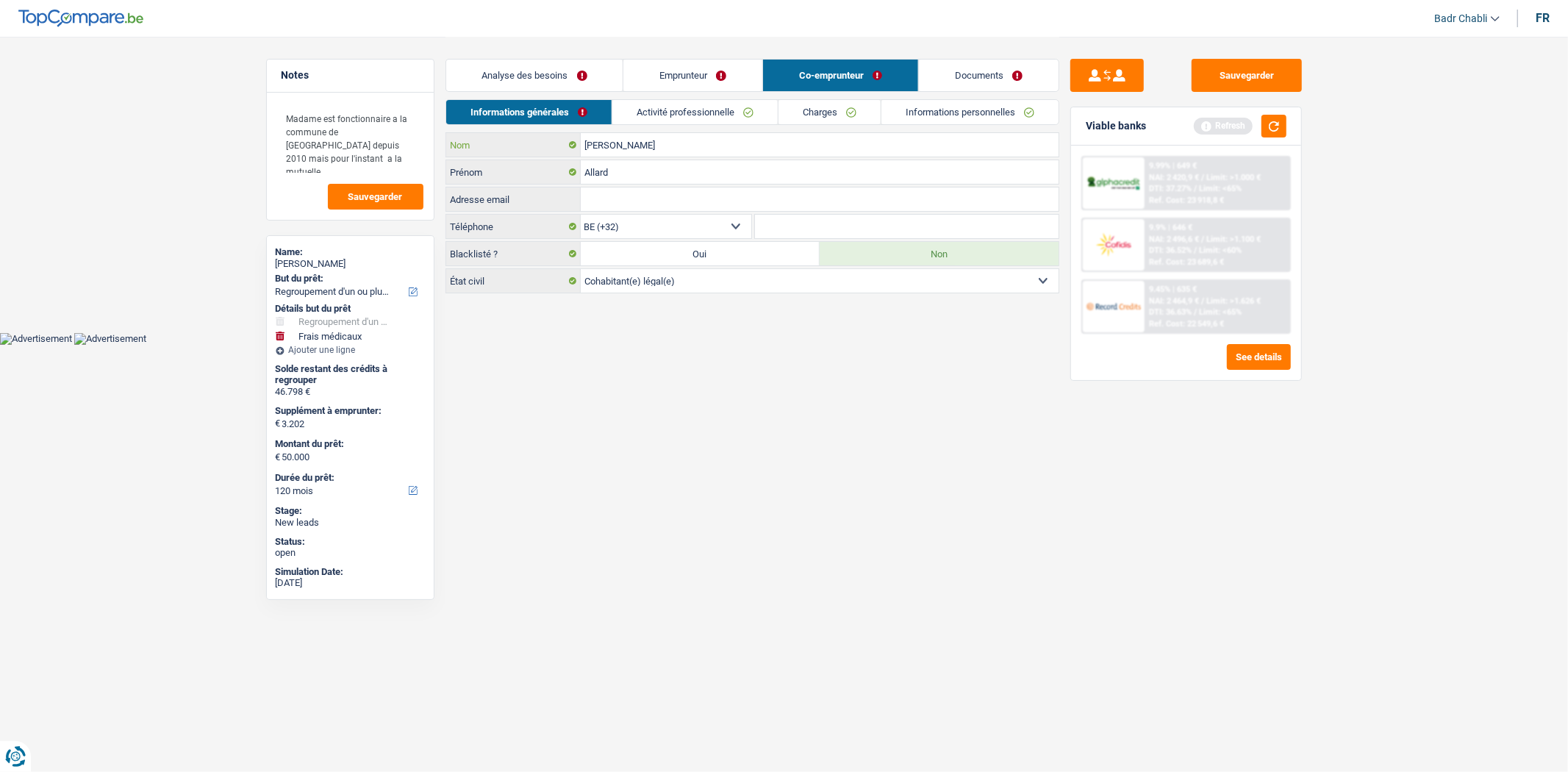
click at [597, 144] on input "[PERSON_NAME]" at bounding box center [819, 144] width 478 height 24
type input "Allard"
type input "d"
type input "[PERSON_NAME]"
click at [679, 111] on link "Activité professionnelle" at bounding box center [695, 112] width 166 height 24
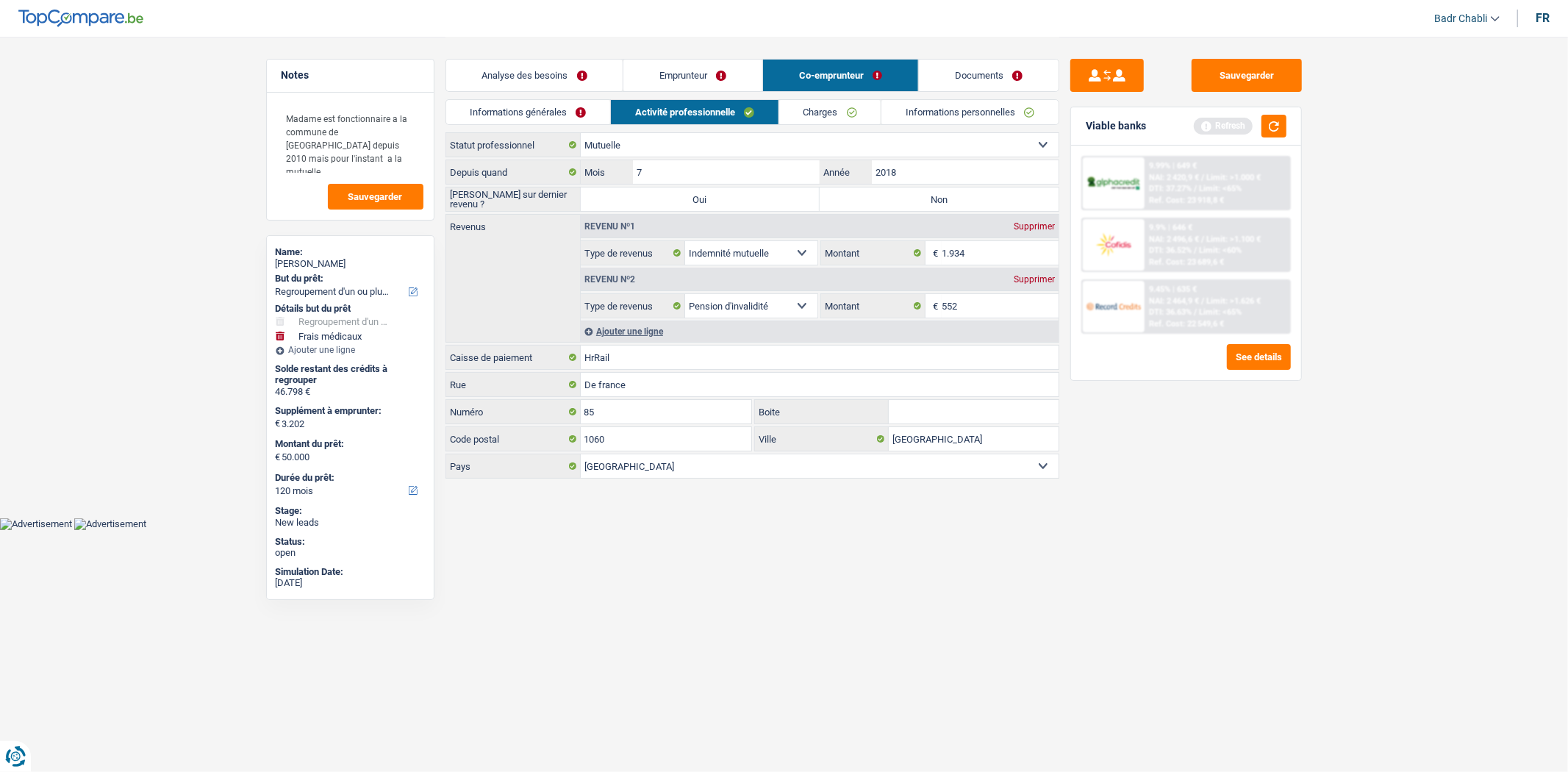
click at [909, 203] on label "Non" at bounding box center [939, 199] width 239 height 24
click at [909, 203] on input "Non" at bounding box center [939, 199] width 239 height 24
radio input "true"
click at [722, 356] on input "HrRail" at bounding box center [819, 357] width 478 height 24
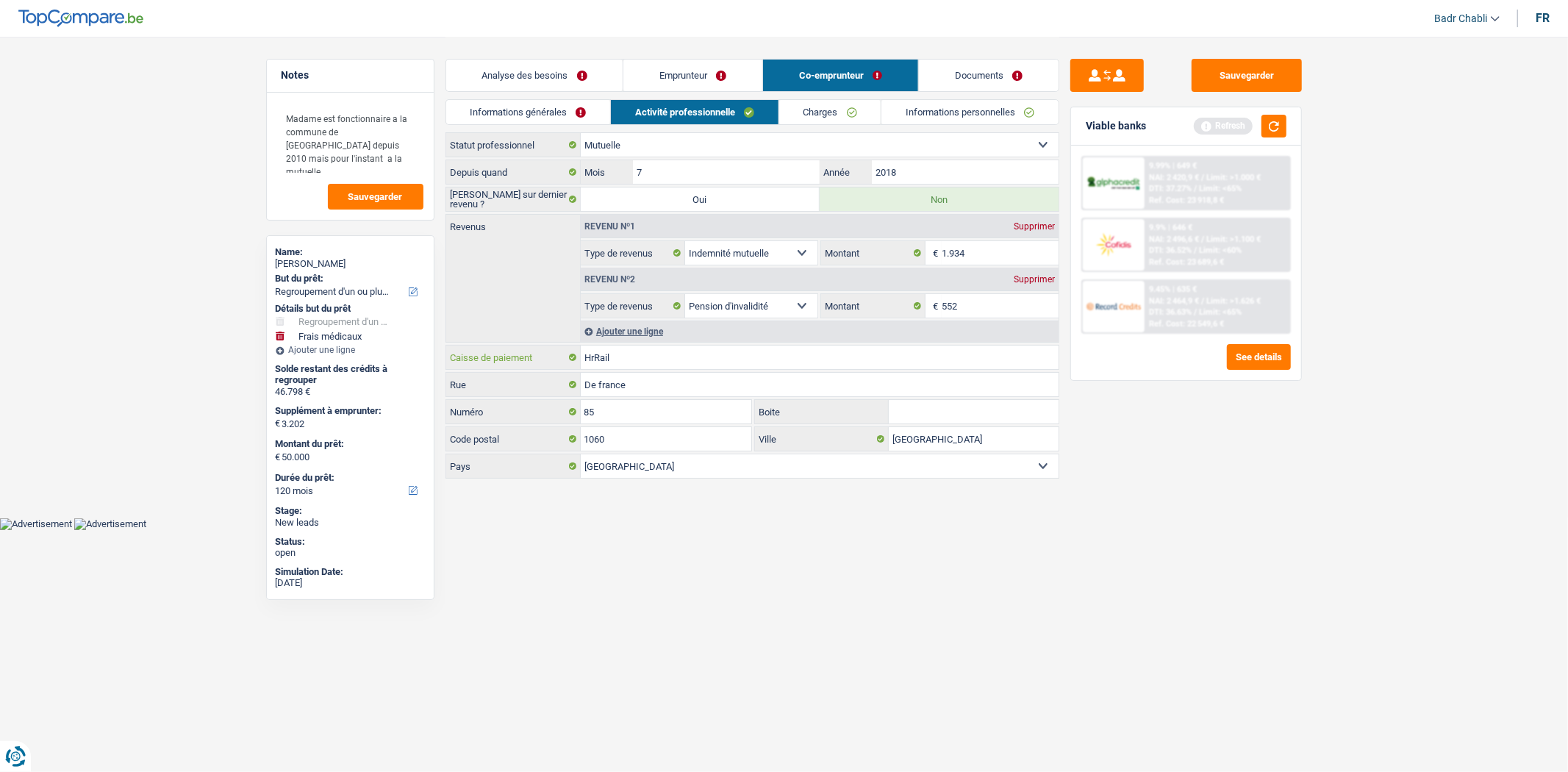
click at [722, 356] on input "HrRail" at bounding box center [819, 357] width 478 height 24
click at [796, 350] on input "HrRail" at bounding box center [819, 357] width 478 height 24
click at [825, 109] on link "Charges" at bounding box center [830, 112] width 102 height 24
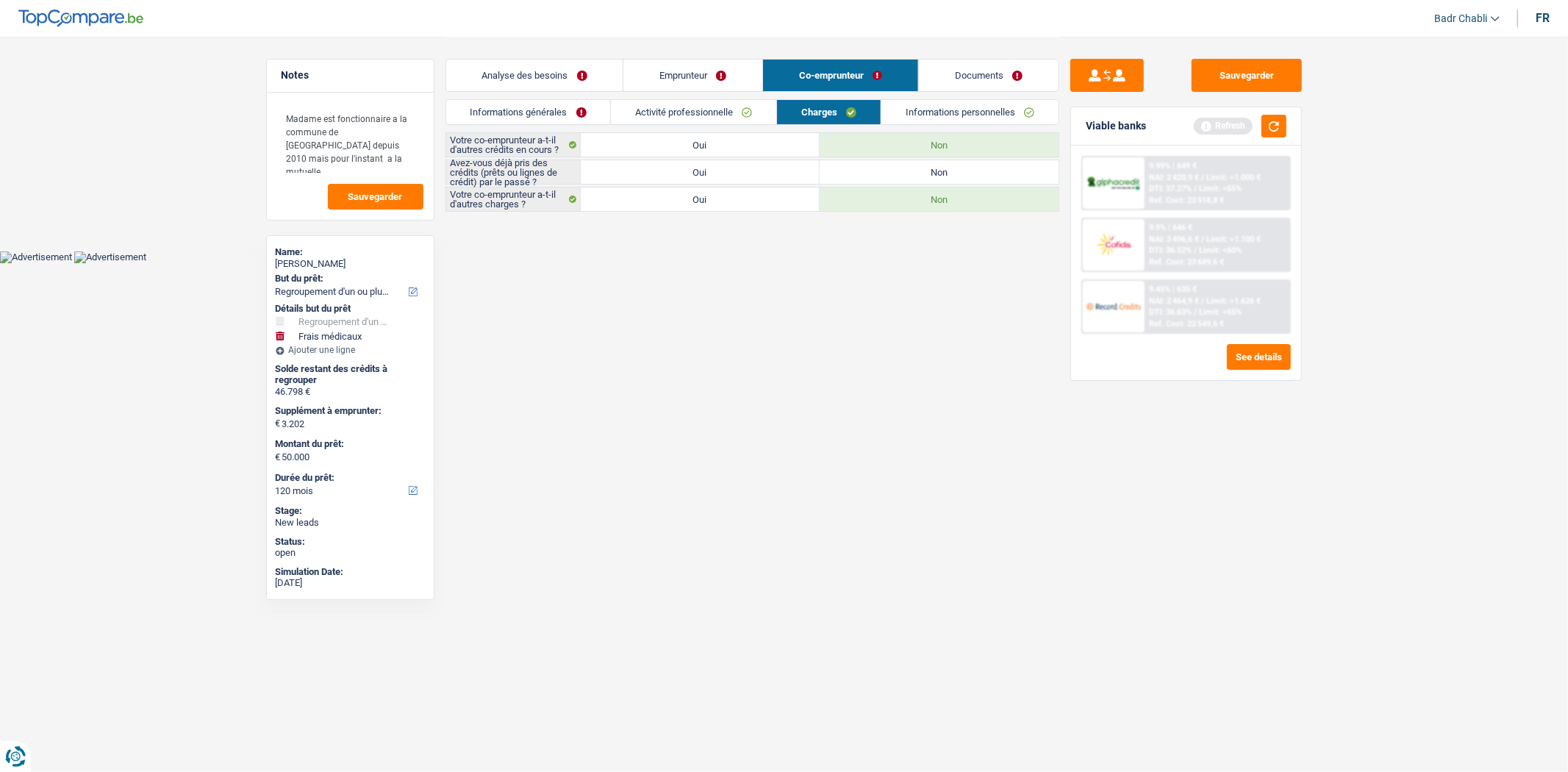
click at [924, 188] on label "Non" at bounding box center [939, 199] width 239 height 24
click at [924, 188] on input "Non" at bounding box center [939, 199] width 239 height 24
click at [927, 164] on label "Non" at bounding box center [939, 172] width 239 height 24
click at [927, 164] on input "Non" at bounding box center [939, 172] width 239 height 24
radio input "true"
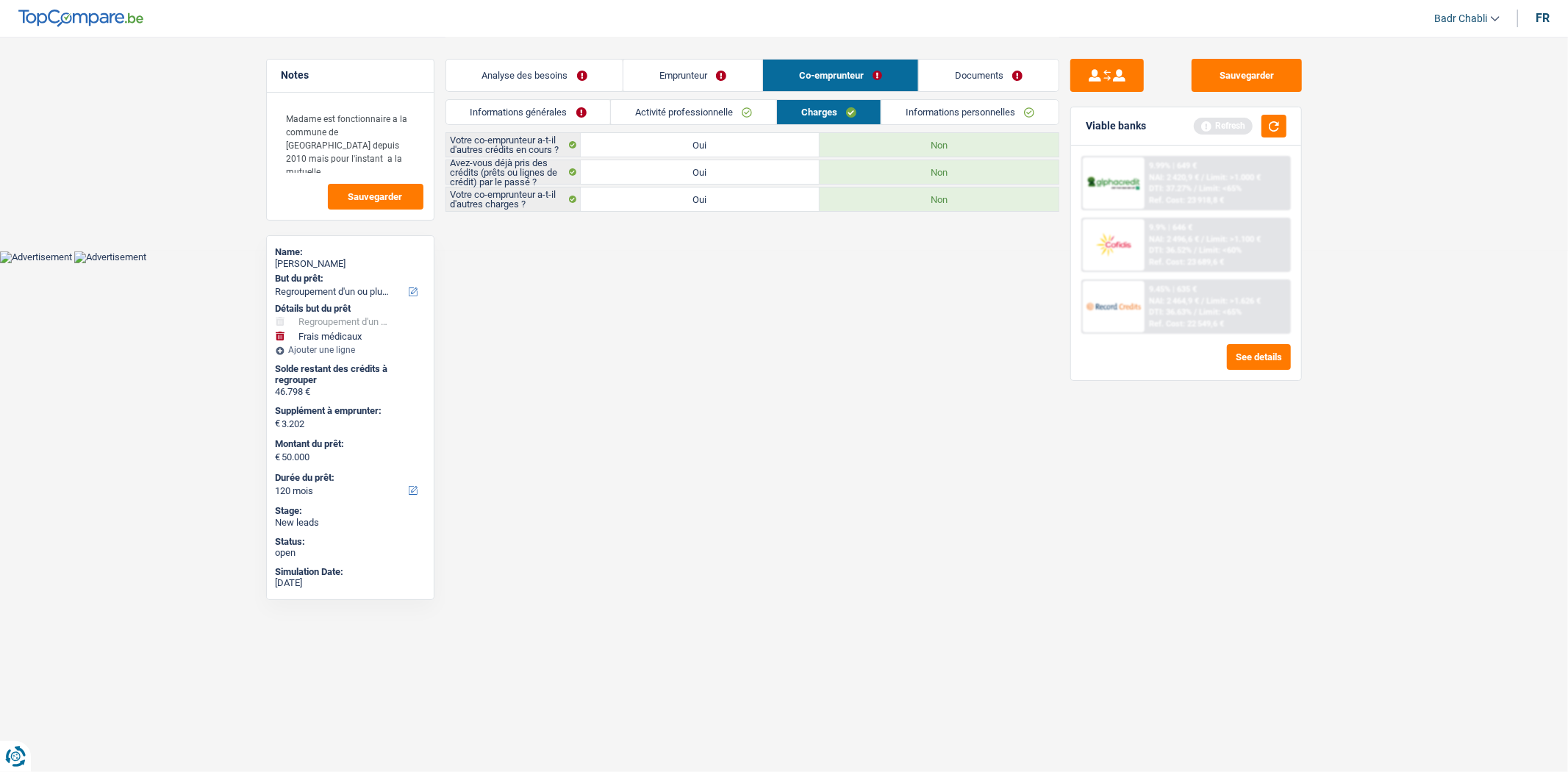
click at [940, 112] on link "Informations personnelles" at bounding box center [969, 112] width 177 height 24
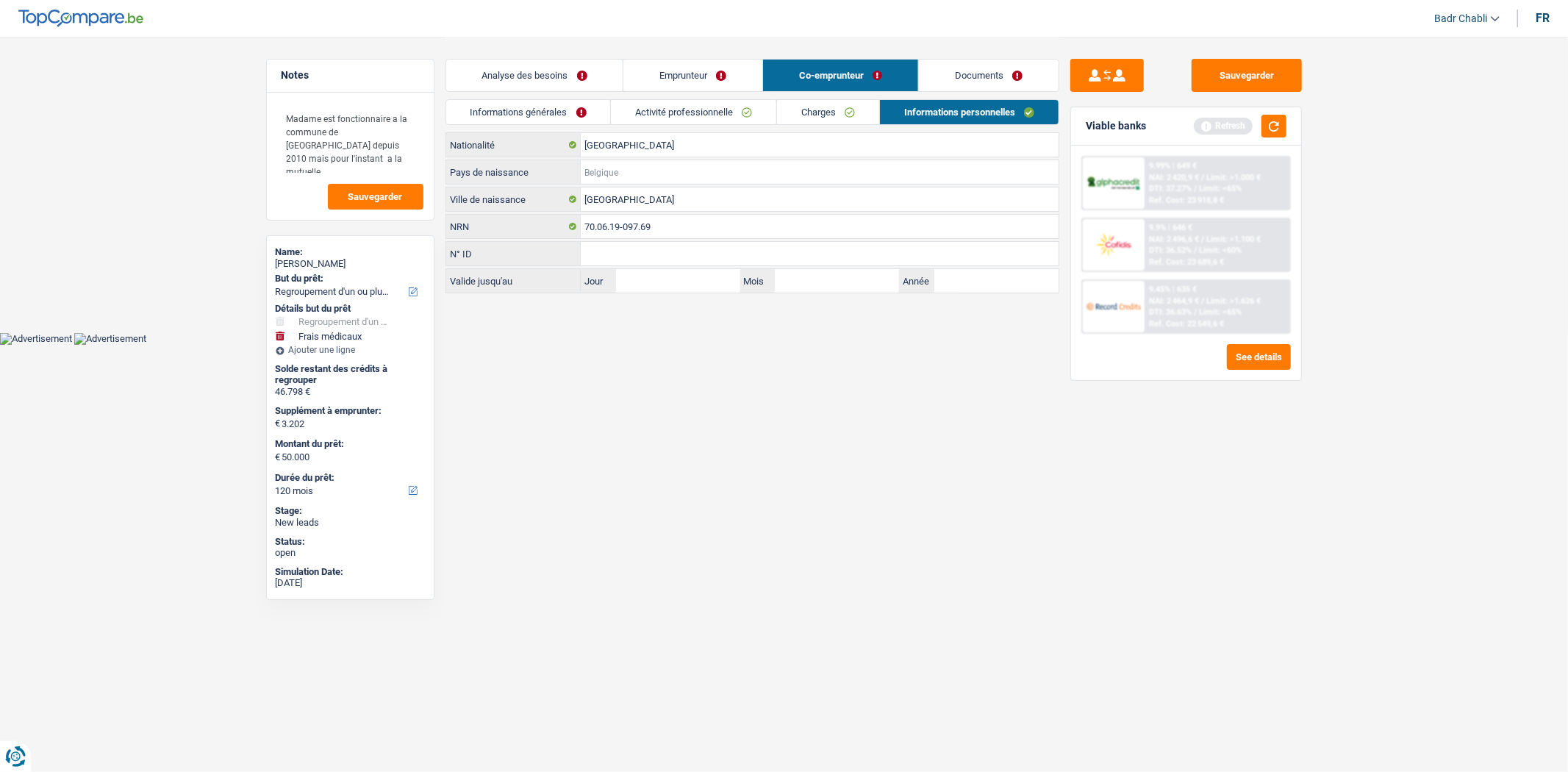
click at [644, 175] on input "Pays de naissance" at bounding box center [819, 172] width 478 height 24
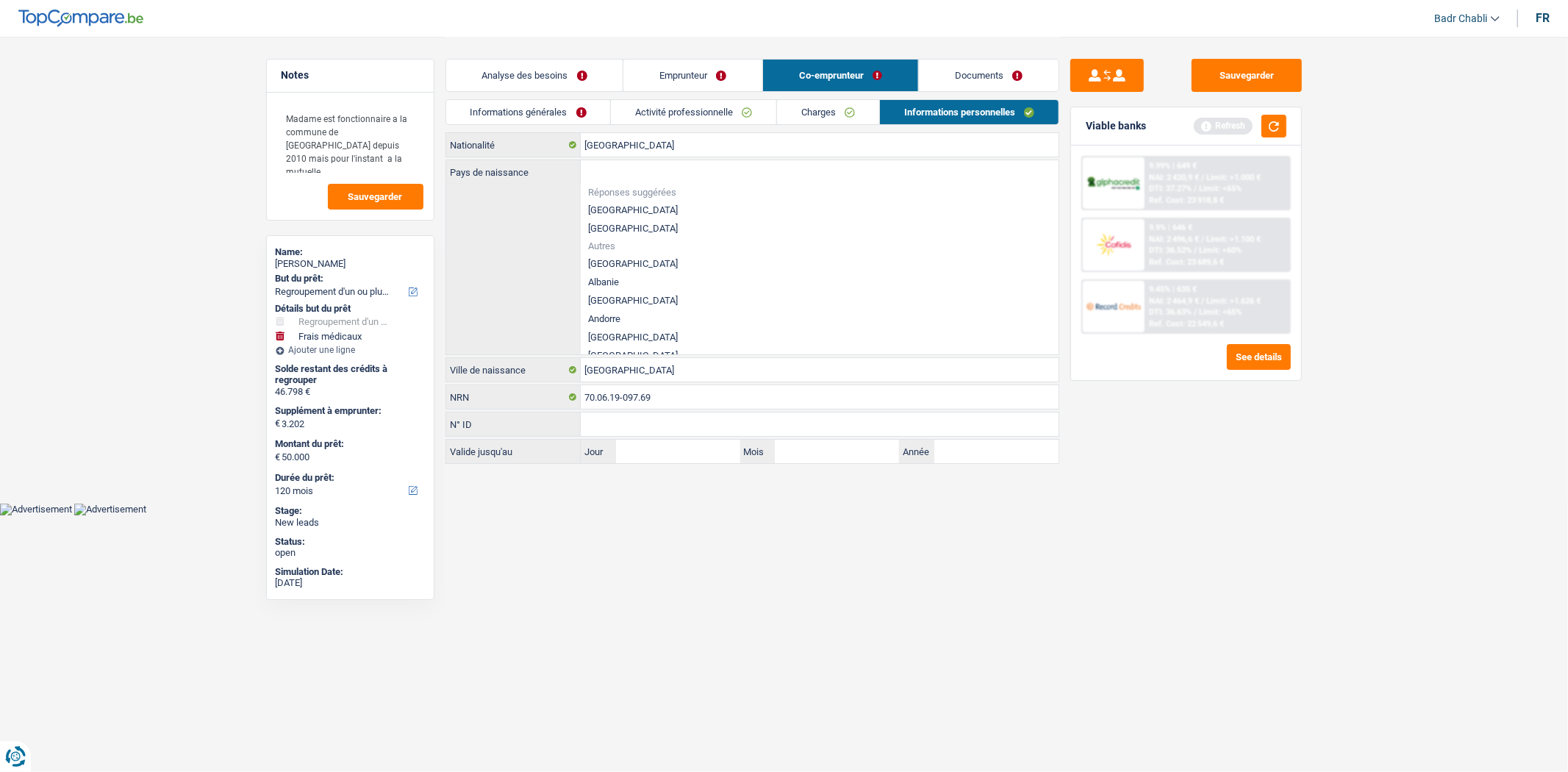
click at [620, 212] on li "[GEOGRAPHIC_DATA]" at bounding box center [819, 210] width 478 height 18
type input "[GEOGRAPHIC_DATA]"
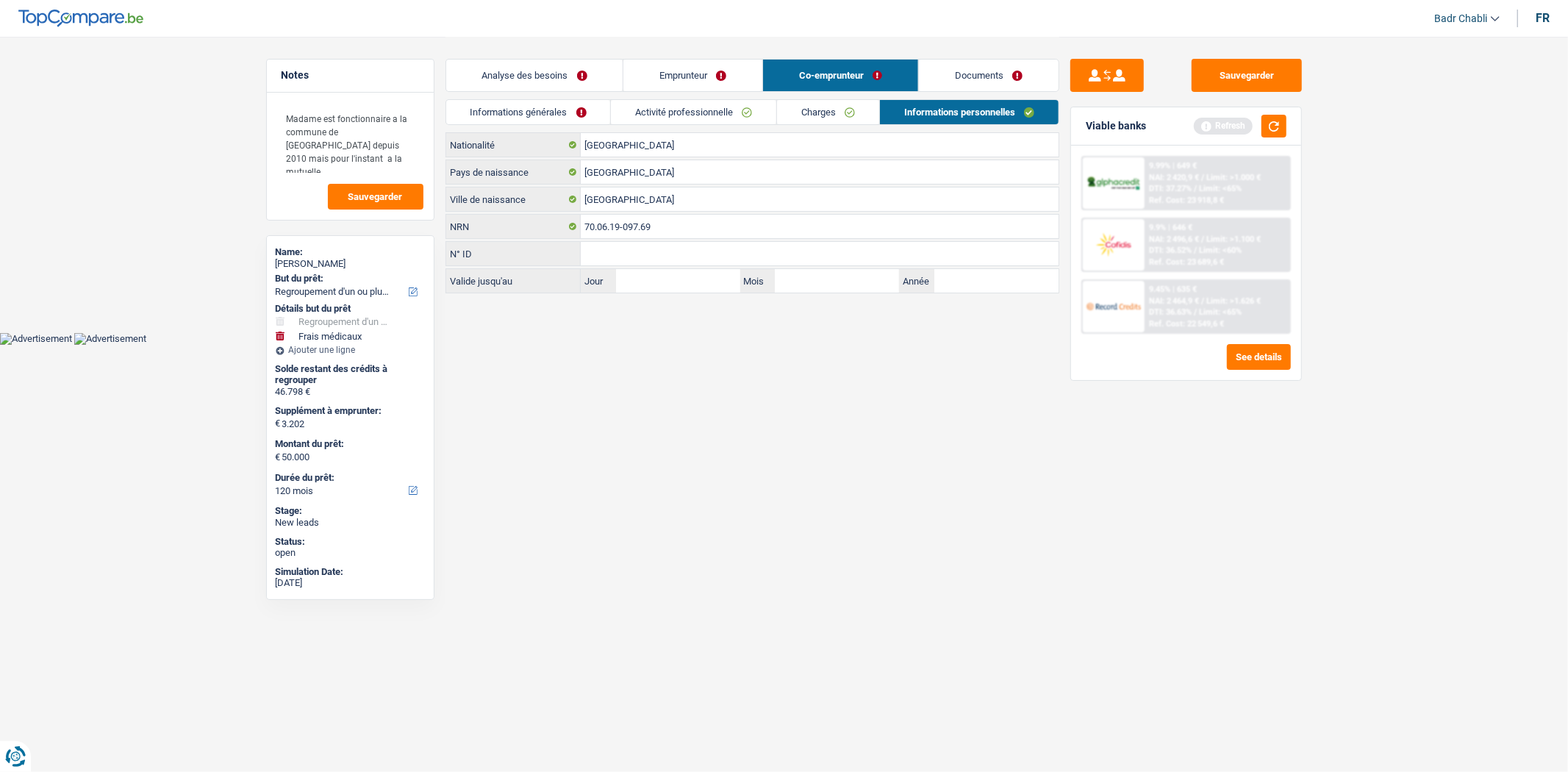
click at [989, 81] on link "Documents" at bounding box center [989, 75] width 140 height 32
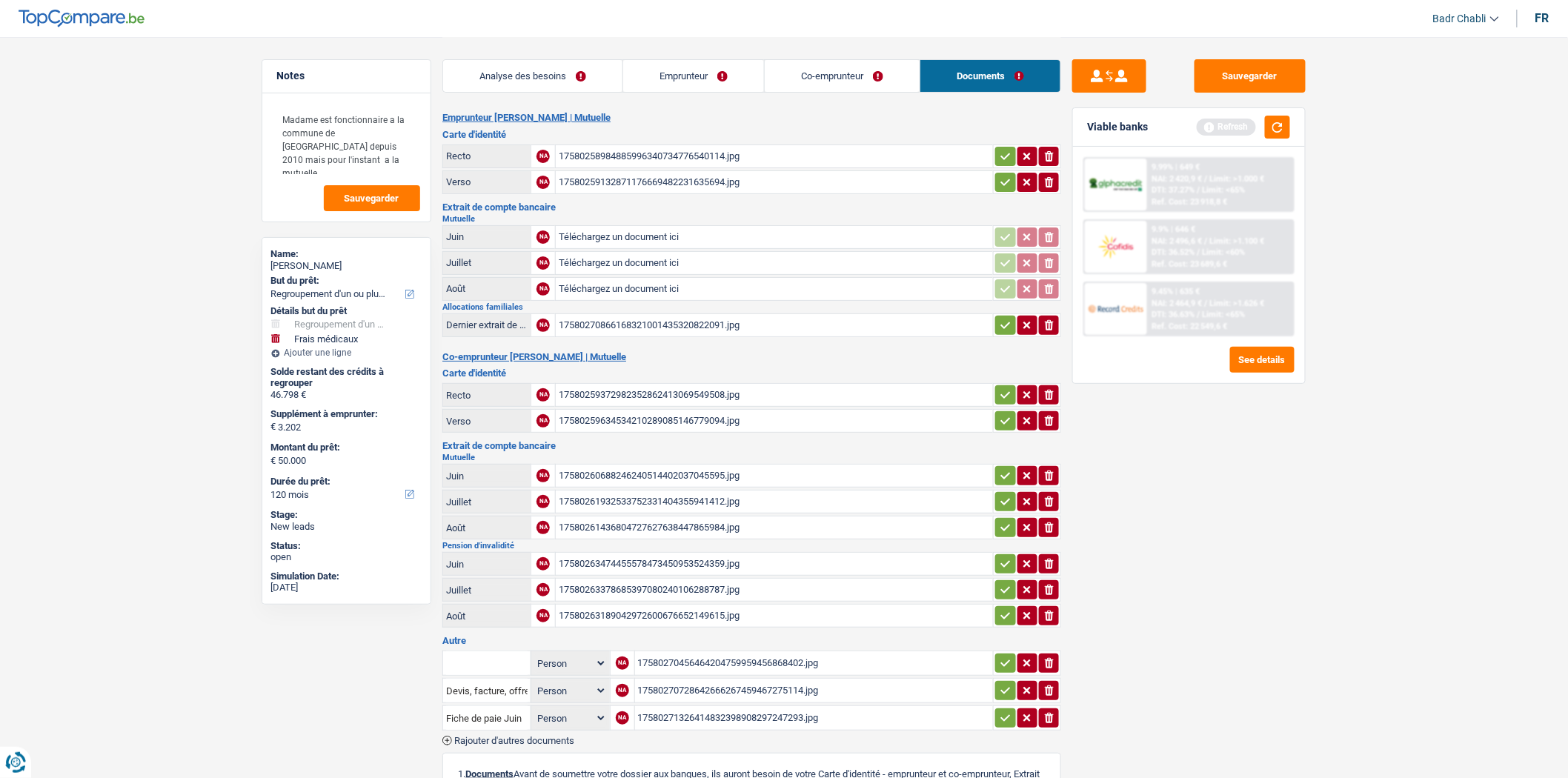
click at [704, 157] on div "17580258984885996340734776540114.jpg" at bounding box center [774, 156] width 431 height 22
click at [656, 181] on div "17580259132871176669482231635694.jpg" at bounding box center [774, 182] width 431 height 22
click at [658, 385] on div "17580259372982352862413069549508.jpg" at bounding box center [774, 394] width 431 height 22
click at [747, 657] on div "17580270456464204759959456868402.jpg" at bounding box center [814, 662] width 353 height 22
click at [683, 679] on div "17580270728642666267459467275114.jpg" at bounding box center [814, 690] width 353 height 22
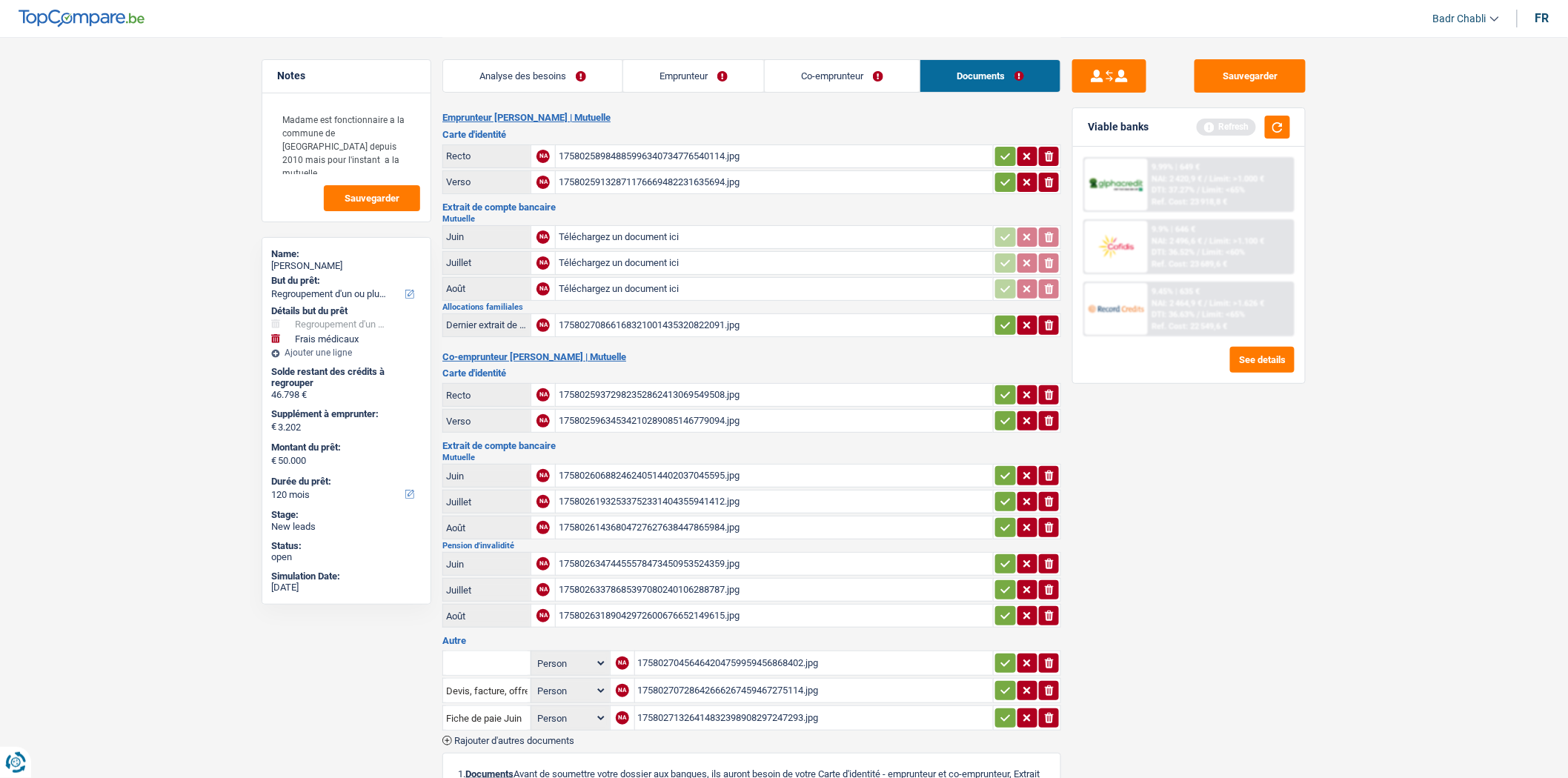
click at [781, 709] on div "17580271326414832398908297247293.jpg" at bounding box center [814, 718] width 353 height 22
click at [663, 322] on div "17580270866168321001435320822091.jpg" at bounding box center [774, 325] width 431 height 22
click at [669, 387] on div "17580259372982352862413069549508.jpg" at bounding box center [774, 394] width 431 height 22
click at [628, 412] on div "17580259634534210289085146779094.jpg" at bounding box center [774, 420] width 431 height 22
click at [617, 468] on div "17580260688246240514402037045595.jpg" at bounding box center [774, 476] width 431 height 22
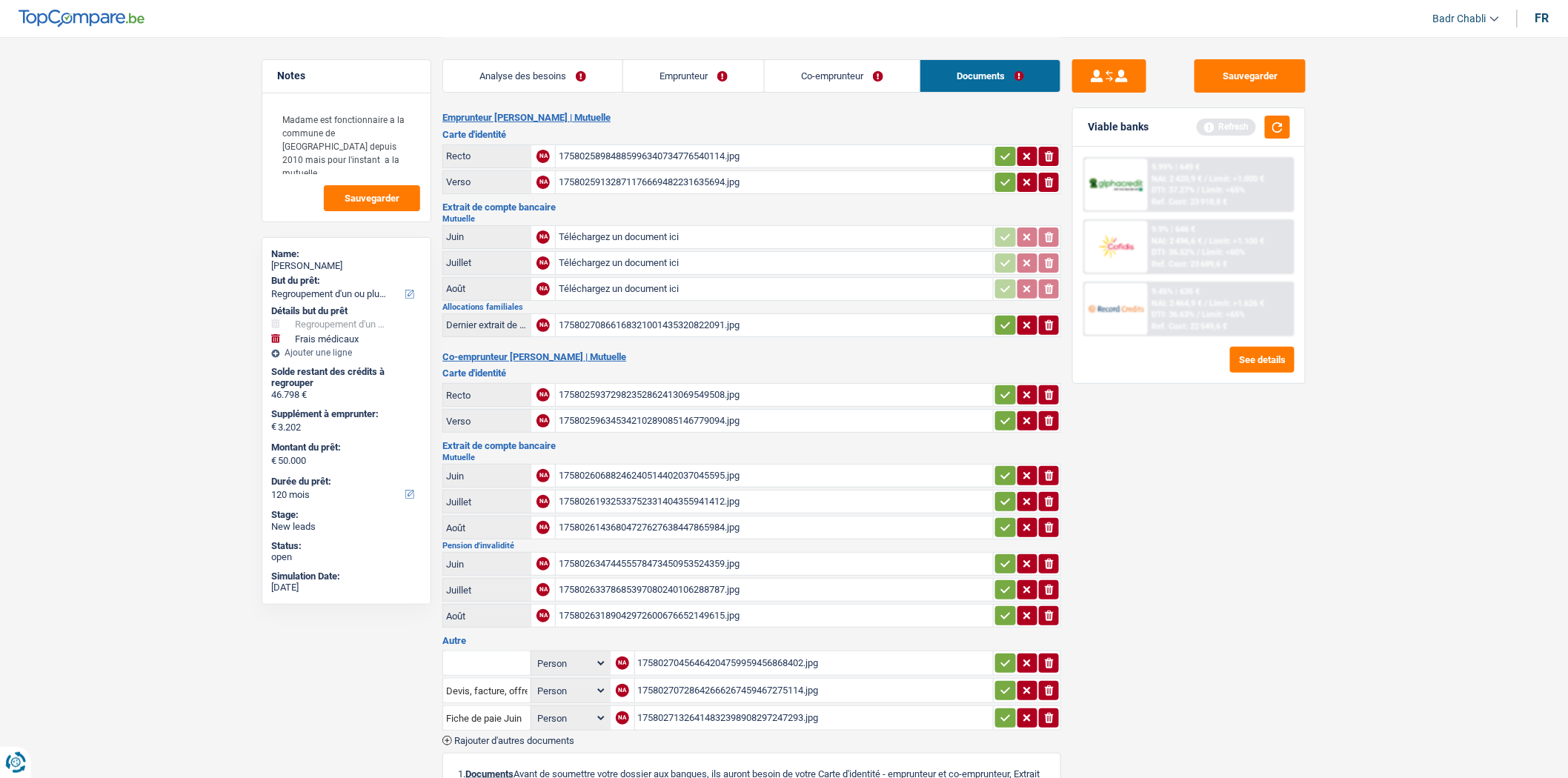
click at [654, 491] on div "17580261932533752331404355941412.jpg" at bounding box center [774, 502] width 431 height 22
click at [632, 561] on div "17580263474455578473450953524359.jpg" at bounding box center [774, 564] width 431 height 22
click at [660, 582] on div "17580263378685397080240106288787.jpg" at bounding box center [774, 590] width 431 height 22
click at [679, 605] on div "17580263189042972600676652149615.jpg" at bounding box center [774, 616] width 431 height 22
click at [686, 73] on link "Emprunteur" at bounding box center [694, 76] width 141 height 32
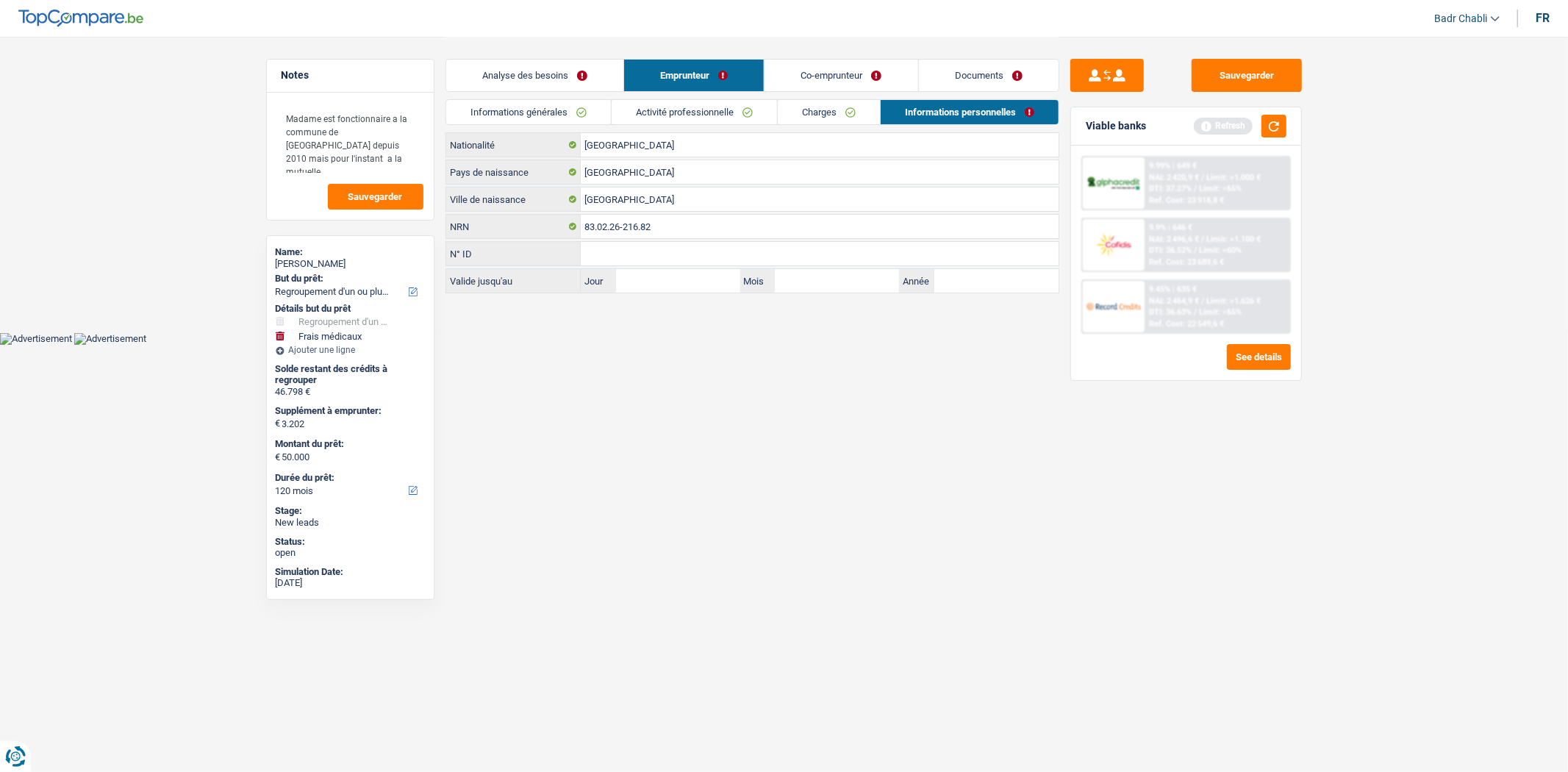
click at [929, 84] on link "Documents" at bounding box center [989, 75] width 140 height 32
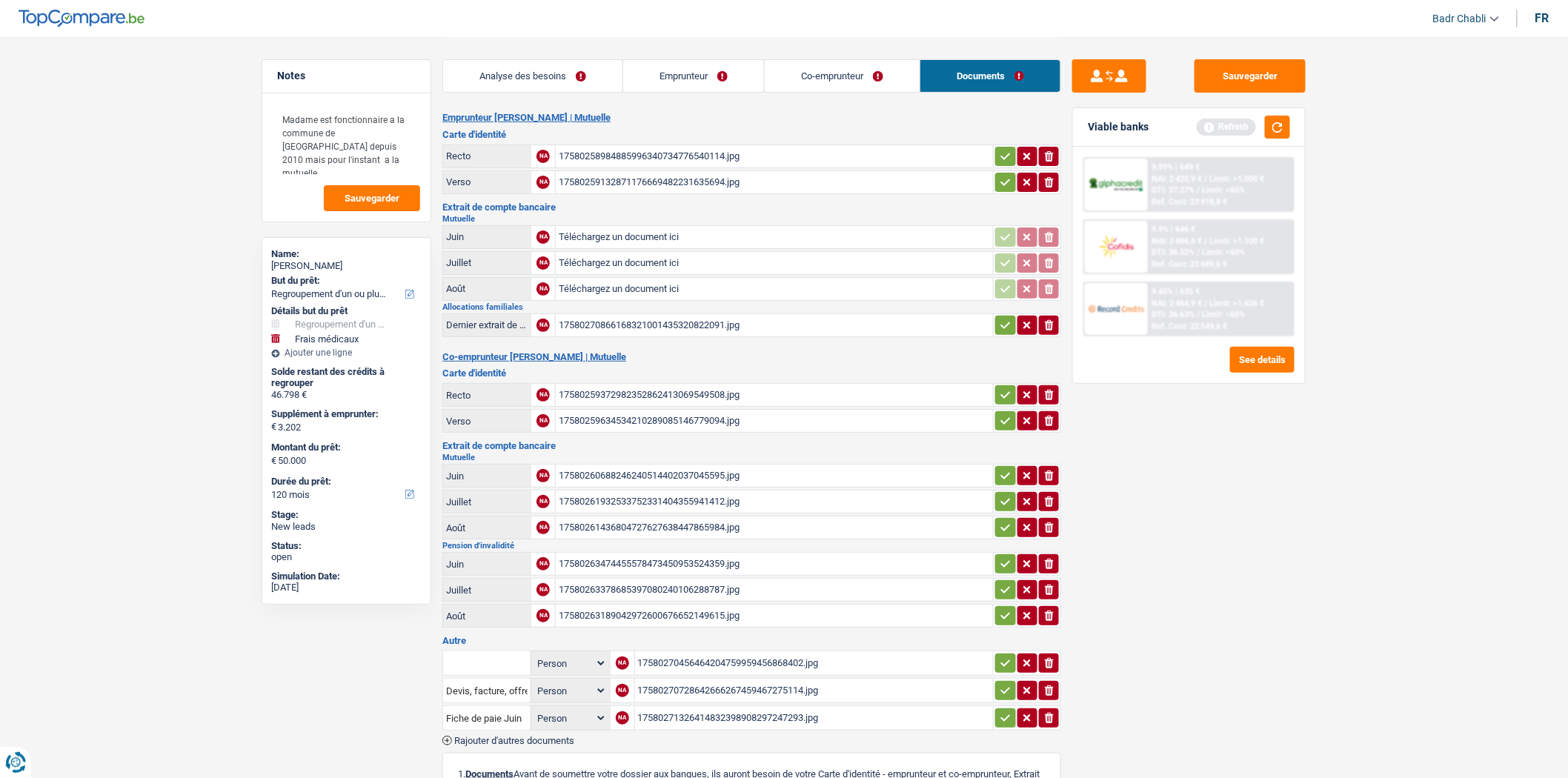
click at [680, 653] on div "17580270456464204759959456868402.jpg" at bounding box center [814, 662] width 353 height 22
click at [355, 155] on textarea "Madame est fonctionnaire a la commune de [GEOGRAPHIC_DATA] depuis 2010 mais pou…" at bounding box center [346, 139] width 148 height 71
click at [1290, 124] on button "button" at bounding box center [1278, 127] width 25 height 23
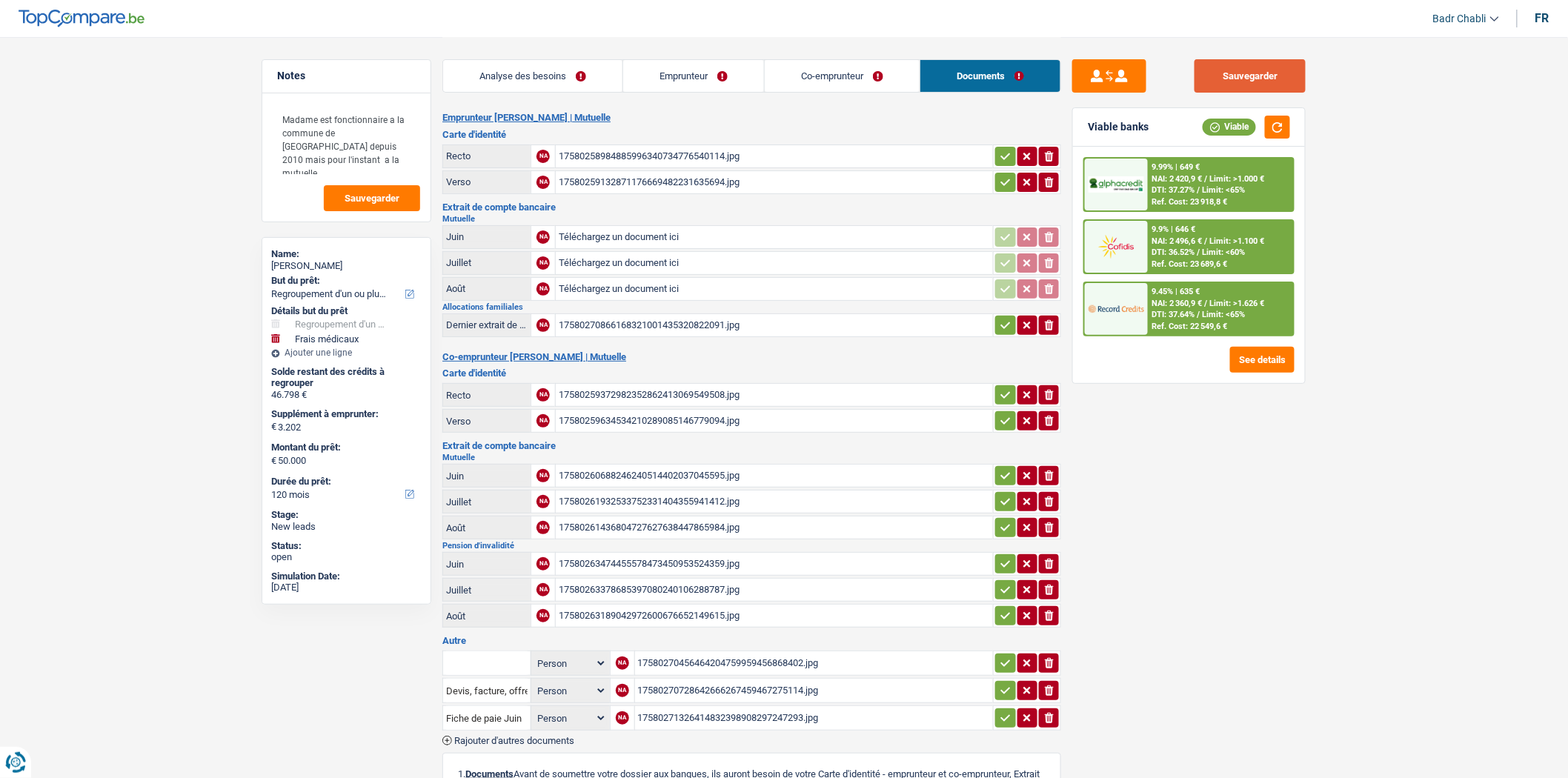
click at [1253, 85] on button "Sauvegarder" at bounding box center [1250, 76] width 111 height 34
